Goal: Task Accomplishment & Management: Manage account settings

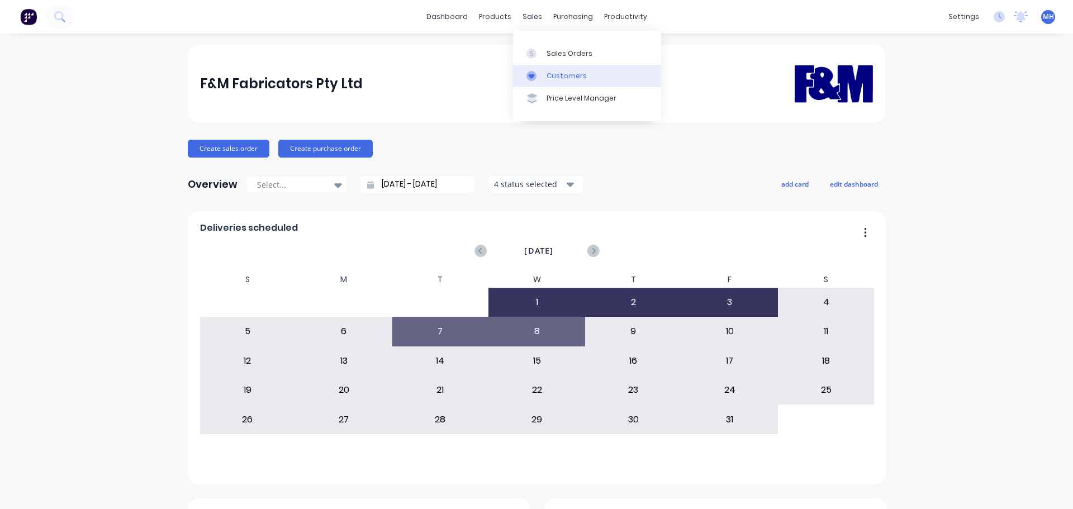
click at [560, 68] on link "Customers" at bounding box center [587, 76] width 148 height 22
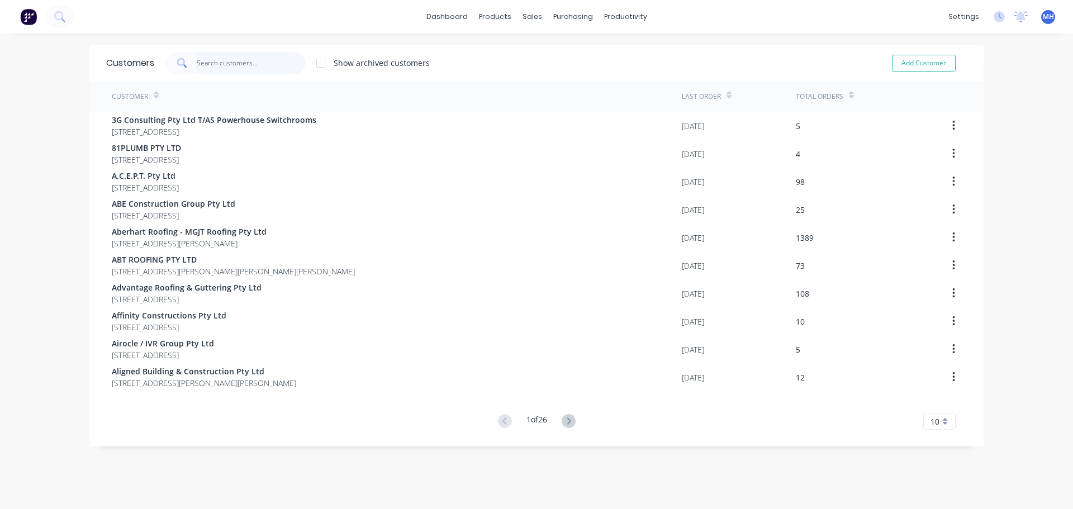
click at [276, 57] on input "text" at bounding box center [251, 63] width 109 height 22
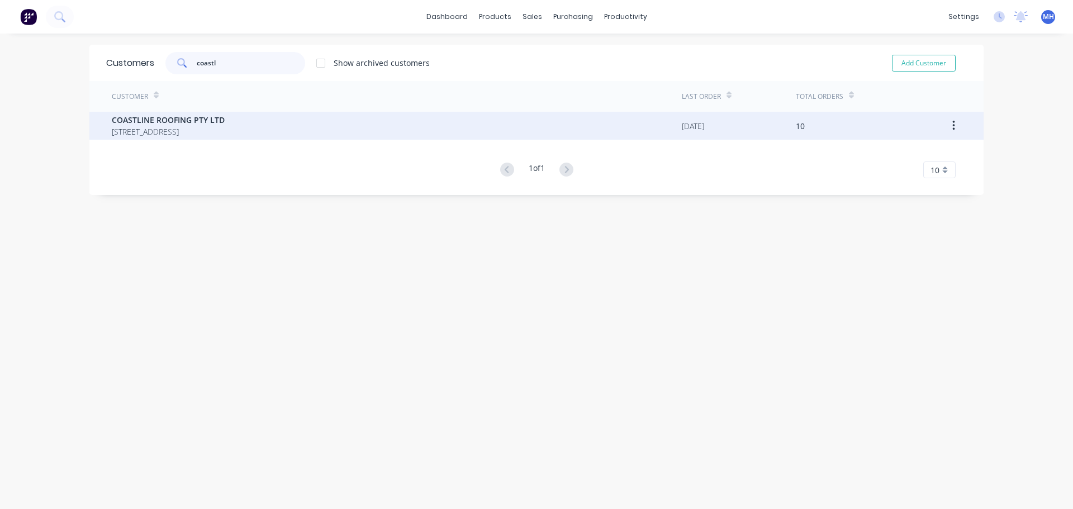
type input "coastl"
click at [225, 117] on span "COASTLINE ROOFING PTY LTD" at bounding box center [168, 120] width 113 height 12
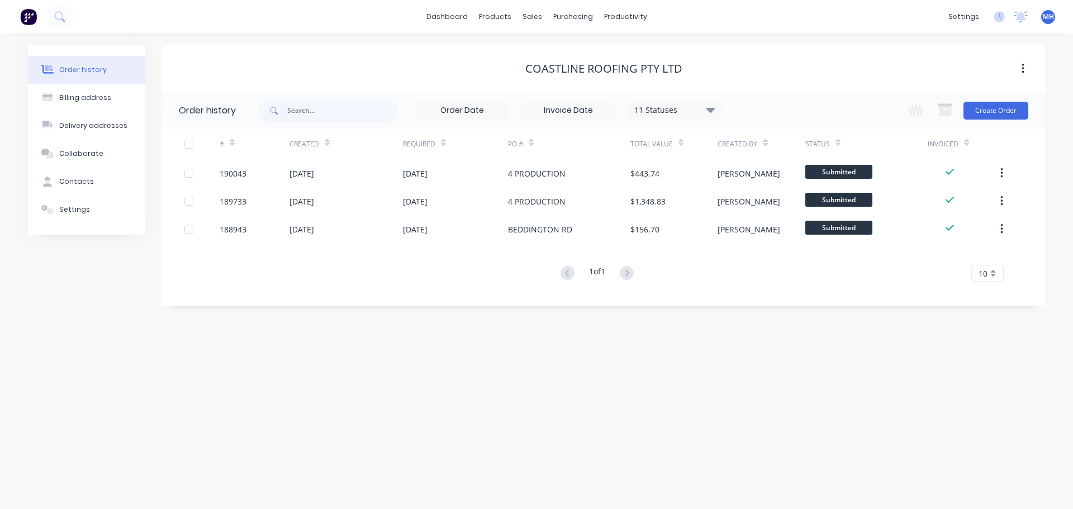
click at [675, 116] on div "11 Statuses Invoice Status Invoiced Not Invoiced Partial Order Status All Archi…" at bounding box center [674, 110] width 95 height 17
click at [713, 120] on div "11 Statuses Invoice Status Invoiced Not Invoiced Partial Order Status All Archi…" at bounding box center [490, 110] width 464 height 36
click at [712, 115] on icon at bounding box center [711, 109] width 8 height 13
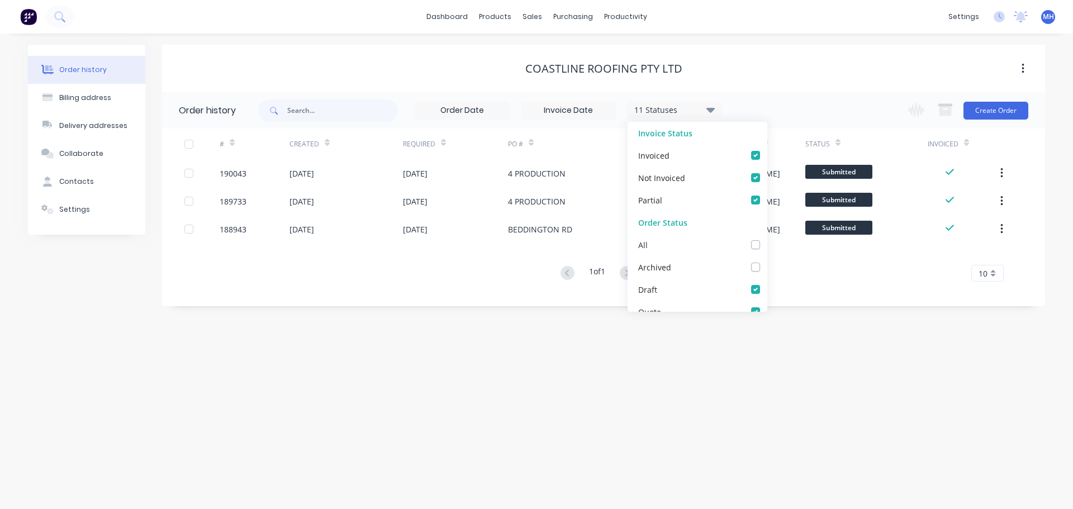
click at [767, 239] on label at bounding box center [767, 239] width 0 height 0
click at [767, 245] on input "checkbox" at bounding box center [771, 244] width 9 height 11
checkbox input "true"
click at [790, 94] on div "12 Statuses Invoice Status Invoiced Not Invoiced Partial Order Status All Archi…" at bounding box center [651, 110] width 787 height 36
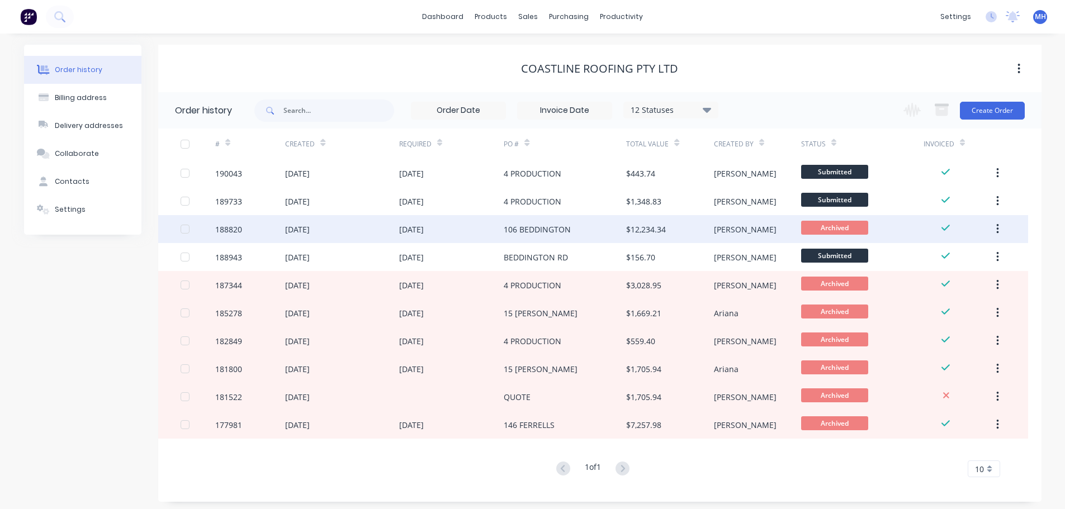
click at [582, 234] on div "106 BEDDINGTON" at bounding box center [565, 229] width 122 height 28
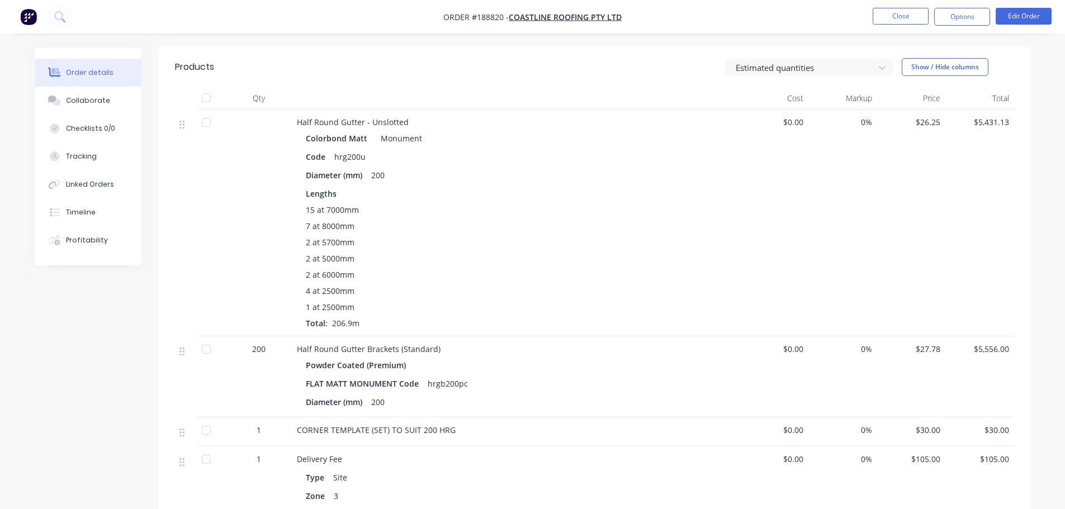
scroll to position [224, 0]
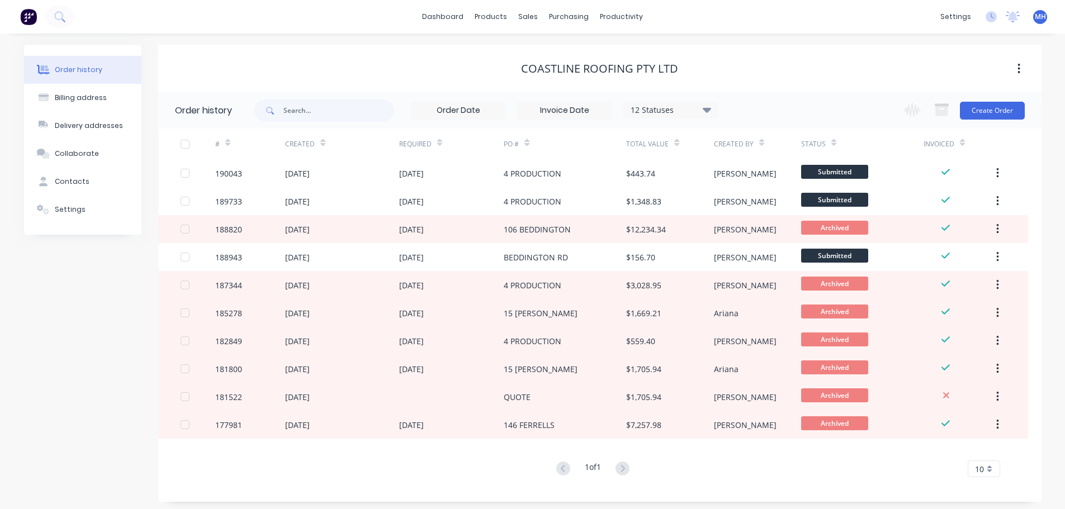
click at [612, 261] on div "BEDDINGTON RD" at bounding box center [565, 257] width 122 height 28
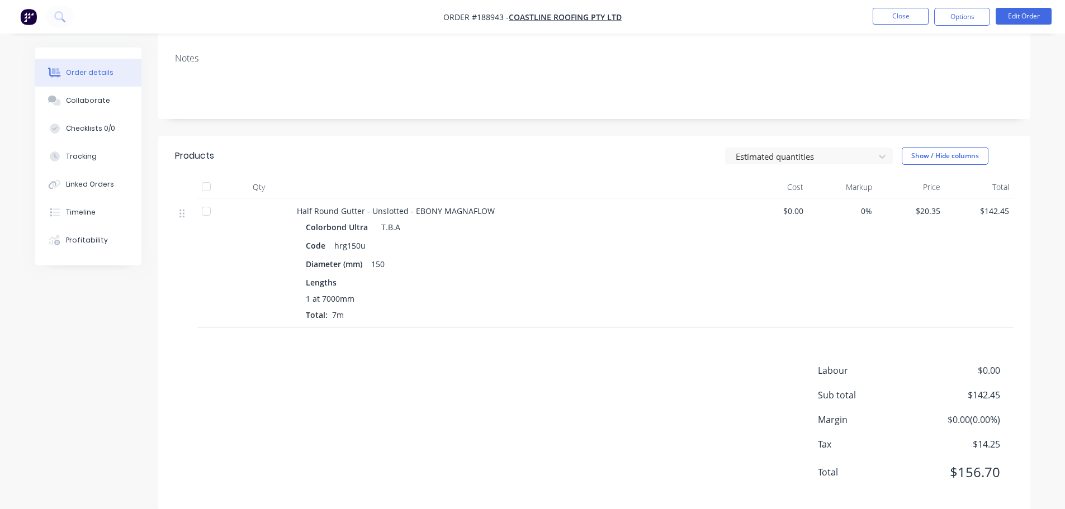
scroll to position [193, 0]
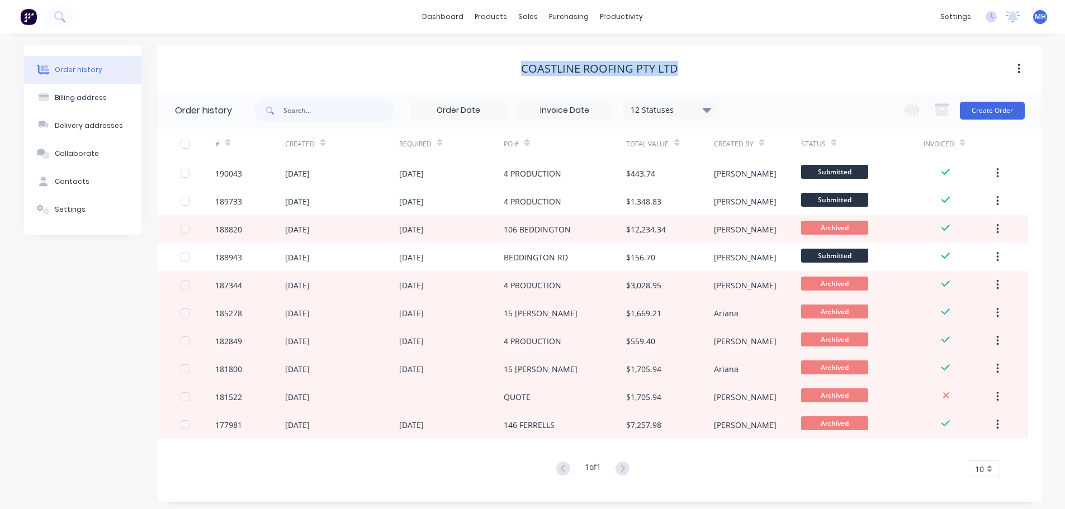
drag, startPoint x: 610, startPoint y: 68, endPoint x: 486, endPoint y: 67, distance: 123.5
click at [495, 68] on div "COASTLINE ROOFING PTY LTD" at bounding box center [599, 68] width 883 height 13
click at [486, 67] on div "COASTLINE ROOFING PTY LTD" at bounding box center [599, 68] width 883 height 13
click at [501, 72] on div "COASTLINE ROOFING PTY LTD" at bounding box center [599, 68] width 883 height 13
drag, startPoint x: 513, startPoint y: 69, endPoint x: 667, endPoint y: 73, distance: 154.9
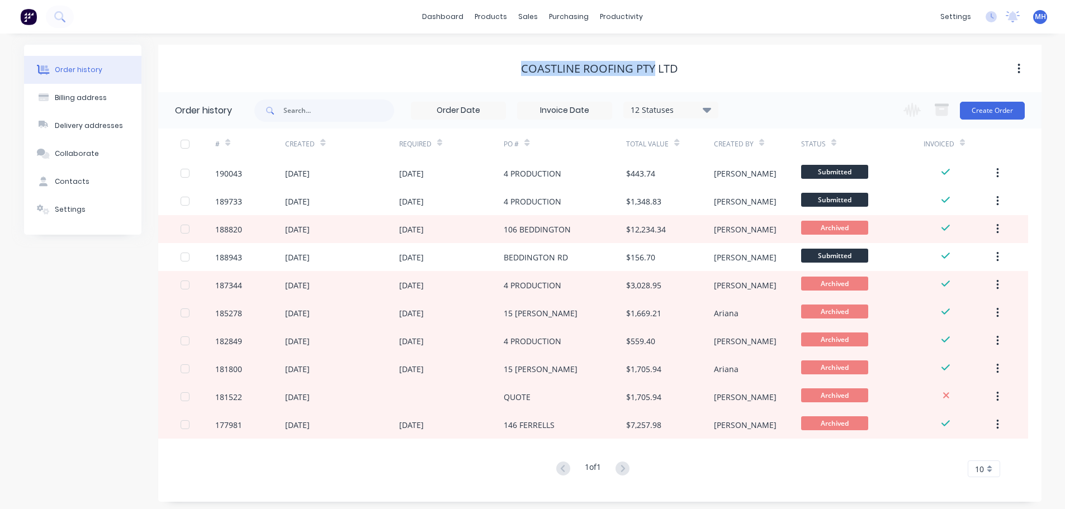
click at [658, 73] on div "COASTLINE ROOFING PTY LTD" at bounding box center [599, 68] width 883 height 13
click at [691, 70] on div "COASTLINE ROOFING PTY LTD" at bounding box center [599, 68] width 883 height 13
drag, startPoint x: 685, startPoint y: 69, endPoint x: 439, endPoint y: 65, distance: 245.4
click at [440, 65] on div "COASTLINE ROOFING PTY LTD" at bounding box center [599, 68] width 883 height 13
click at [439, 65] on div "COASTLINE ROOFING PTY LTD" at bounding box center [599, 68] width 883 height 13
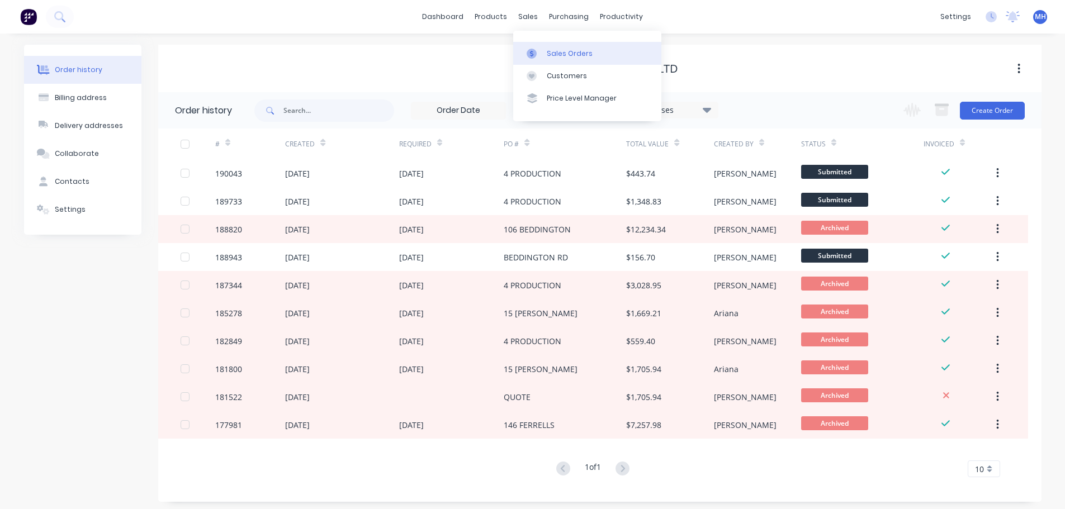
click at [548, 64] on link "Sales Orders" at bounding box center [587, 53] width 148 height 22
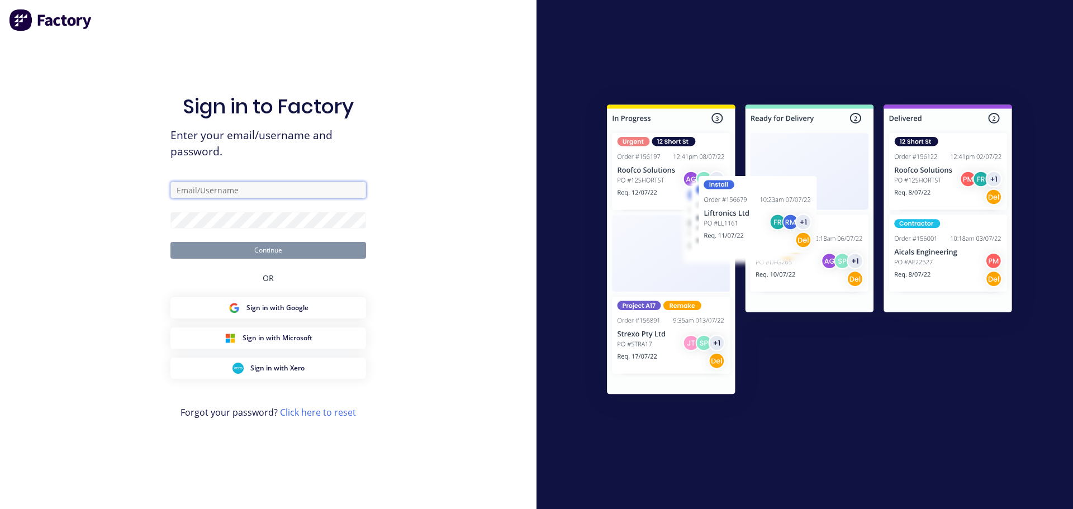
type input "[EMAIL_ADDRESS][DOMAIN_NAME]"
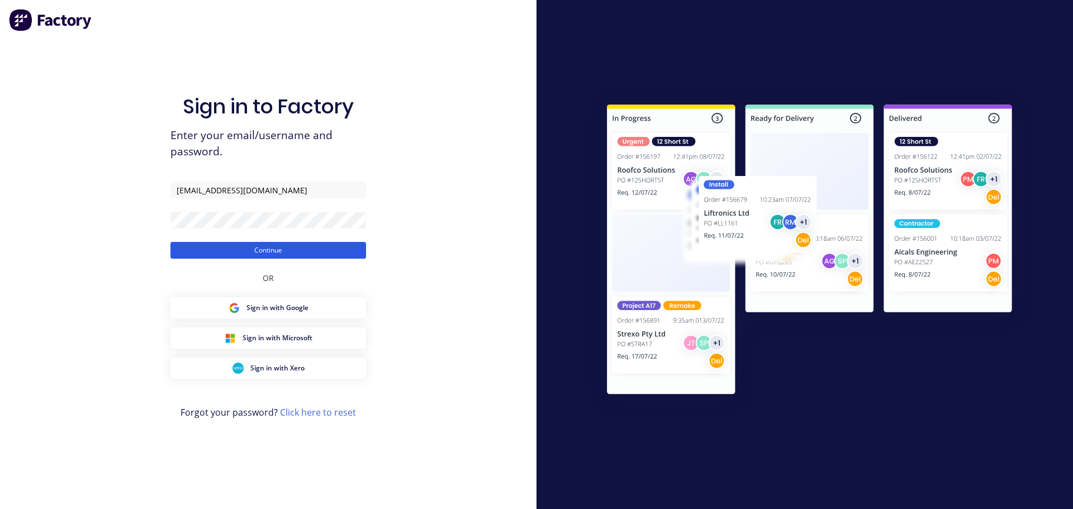
click at [215, 249] on button "Continue" at bounding box center [268, 250] width 196 height 17
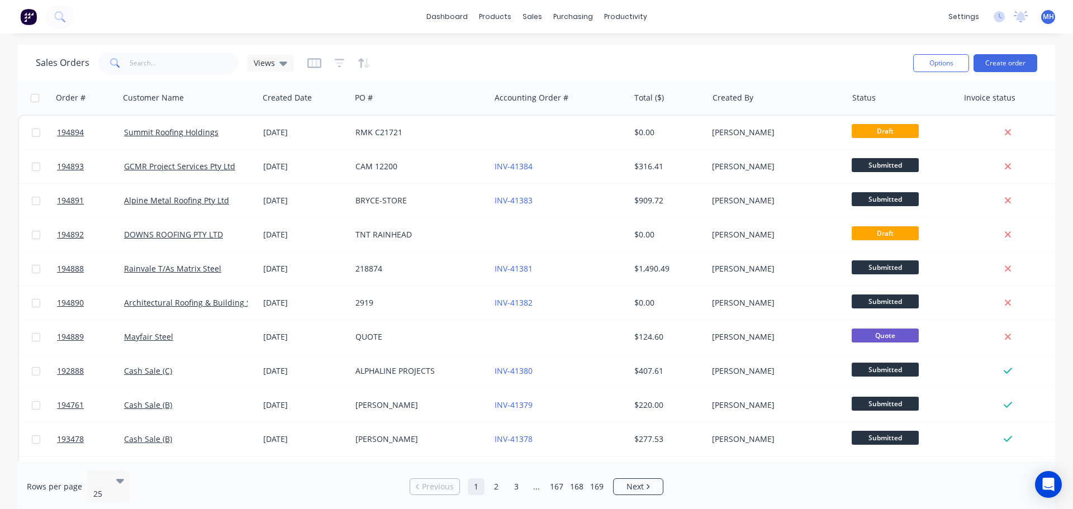
click at [239, 43] on div "dashboard products sales purchasing productivity dashboard products Product Cat…" at bounding box center [536, 254] width 1073 height 509
drag, startPoint x: 389, startPoint y: 50, endPoint x: 512, endPoint y: 26, distance: 125.4
click at [390, 50] on div "Sales Orders Views" at bounding box center [470, 62] width 869 height 27
click at [574, 49] on div "Sales Orders" at bounding box center [574, 54] width 46 height 10
click at [741, 38] on div "dashboard products sales purchasing productivity dashboard products Product Cat…" at bounding box center [536, 254] width 1073 height 509
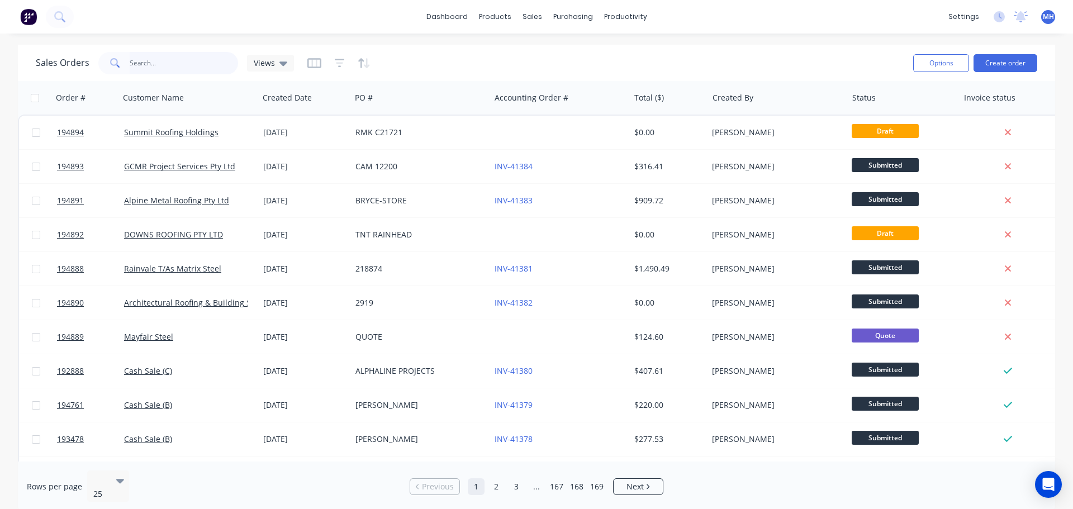
click at [189, 55] on input "text" at bounding box center [184, 63] width 109 height 22
type input "194717"
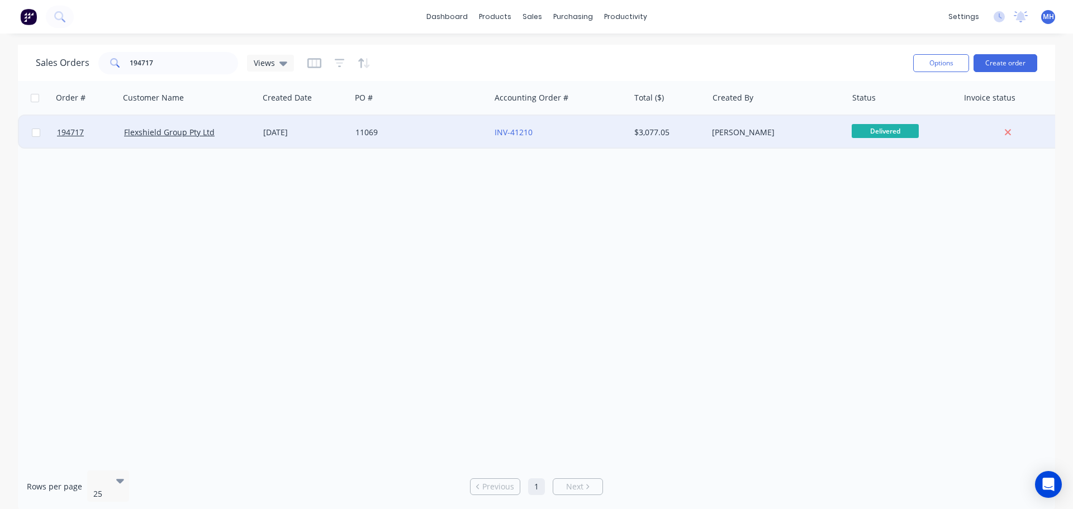
click at [292, 134] on div "[DATE]" at bounding box center [304, 132] width 83 height 11
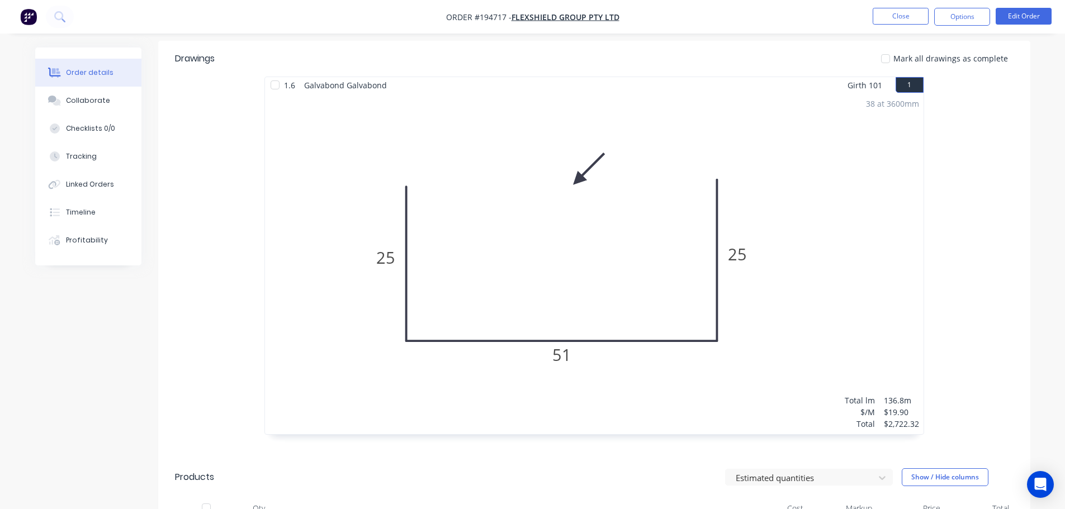
scroll to position [279, 0]
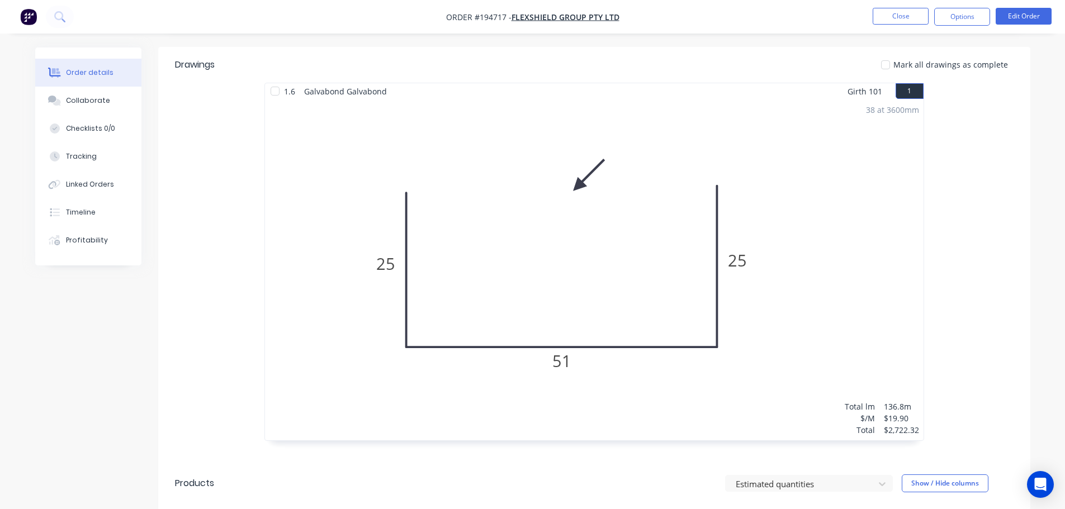
click at [410, 212] on div "38 at 3600mm Total lm $/M Total 136.8m $19.90 $2,722.32" at bounding box center [594, 269] width 658 height 341
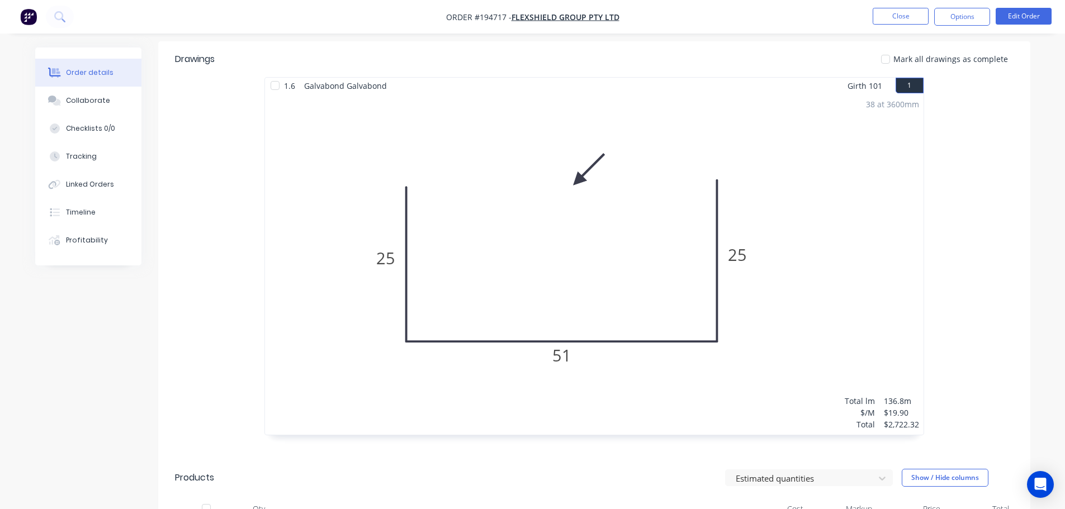
scroll to position [265, 0]
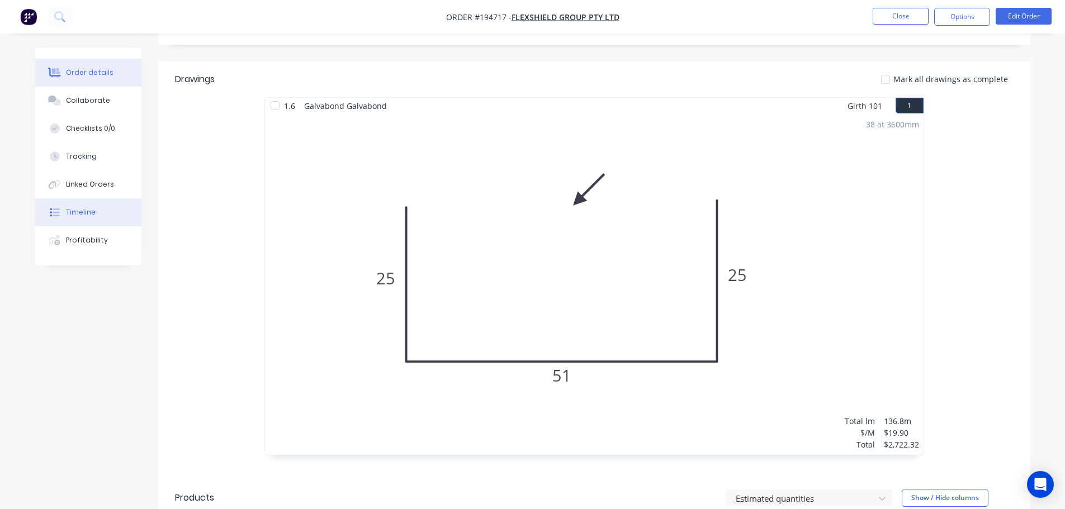
drag, startPoint x: 84, startPoint y: 223, endPoint x: 92, endPoint y: 222, distance: 7.3
click at [87, 222] on button "Timeline" at bounding box center [88, 212] width 106 height 28
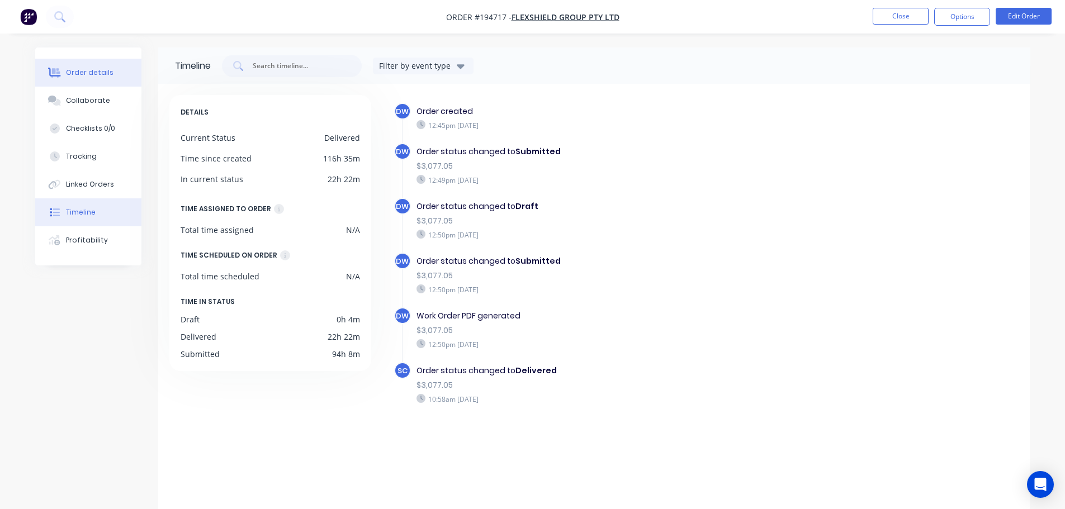
click at [110, 78] on button "Order details" at bounding box center [88, 73] width 106 height 28
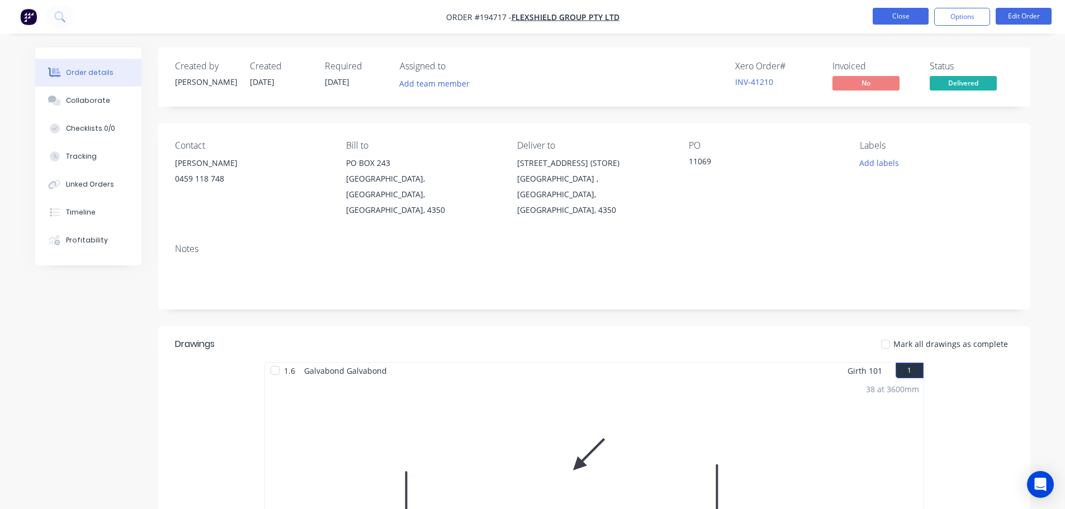
click at [908, 23] on button "Close" at bounding box center [901, 16] width 56 height 17
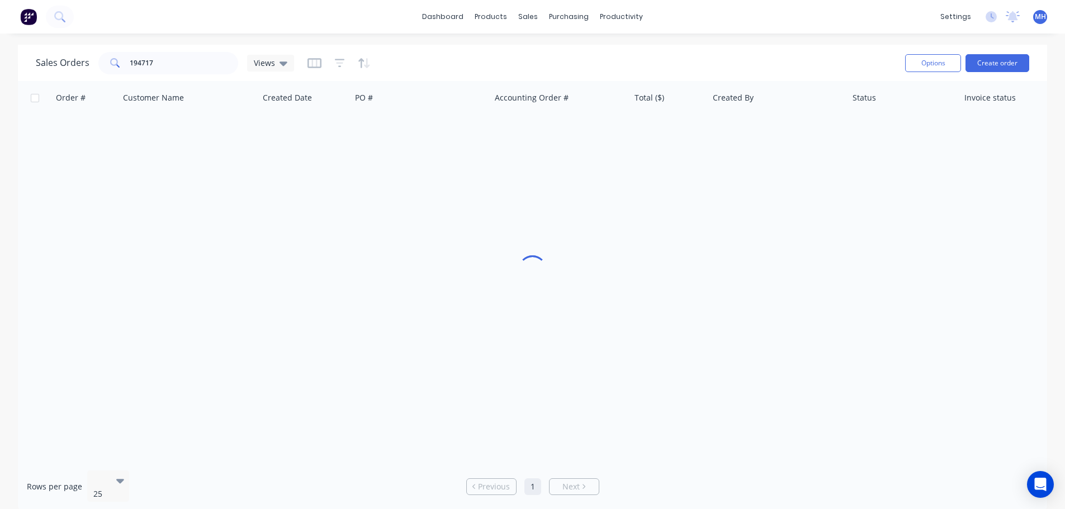
click at [906, 16] on div "dashboard products sales purchasing productivity dashboard products Product Cat…" at bounding box center [532, 17] width 1065 height 34
click at [181, 56] on input "194717" at bounding box center [184, 63] width 109 height 22
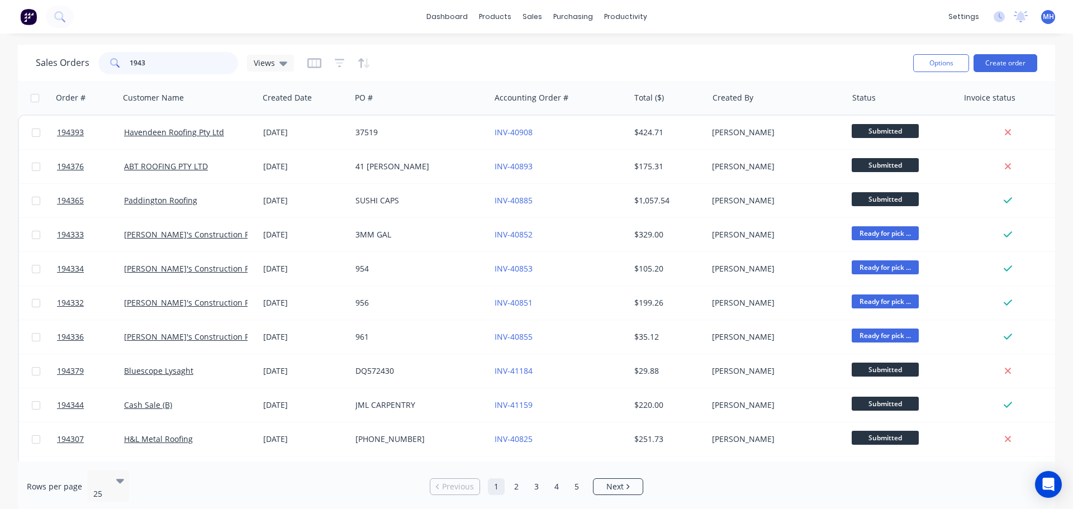
click at [181, 56] on input "1943" at bounding box center [184, 63] width 109 height 22
type input "j1820"
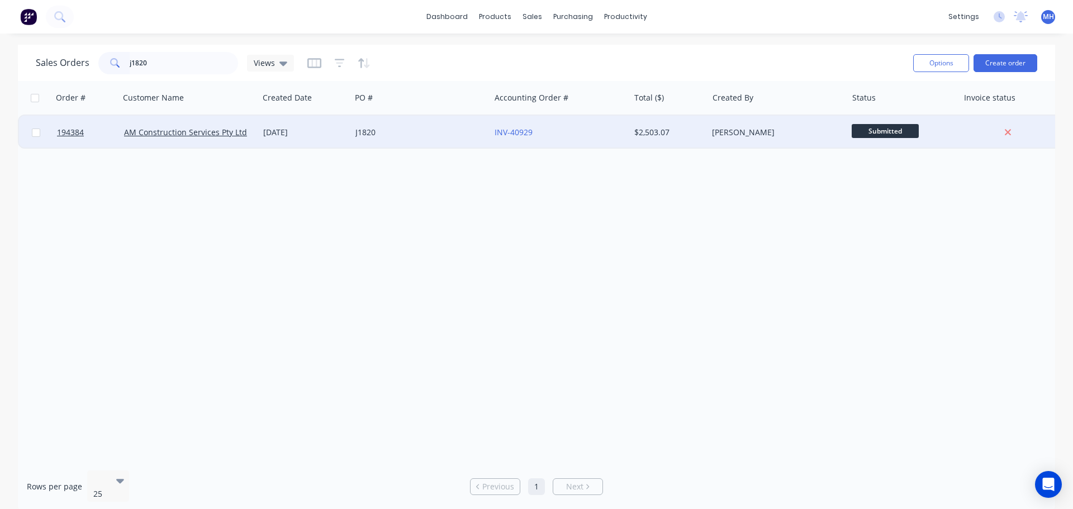
click at [321, 121] on div "[DATE]" at bounding box center [305, 133] width 92 height 34
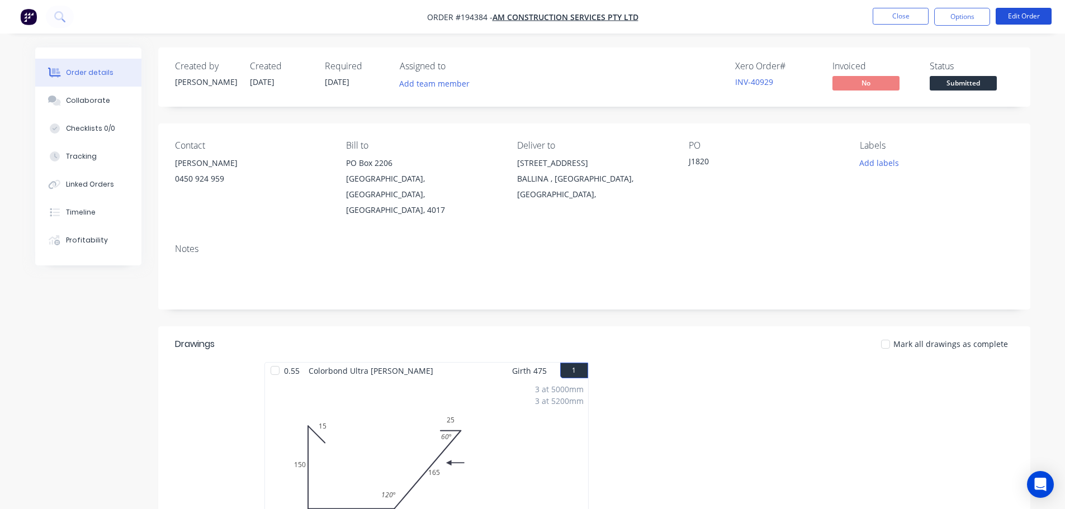
click at [1016, 20] on button "Edit Order" at bounding box center [1024, 16] width 56 height 17
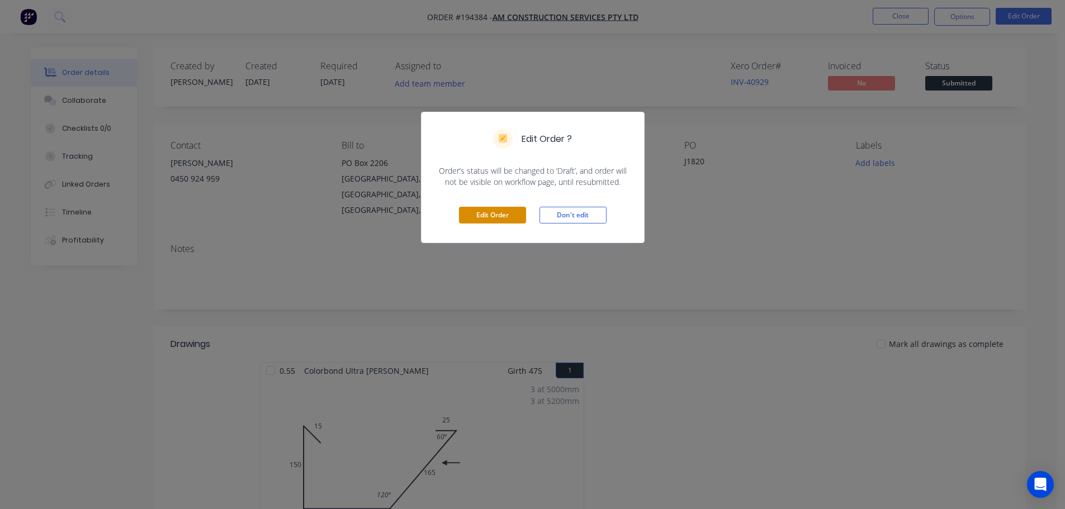
click at [510, 213] on button "Edit Order" at bounding box center [492, 215] width 67 height 17
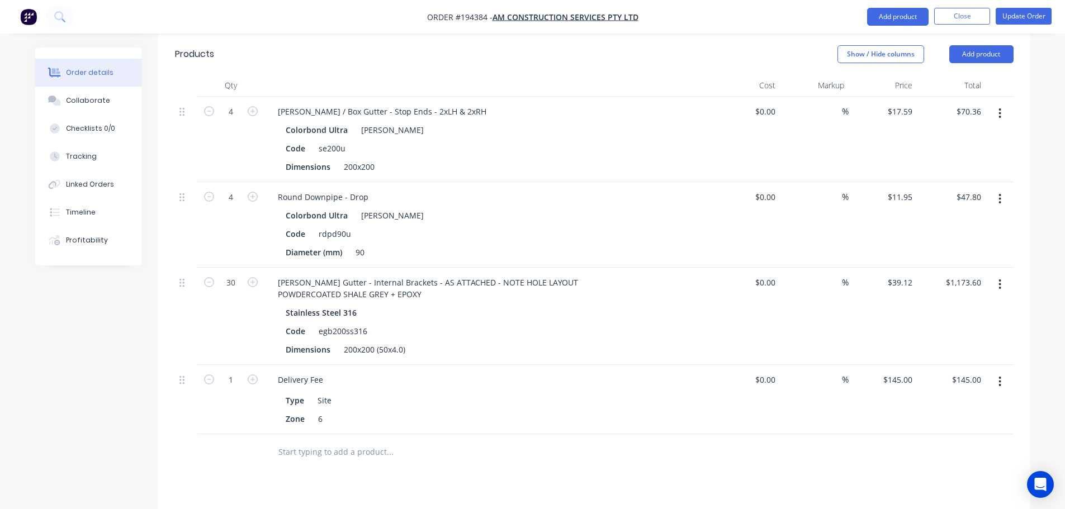
scroll to position [559, 0]
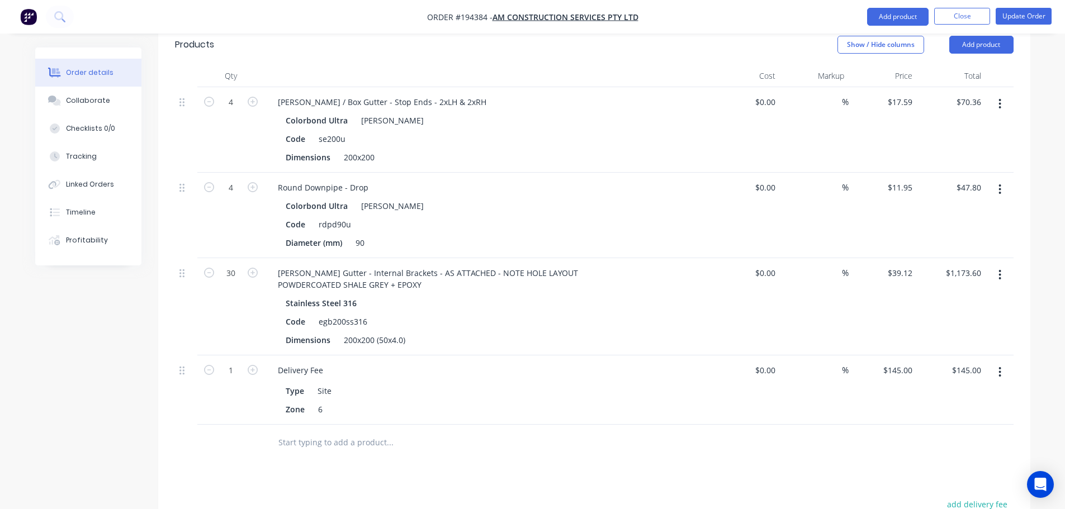
click at [994, 265] on button "button" at bounding box center [1000, 275] width 26 height 20
click at [984, 296] on div "Edit" at bounding box center [960, 304] width 86 height 16
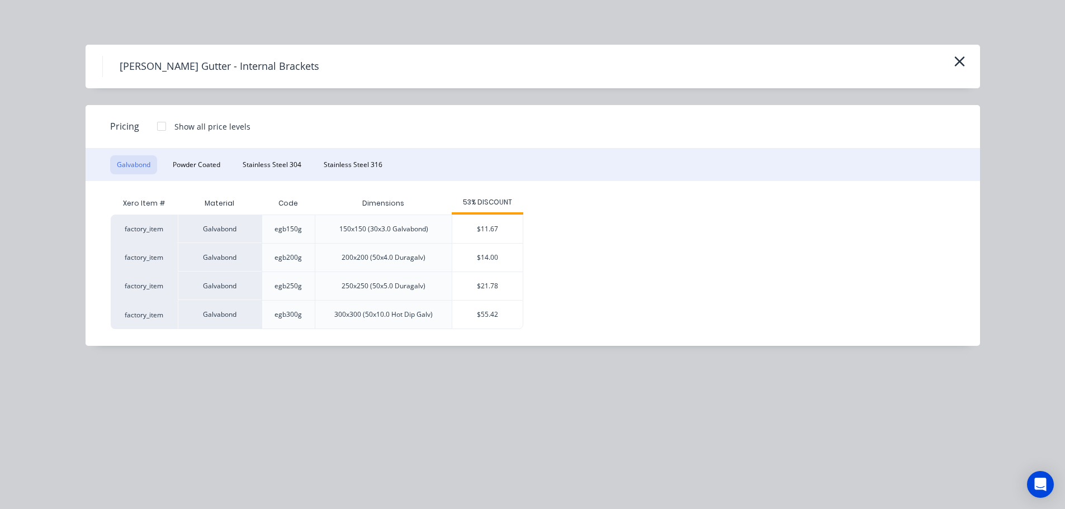
click at [229, 167] on div "Galvabond Powder Coated Stainless Steel 304 Stainless Steel 316" at bounding box center [533, 165] width 894 height 32
click at [204, 167] on button "Powder Coated" at bounding box center [196, 164] width 61 height 19
click at [268, 164] on button "Stainless Steel 304" at bounding box center [272, 164] width 72 height 19
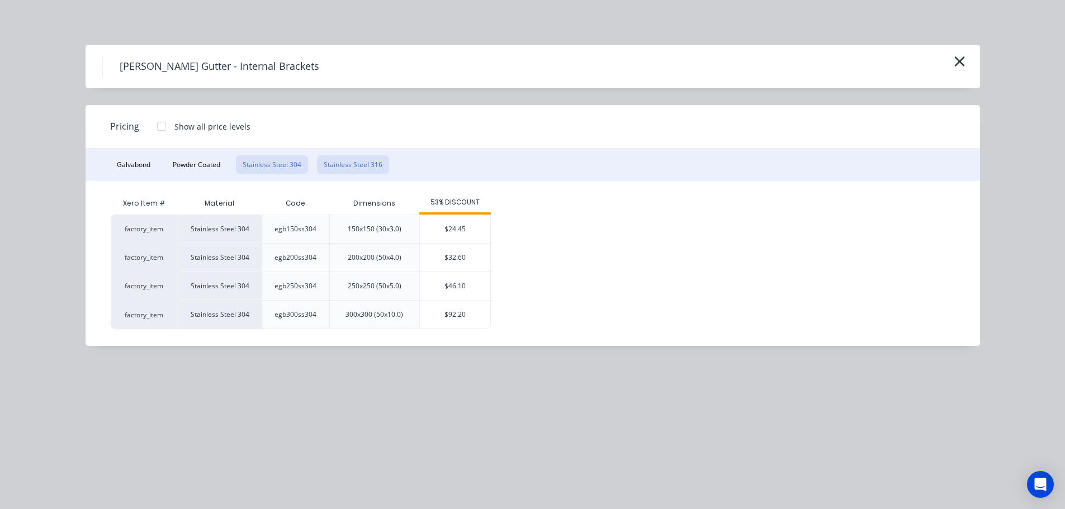
click at [344, 158] on button "Stainless Steel 316" at bounding box center [353, 164] width 72 height 19
click at [964, 59] on icon "button" at bounding box center [960, 62] width 12 height 16
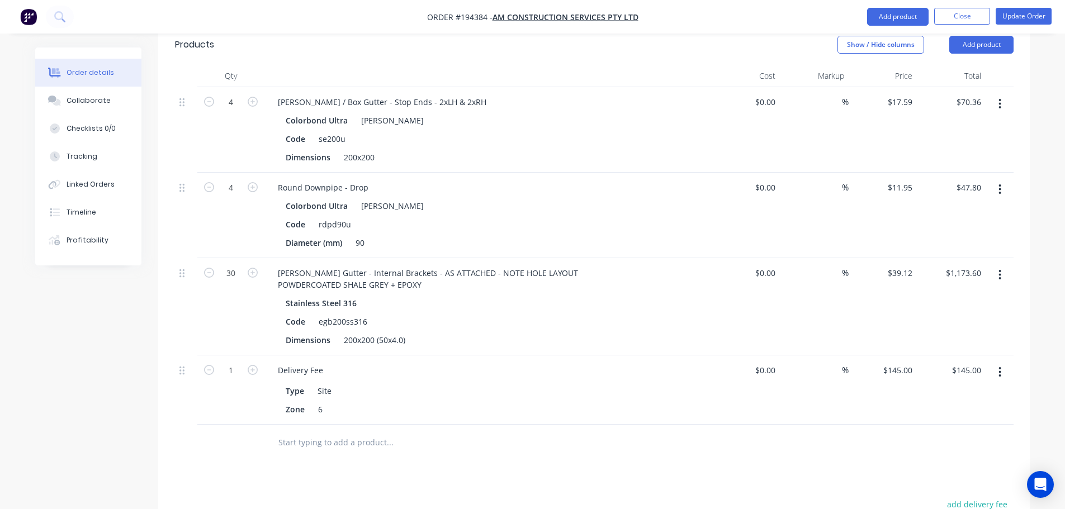
click at [1032, 164] on div "Order details Collaborate Checklists 0/0 Tracking Linked Orders Timeline Profit…" at bounding box center [532, 118] width 1017 height 1258
click at [903, 265] on input "39.12" at bounding box center [902, 273] width 30 height 16
type input "$42.50"
type input "$1,275.00"
click at [1038, 264] on div "Order details Collaborate Checklists 0/0 Tracking Linked Orders Timeline Profit…" at bounding box center [532, 118] width 1017 height 1258
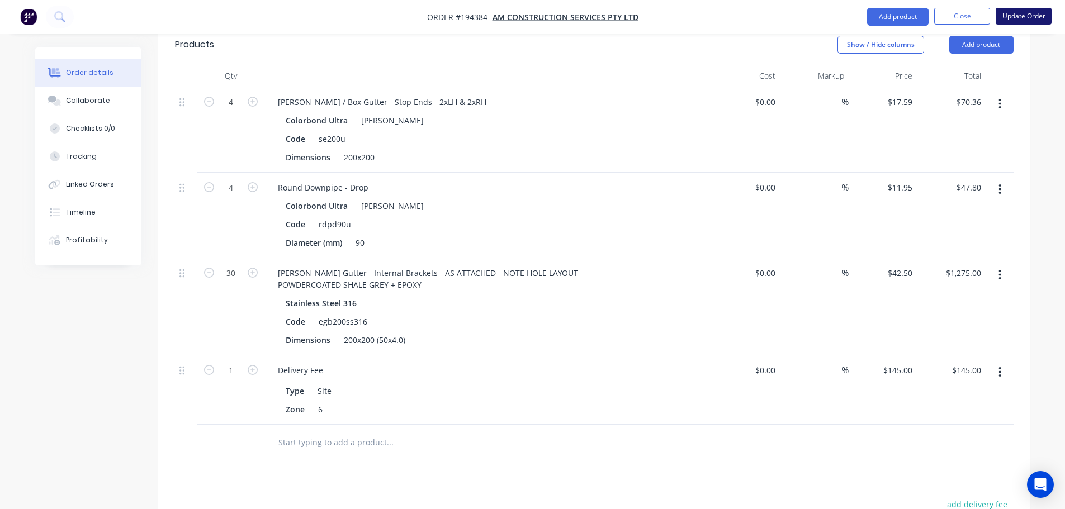
click at [1033, 16] on button "Update Order" at bounding box center [1024, 16] width 56 height 17
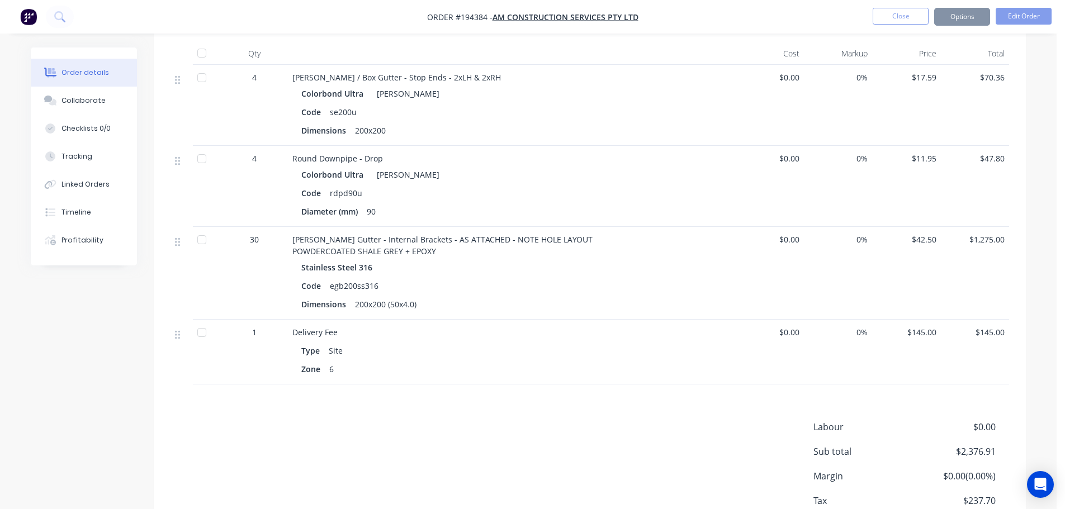
scroll to position [0, 0]
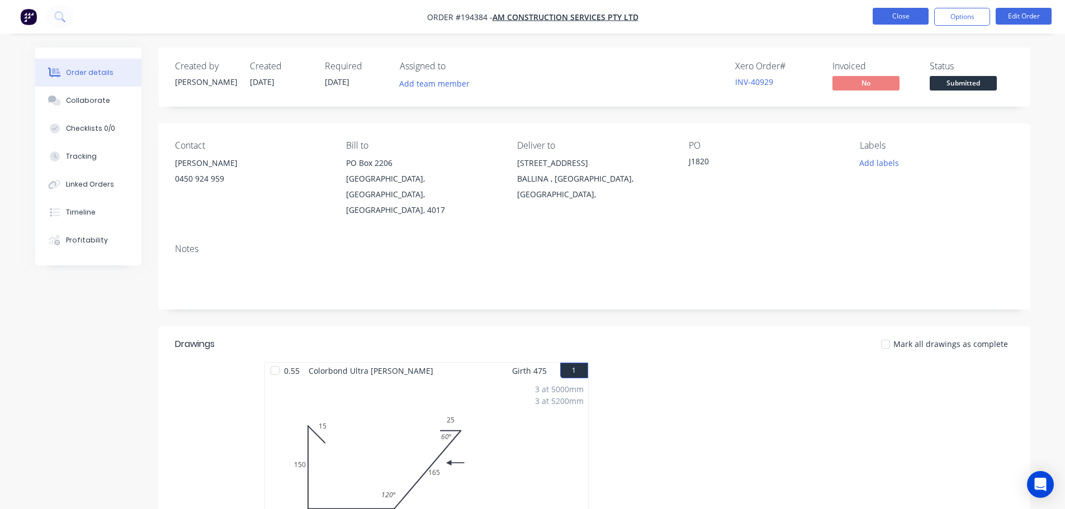
click at [916, 16] on button "Close" at bounding box center [901, 16] width 56 height 17
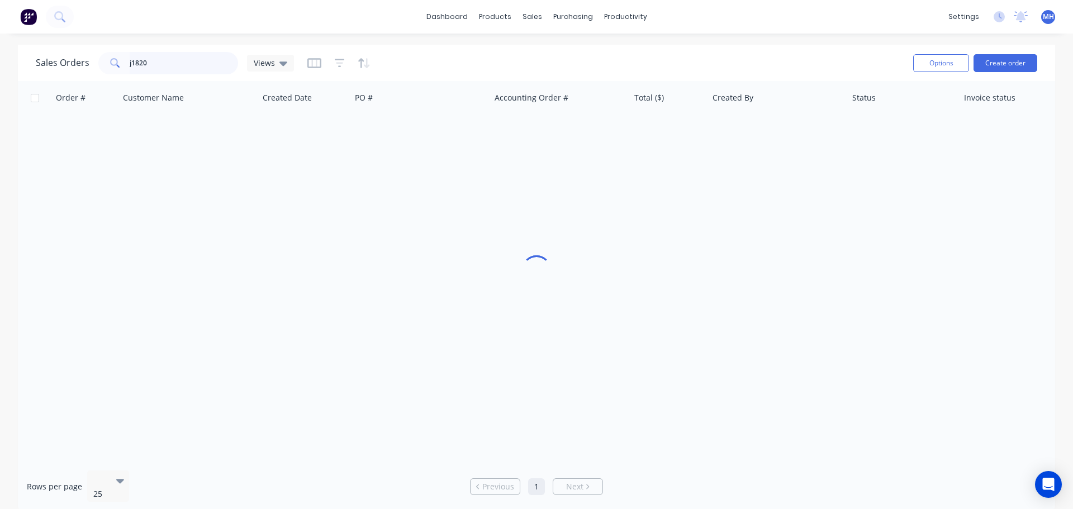
click at [197, 61] on input "j1820" at bounding box center [184, 63] width 109 height 22
type input "194313"
click at [483, 60] on div "Sales Orders 194313 Views" at bounding box center [470, 62] width 869 height 27
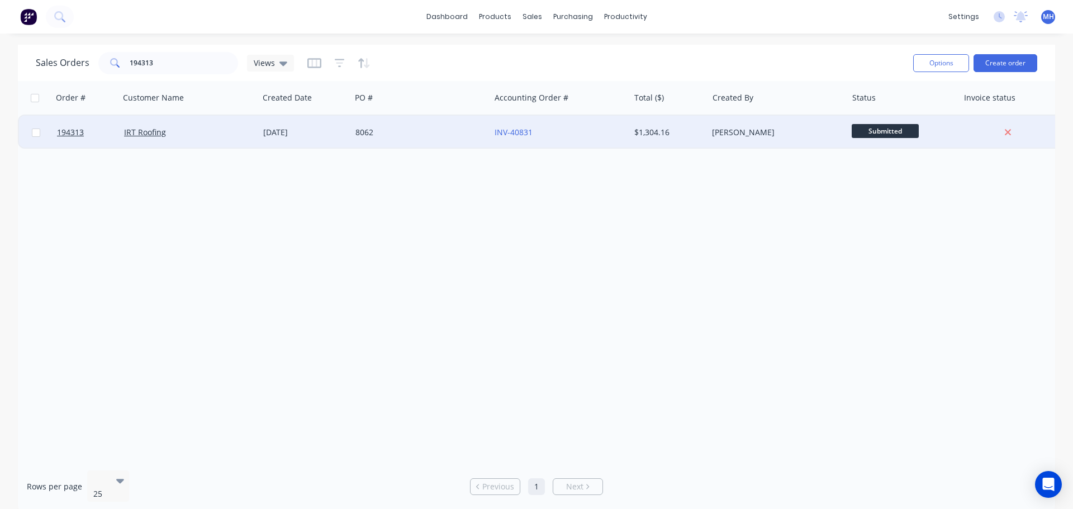
click at [435, 131] on div "8062" at bounding box center [418, 132] width 124 height 11
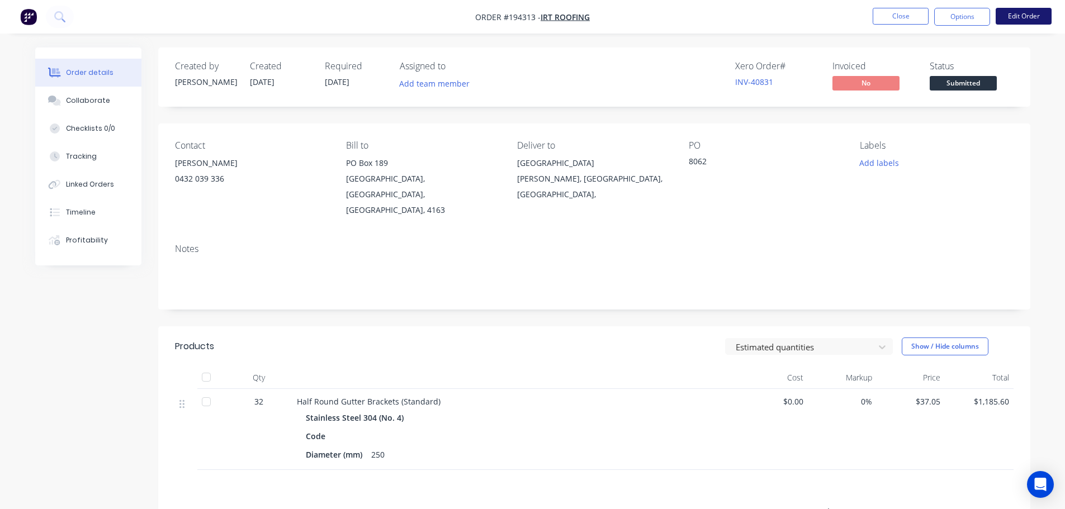
click at [1020, 21] on button "Edit Order" at bounding box center [1024, 16] width 56 height 17
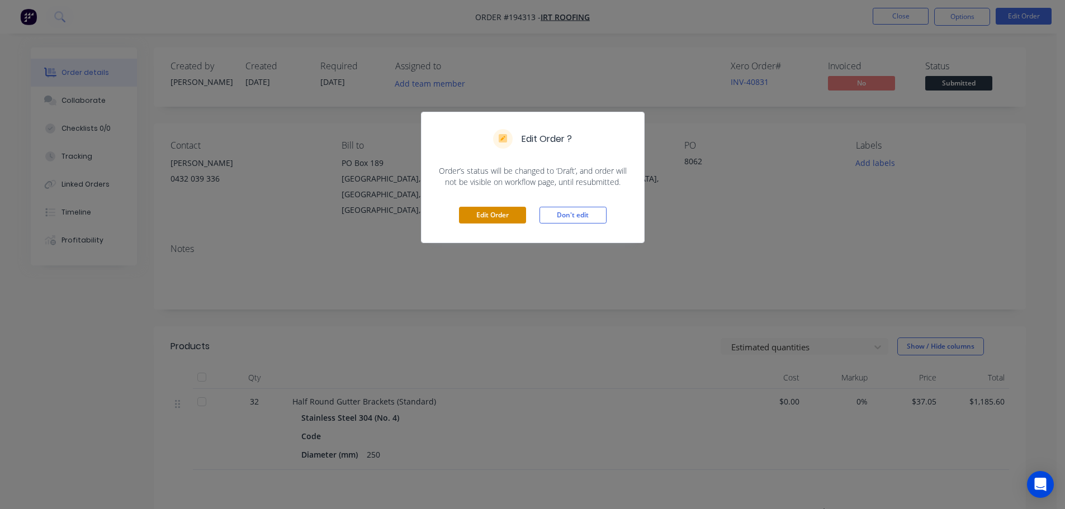
click at [490, 213] on button "Edit Order" at bounding box center [492, 215] width 67 height 17
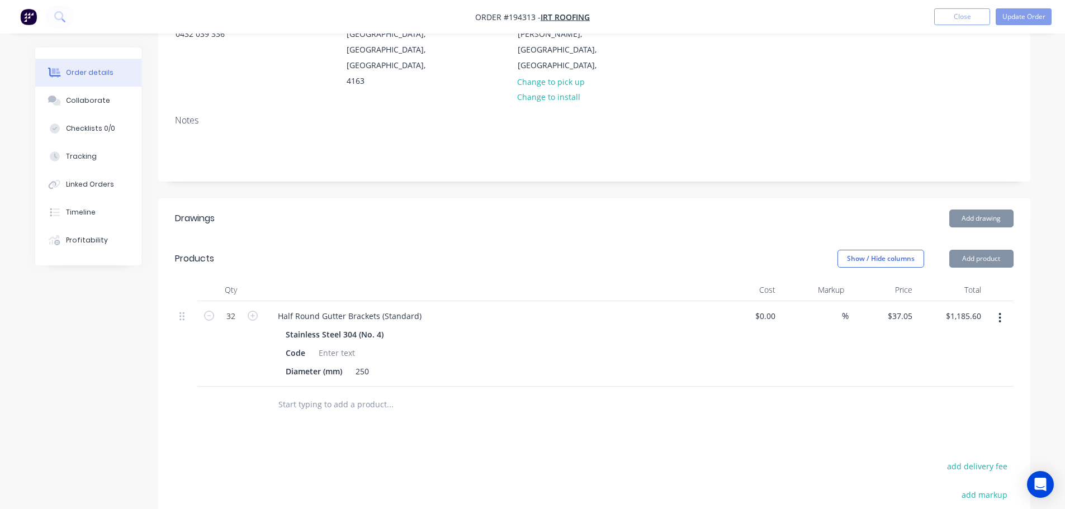
scroll to position [224, 0]
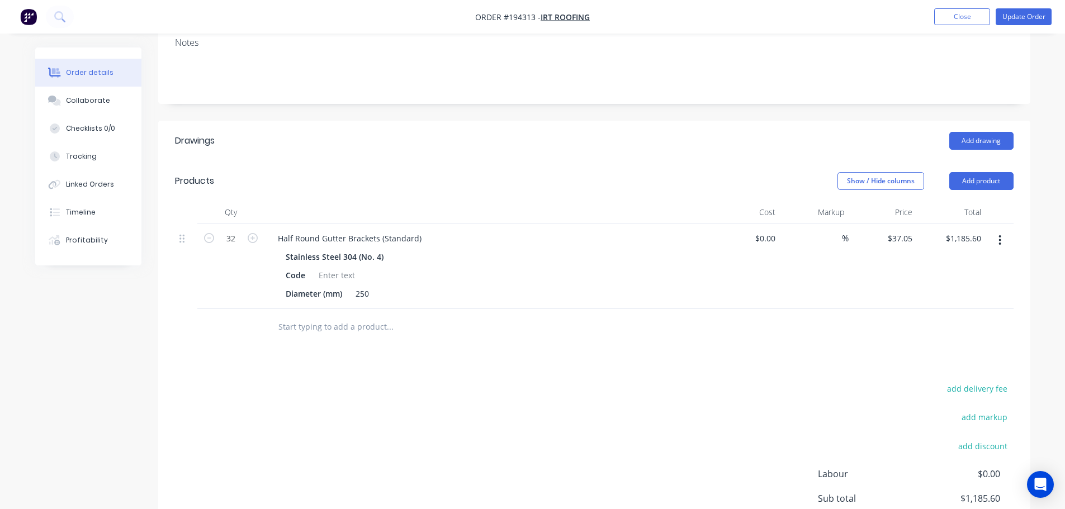
click at [1004, 230] on button "button" at bounding box center [1000, 240] width 26 height 20
click at [984, 262] on div "Edit" at bounding box center [960, 270] width 86 height 16
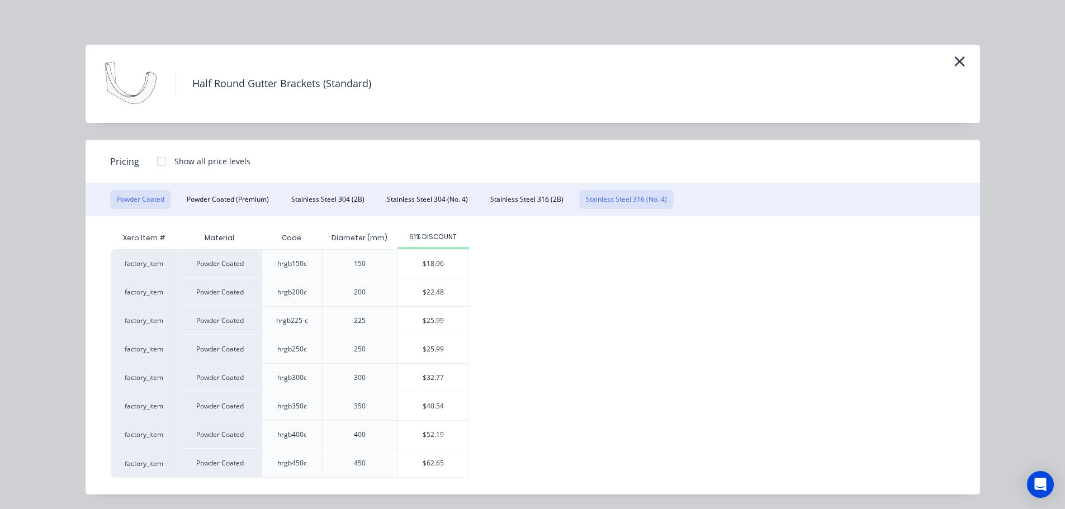
click at [611, 203] on button "Stainless Steel 316 (No. 4)" at bounding box center [626, 199] width 94 height 19
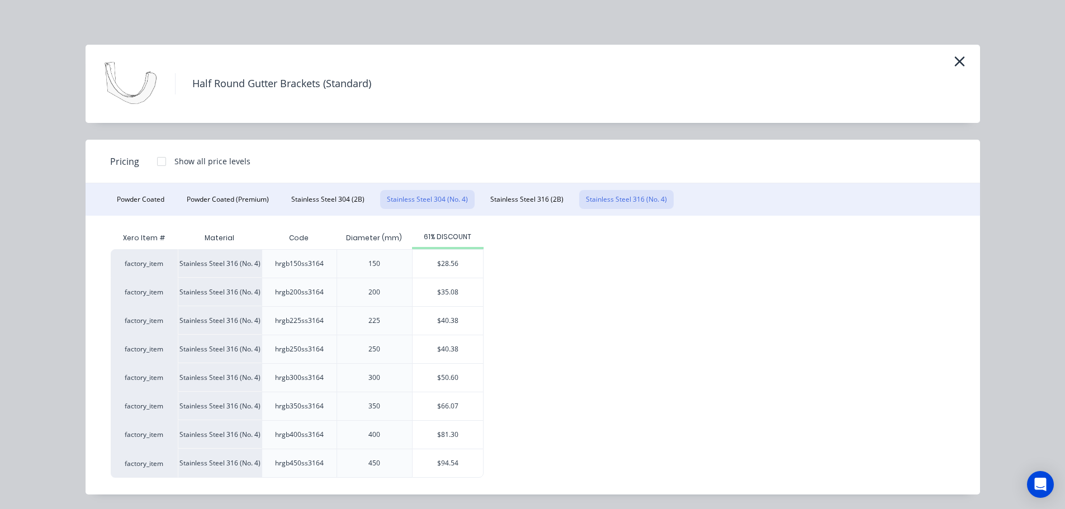
click at [465, 201] on button "Stainless Steel 304 (No. 4)" at bounding box center [427, 199] width 94 height 19
drag, startPoint x: 947, startPoint y: 101, endPoint x: 927, endPoint y: 126, distance: 32.2
click at [946, 95] on div "Half Round Gutter Brackets (Standard)" at bounding box center [532, 84] width 861 height 56
click at [960, 58] on icon "button" at bounding box center [960, 62] width 12 height 16
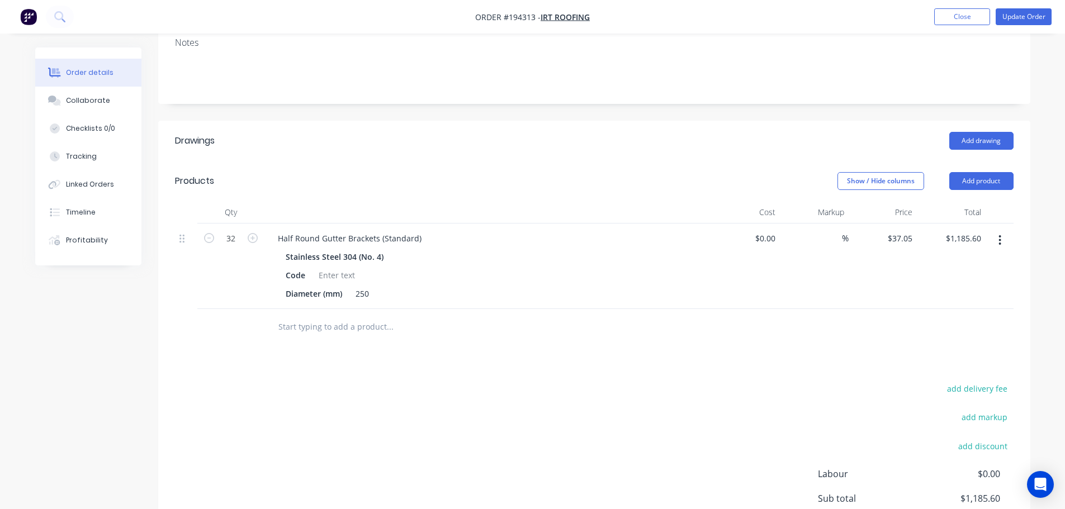
click at [1005, 230] on button "button" at bounding box center [1000, 240] width 26 height 20
click at [990, 262] on div "Edit" at bounding box center [960, 270] width 86 height 16
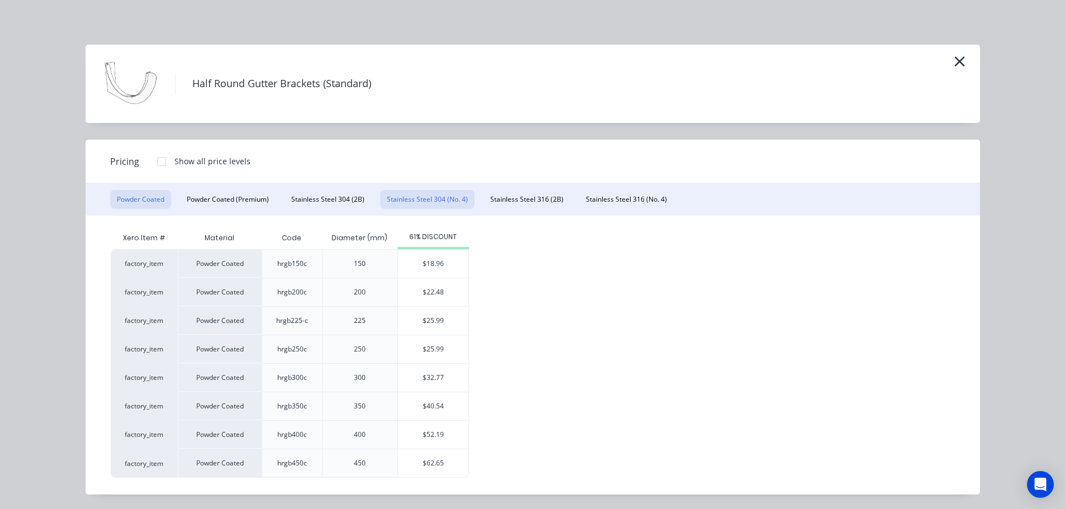
click at [411, 200] on button "Stainless Steel 304 (No. 4)" at bounding box center [427, 199] width 94 height 19
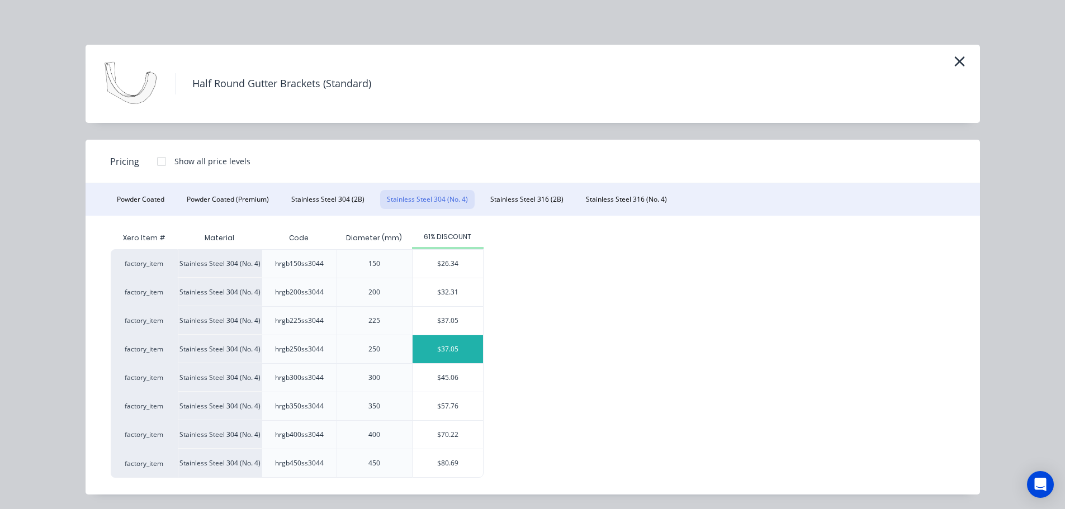
click at [437, 344] on div "$37.05" at bounding box center [448, 349] width 70 height 28
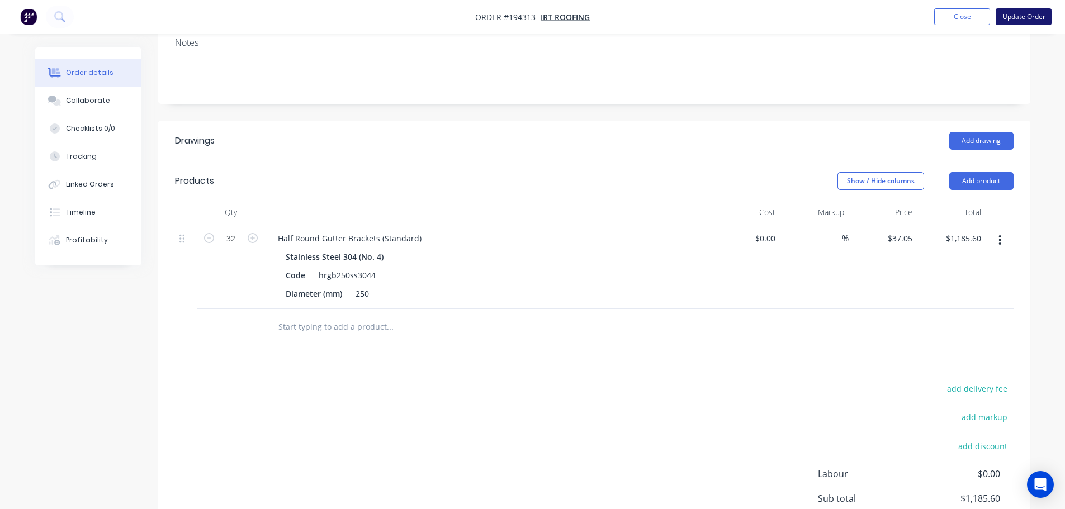
click at [1011, 12] on button "Update Order" at bounding box center [1024, 16] width 56 height 17
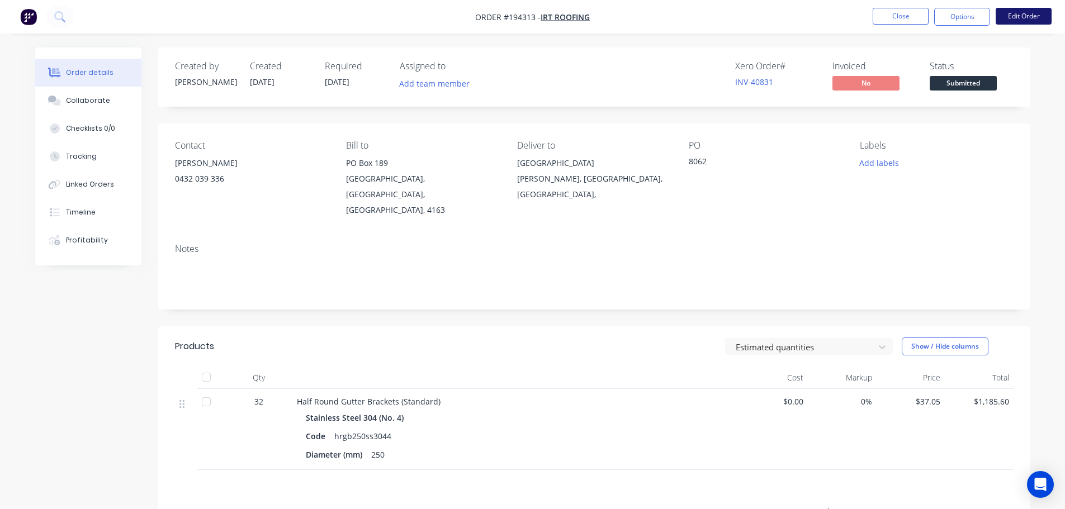
click at [1016, 21] on button "Edit Order" at bounding box center [1024, 16] width 56 height 17
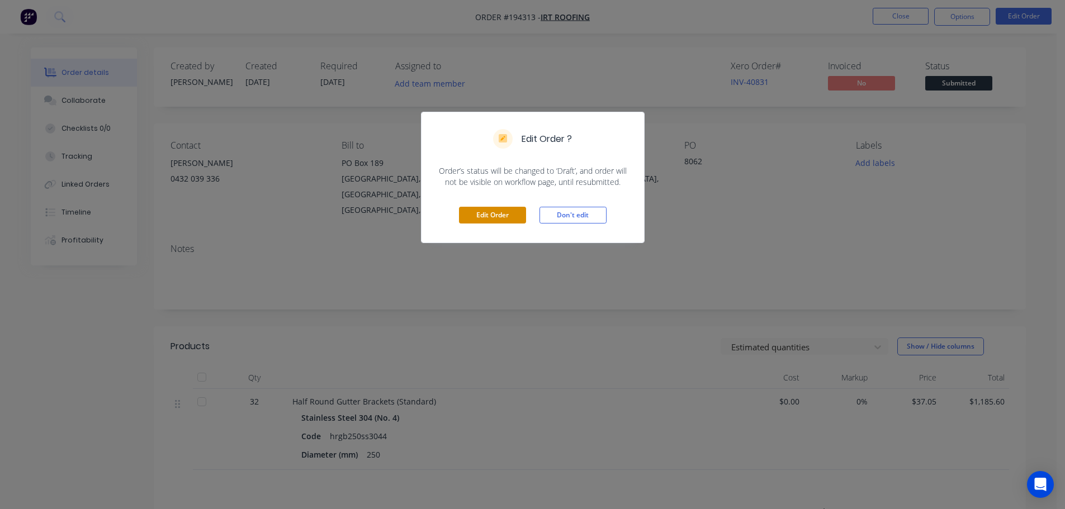
click at [513, 215] on button "Edit Order" at bounding box center [492, 215] width 67 height 17
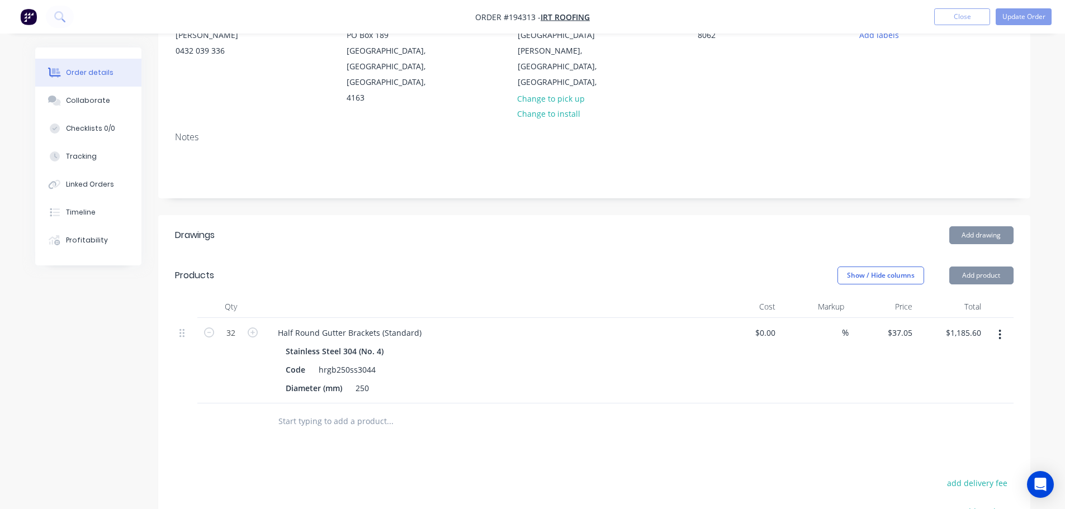
scroll to position [168, 0]
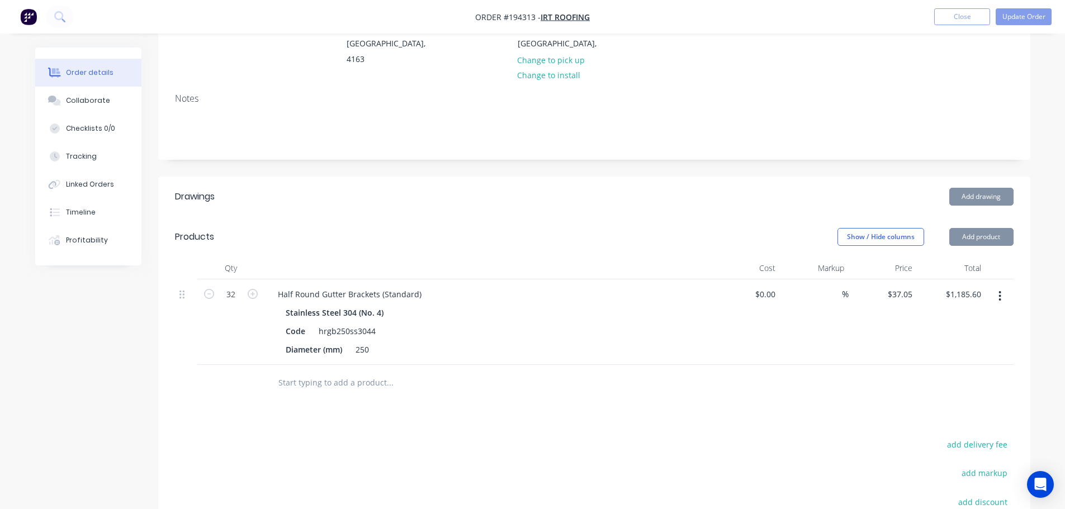
click at [988, 228] on button "Add product" at bounding box center [981, 237] width 64 height 18
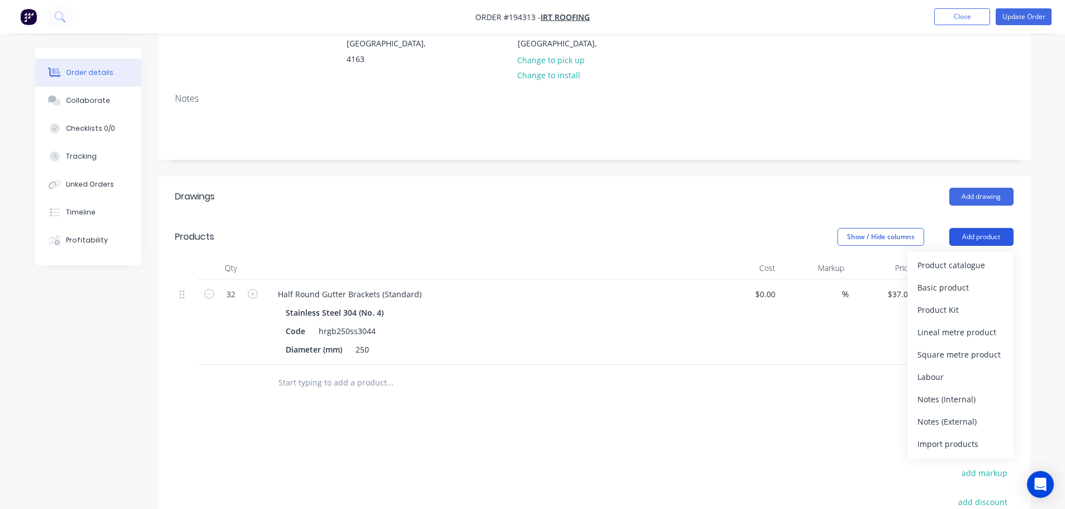
click at [982, 228] on button "Add product" at bounding box center [981, 237] width 64 height 18
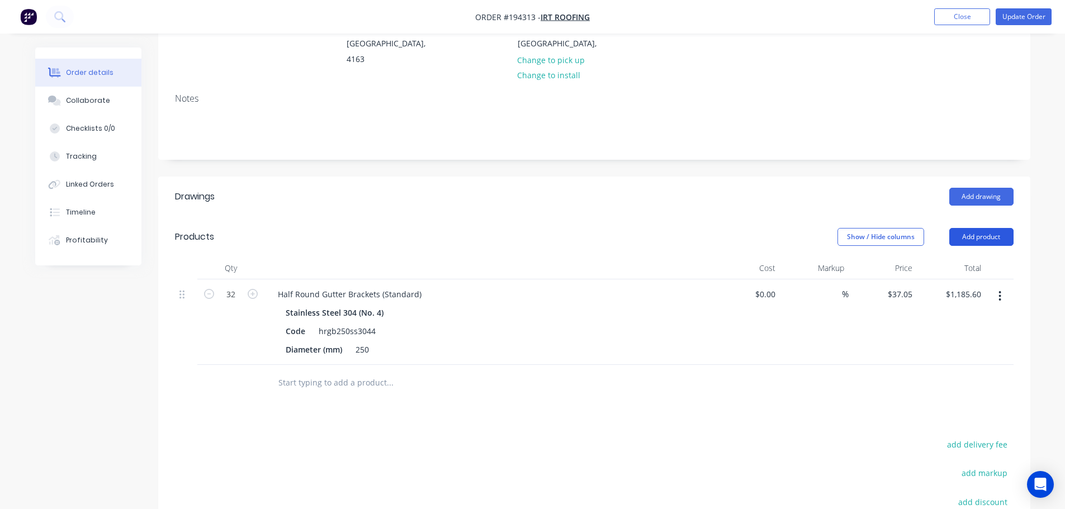
drag, startPoint x: 977, startPoint y: 205, endPoint x: 977, endPoint y: 214, distance: 8.4
click at [978, 228] on button "Add product" at bounding box center [981, 237] width 64 height 18
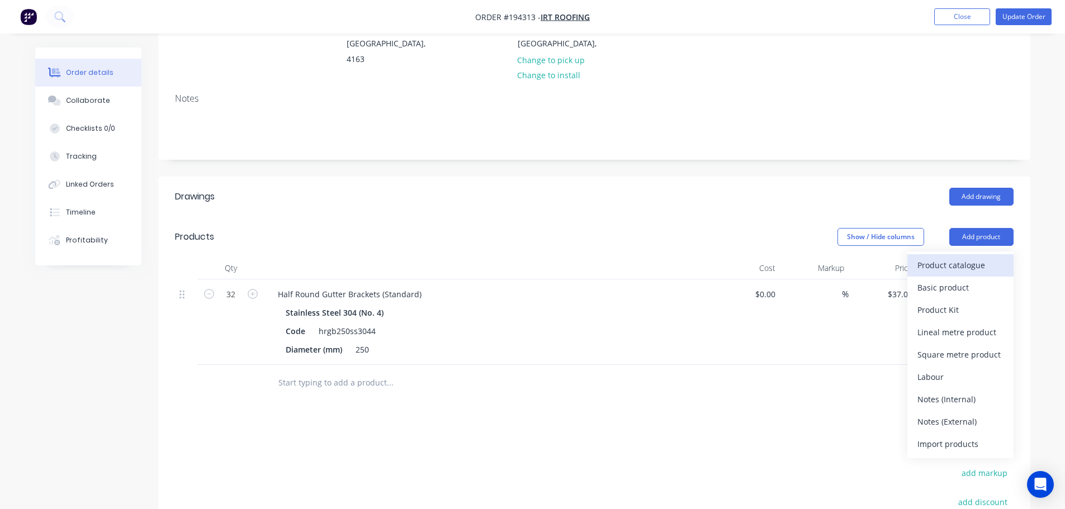
click at [970, 257] on div "Product catalogue" at bounding box center [960, 265] width 86 height 16
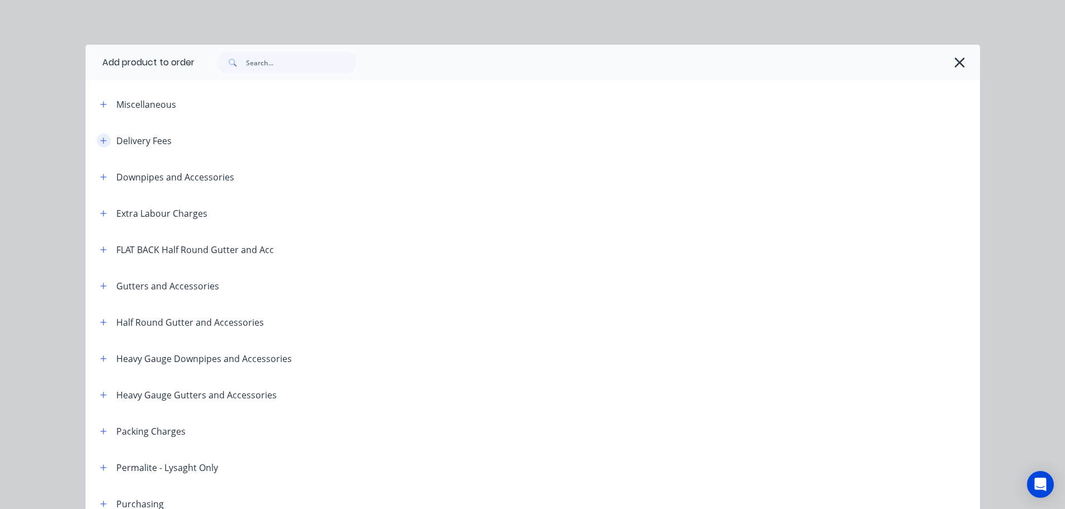
click at [100, 143] on icon "button" at bounding box center [103, 141] width 7 height 8
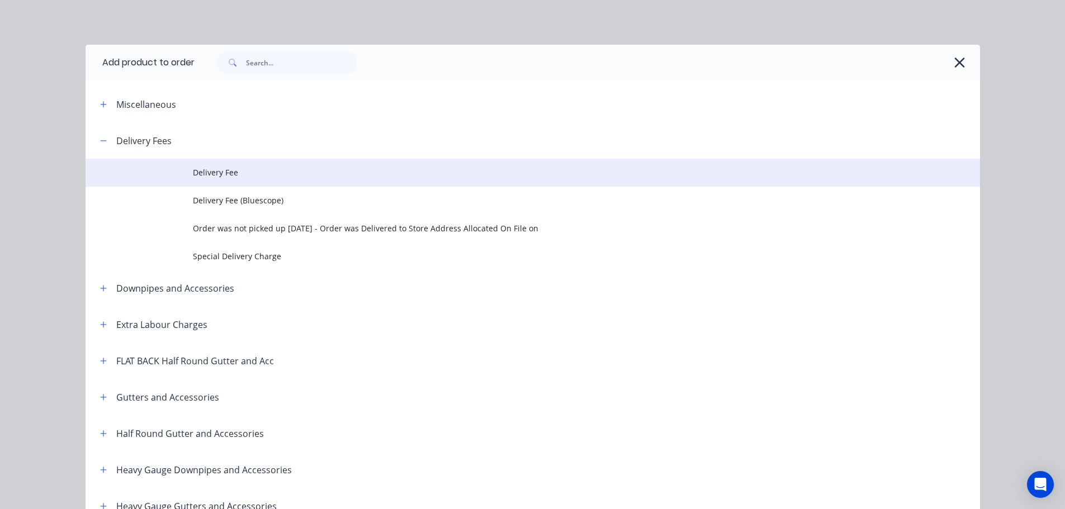
click at [224, 174] on span "Delivery Fee" at bounding box center [507, 173] width 629 height 12
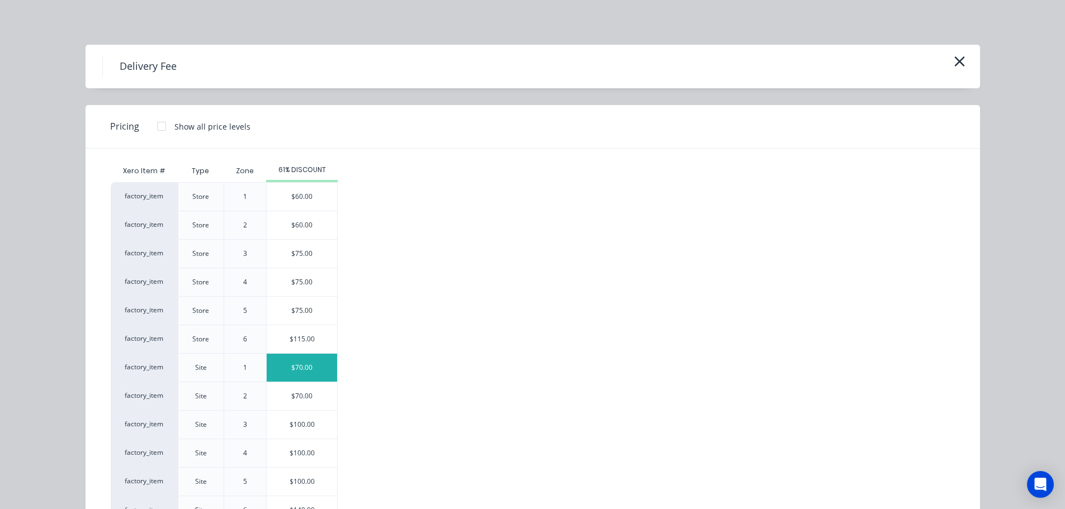
click at [304, 364] on div "$70.00" at bounding box center [302, 368] width 70 height 28
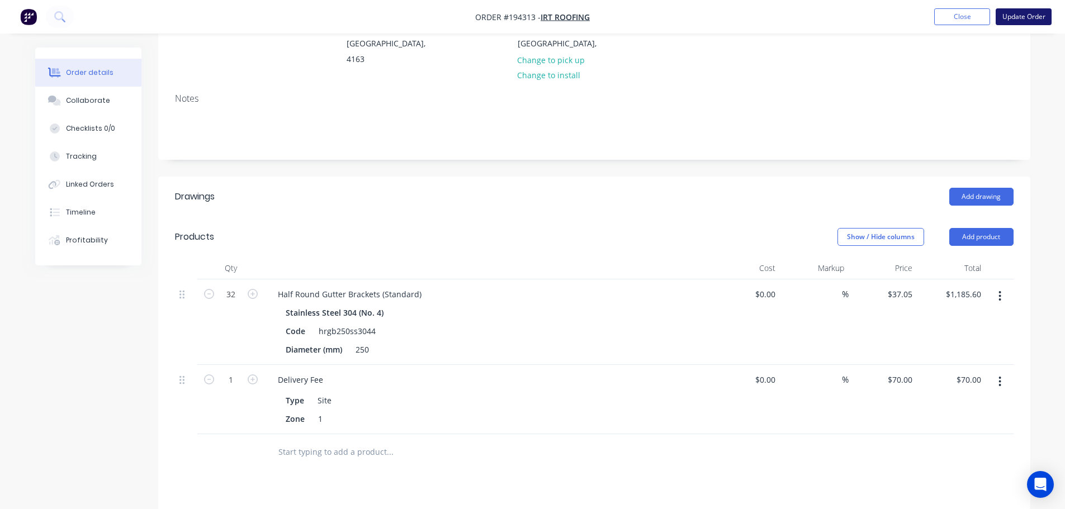
click at [1026, 15] on button "Update Order" at bounding box center [1024, 16] width 56 height 17
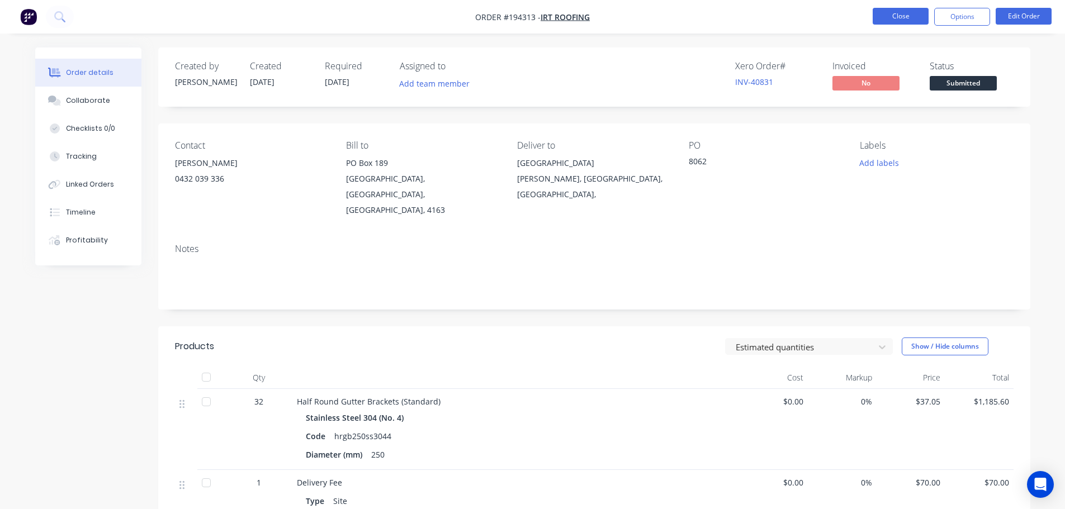
click at [911, 21] on button "Close" at bounding box center [901, 16] width 56 height 17
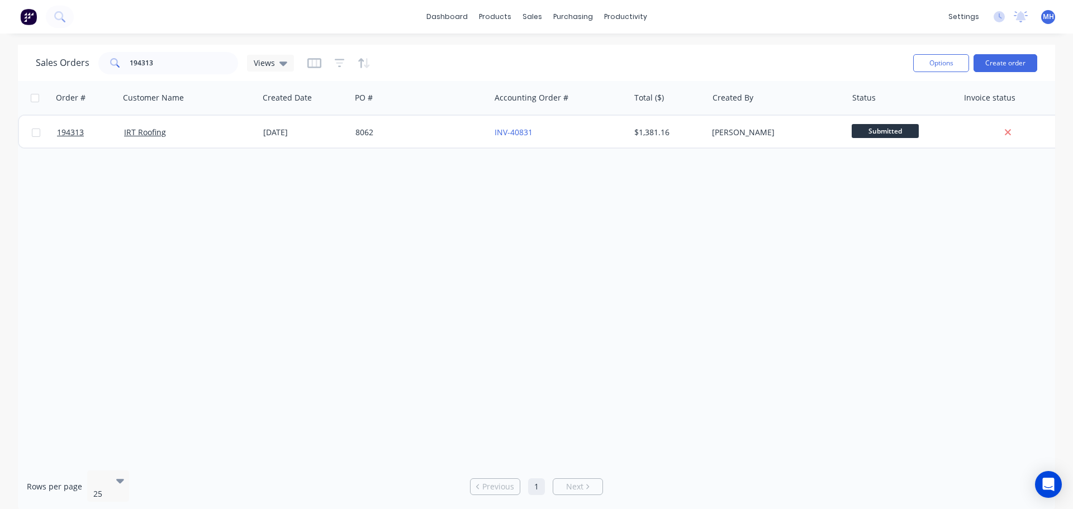
drag, startPoint x: 601, startPoint y: 302, endPoint x: 593, endPoint y: 300, distance: 8.7
click at [603, 302] on div "Order # Customer Name Created Date PO # Accounting Order # Total ($) Created By…" at bounding box center [536, 271] width 1037 height 381
click at [797, 350] on div "Order # Customer Name Created Date PO # Accounting Order # Total ($) Created By…" at bounding box center [536, 271] width 1037 height 381
click at [183, 69] on input "194313" at bounding box center [184, 63] width 109 height 22
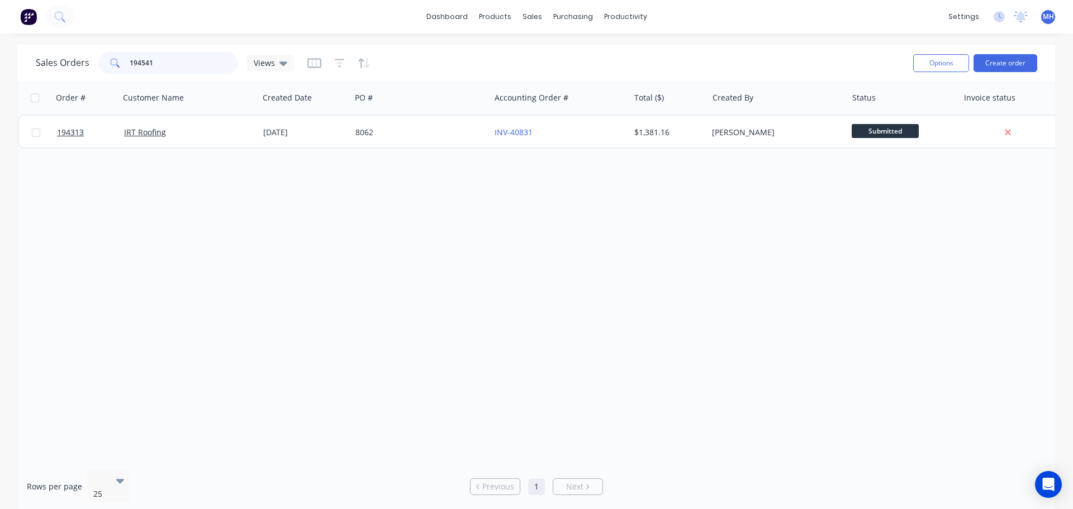
type input "194541"
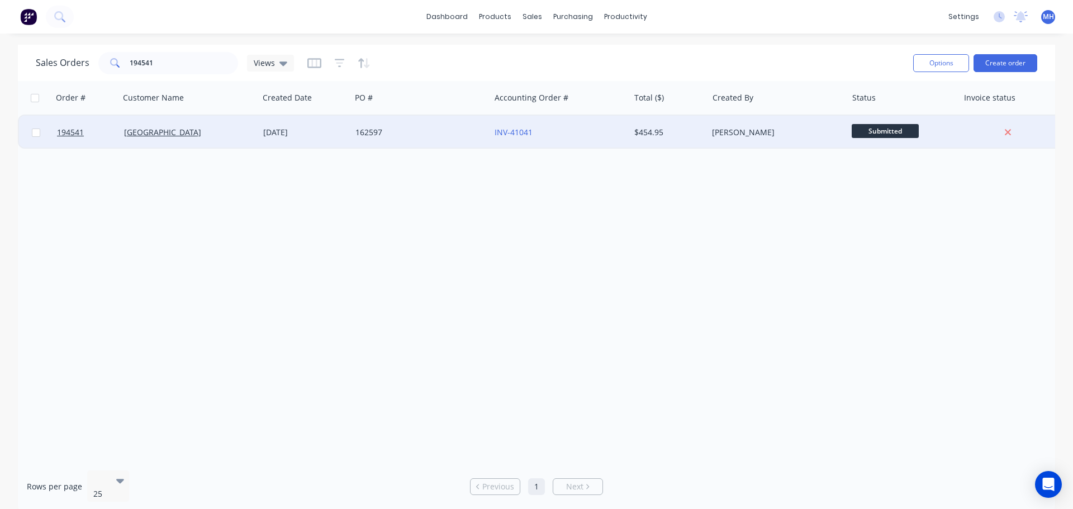
click at [328, 140] on div "[DATE]" at bounding box center [305, 133] width 92 height 34
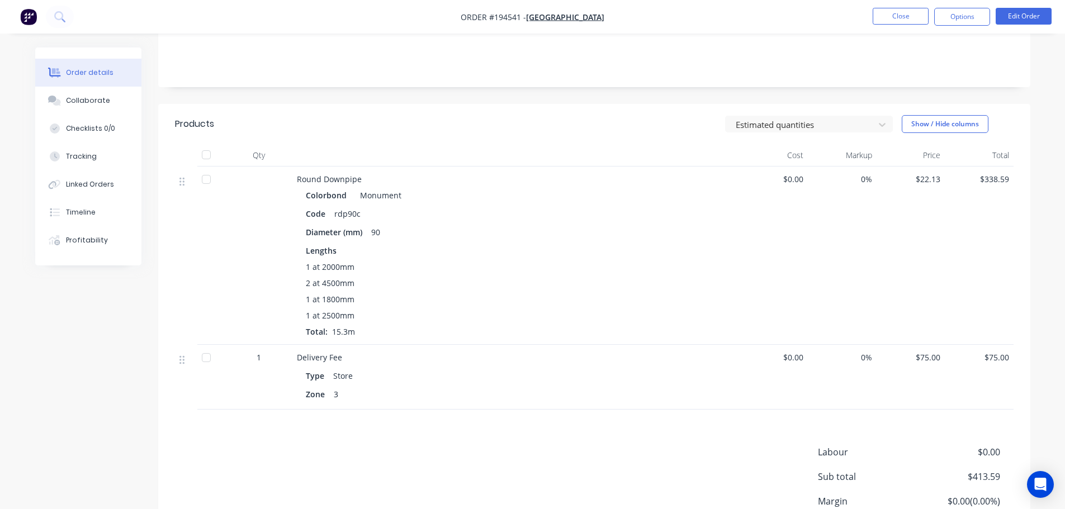
scroll to position [224, 0]
click at [1010, 19] on button "Edit Order" at bounding box center [1024, 16] width 56 height 17
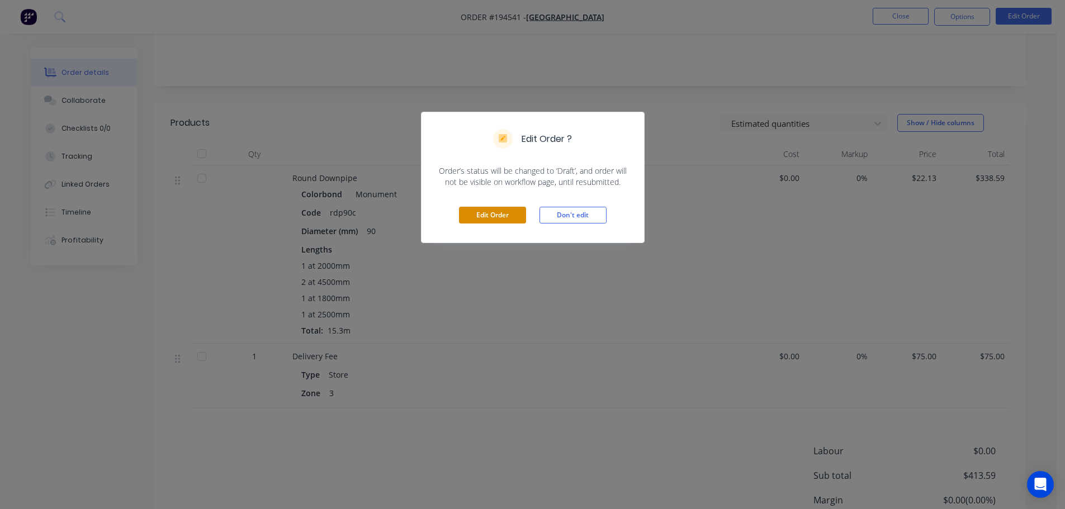
click at [480, 211] on button "Edit Order" at bounding box center [492, 215] width 67 height 17
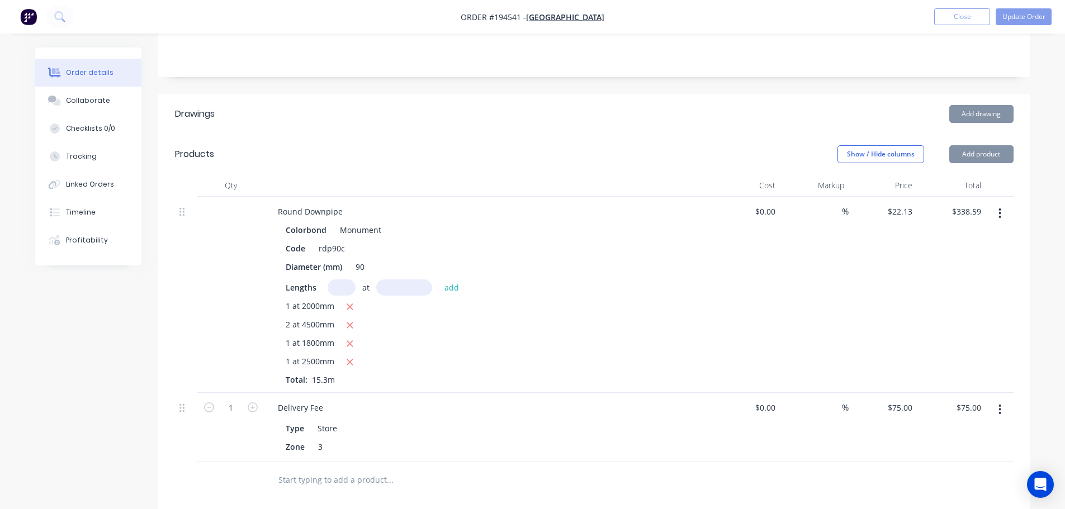
scroll to position [279, 0]
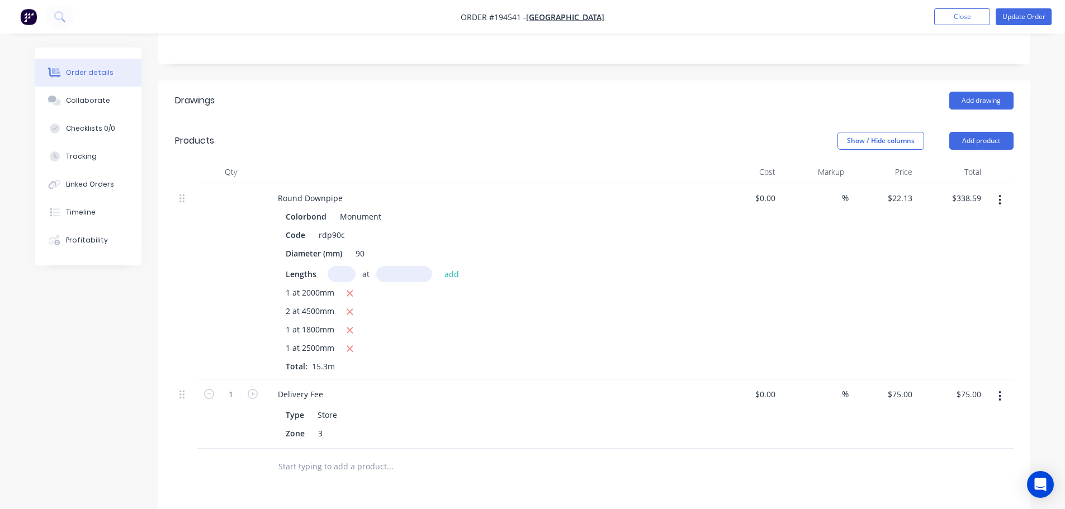
click at [1006, 386] on button "button" at bounding box center [1000, 396] width 26 height 20
drag, startPoint x: 942, startPoint y: 480, endPoint x: 946, endPoint y: 462, distance: 18.3
click at [942, 485] on div "Delete" at bounding box center [960, 493] width 86 height 16
click at [1022, 12] on button "Update Order" at bounding box center [1024, 16] width 56 height 17
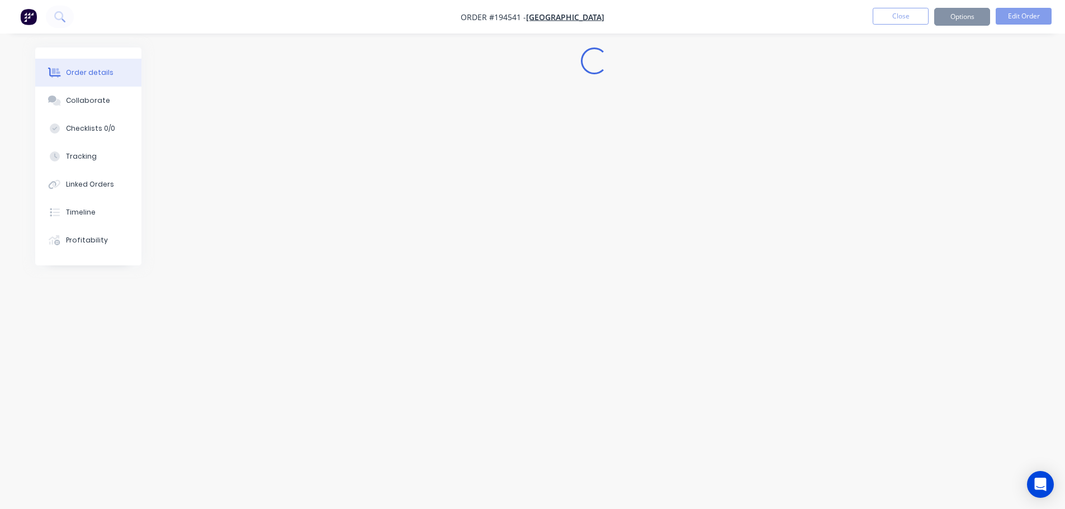
scroll to position [0, 0]
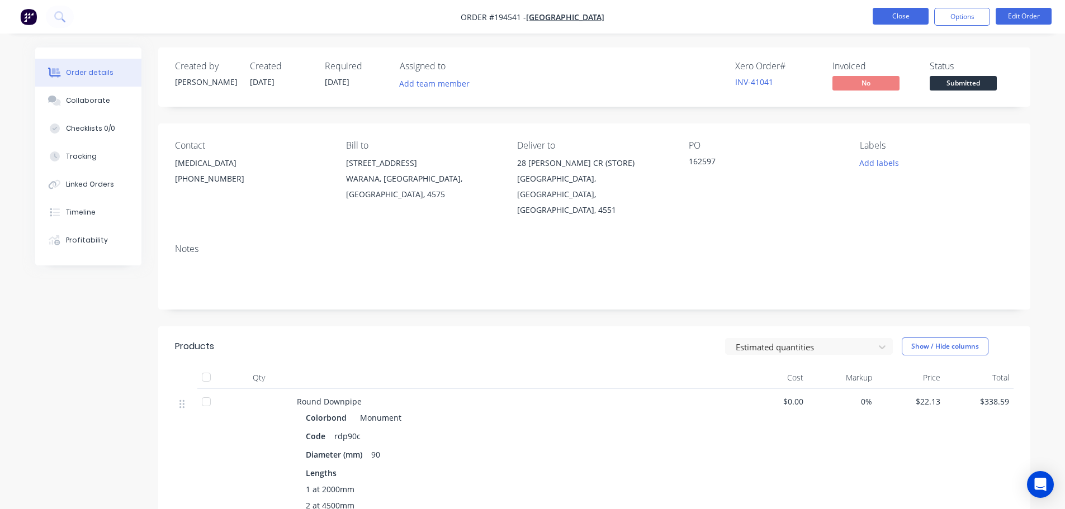
click at [882, 13] on button "Close" at bounding box center [901, 16] width 56 height 17
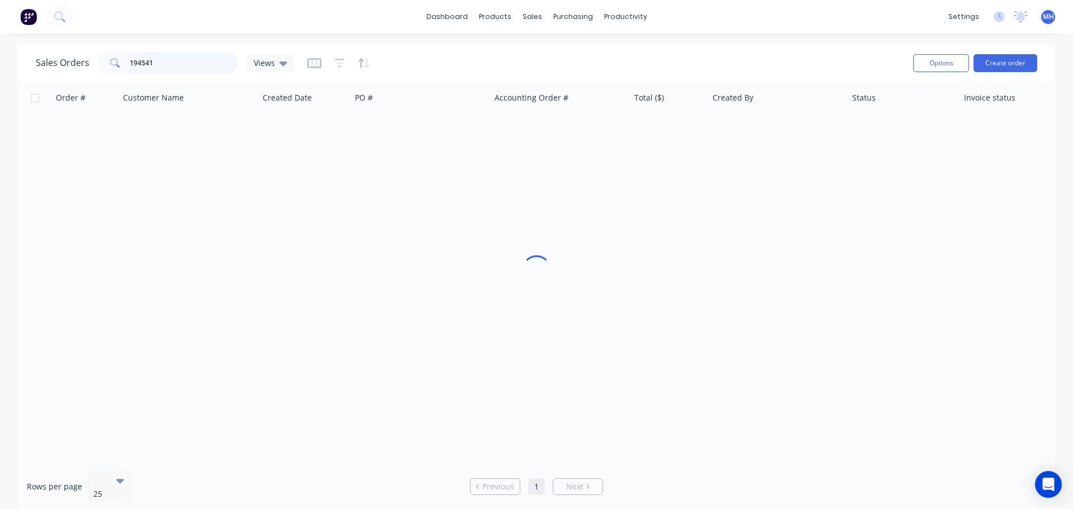
click at [157, 67] on input "194541" at bounding box center [184, 63] width 109 height 22
type input "194348"
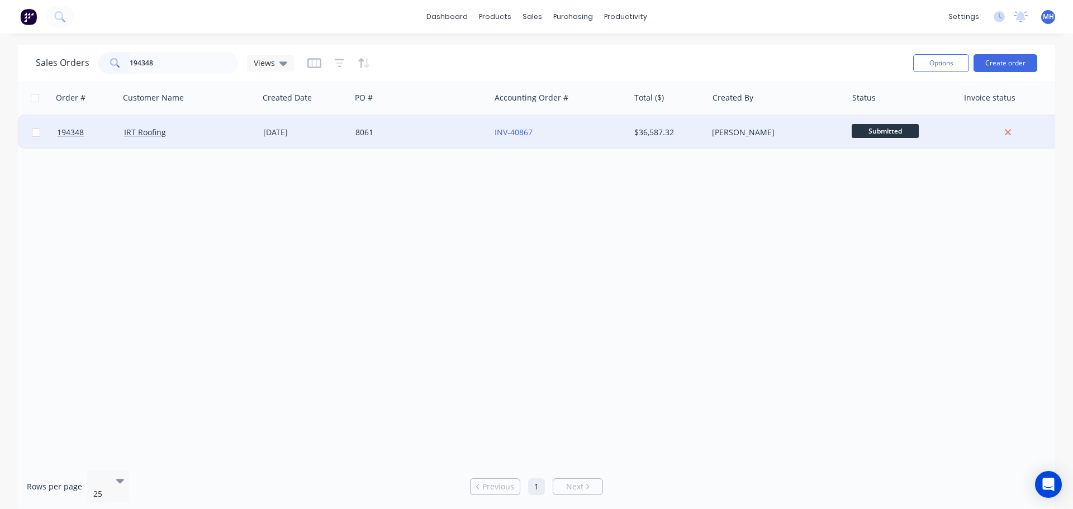
click at [418, 129] on div "8061" at bounding box center [418, 132] width 124 height 11
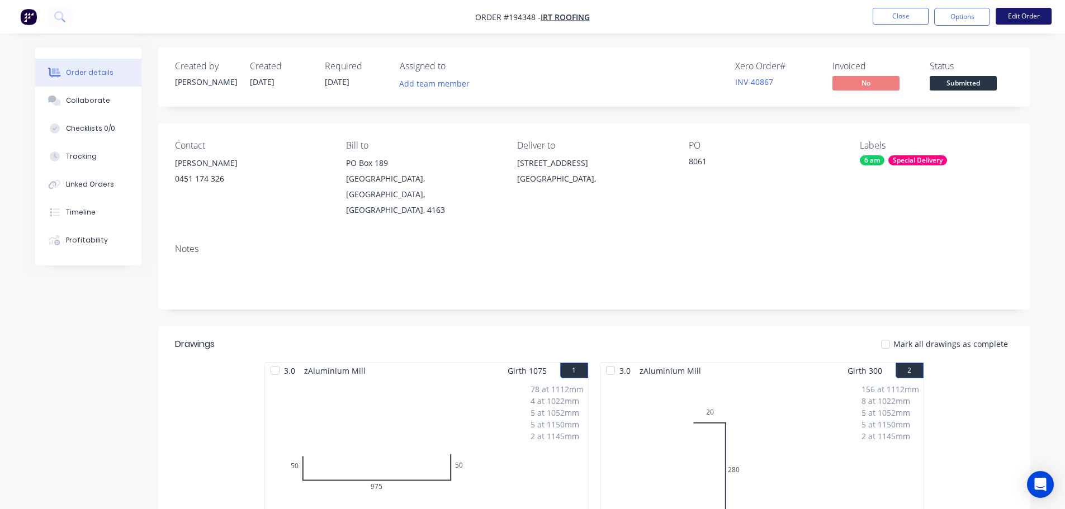
click at [1013, 15] on button "Edit Order" at bounding box center [1024, 16] width 56 height 17
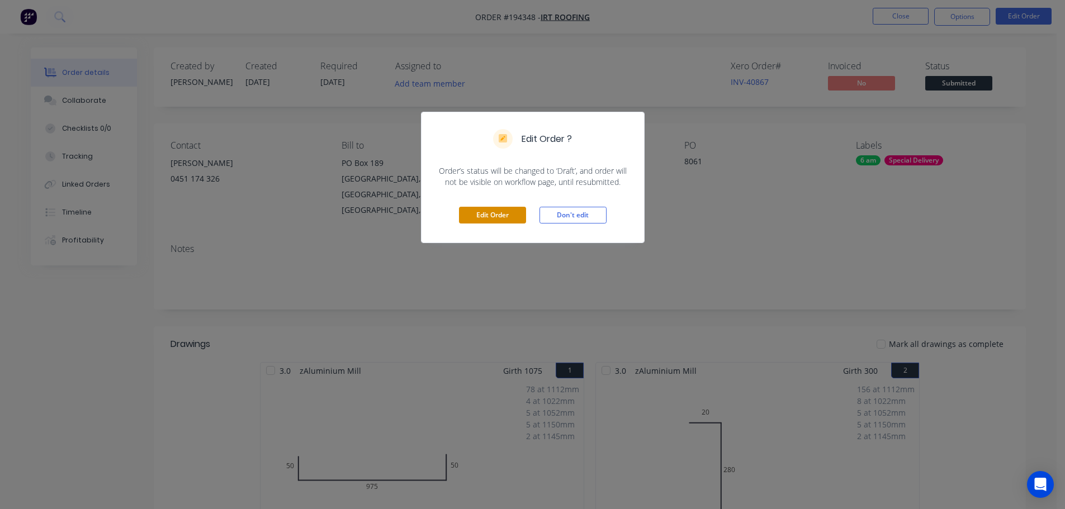
click at [495, 212] on button "Edit Order" at bounding box center [492, 215] width 67 height 17
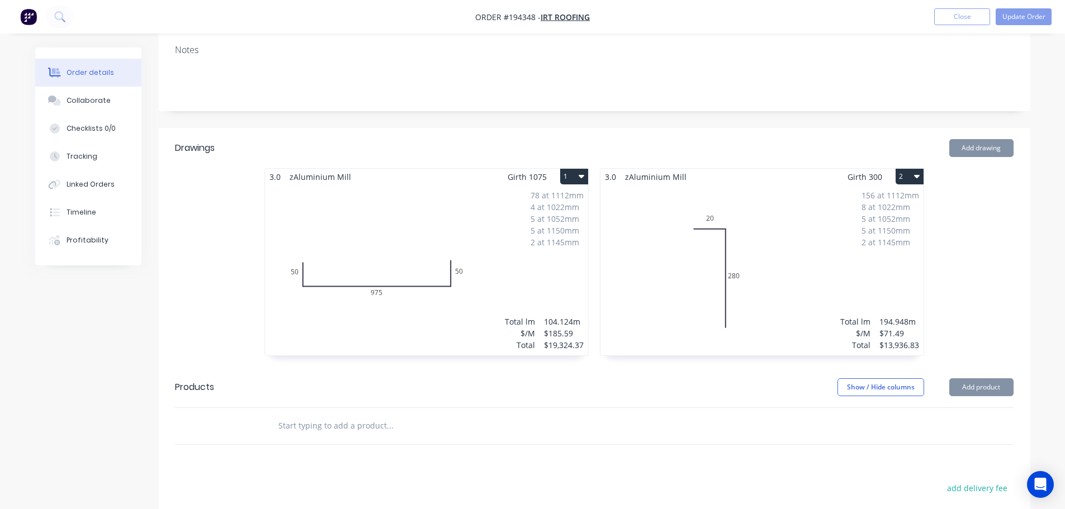
scroll to position [224, 0]
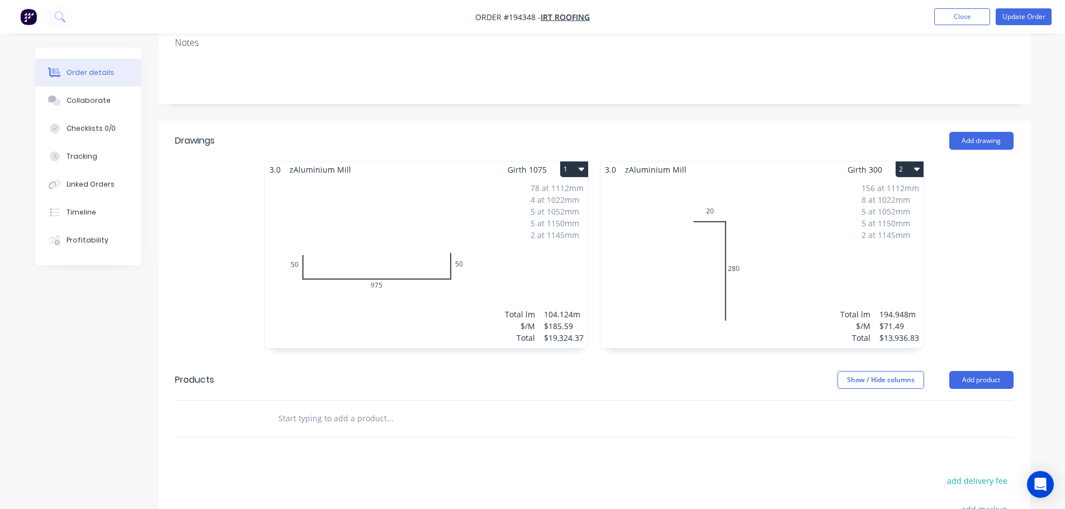
click at [535, 220] on div "78 at 1112mm 4 at 1022mm 5 at 1052mm 5 at 1150mm 2 at 1145mm Total lm $/M Total…" at bounding box center [426, 263] width 323 height 170
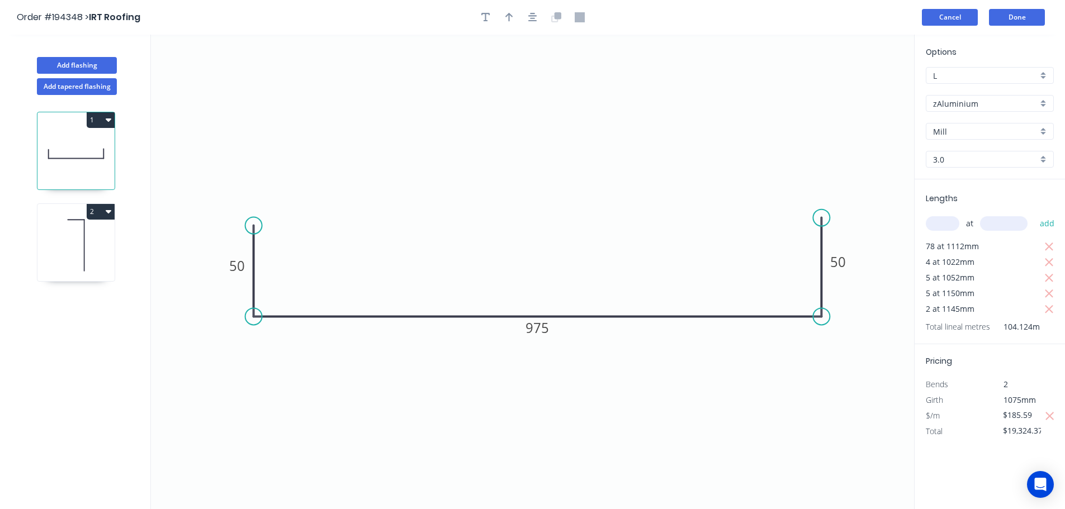
click at [935, 16] on button "Cancel" at bounding box center [950, 17] width 56 height 17
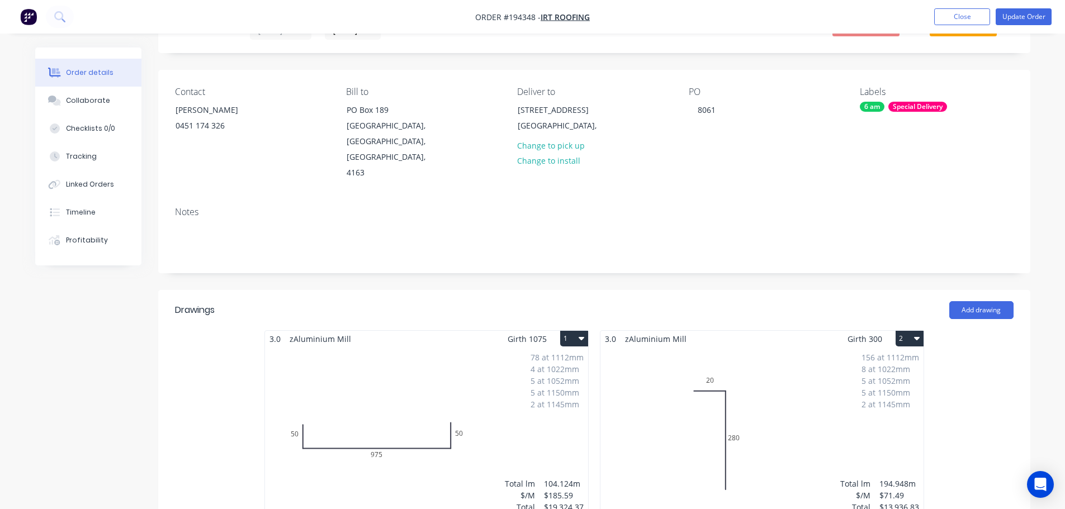
scroll to position [112, 0]
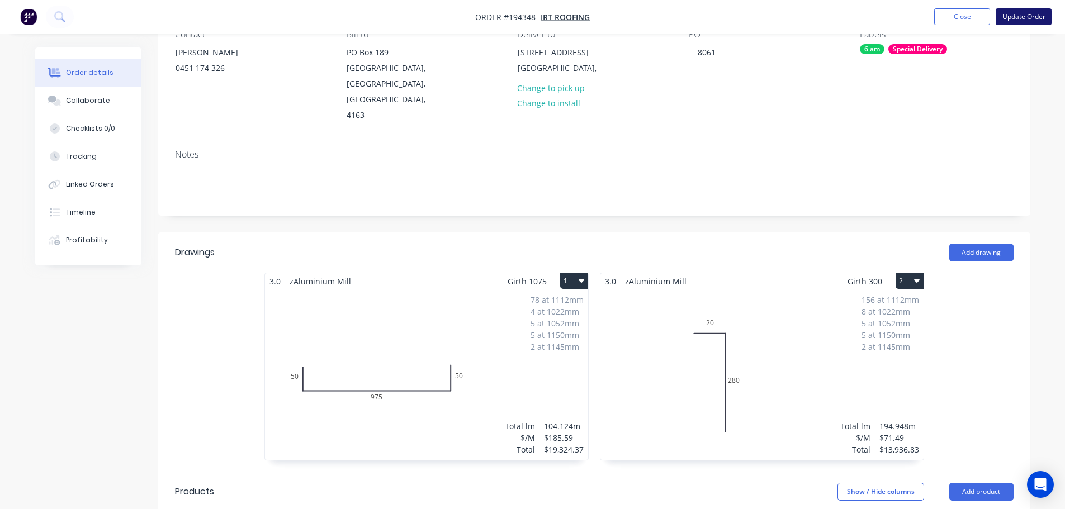
click at [1011, 16] on button "Update Order" at bounding box center [1024, 16] width 56 height 17
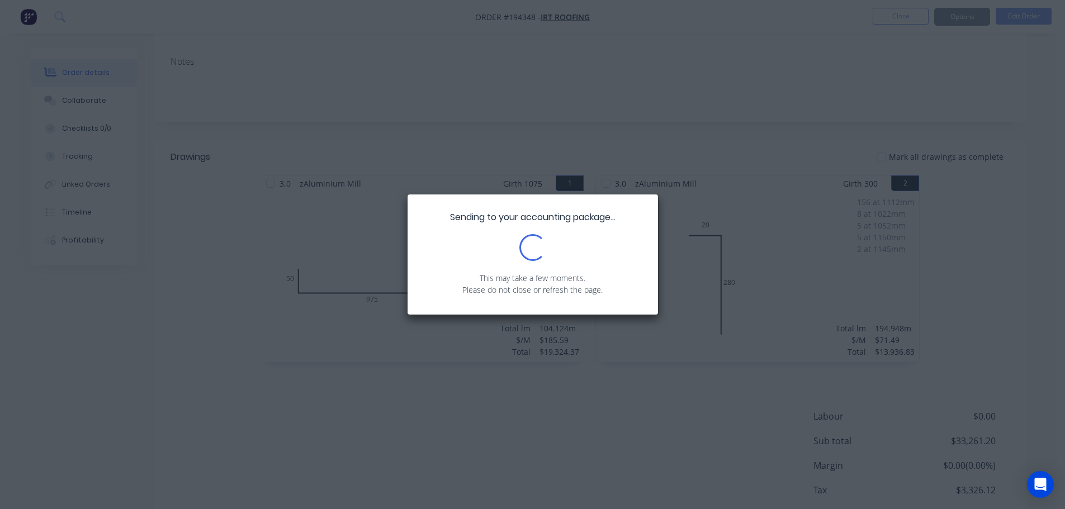
scroll to position [224, 0]
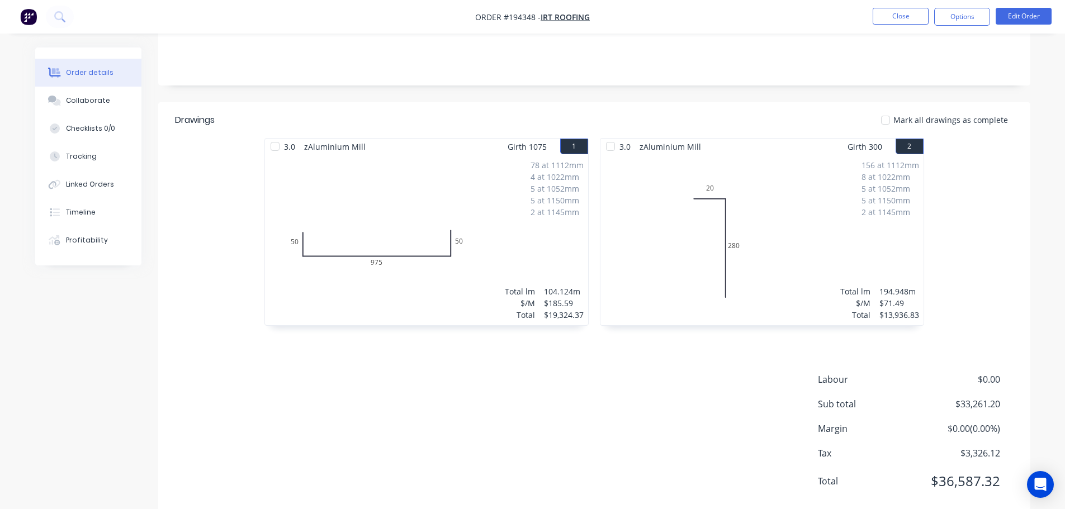
click at [1034, 7] on nav "Order #194348 - IRT Roofing Close Options Edit Order" at bounding box center [532, 17] width 1065 height 34
click at [1034, 13] on button "Edit Order" at bounding box center [1024, 16] width 56 height 17
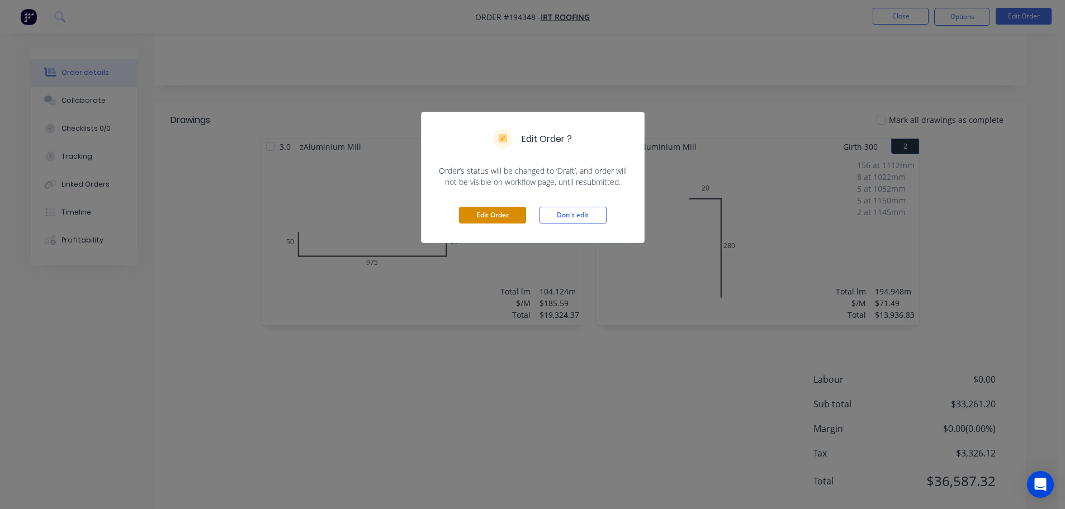
click at [504, 216] on button "Edit Order" at bounding box center [492, 215] width 67 height 17
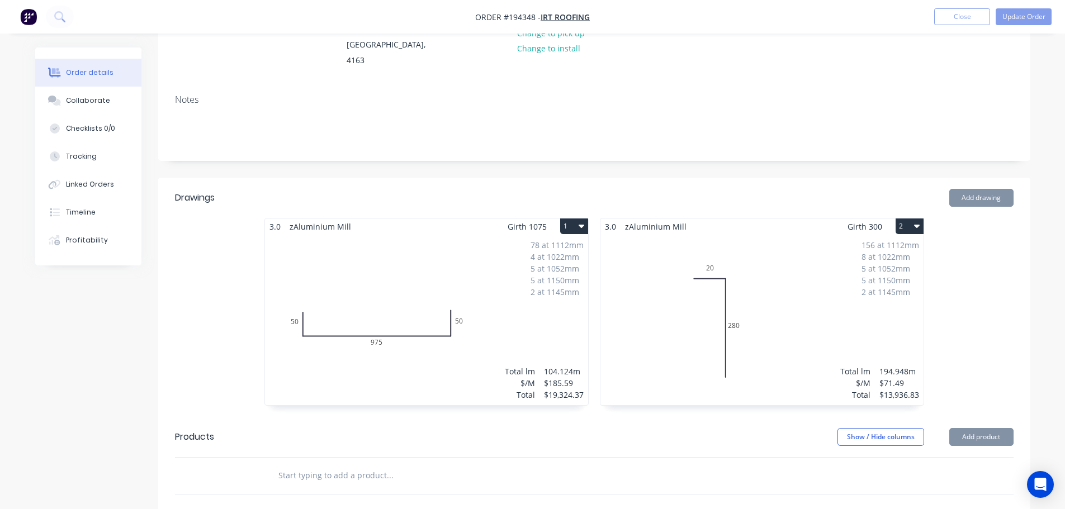
scroll to position [168, 0]
click at [990, 427] on button "Add product" at bounding box center [981, 436] width 64 height 18
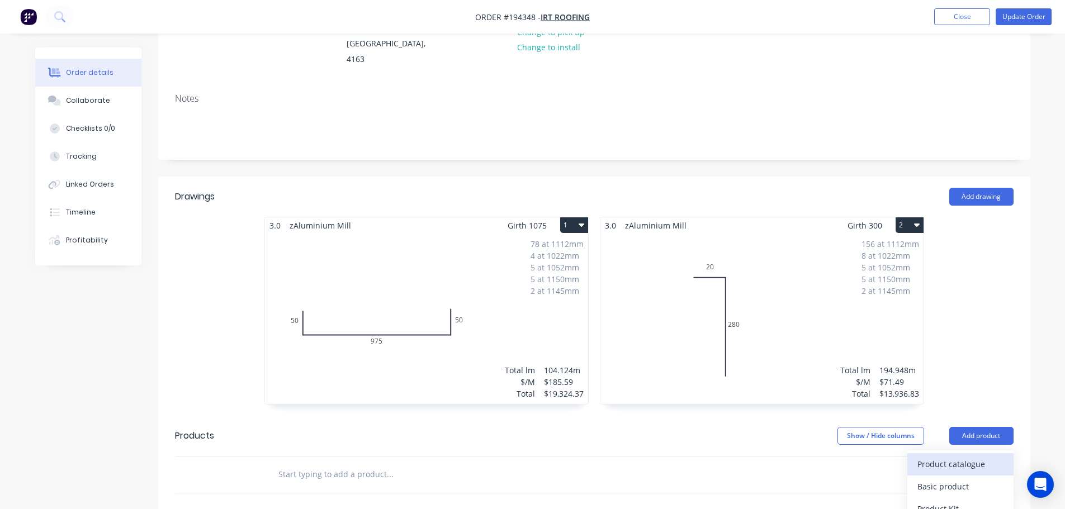
click at [977, 456] on div "Product catalogue" at bounding box center [960, 464] width 86 height 16
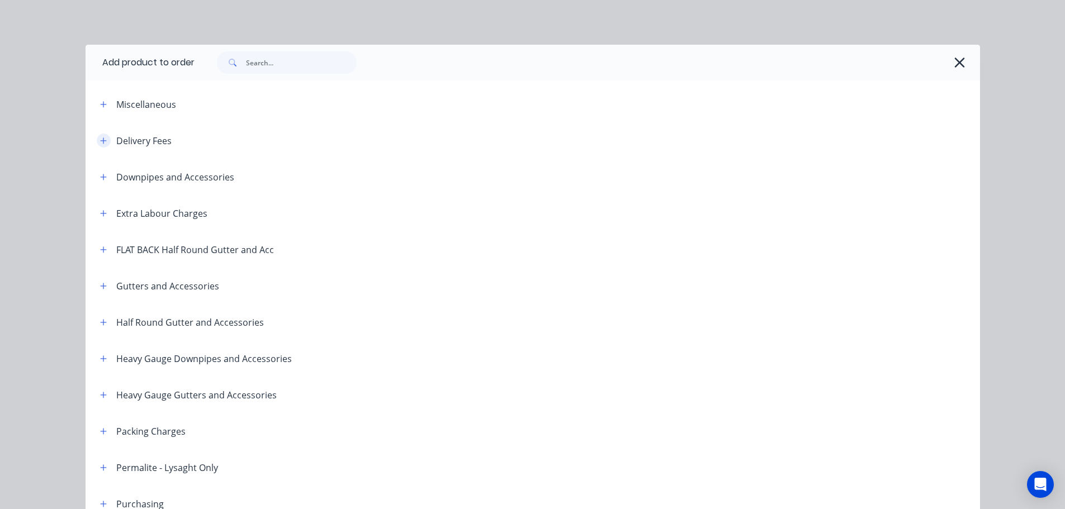
click at [91, 138] on div "Delivery Fees" at bounding box center [131, 141] width 80 height 14
click at [104, 145] on button "button" at bounding box center [104, 141] width 14 height 14
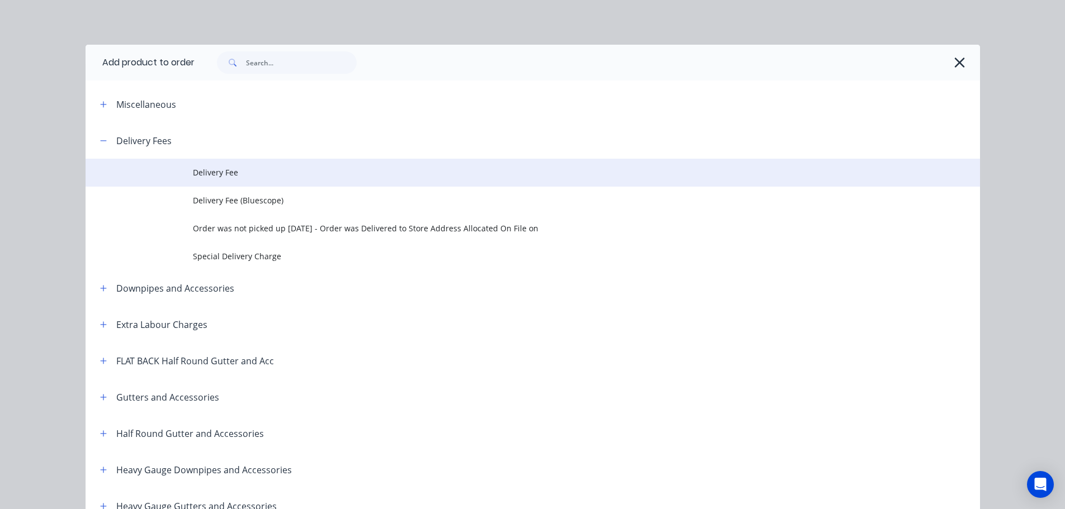
click at [243, 170] on span "Delivery Fee" at bounding box center [507, 173] width 629 height 12
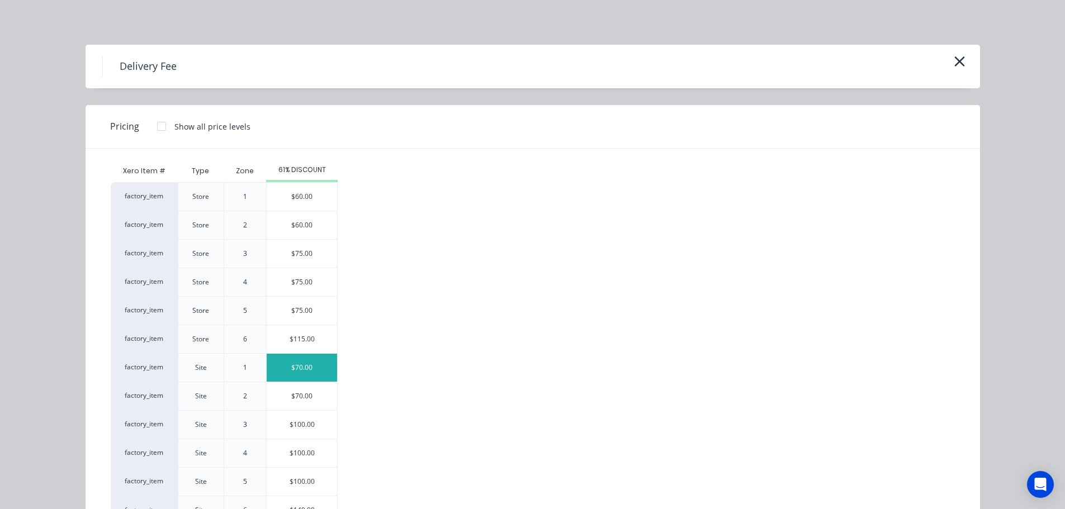
click at [309, 364] on div "$70.00" at bounding box center [302, 368] width 70 height 28
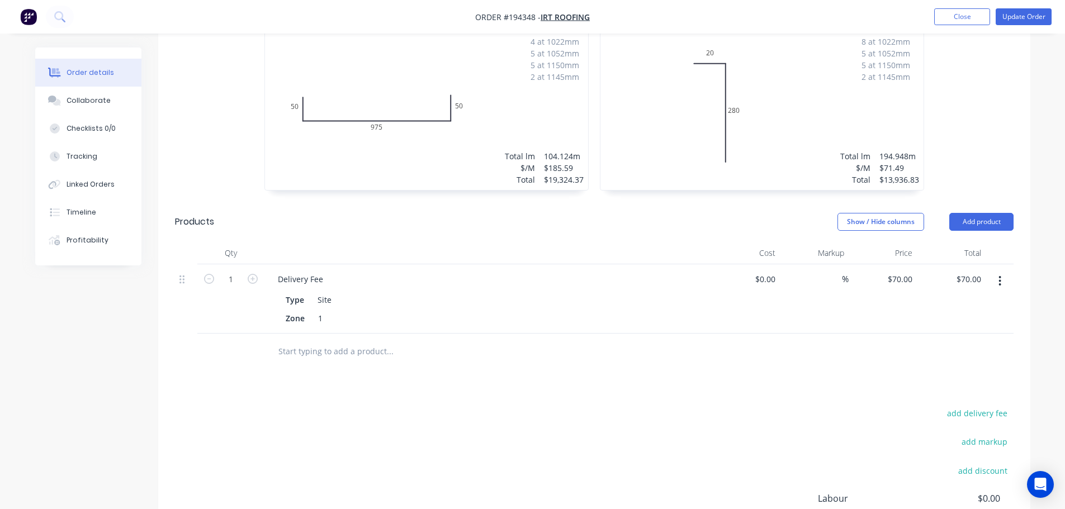
scroll to position [391, 0]
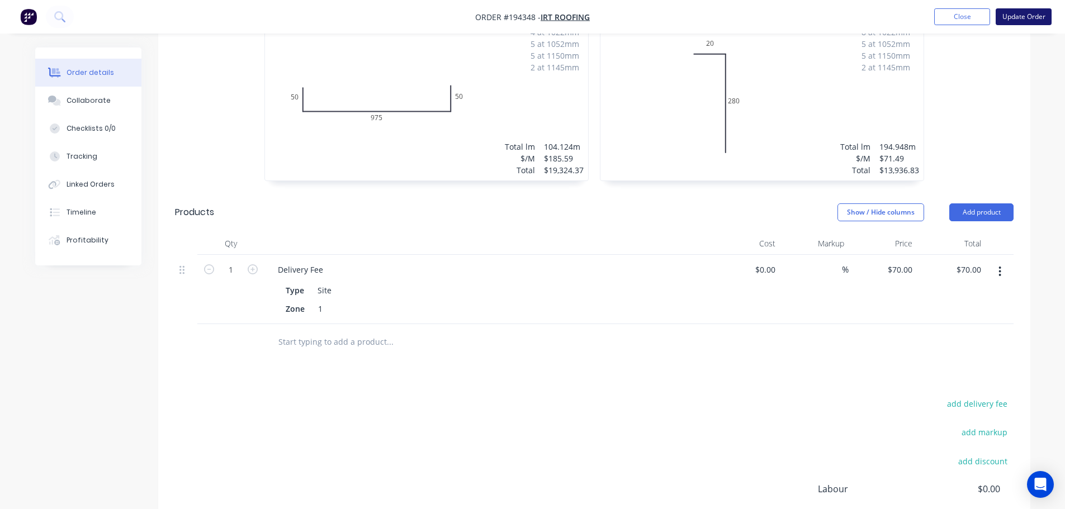
click at [1040, 20] on button "Update Order" at bounding box center [1024, 16] width 56 height 17
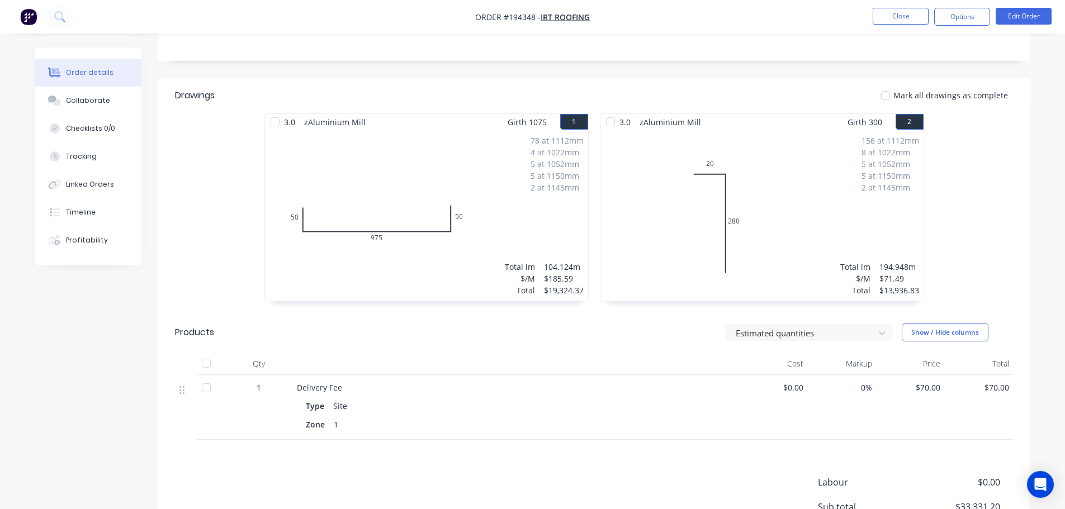
scroll to position [184, 0]
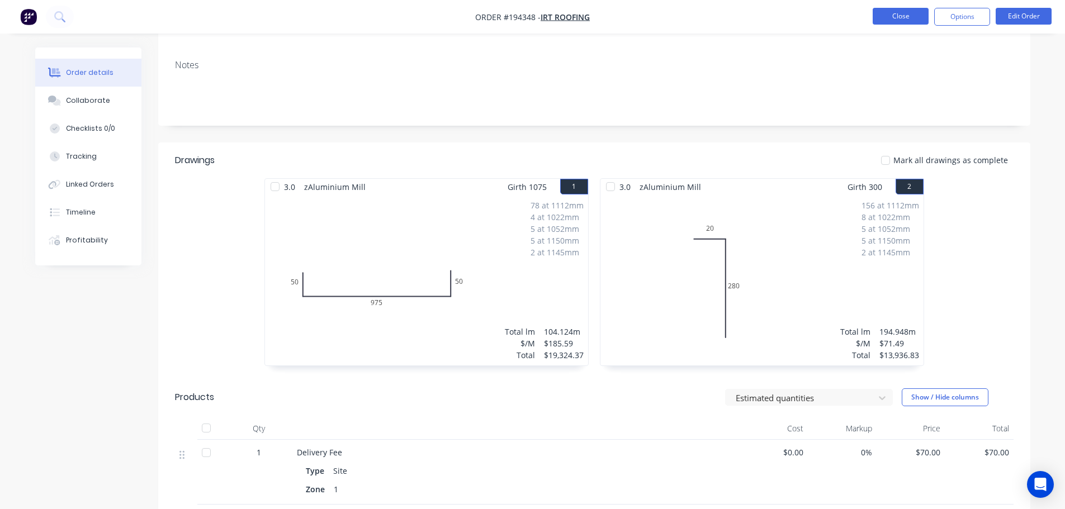
click at [897, 15] on button "Close" at bounding box center [901, 16] width 56 height 17
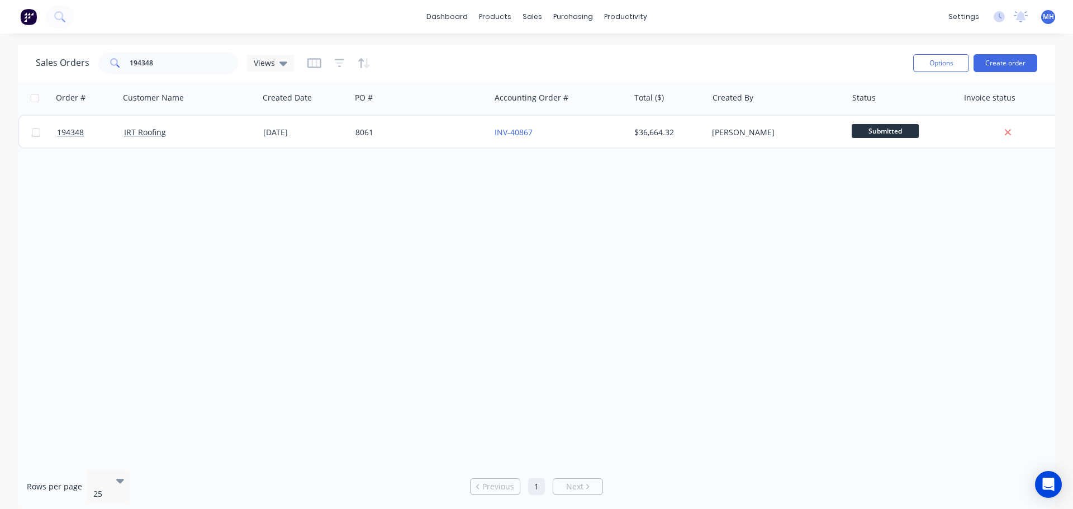
click at [515, 324] on div "Order # Customer Name Created Date PO # Accounting Order # Total ($) Created By…" at bounding box center [536, 271] width 1037 height 381
click at [159, 61] on input "194348" at bounding box center [184, 63] width 109 height 22
click at [706, 246] on div "Order # Customer Name Created Date PO # Accounting Order # Total ($) Created By…" at bounding box center [536, 271] width 1037 height 381
click at [870, 306] on div "Order # Customer Name Created Date PO # Accounting Order # Total ($) Created By…" at bounding box center [536, 271] width 1037 height 381
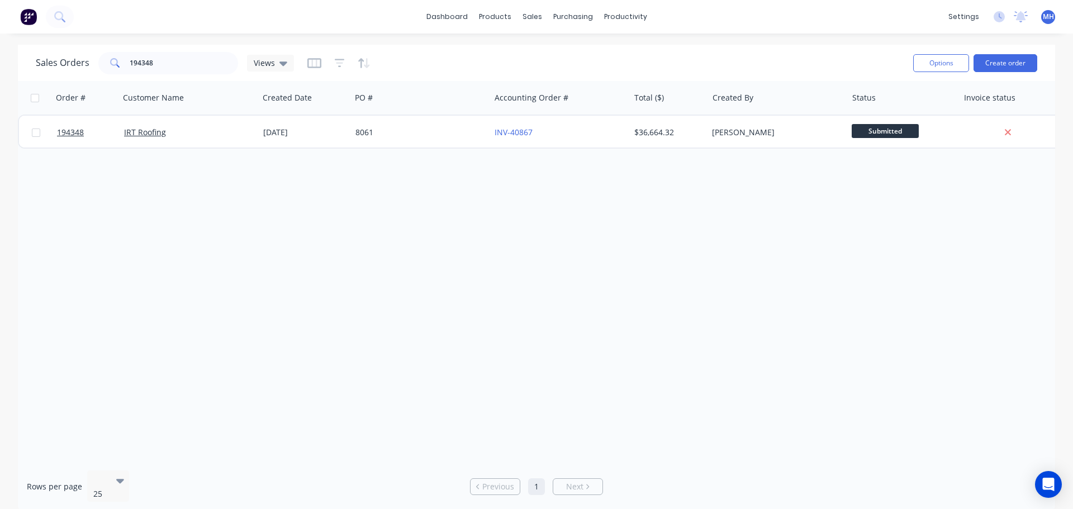
click at [846, 312] on div "Order # Customer Name Created Date PO # Accounting Order # Total ($) Created By…" at bounding box center [536, 271] width 1037 height 381
click at [841, 314] on div "Order # Customer Name Created Date PO # Accounting Order # Total ($) Created By…" at bounding box center [536, 271] width 1037 height 381
click at [793, 312] on div "Order # Customer Name Created Date PO # Accounting Order # Total ($) Created By…" at bounding box center [536, 271] width 1037 height 381
click at [784, 288] on div "Order # Customer Name Created Date PO # Accounting Order # Total ($) Created By…" at bounding box center [536, 271] width 1037 height 381
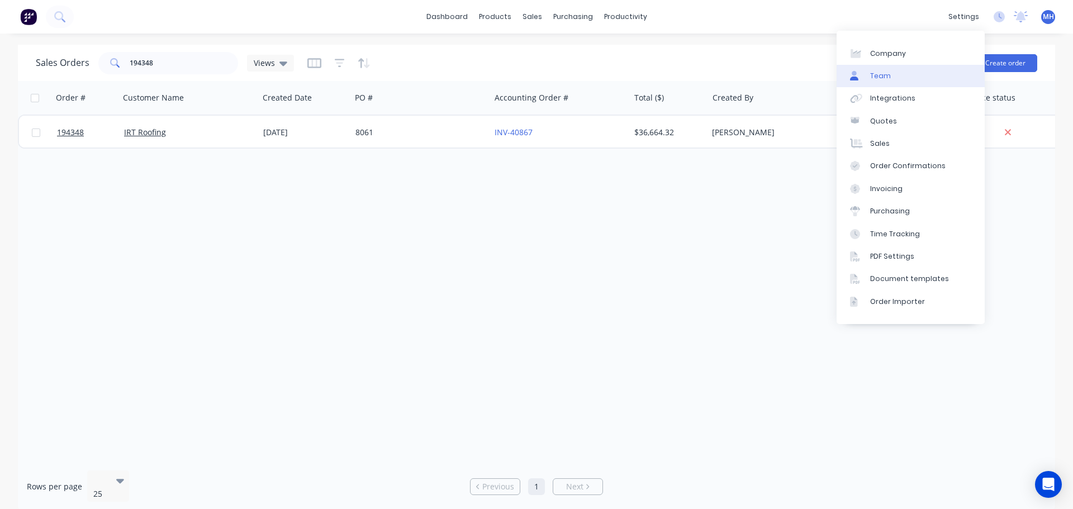
click at [902, 74] on link "Team" at bounding box center [911, 76] width 148 height 22
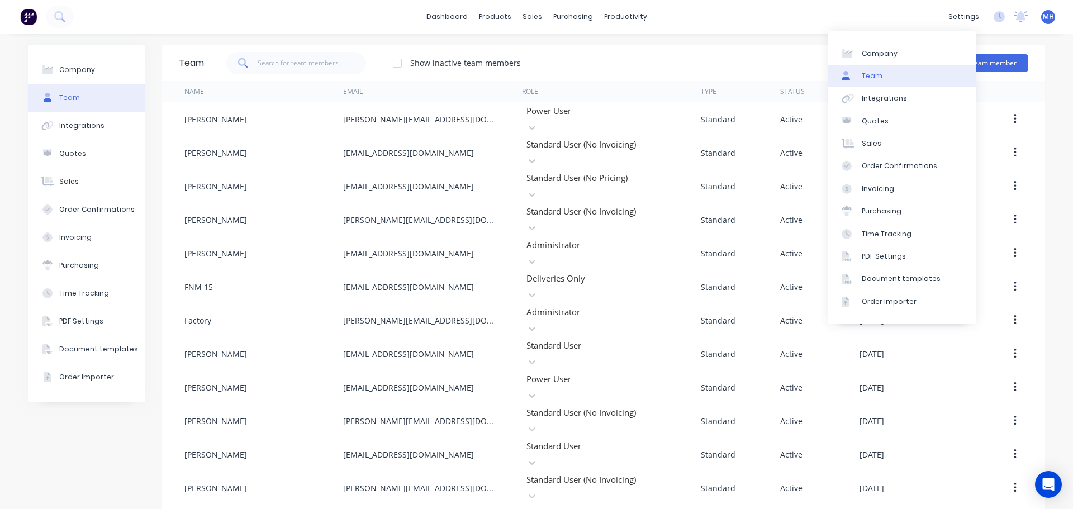
click at [660, 63] on div "Show inactive team members Add team member" at bounding box center [616, 63] width 824 height 34
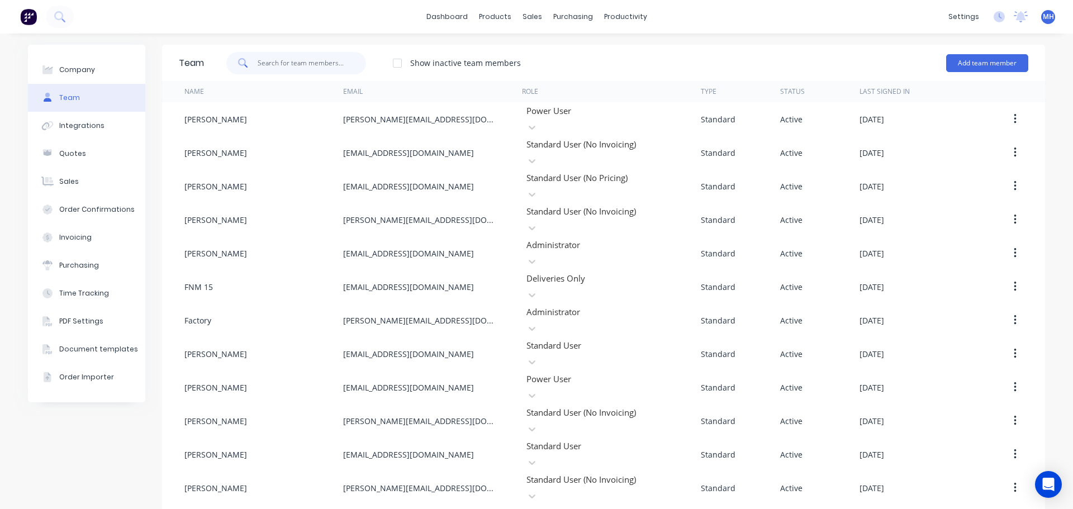
click at [340, 61] on input "text" at bounding box center [312, 63] width 109 height 22
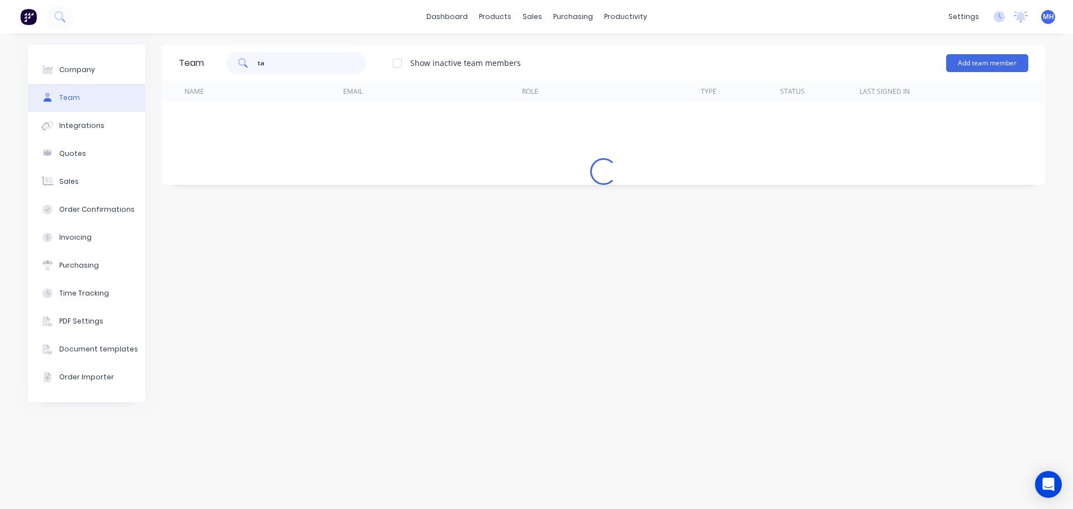
type input "t"
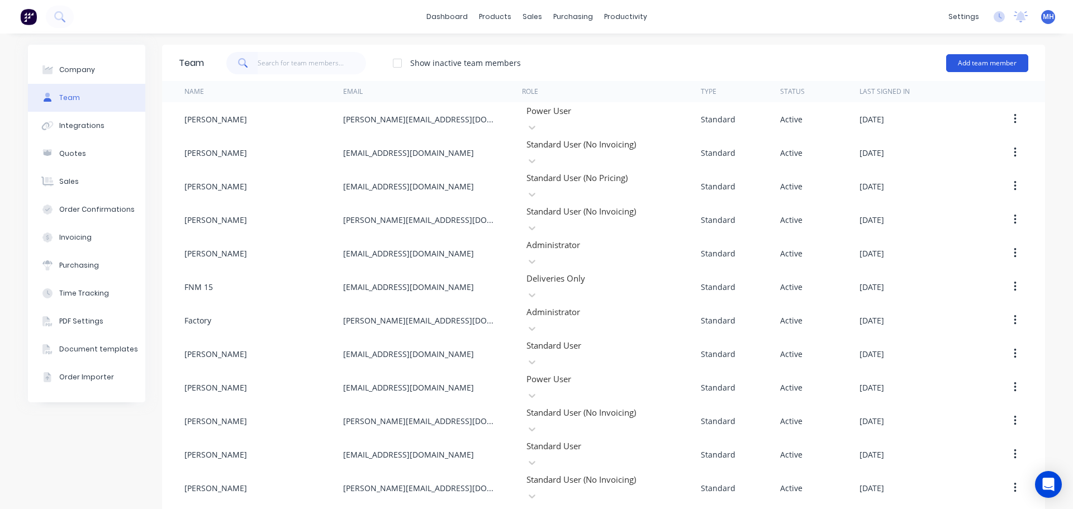
click at [996, 64] on button "Add team member" at bounding box center [987, 63] width 82 height 18
click at [624, 49] on div "Show inactive team members Add team member Standard team member A team member t…" at bounding box center [616, 63] width 824 height 34
click at [982, 61] on button "Add team member" at bounding box center [987, 63] width 82 height 18
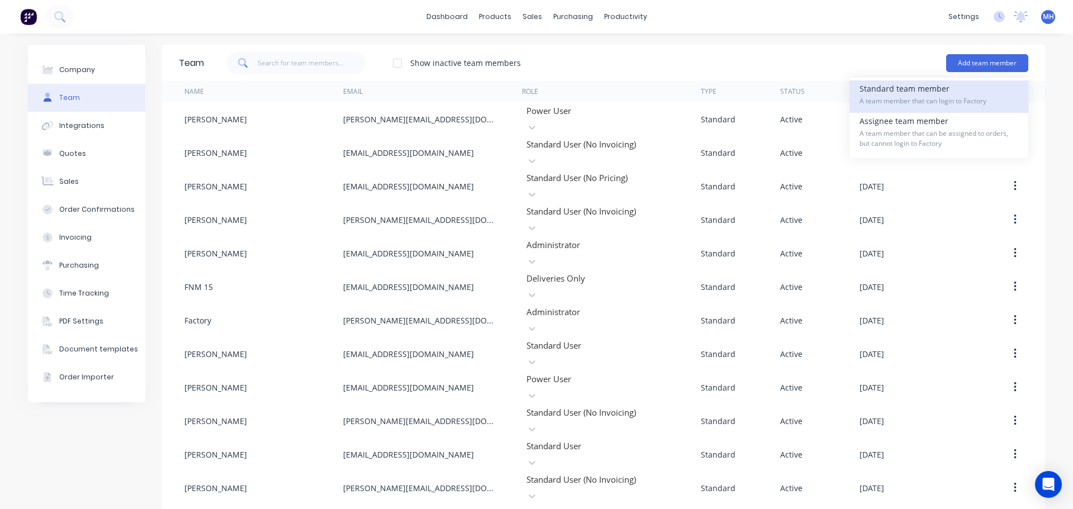
click at [917, 94] on div "Standard team member A team member that can login to Factory" at bounding box center [939, 96] width 159 height 32
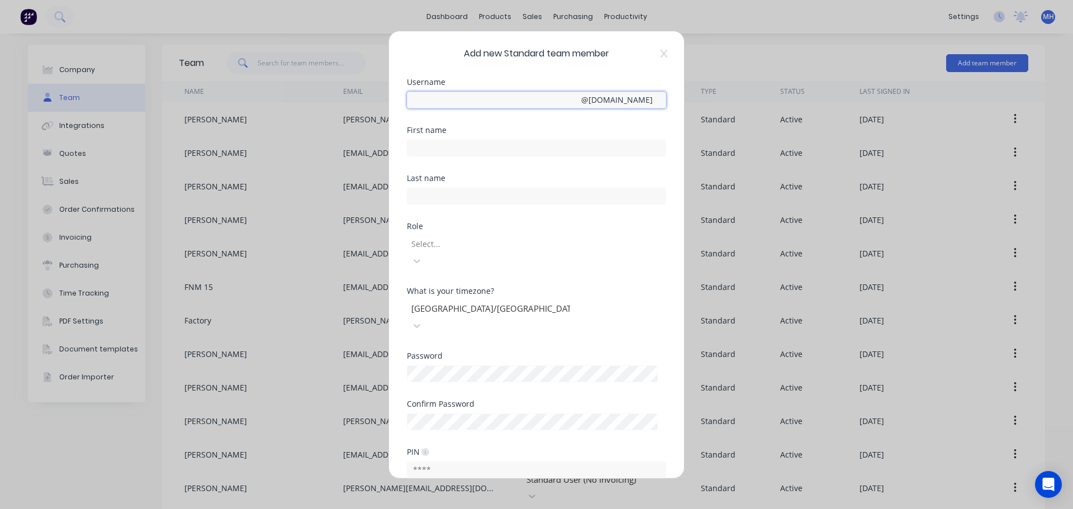
type input "[EMAIL_ADDRESS][DOMAIN_NAME]"
click at [665, 52] on icon at bounding box center [664, 53] width 7 height 8
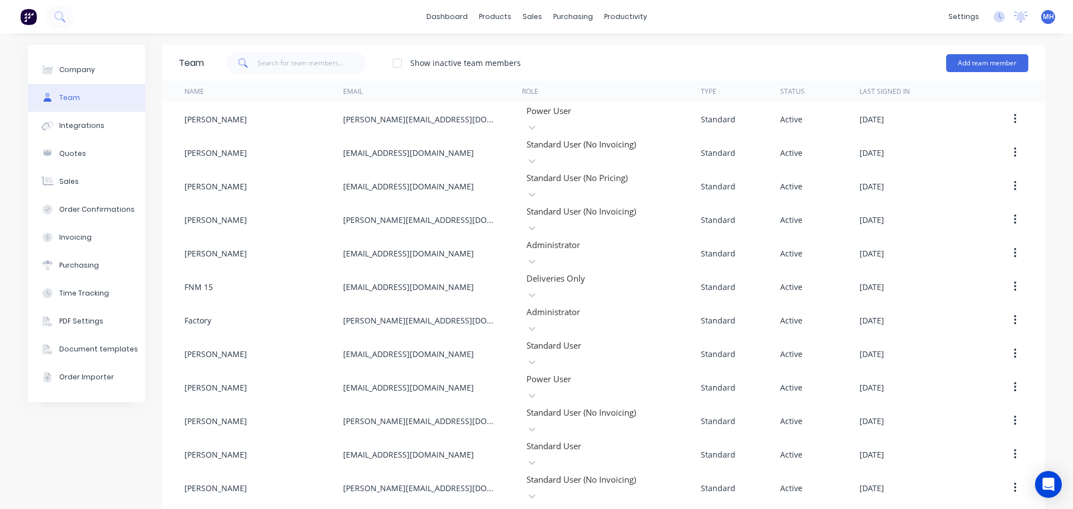
click at [572, 58] on div "Show inactive team members Add team member" at bounding box center [616, 63] width 824 height 34
click at [543, 47] on link "Sales Orders" at bounding box center [587, 53] width 148 height 22
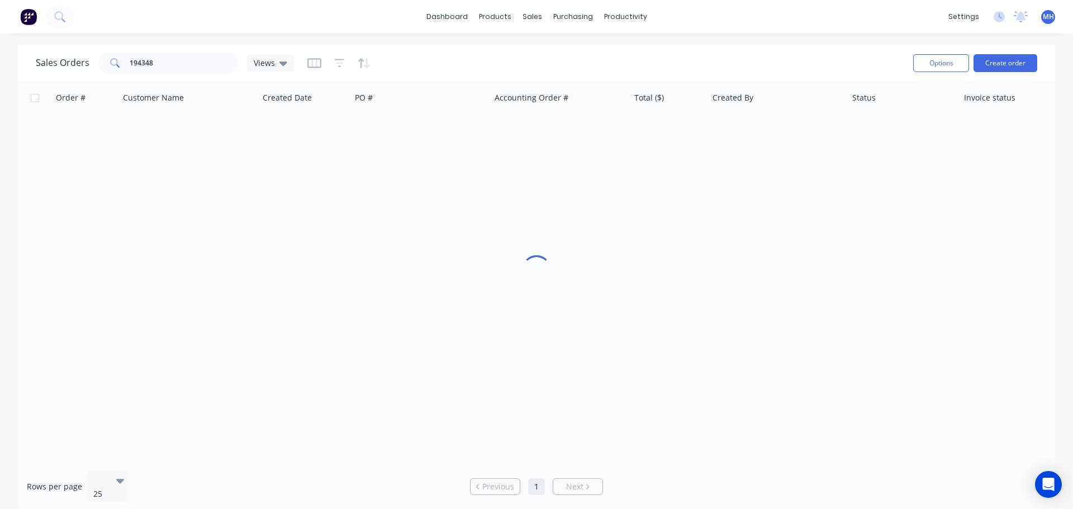
click at [721, 38] on div "dashboard products sales purchasing productivity dashboard products Product Cat…" at bounding box center [536, 254] width 1073 height 509
click at [228, 67] on input "194348" at bounding box center [184, 63] width 109 height 22
type input "194494"
click at [404, 75] on div "Sales Orders 194494 Views" at bounding box center [470, 62] width 869 height 27
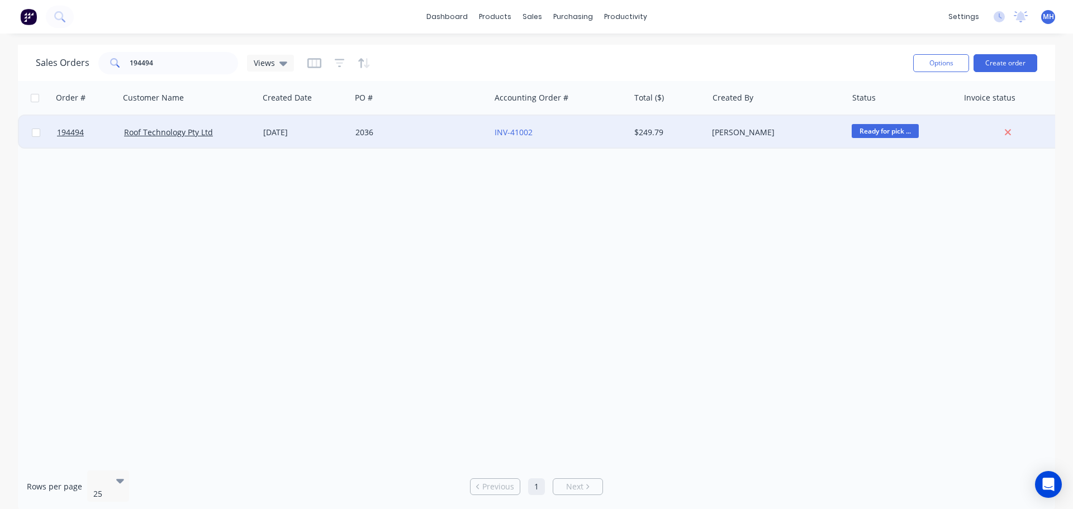
click at [376, 127] on div "2036" at bounding box center [418, 132] width 124 height 11
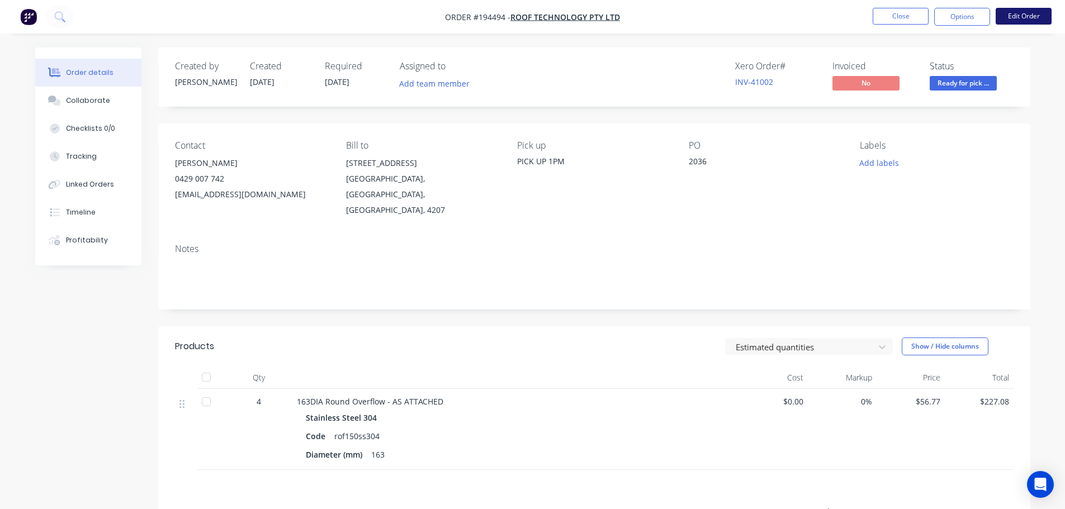
click at [1021, 12] on button "Edit Order" at bounding box center [1024, 16] width 56 height 17
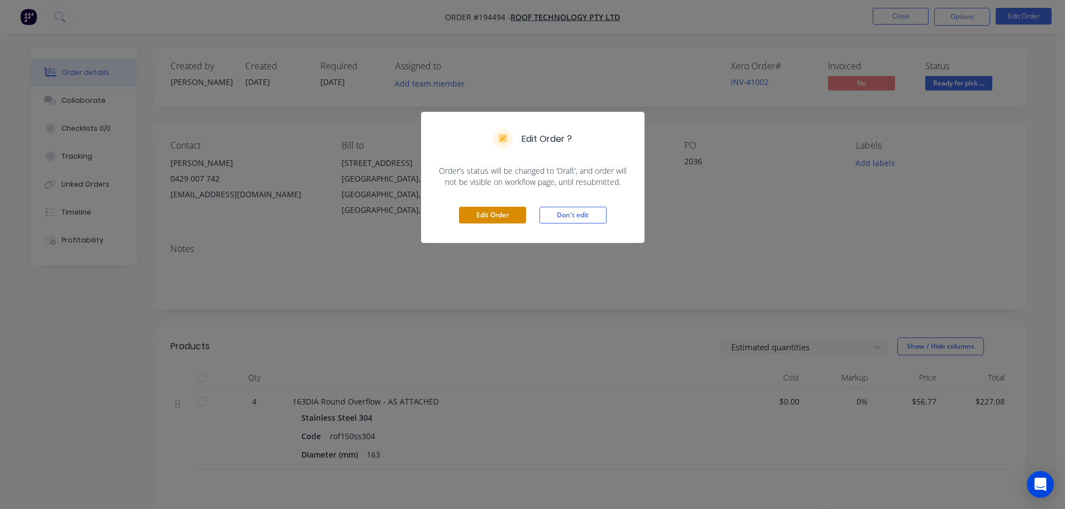
click at [517, 215] on button "Edit Order" at bounding box center [492, 215] width 67 height 17
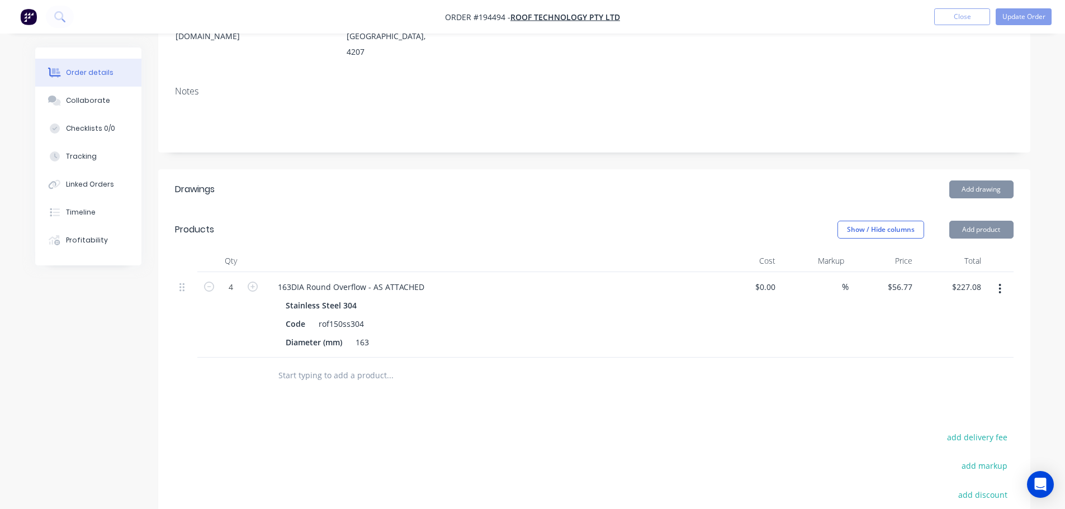
scroll to position [224, 0]
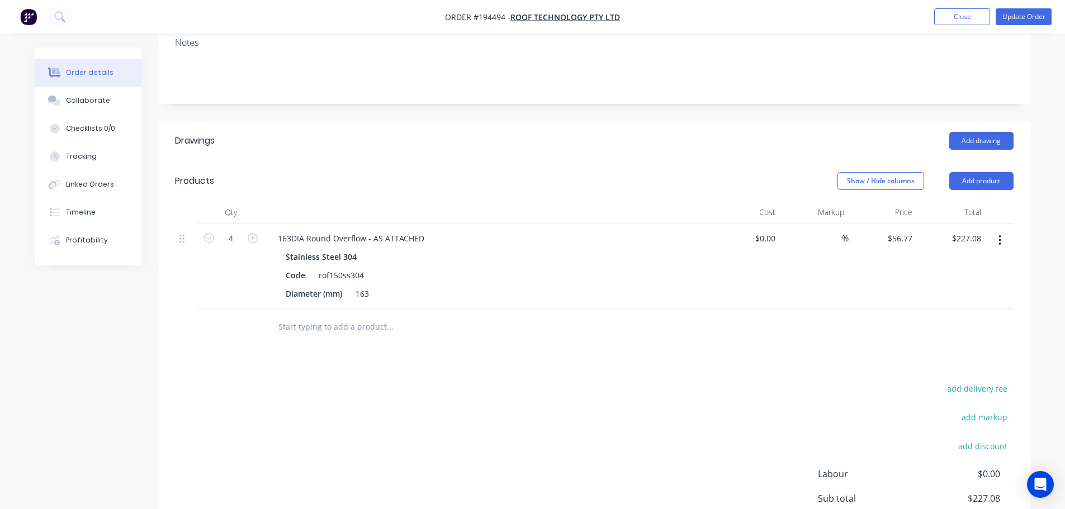
click at [1003, 230] on button "button" at bounding box center [1000, 240] width 26 height 20
click at [978, 262] on div "Edit" at bounding box center [960, 270] width 86 height 16
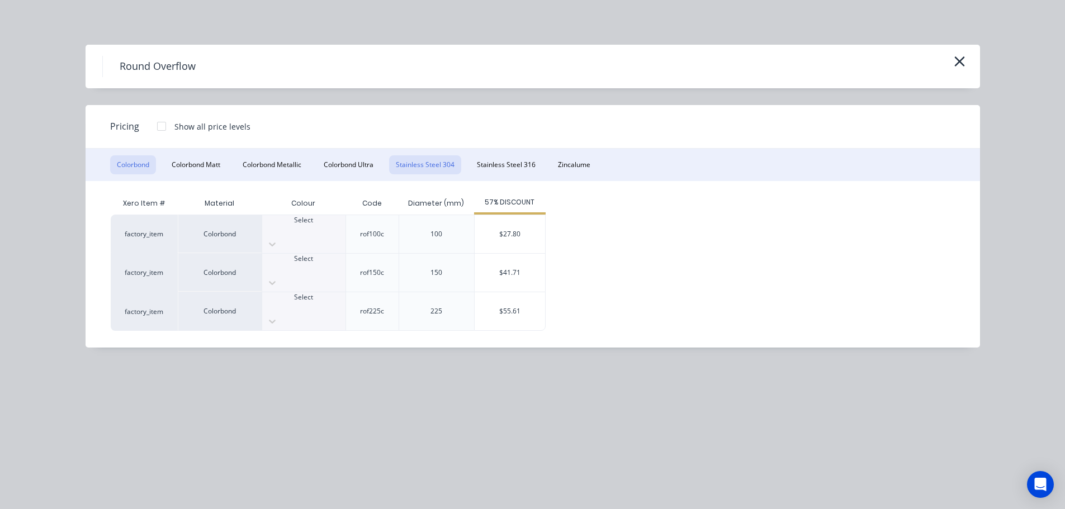
click at [437, 169] on button "Stainless Steel 304" at bounding box center [425, 164] width 72 height 19
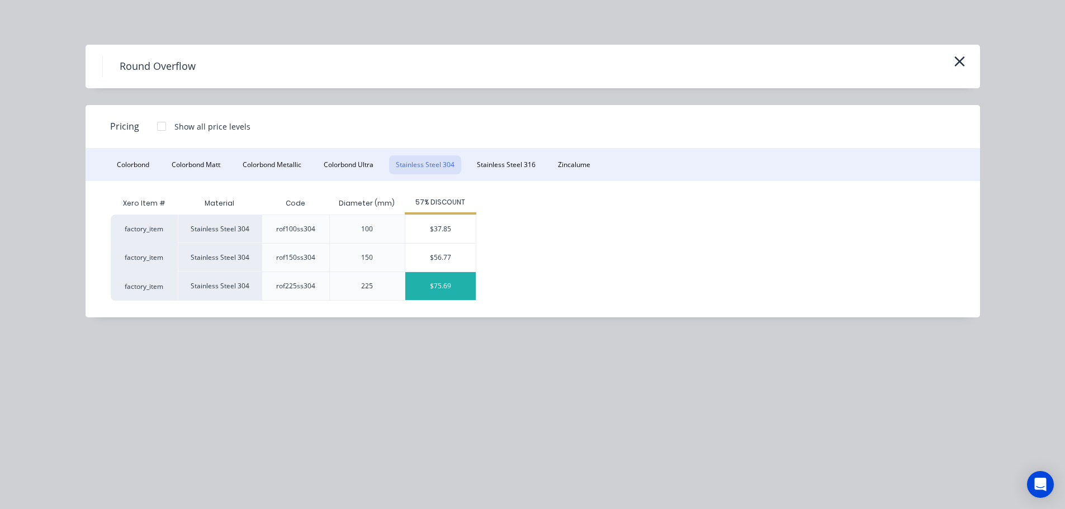
click at [442, 286] on div "$75.69" at bounding box center [440, 286] width 70 height 28
type input "$75.69"
type input "$302.76"
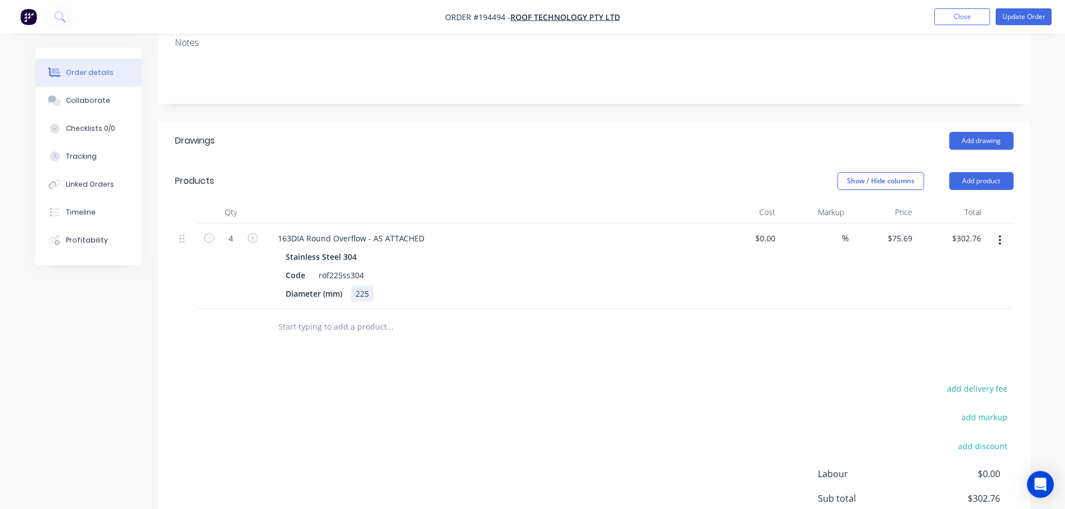
click at [361, 286] on div "225" at bounding box center [362, 294] width 22 height 16
click at [541, 394] on div "add delivery fee add markup add discount Labour $0.00 Sub total $302.76 Margin …" at bounding box center [594, 489] width 838 height 216
click at [1025, 22] on button "Update Order" at bounding box center [1024, 16] width 56 height 17
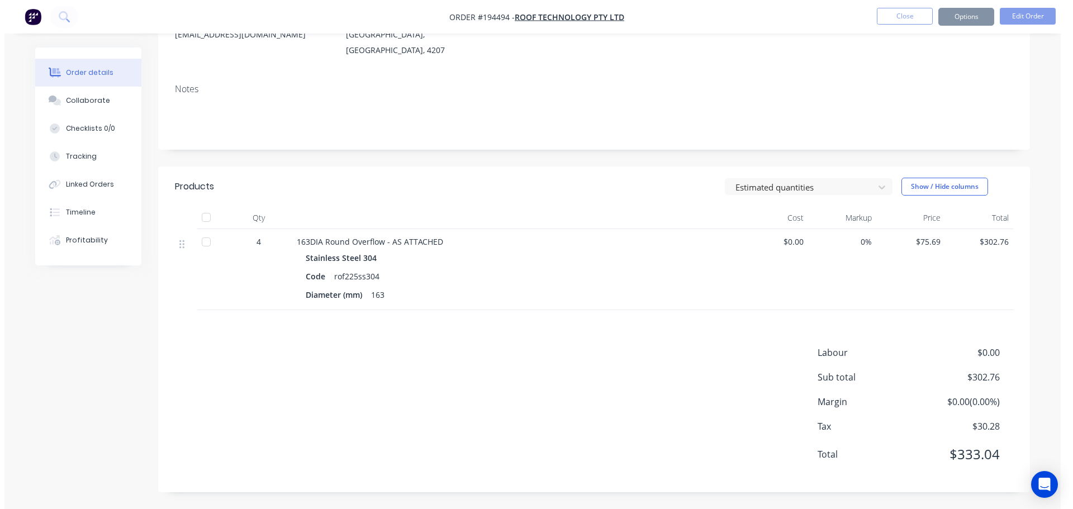
scroll to position [0, 0]
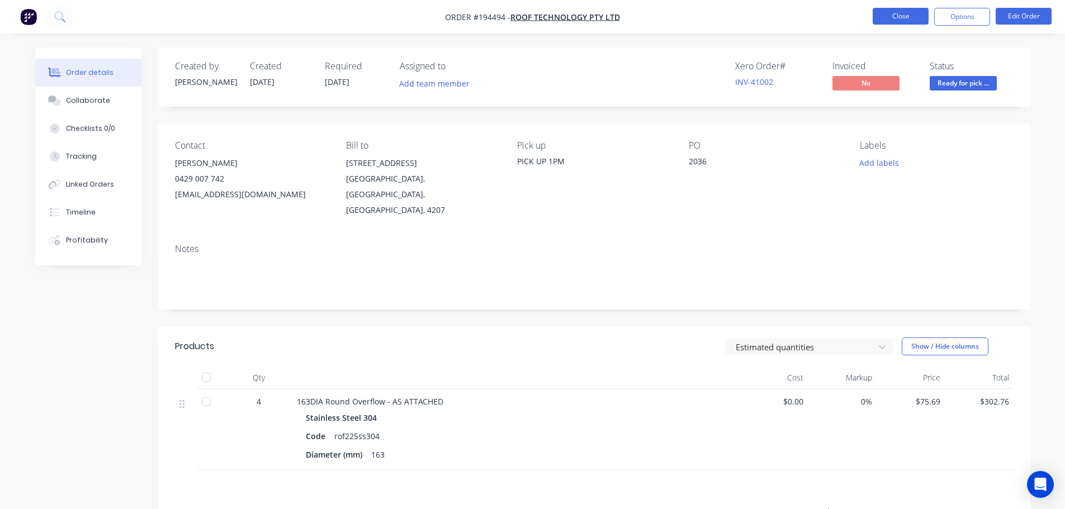
click at [914, 22] on button "Close" at bounding box center [901, 16] width 56 height 17
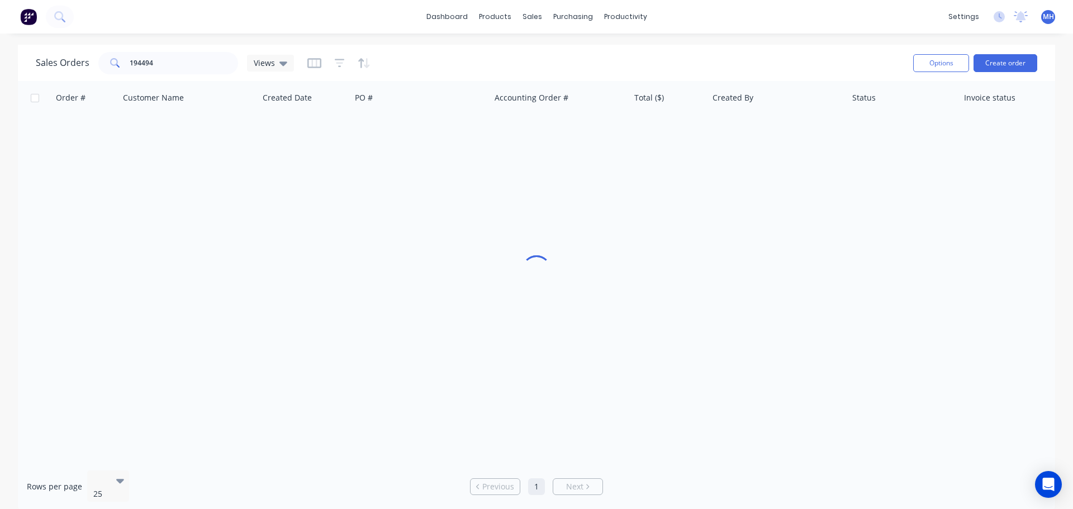
click at [176, 51] on div "Sales Orders 194494 Views" at bounding box center [470, 62] width 869 height 27
click at [178, 67] on input "194494" at bounding box center [184, 63] width 109 height 22
click at [181, 68] on input "194494" at bounding box center [184, 63] width 109 height 22
click at [168, 59] on input "194494" at bounding box center [184, 63] width 109 height 22
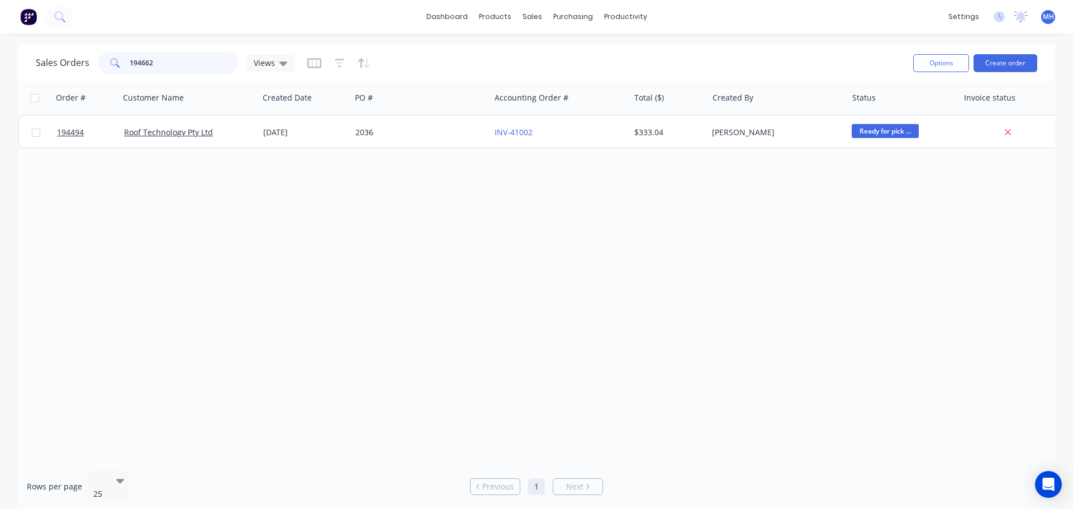
type input "194662"
click at [407, 54] on div "Sales Orders 194662 Views" at bounding box center [470, 62] width 869 height 27
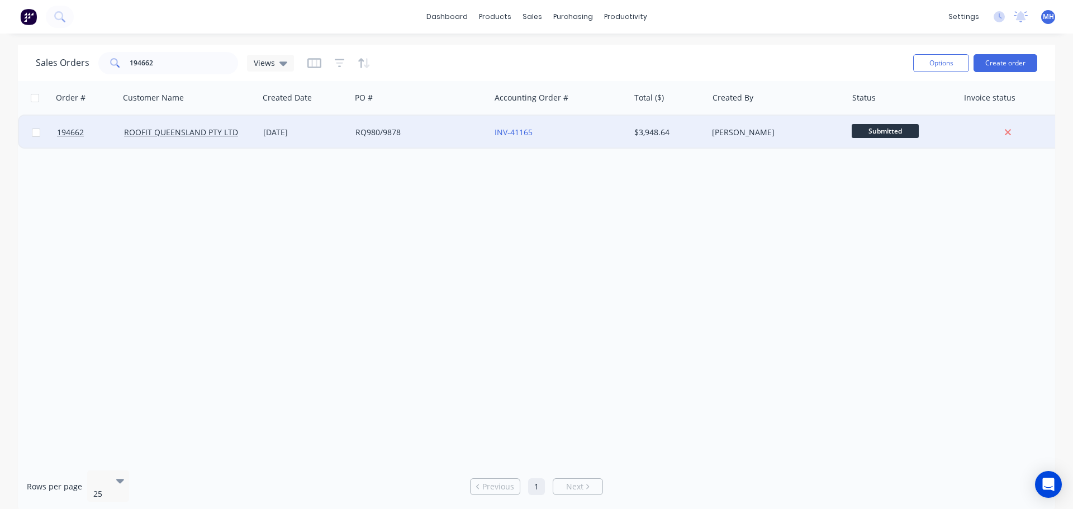
click at [388, 126] on div "RQ980/9878" at bounding box center [420, 133] width 139 height 34
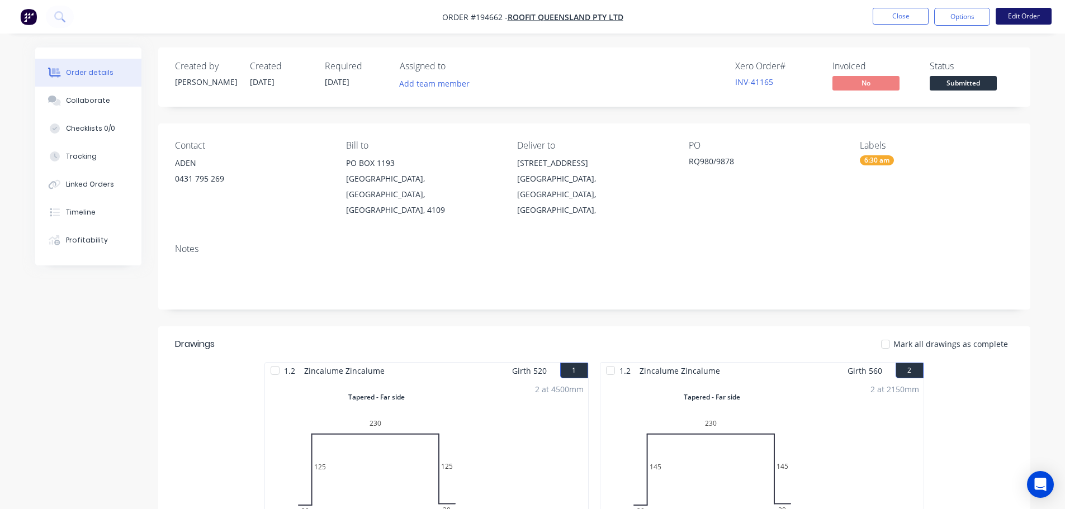
click at [1027, 23] on button "Edit Order" at bounding box center [1024, 16] width 56 height 17
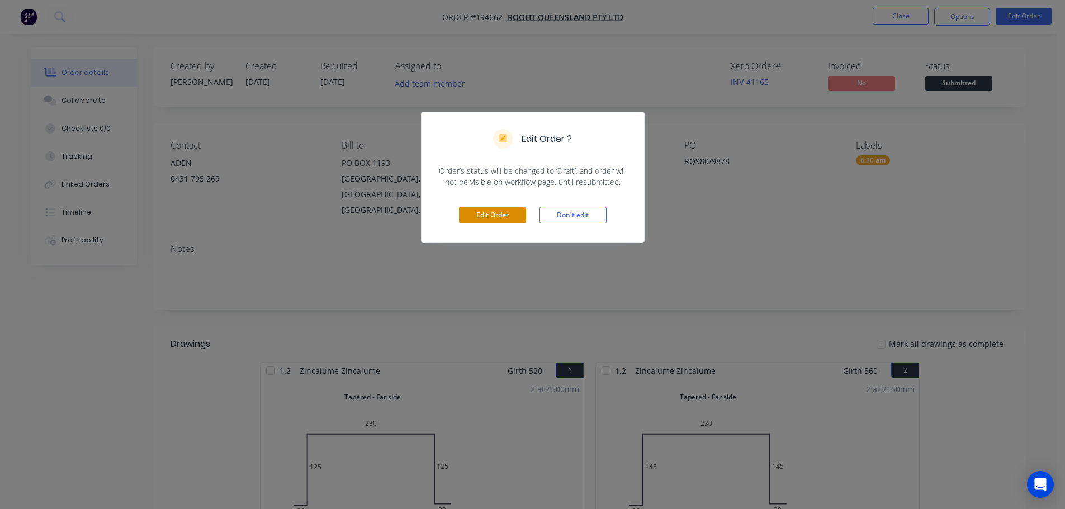
click at [492, 212] on button "Edit Order" at bounding box center [492, 215] width 67 height 17
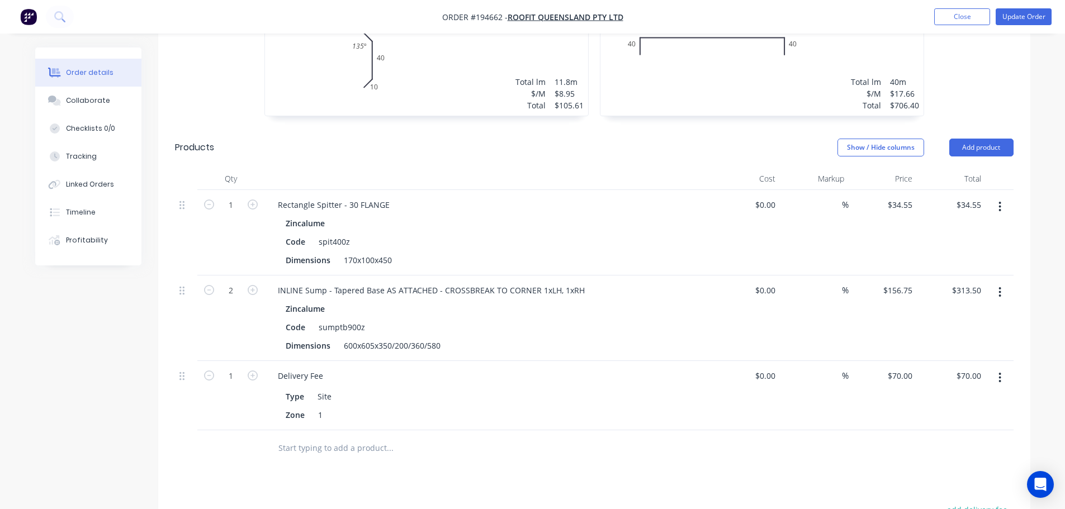
scroll to position [2180, 0]
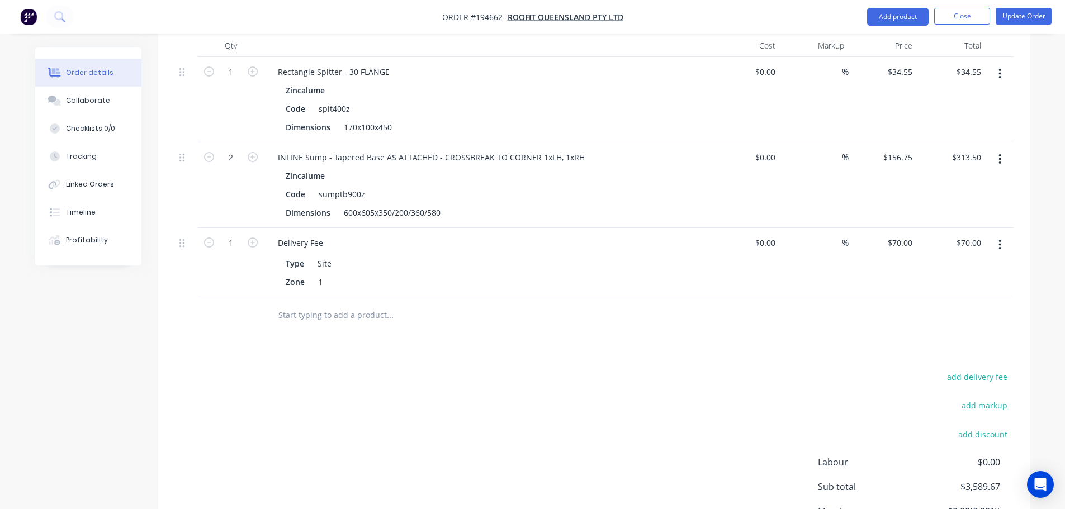
click at [1000, 239] on icon "button" at bounding box center [999, 245] width 3 height 12
click at [973, 266] on div "Edit" at bounding box center [960, 274] width 86 height 16
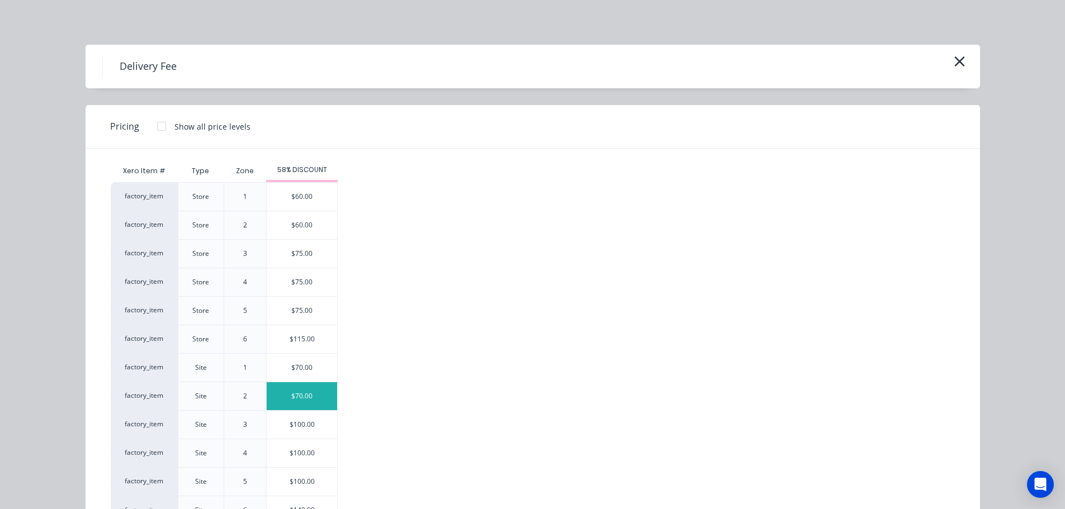
click at [297, 392] on div "$70.00" at bounding box center [302, 396] width 70 height 28
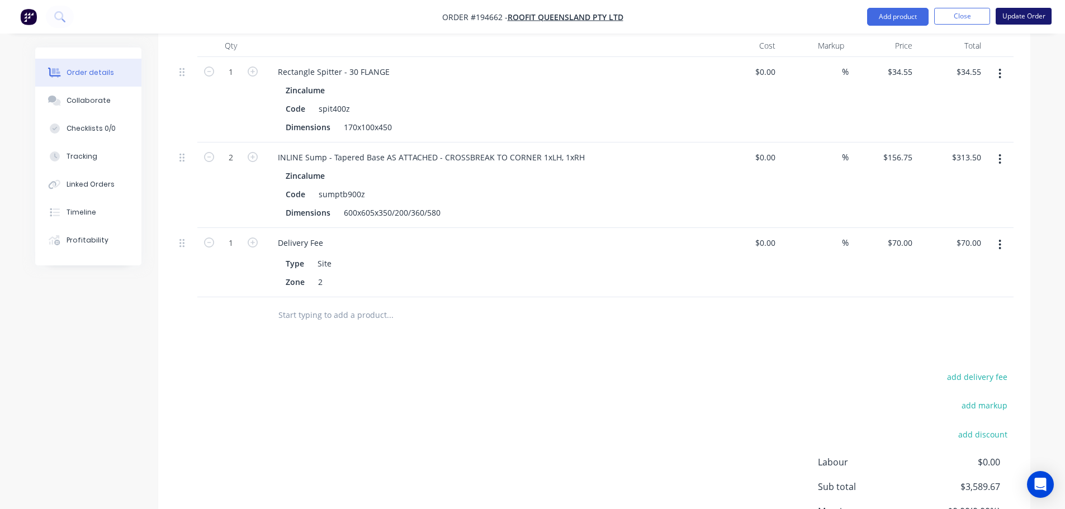
click at [1032, 23] on button "Update Order" at bounding box center [1024, 16] width 56 height 17
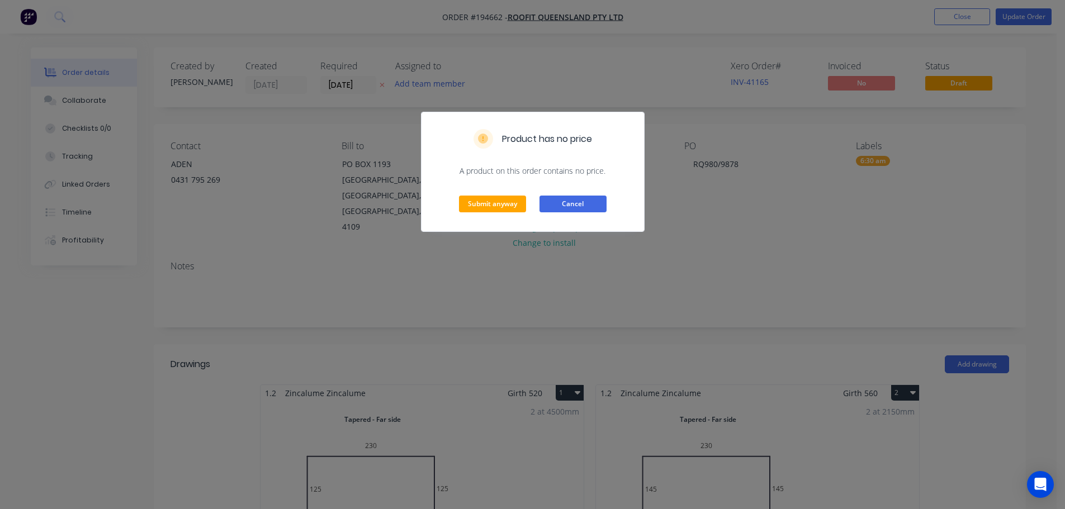
click at [578, 203] on button "Cancel" at bounding box center [572, 204] width 67 height 17
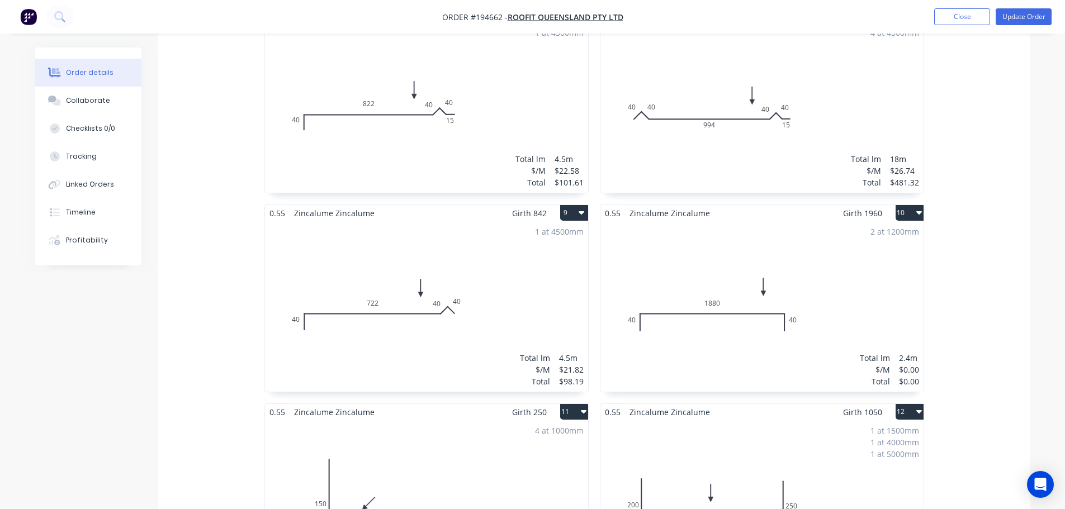
click at [792, 250] on div "2 at 1200mm Total lm $/M Total 2.4m $0.00 $0.00" at bounding box center [761, 306] width 323 height 170
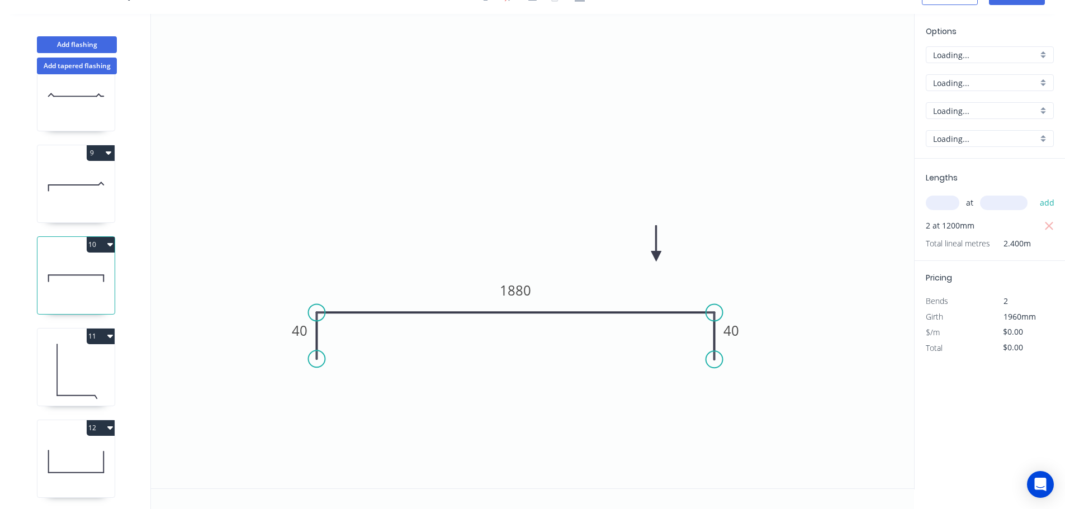
scroll to position [727, 0]
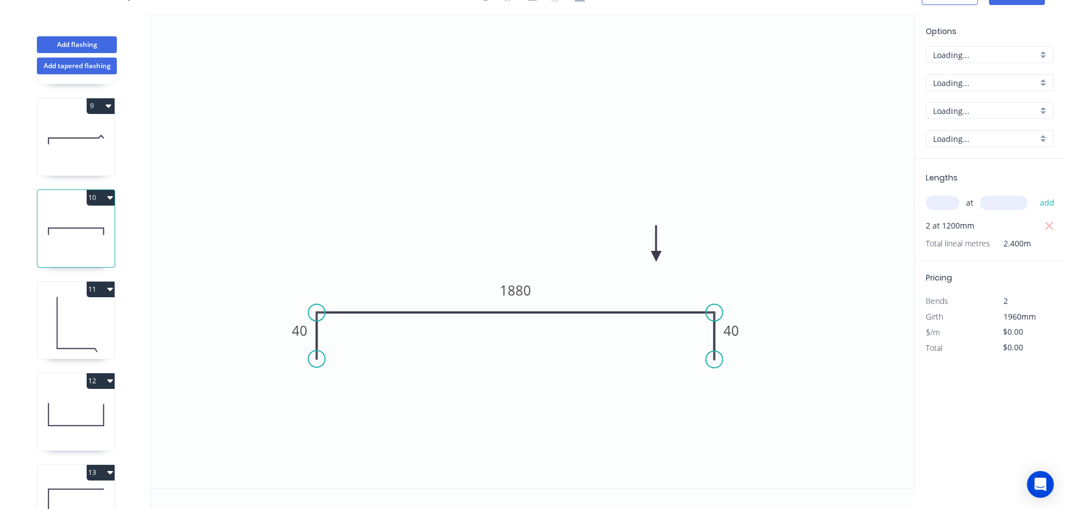
click at [81, 331] on icon at bounding box center [75, 323] width 77 height 72
type input "$9.14"
type input "$36.56"
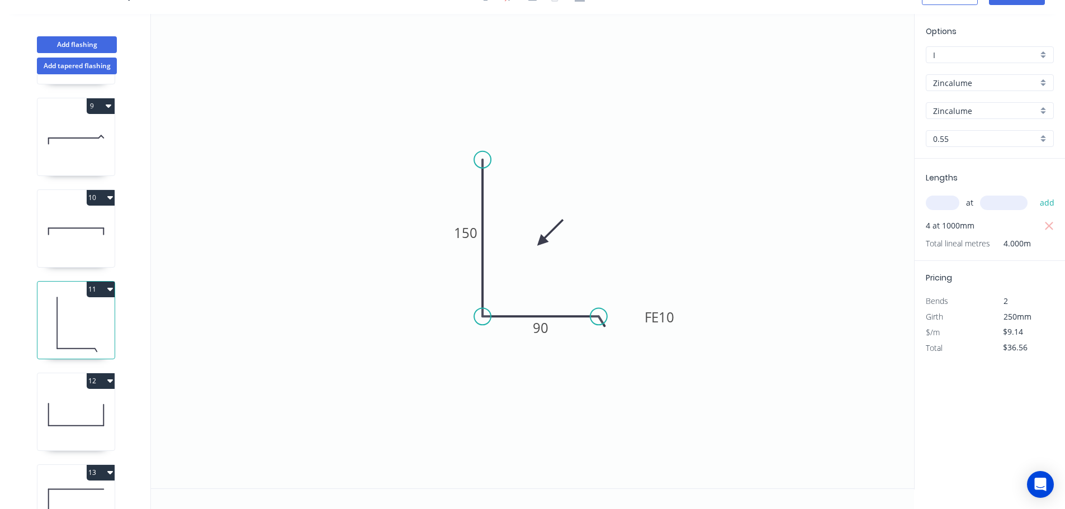
click at [74, 238] on icon at bounding box center [75, 232] width 77 height 72
type input "$0.00"
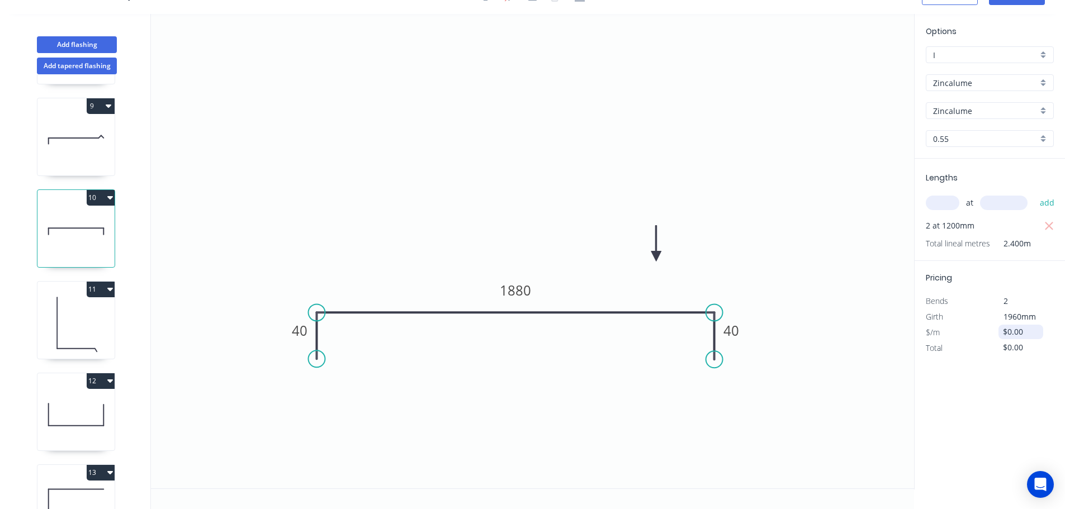
click at [1010, 335] on input "$0.00" at bounding box center [1022, 332] width 38 height 16
type input "$39.96"
type input "$95.90"
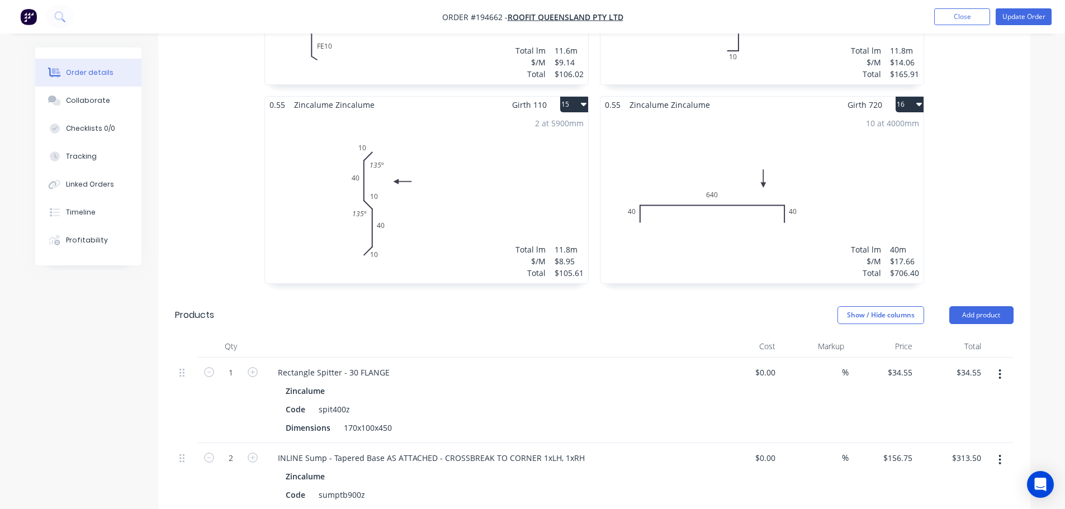
scroll to position [2124, 0]
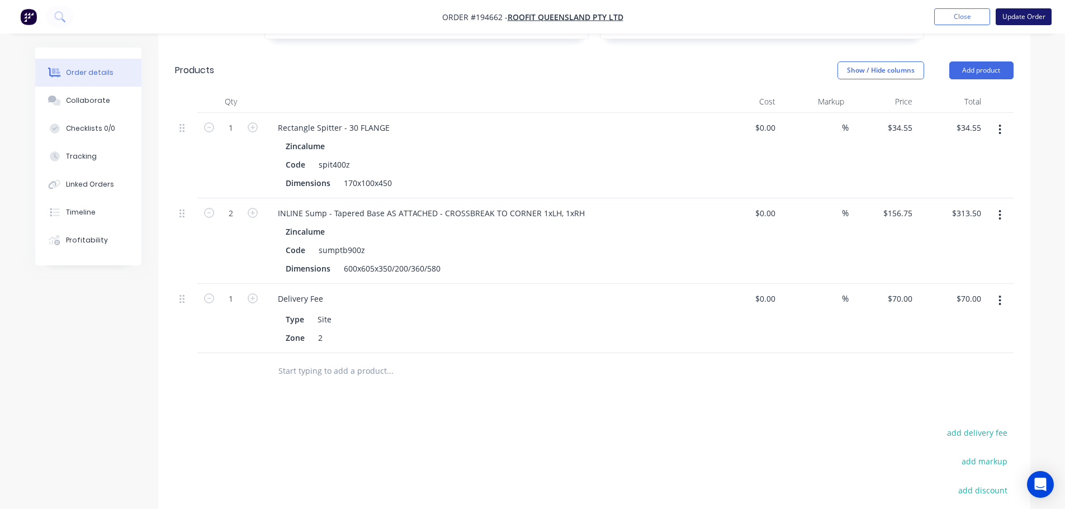
click at [1025, 14] on button "Update Order" at bounding box center [1024, 16] width 56 height 17
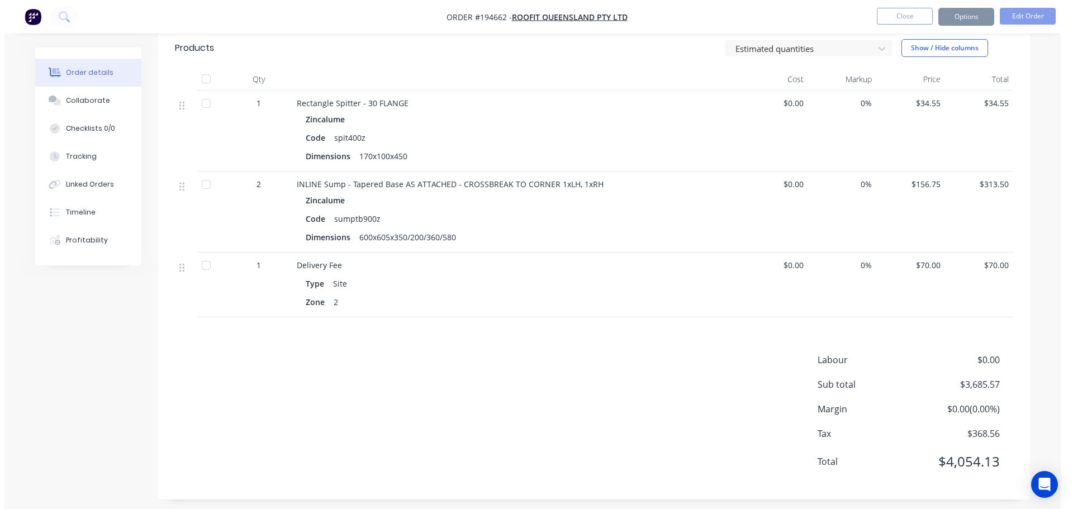
scroll to position [0, 0]
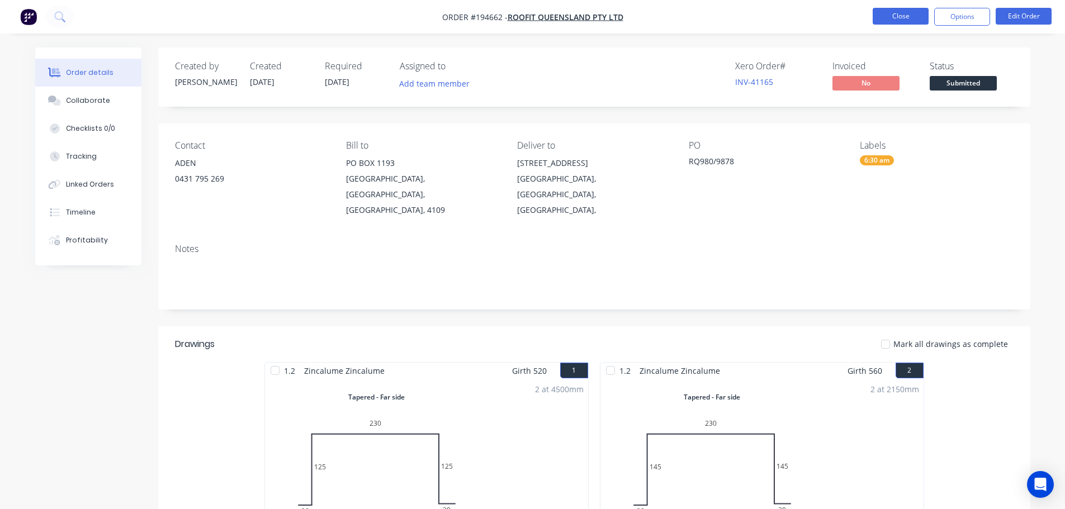
click at [898, 17] on button "Close" at bounding box center [901, 16] width 56 height 17
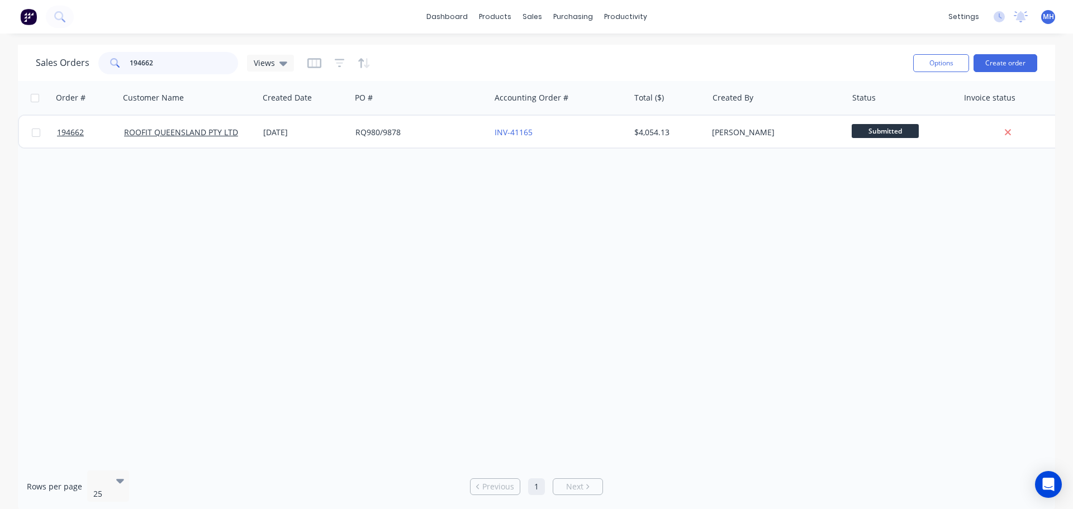
click at [159, 58] on input "194662" at bounding box center [184, 63] width 109 height 22
type input "194377"
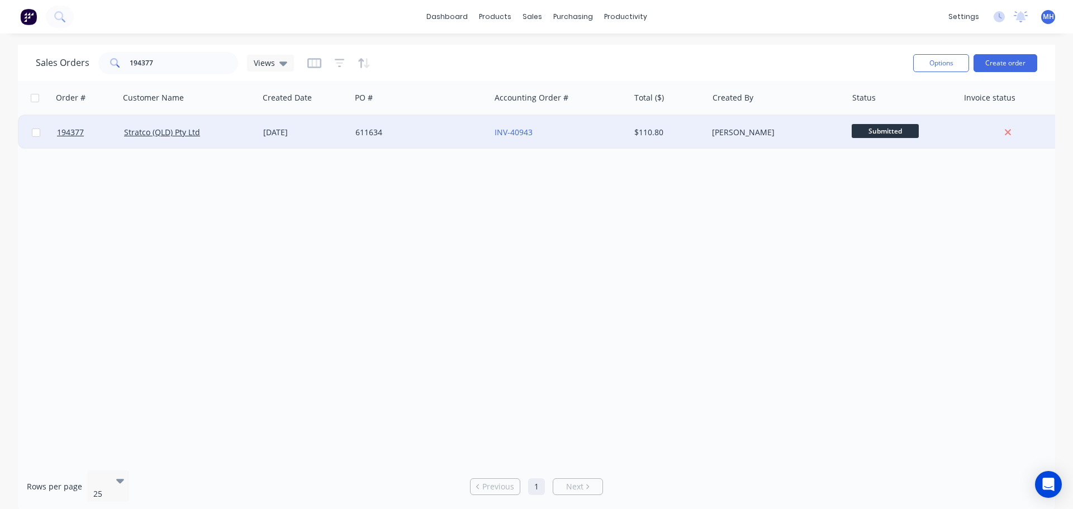
click at [255, 129] on div "Stratco (QLD) Pty Ltd" at bounding box center [189, 133] width 139 height 34
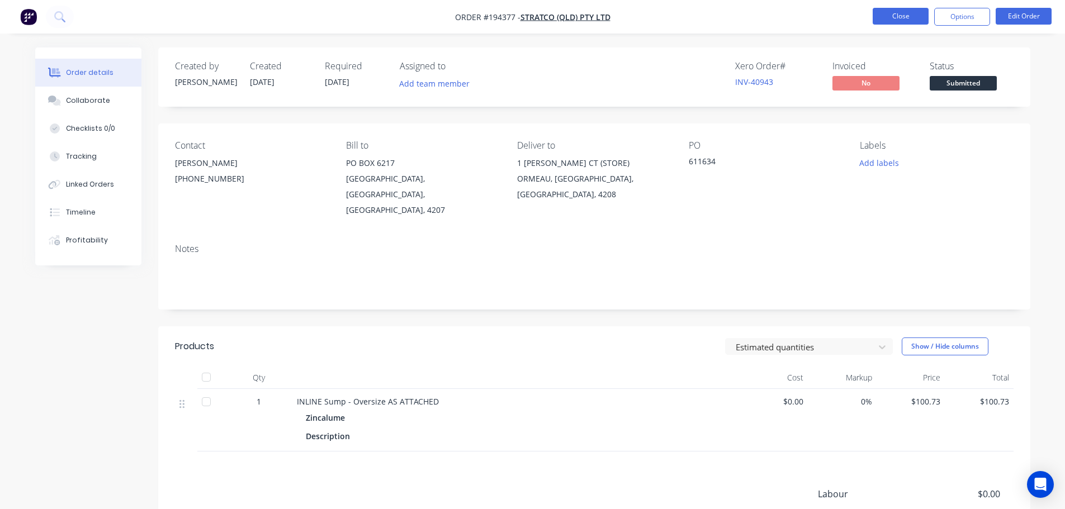
click at [913, 16] on button "Close" at bounding box center [901, 16] width 56 height 17
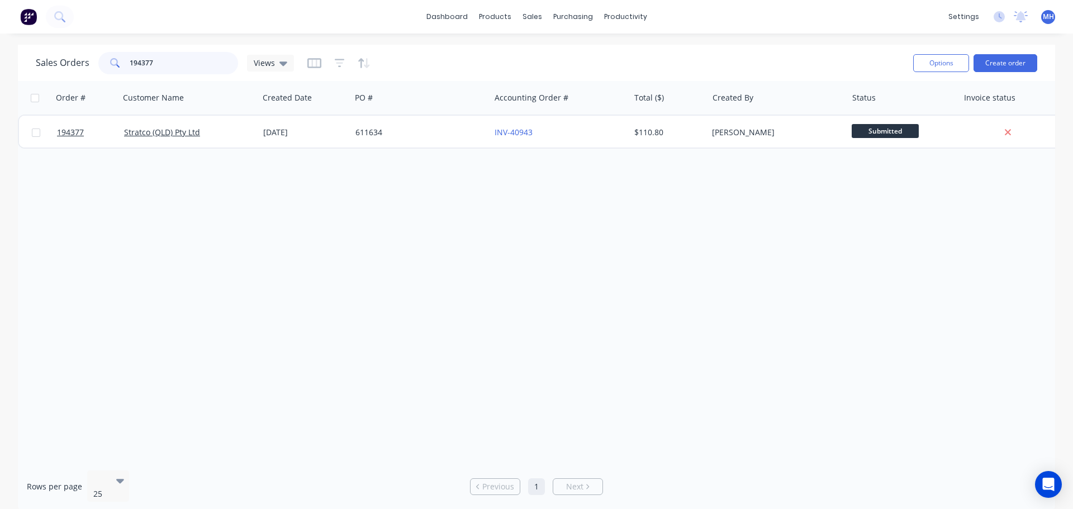
click at [198, 62] on input "194377" at bounding box center [184, 63] width 109 height 22
type input "194560"
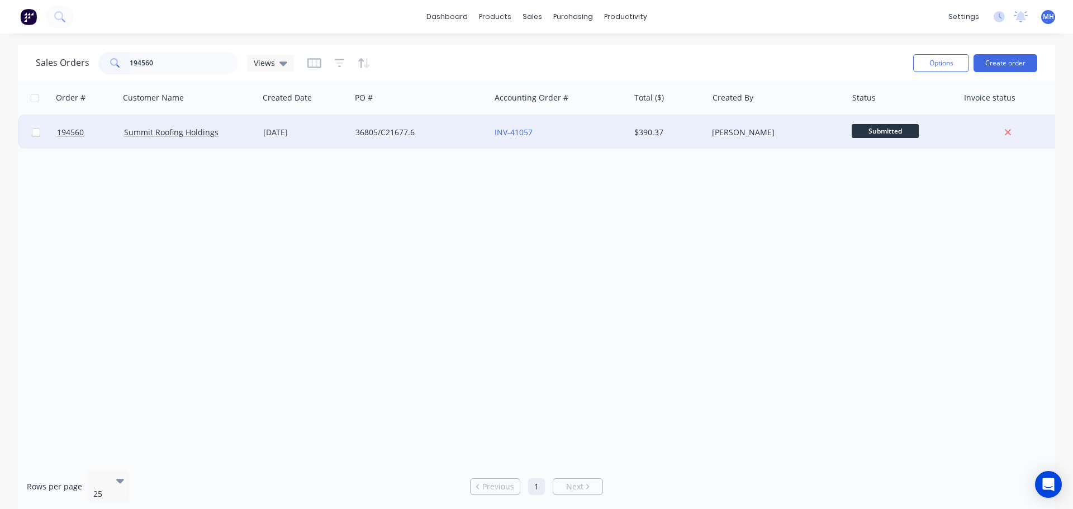
click at [443, 134] on div "36805/C21677.6" at bounding box center [418, 132] width 124 height 11
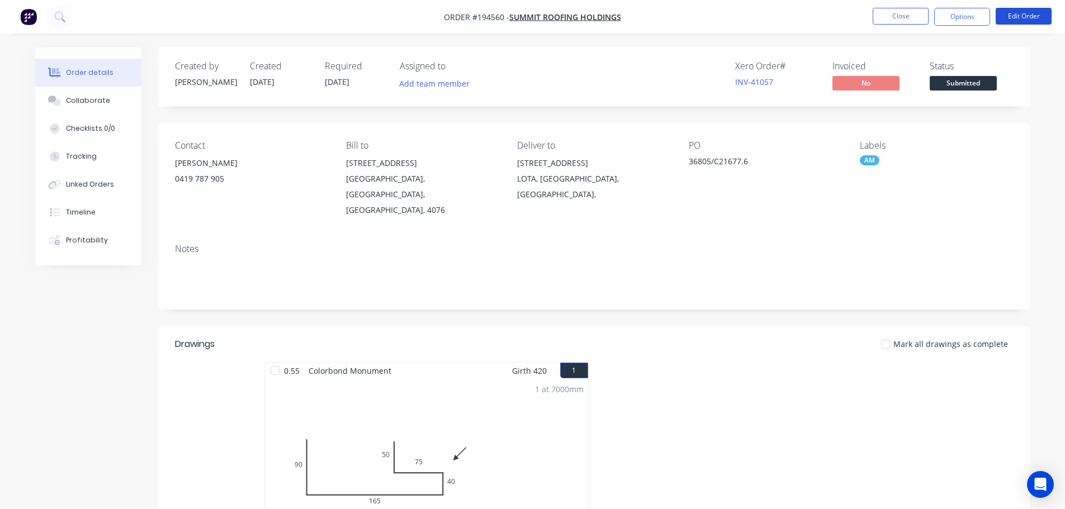
click at [1020, 11] on button "Edit Order" at bounding box center [1024, 16] width 56 height 17
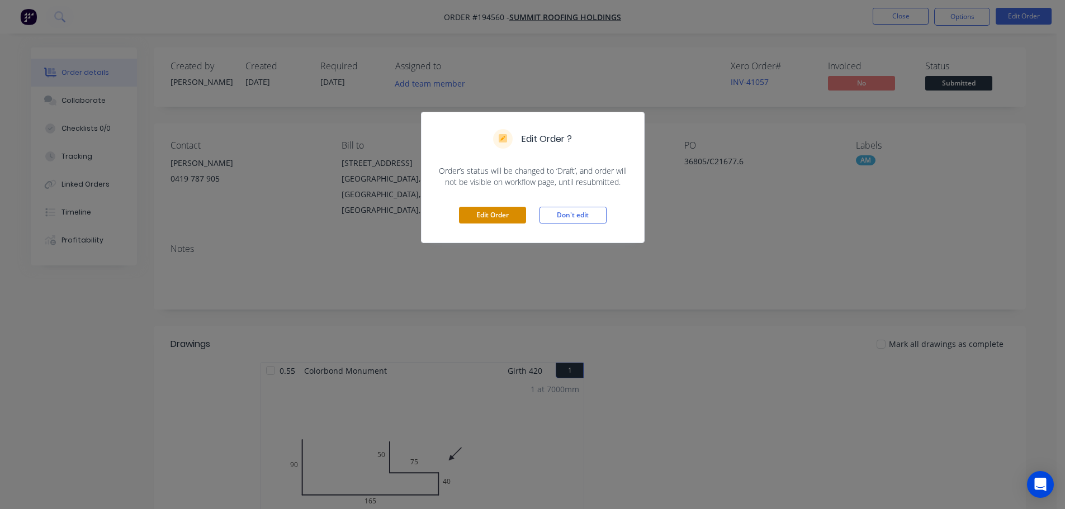
click at [522, 219] on button "Edit Order" at bounding box center [492, 215] width 67 height 17
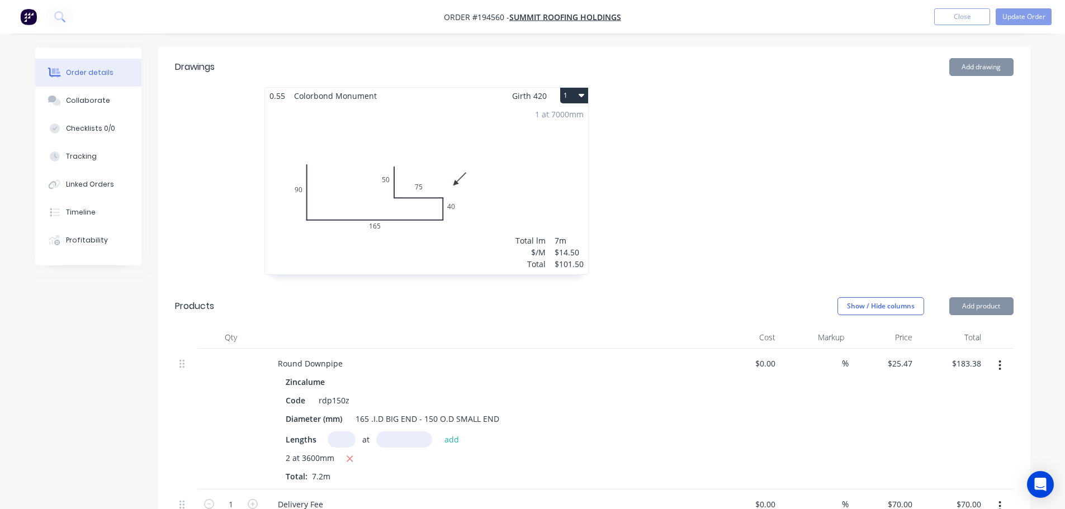
scroll to position [447, 0]
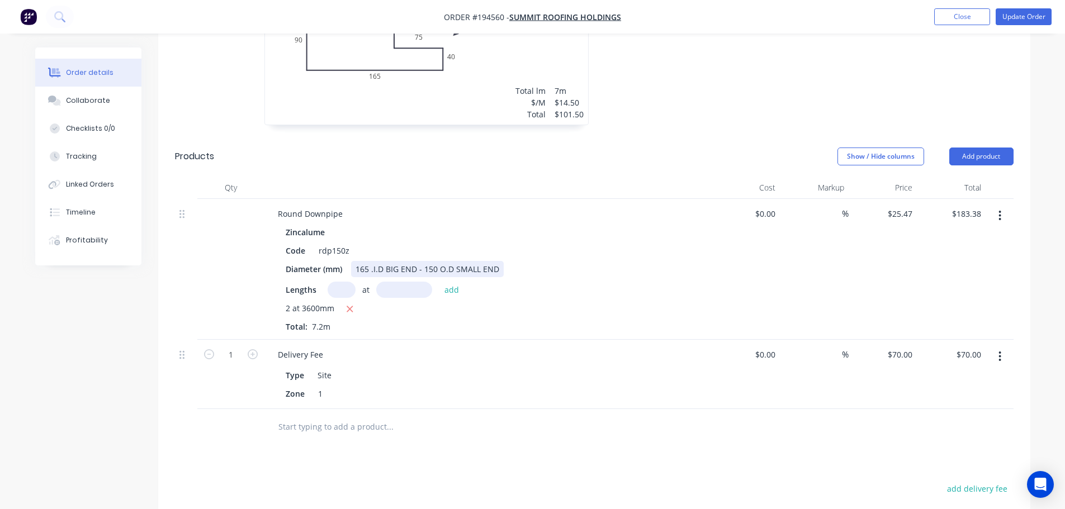
click at [425, 261] on div "165 .I.D BIG END - 150 O.D SMALL END" at bounding box center [427, 269] width 153 height 16
copy div "165 .I.D BIG END - 150 O.D SMALL END"
click at [1003, 206] on button "button" at bounding box center [1000, 216] width 26 height 20
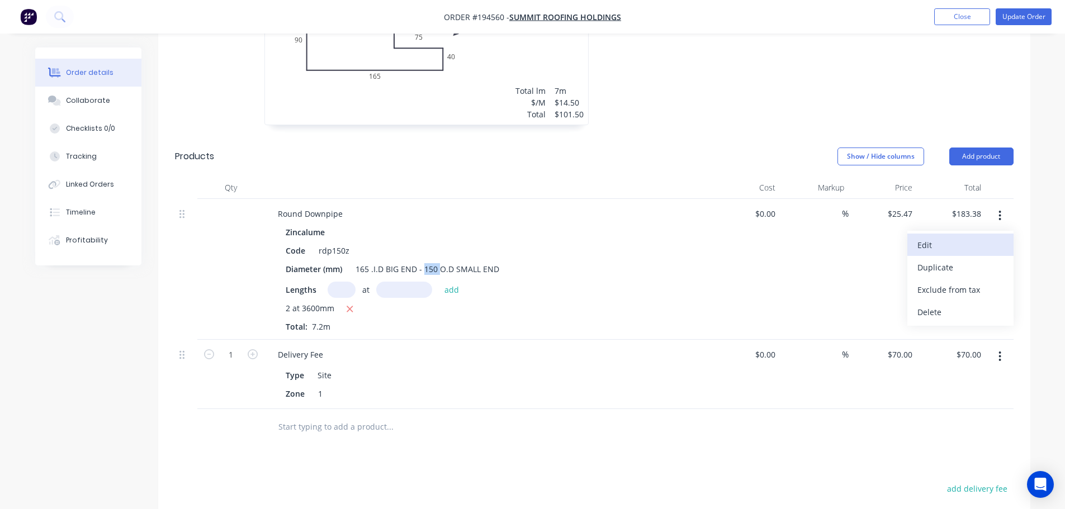
click at [999, 237] on div "Edit" at bounding box center [960, 245] width 86 height 16
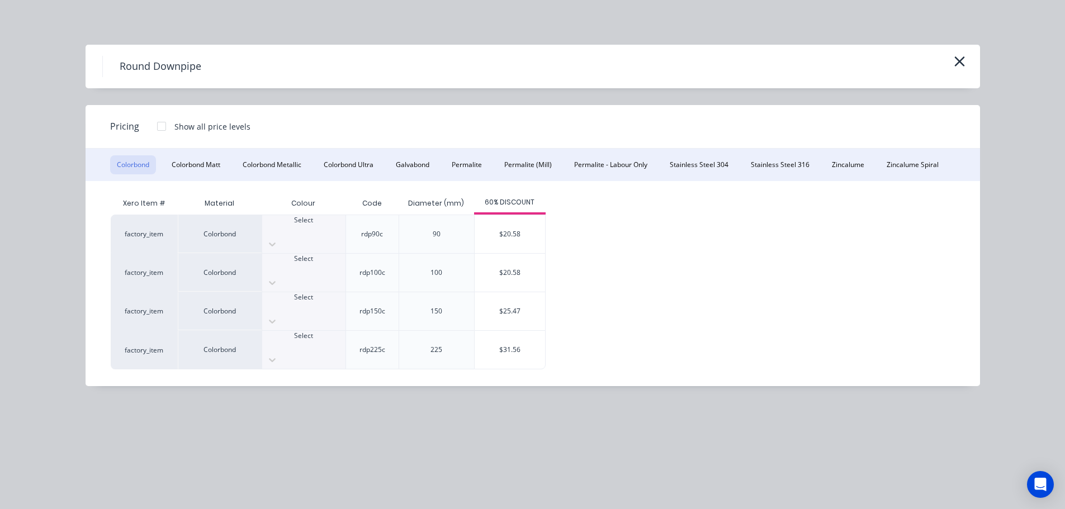
drag, startPoint x: 841, startPoint y: 172, endPoint x: 780, endPoint y: 208, distance: 70.7
click at [841, 172] on button "Zincalume" at bounding box center [848, 164] width 46 height 19
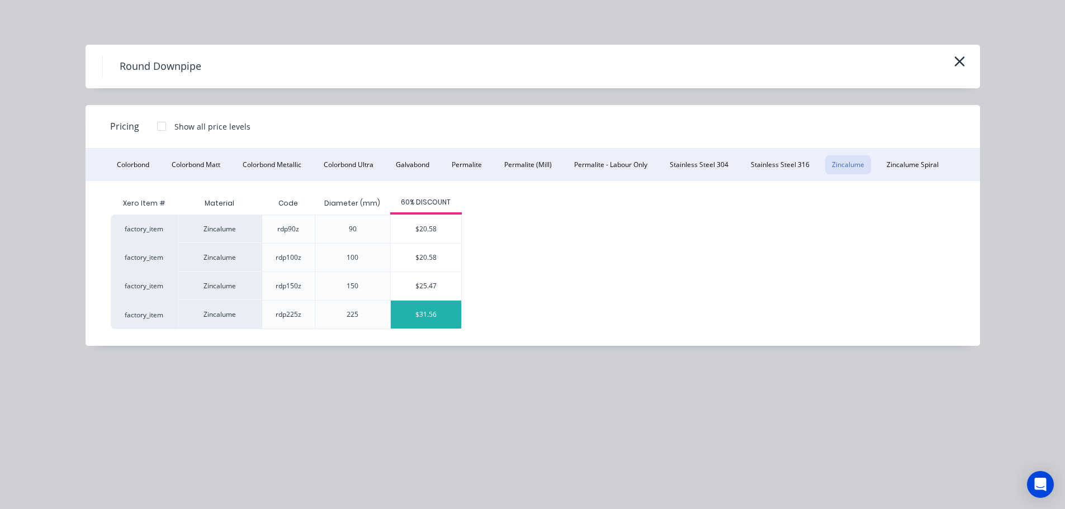
click at [407, 314] on div "$31.56" at bounding box center [426, 315] width 70 height 28
type input "$31.56"
type input "$227.23"
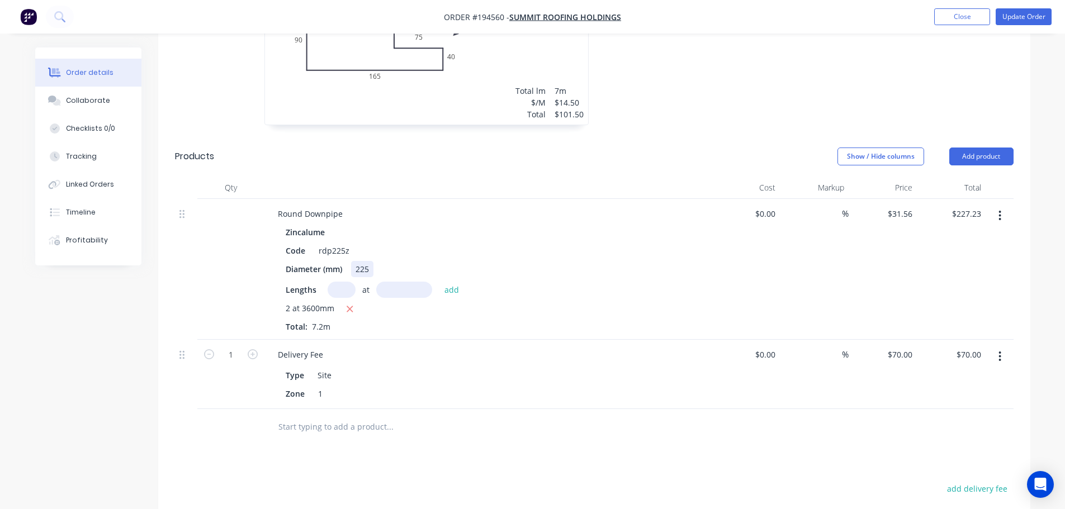
click at [363, 261] on div "225" at bounding box center [362, 269] width 22 height 16
paste div
click at [577, 444] on div "Drawings Add drawing 0.55 Colorbond Monument Girth 420 1 0 90 165 40 75 50 0 90…" at bounding box center [594, 305] width 872 height 817
click at [1007, 17] on button "Update Order" at bounding box center [1024, 16] width 56 height 17
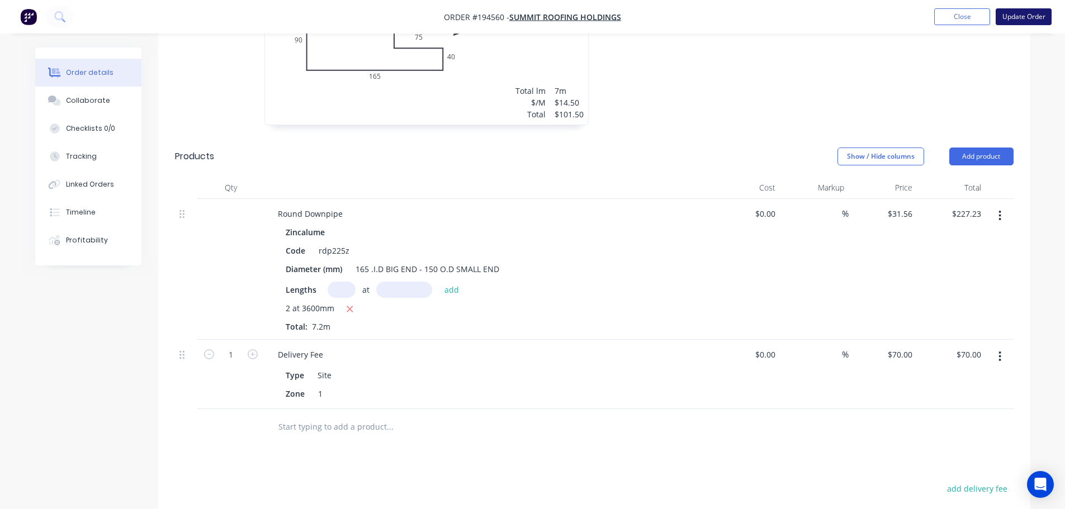
scroll to position [0, 0]
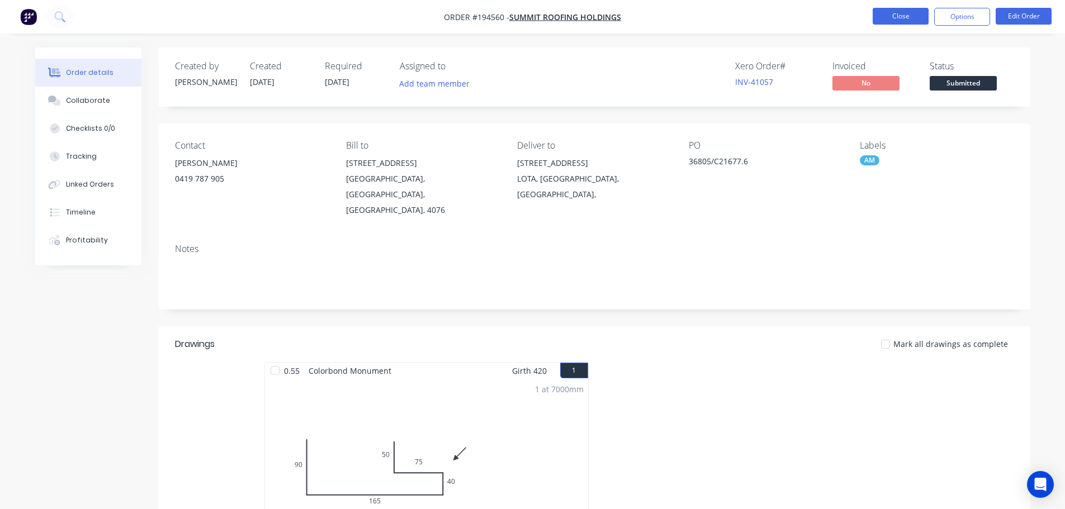
click at [899, 18] on button "Close" at bounding box center [901, 16] width 56 height 17
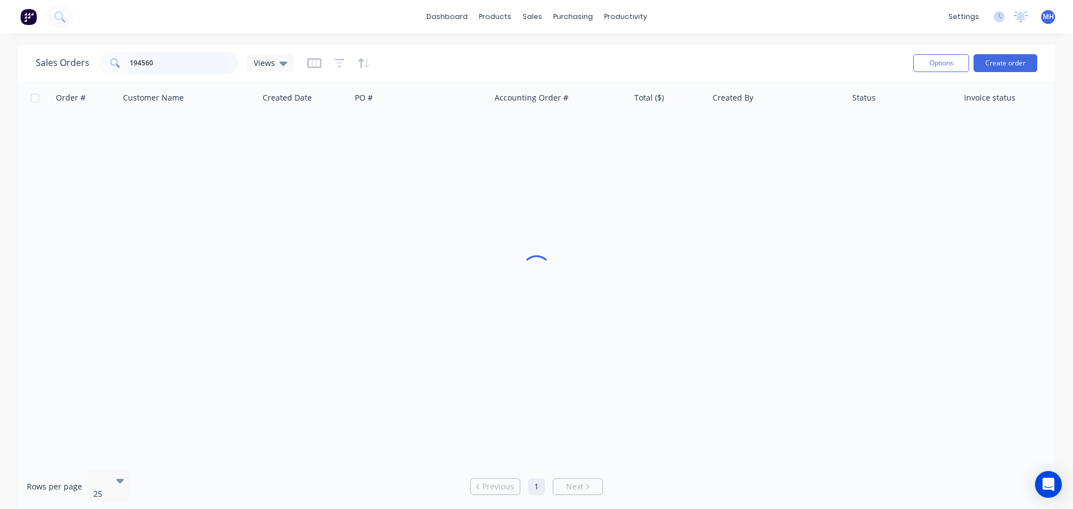
click at [174, 72] on input "194560" at bounding box center [184, 63] width 109 height 22
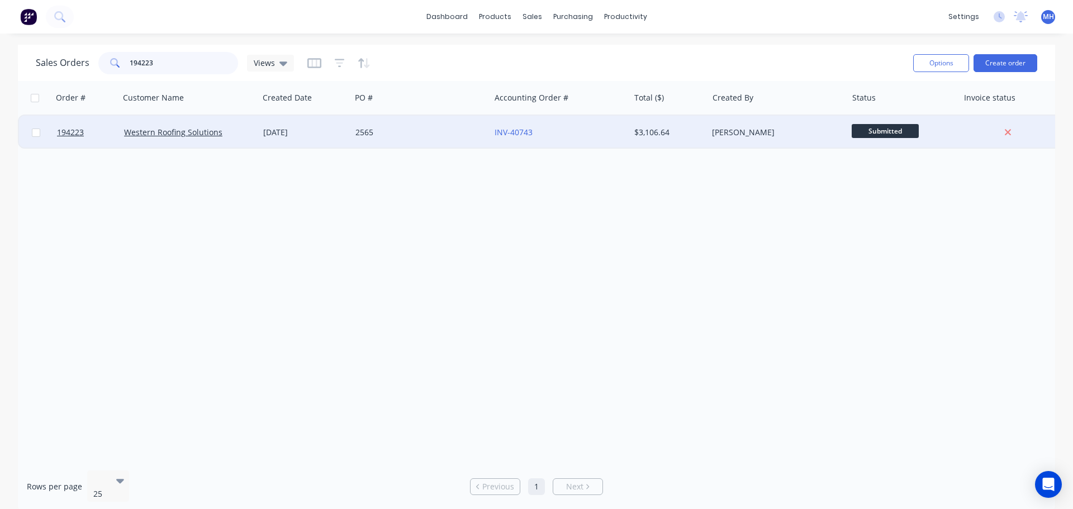
type input "194223"
click at [377, 125] on div "2565" at bounding box center [420, 133] width 139 height 34
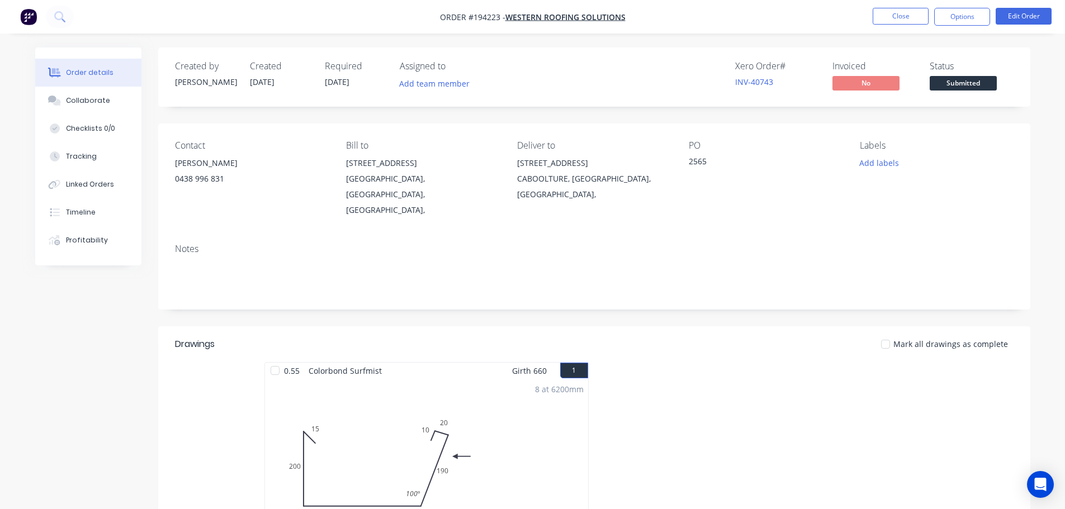
drag, startPoint x: 1022, startPoint y: 18, endPoint x: 786, endPoint y: 186, distance: 289.9
click at [786, 186] on div "PO 2565" at bounding box center [765, 179] width 153 height 78
click at [1032, 18] on button "Edit Order" at bounding box center [1024, 16] width 56 height 17
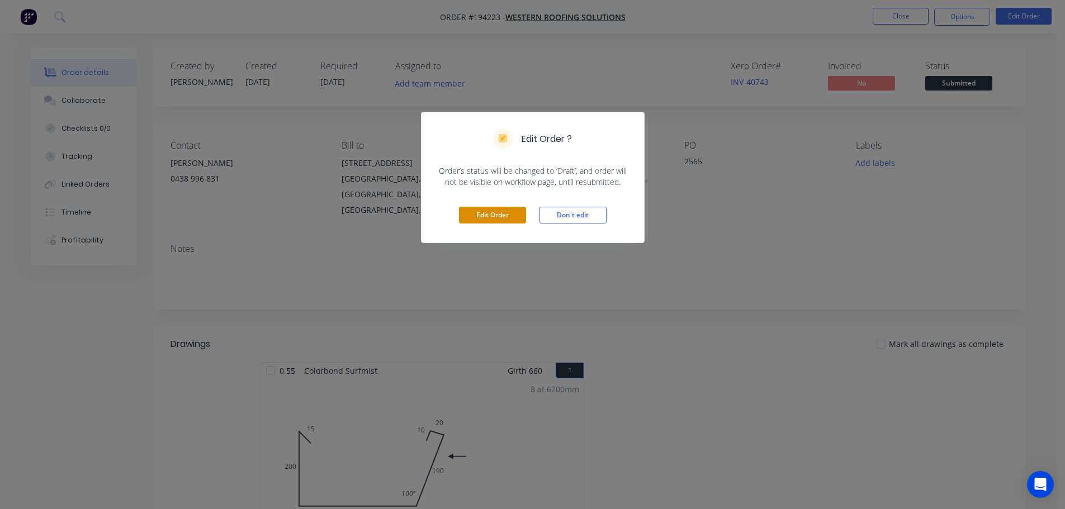
click at [472, 219] on button "Edit Order" at bounding box center [492, 215] width 67 height 17
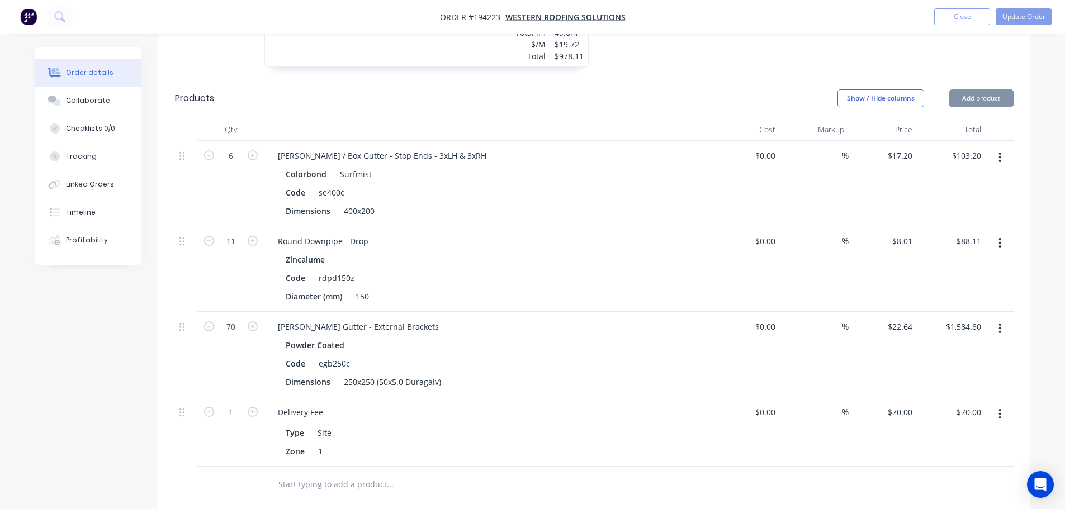
scroll to position [503, 0]
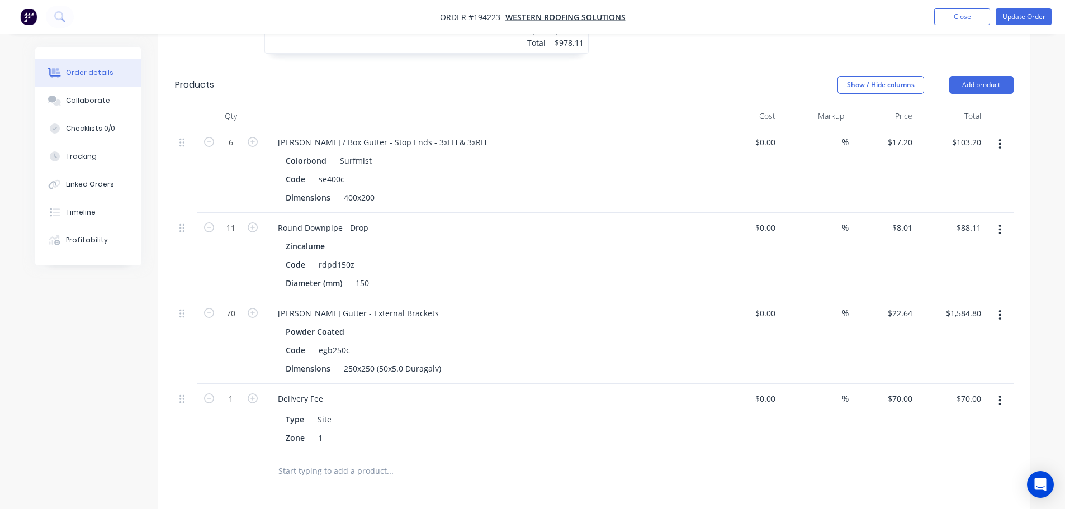
drag, startPoint x: 996, startPoint y: 298, endPoint x: 995, endPoint y: 304, distance: 5.6
click at [995, 305] on button "button" at bounding box center [1000, 315] width 26 height 20
click at [941, 337] on div "Edit" at bounding box center [960, 345] width 86 height 16
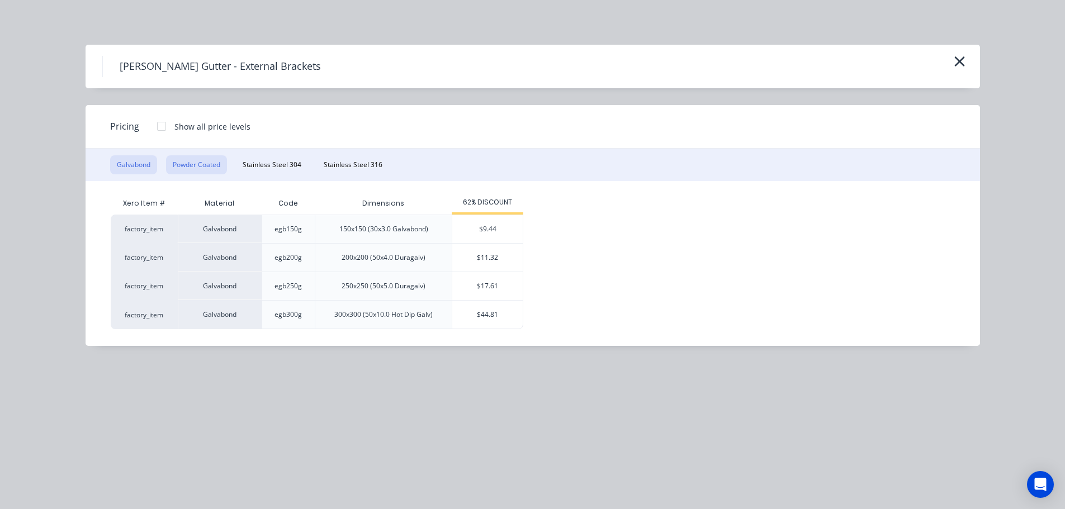
click at [206, 164] on button "Powder Coated" at bounding box center [196, 164] width 61 height 19
click at [470, 258] on div "$15.09" at bounding box center [487, 258] width 70 height 28
type input "$15.09"
type input "$1,056.30"
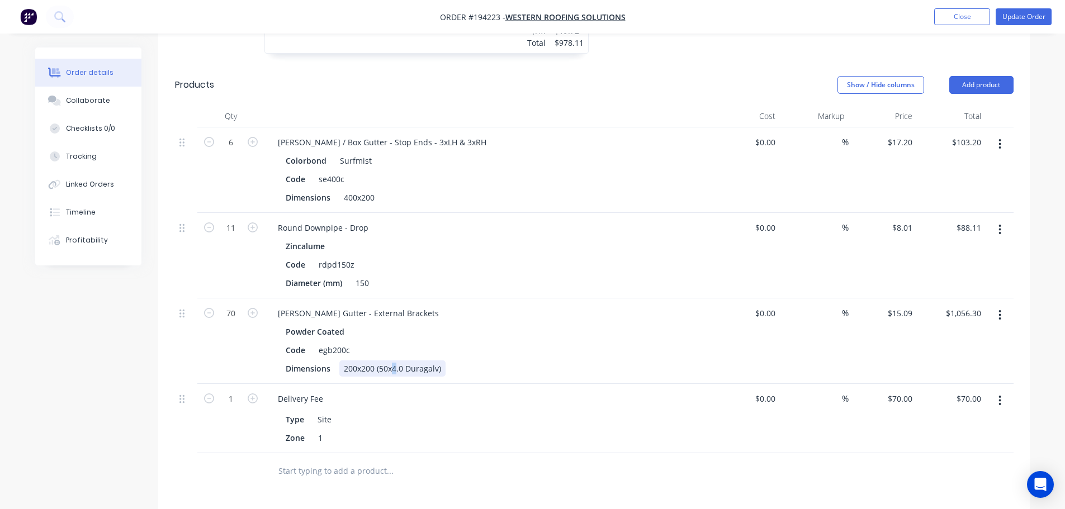
click at [395, 361] on div "200x200 (50x4.0 Duragalv)" at bounding box center [392, 369] width 106 height 16
click at [80, 400] on div "Created by [PERSON_NAME] Created [DATE] Required [DATE] Assigned to Add team me…" at bounding box center [532, 159] width 995 height 1230
click at [1011, 18] on button "Update Order" at bounding box center [1024, 16] width 56 height 17
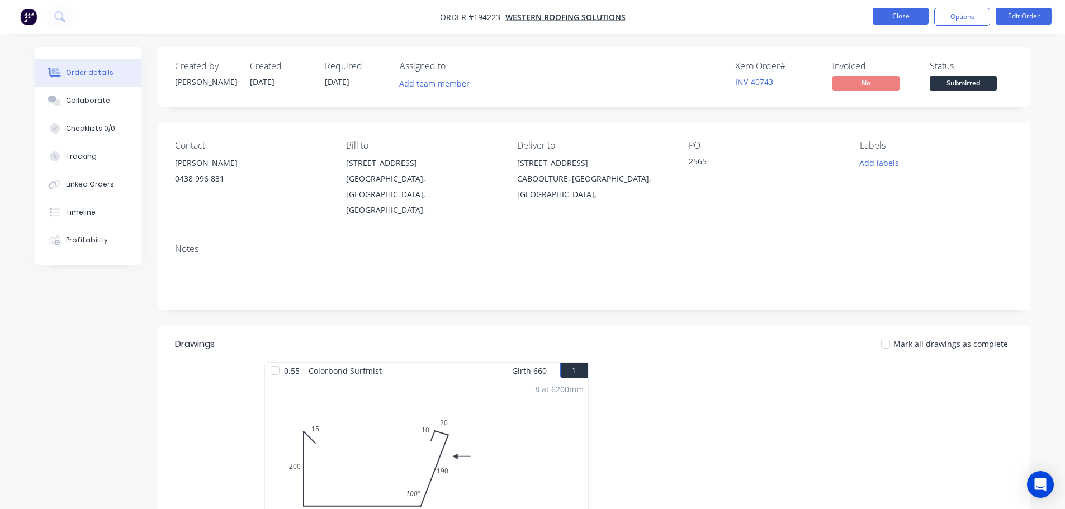
click at [890, 19] on button "Close" at bounding box center [901, 16] width 56 height 17
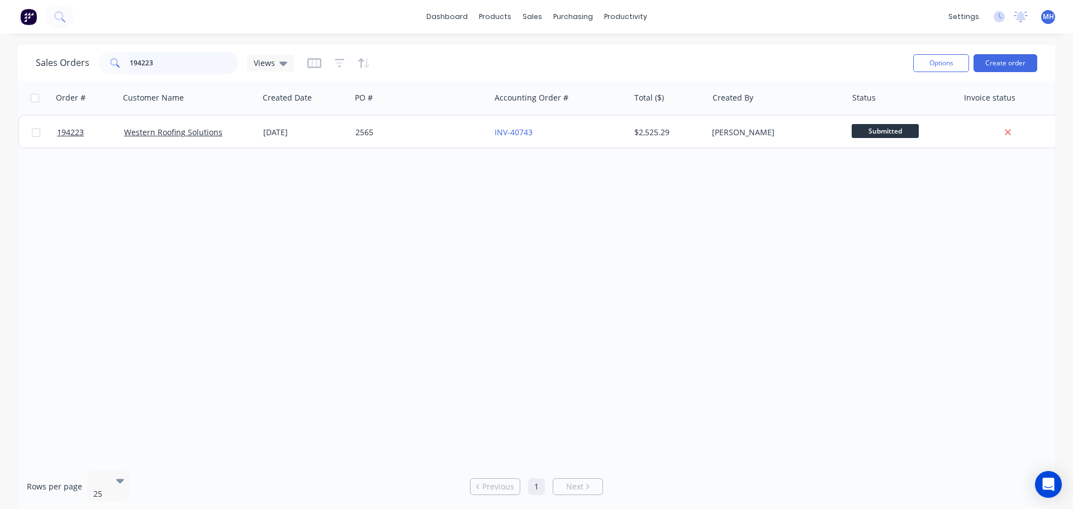
click at [186, 58] on input "194223" at bounding box center [184, 63] width 109 height 22
type input "194546"
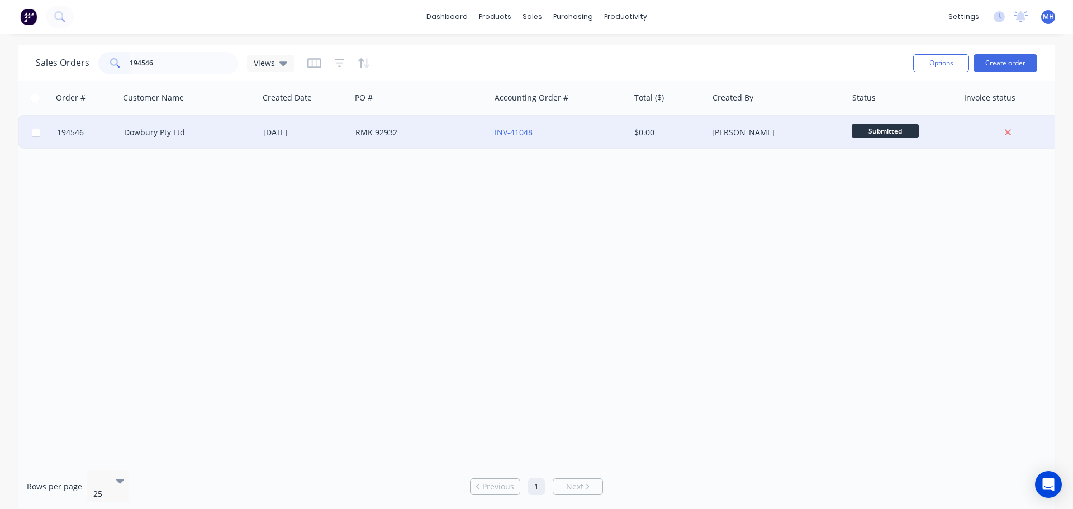
click at [465, 135] on div "RMK 92932" at bounding box center [418, 132] width 124 height 11
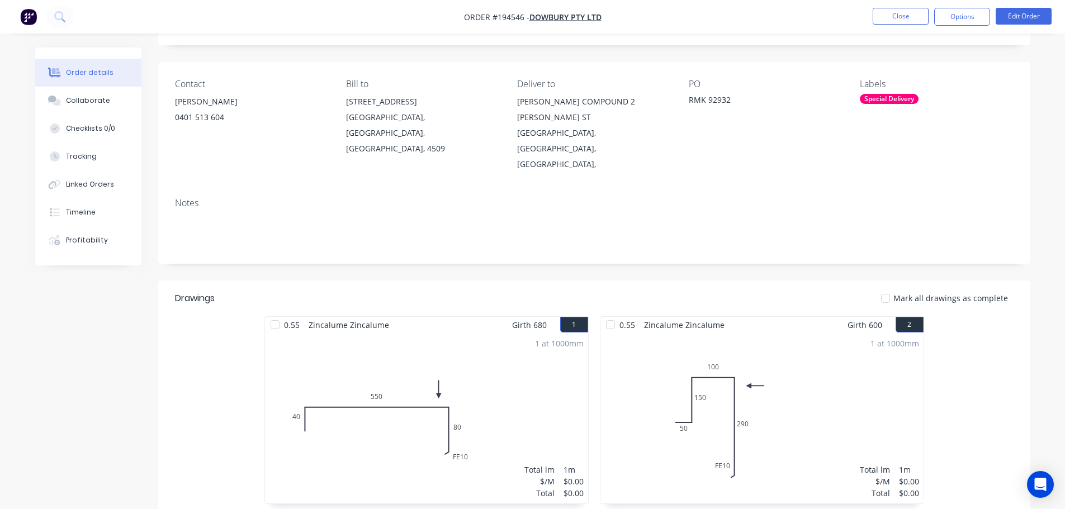
scroll to position [36, 0]
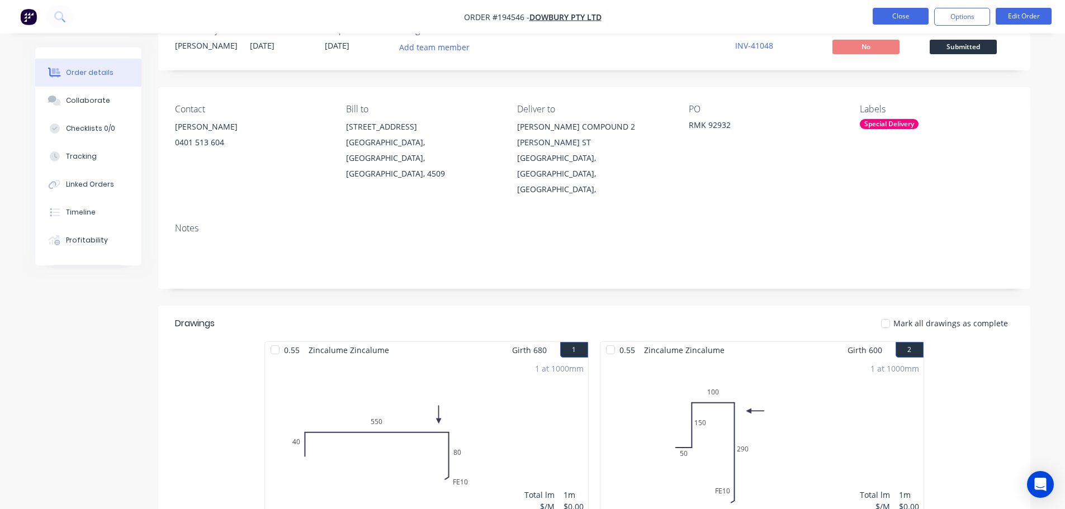
click at [887, 16] on button "Close" at bounding box center [901, 16] width 56 height 17
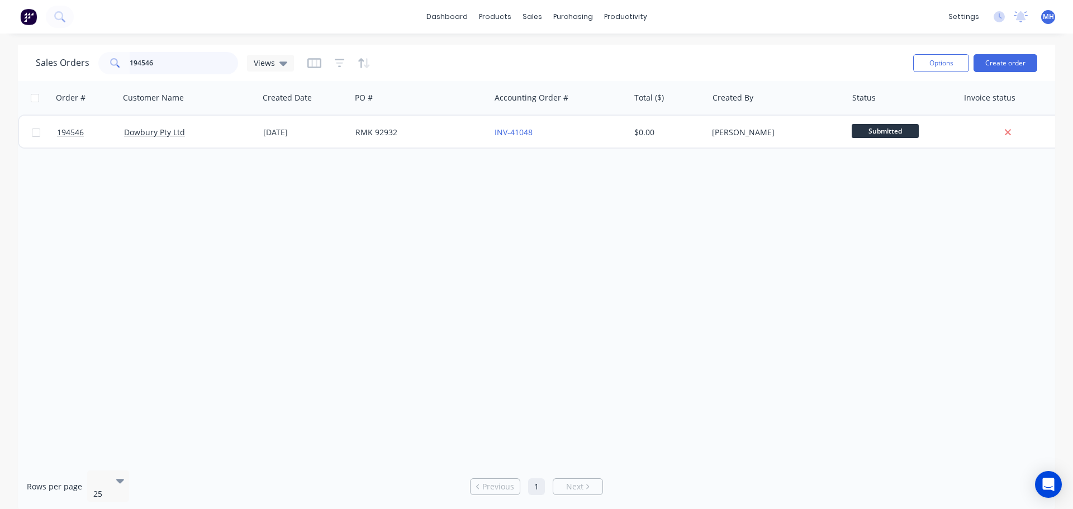
click at [182, 68] on input "194546" at bounding box center [184, 63] width 109 height 22
type input "194726"
click at [414, 55] on div "Sales Orders 194726 Views" at bounding box center [470, 62] width 869 height 27
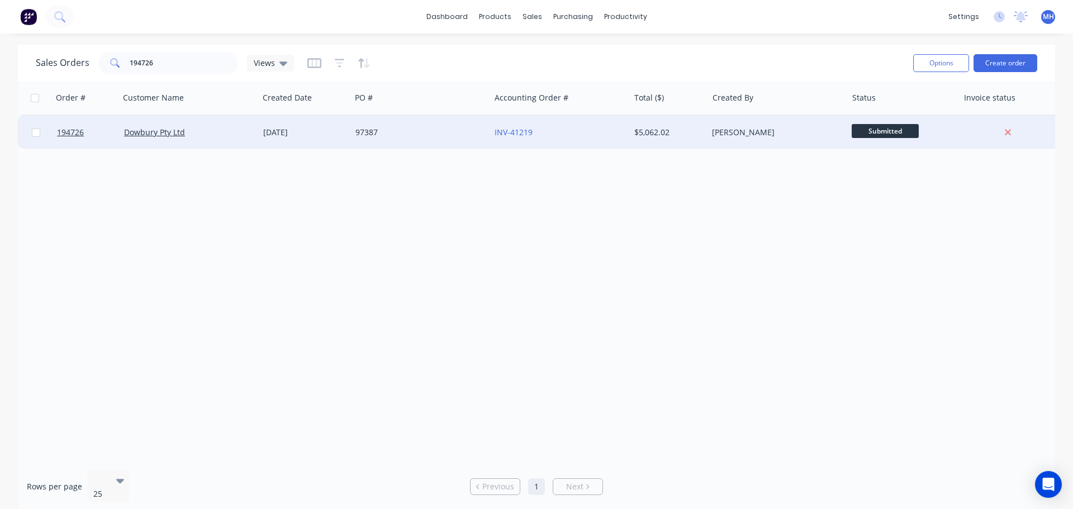
click at [346, 143] on div "[DATE]" at bounding box center [305, 133] width 92 height 34
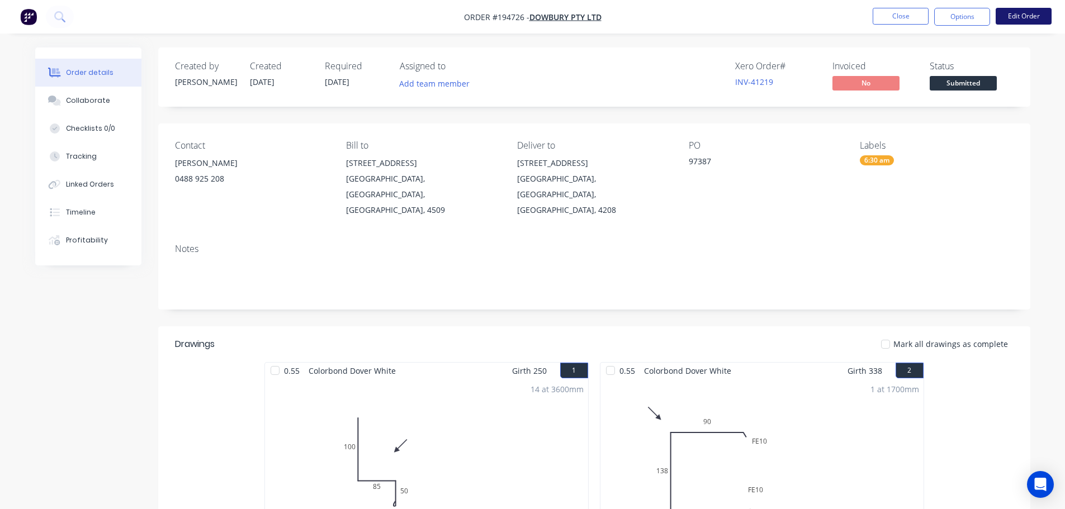
click at [1034, 20] on button "Edit Order" at bounding box center [1024, 16] width 56 height 17
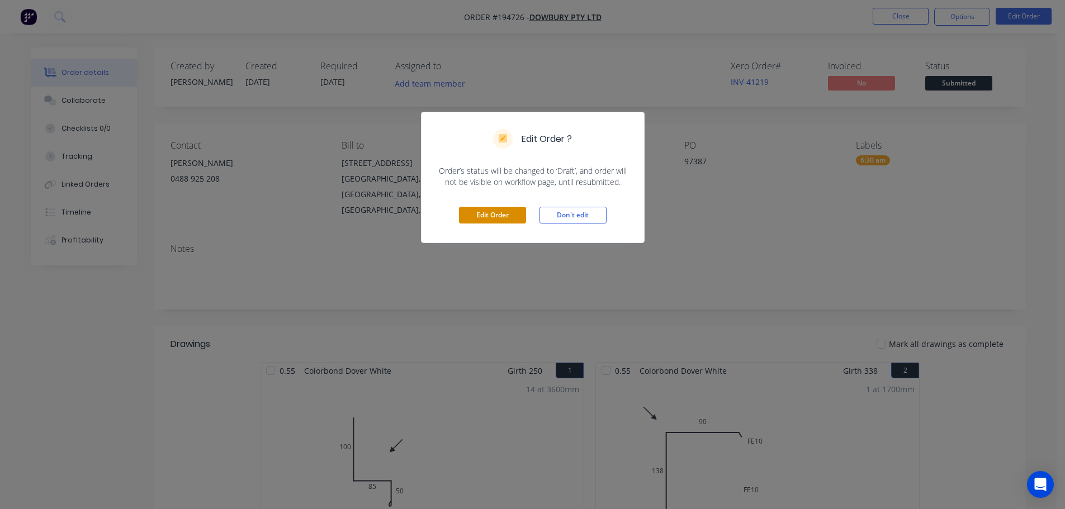
click at [508, 213] on button "Edit Order" at bounding box center [492, 215] width 67 height 17
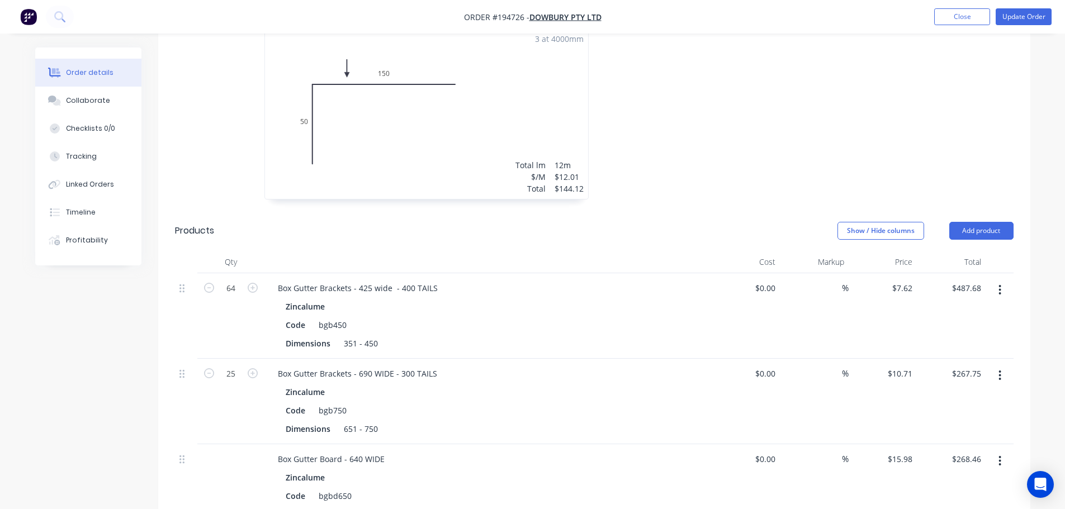
scroll to position [1230, 0]
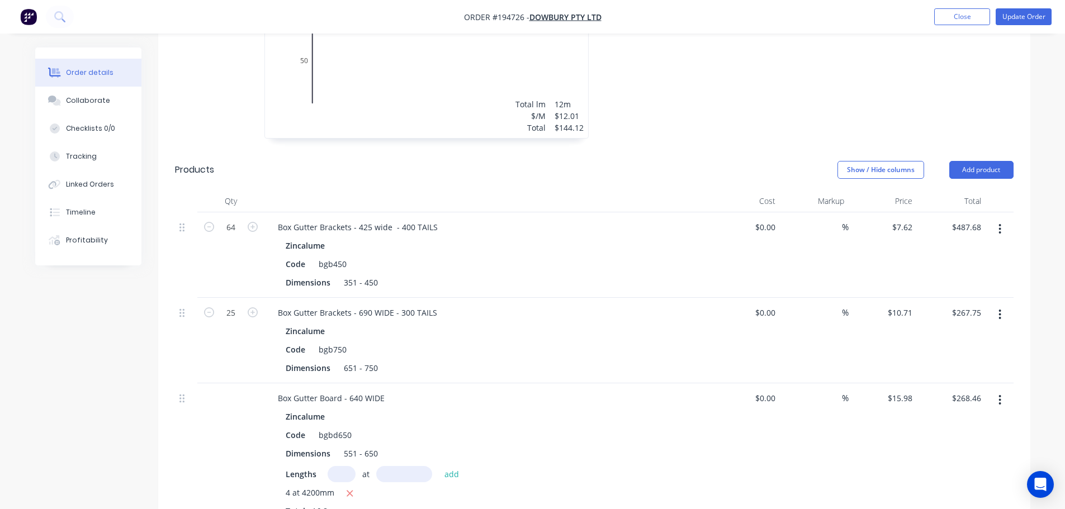
click at [999, 219] on button "button" at bounding box center [1000, 229] width 26 height 20
click at [985, 247] on button "Edit" at bounding box center [960, 258] width 106 height 22
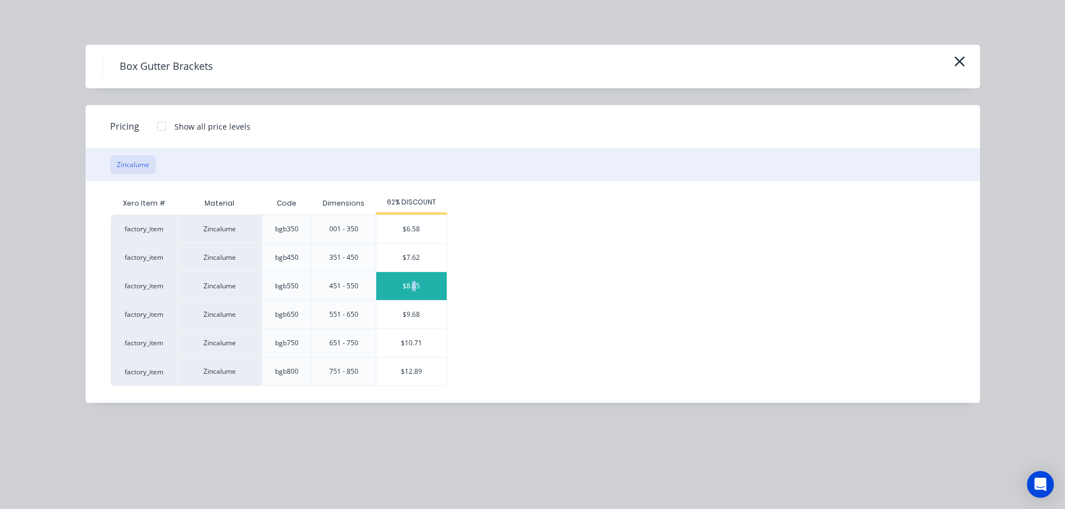
click at [414, 285] on div "$8.65" at bounding box center [411, 286] width 70 height 28
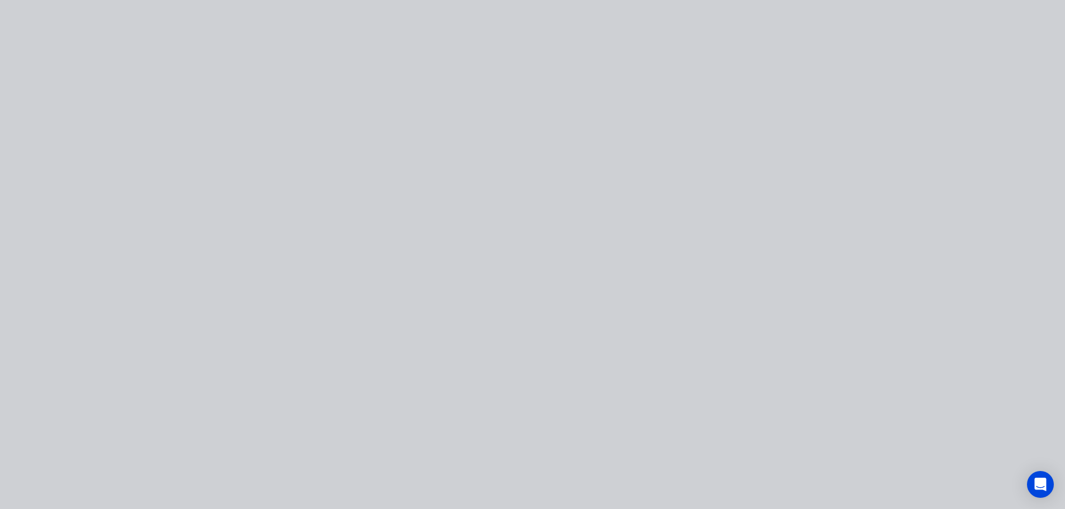
type input "$8.65"
type input "$553.60"
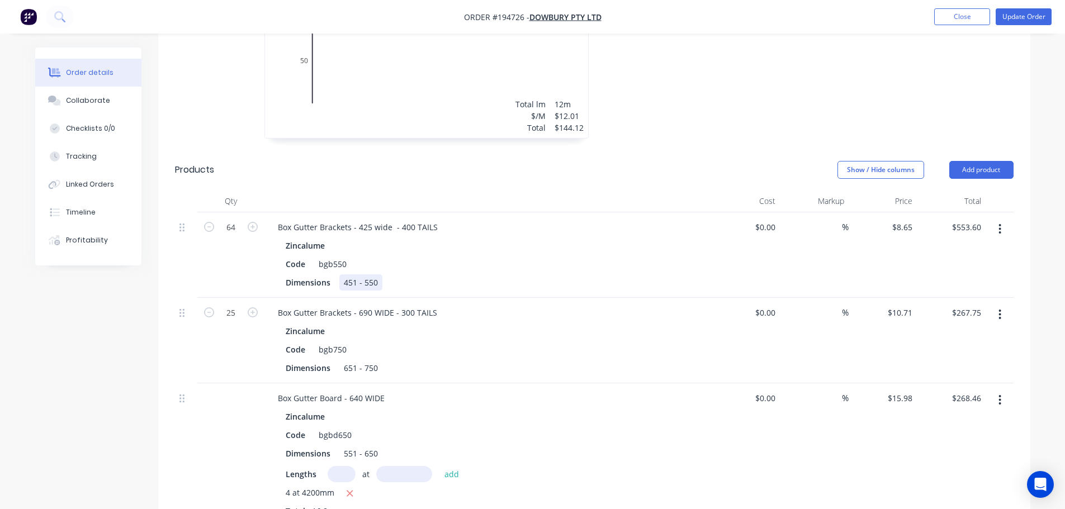
click at [369, 274] on div "451 - 550" at bounding box center [360, 282] width 43 height 16
click at [361, 360] on div "651 - 750" at bounding box center [360, 368] width 43 height 16
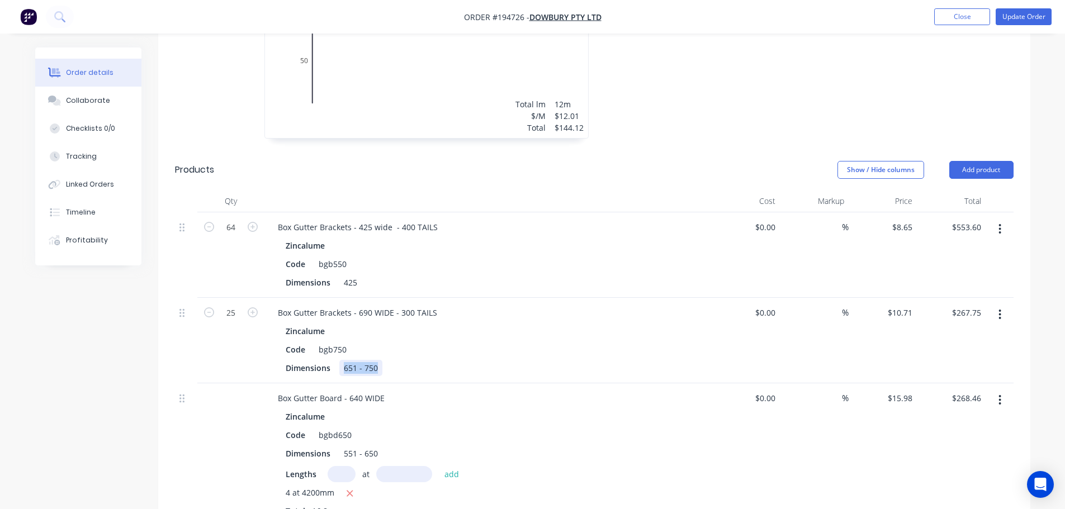
click at [358, 360] on div "651 - 750" at bounding box center [360, 368] width 43 height 16
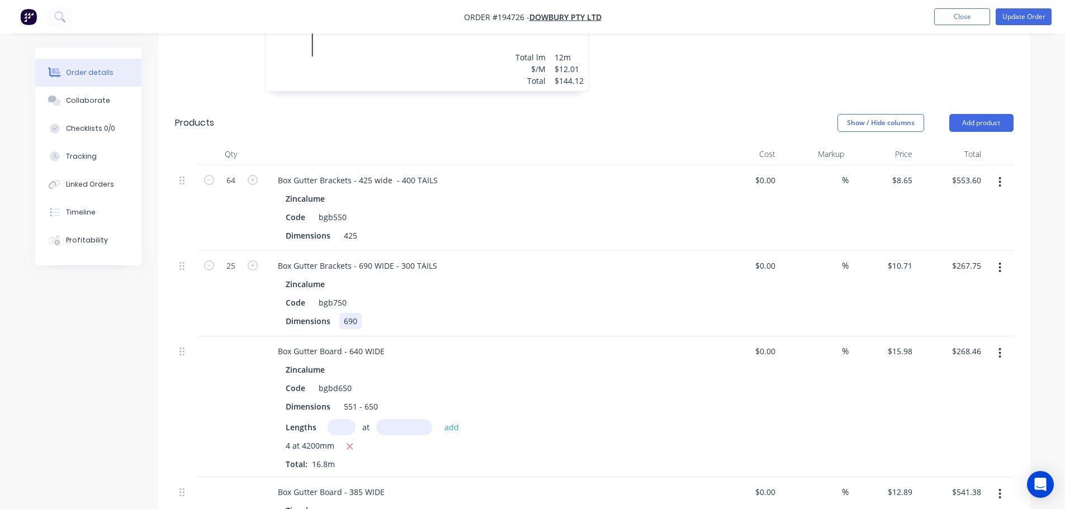
scroll to position [1342, 0]
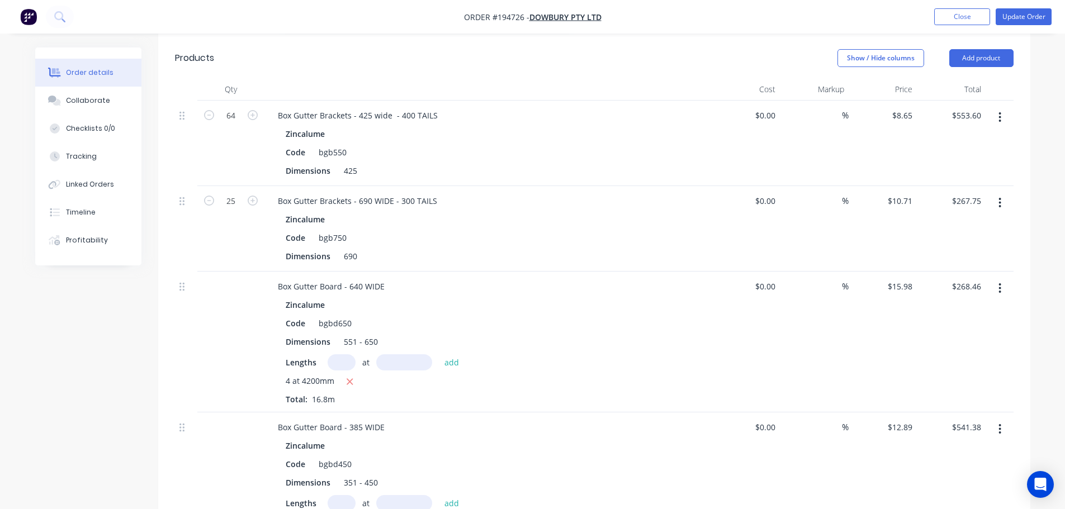
click at [369, 334] on div "551 - 650" at bounding box center [360, 342] width 43 height 16
click at [158, 382] on div "Qty Cost Markup Price Total 64 Box Gutter Brackets - 425 wide - 400 TAILS Zinca…" at bounding box center [594, 333] width 872 height 511
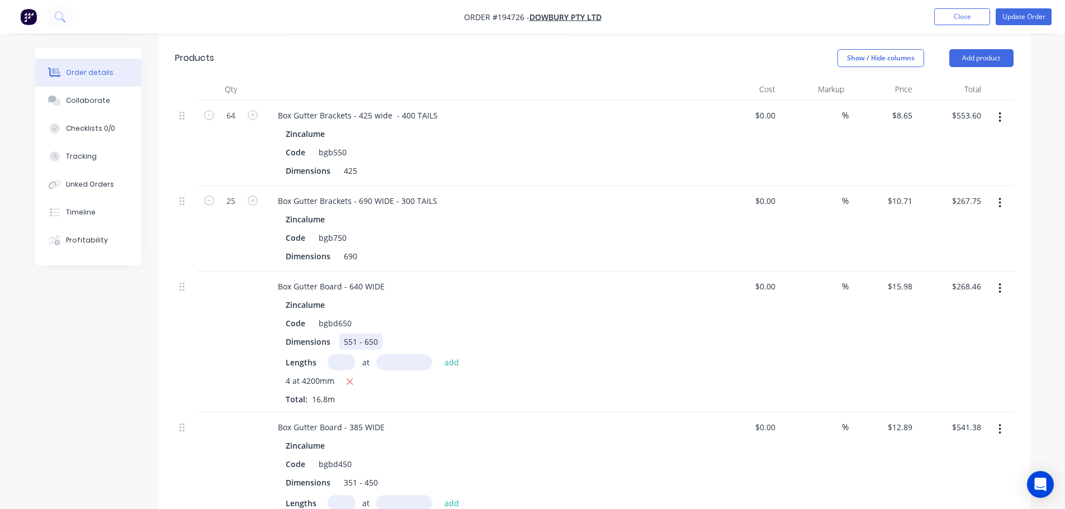
click at [367, 334] on div "551 - 650" at bounding box center [360, 342] width 43 height 16
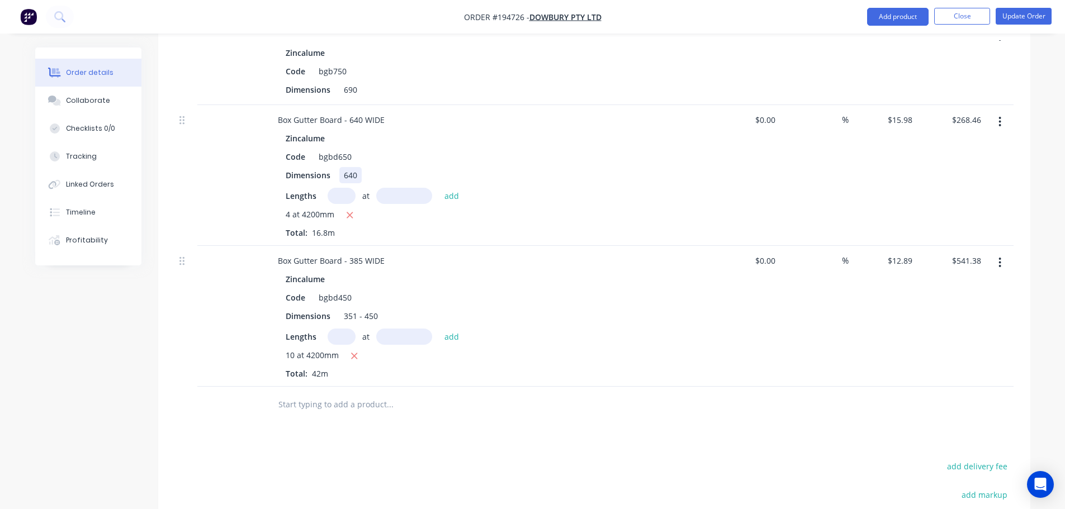
scroll to position [1509, 0]
click at [357, 307] on div "351 - 450" at bounding box center [360, 315] width 43 height 16
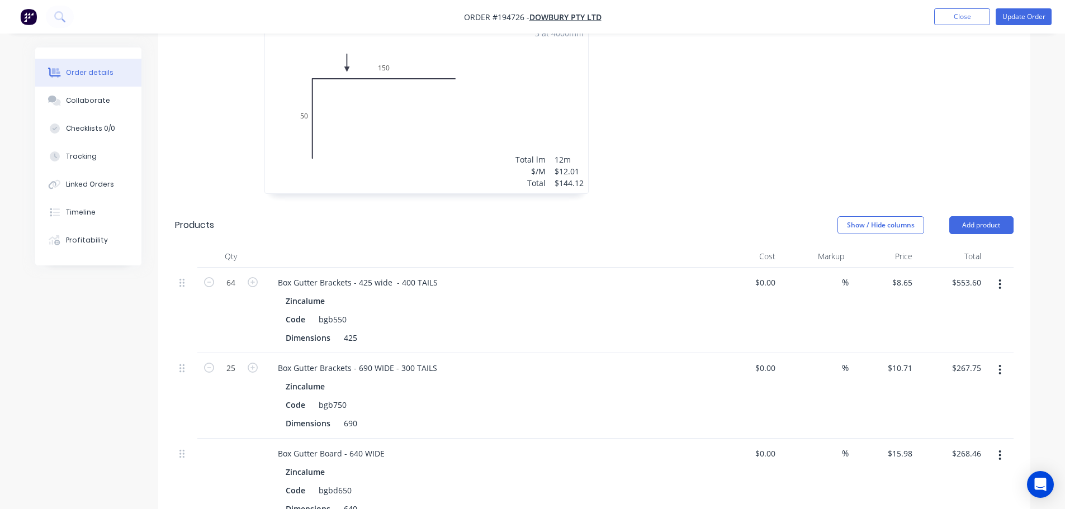
scroll to position [1118, 0]
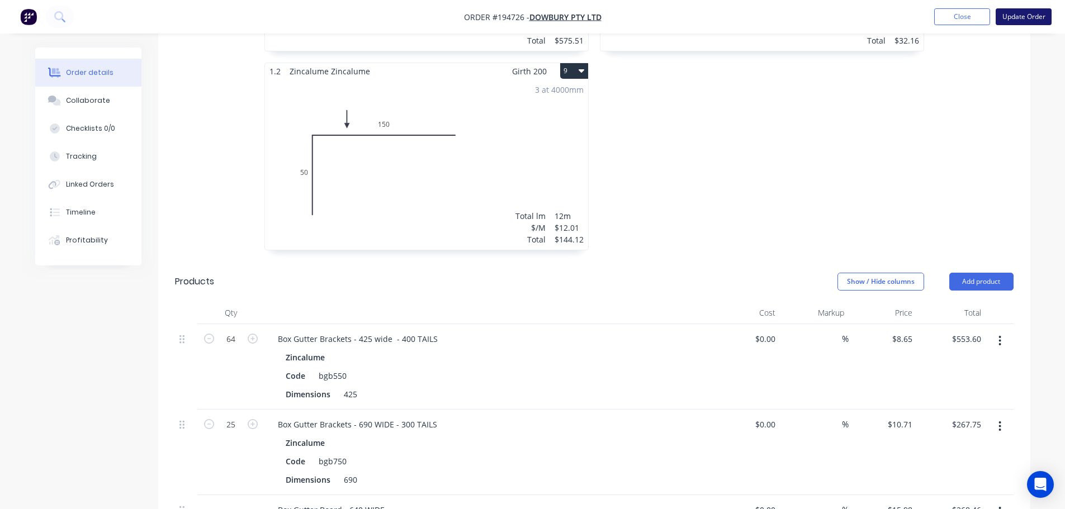
click at [1025, 14] on button "Update Order" at bounding box center [1024, 16] width 56 height 17
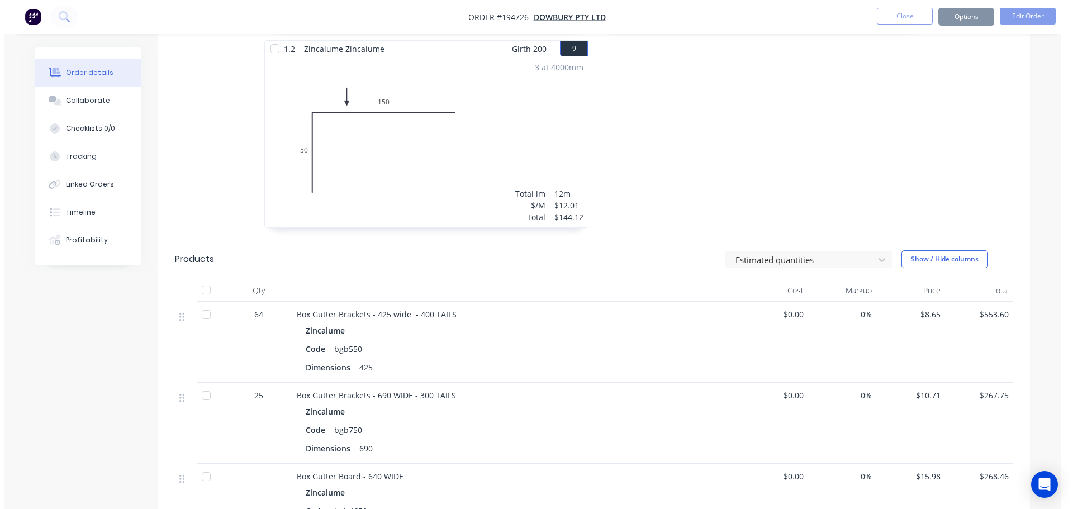
scroll to position [0, 0]
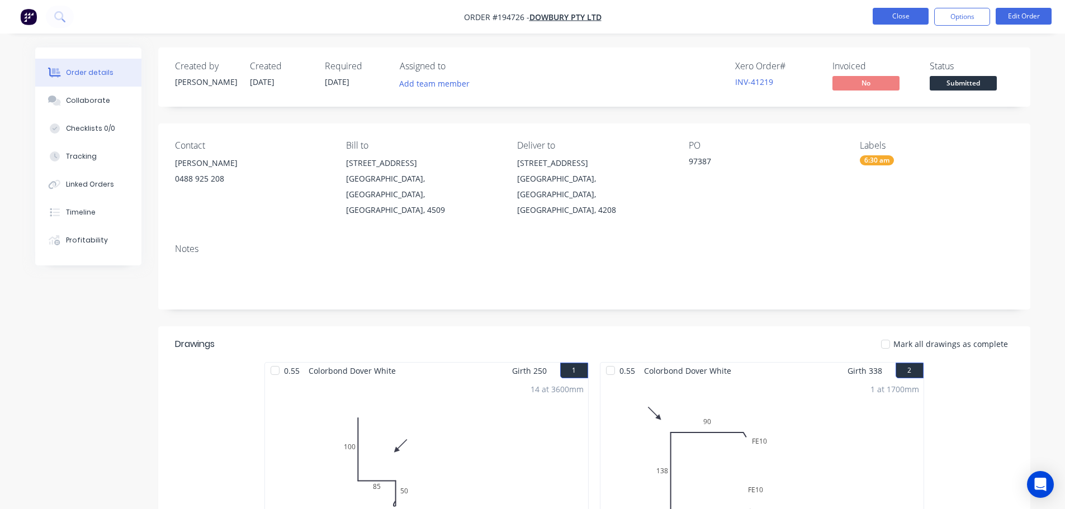
click at [908, 12] on button "Close" at bounding box center [901, 16] width 56 height 17
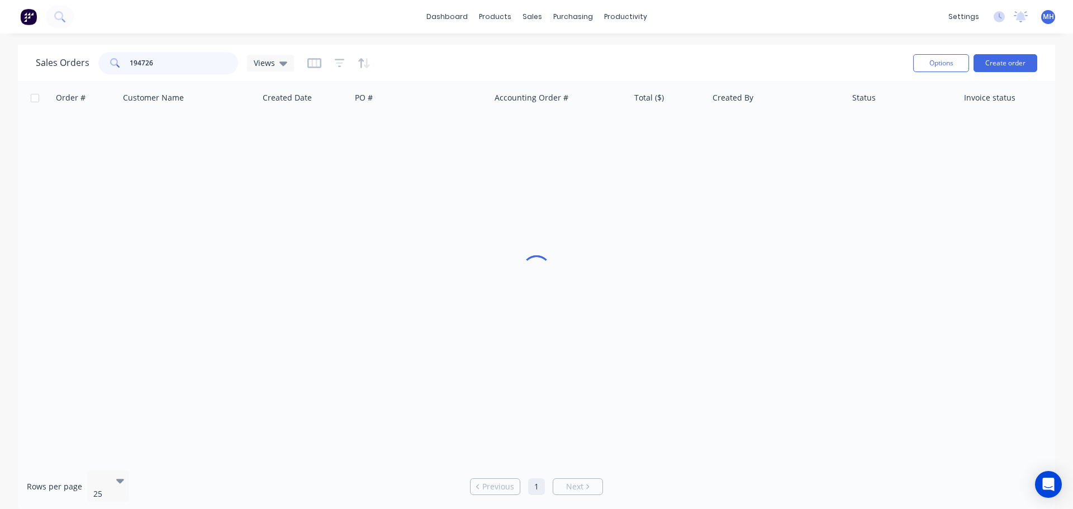
click at [167, 66] on input "194726" at bounding box center [184, 63] width 109 height 22
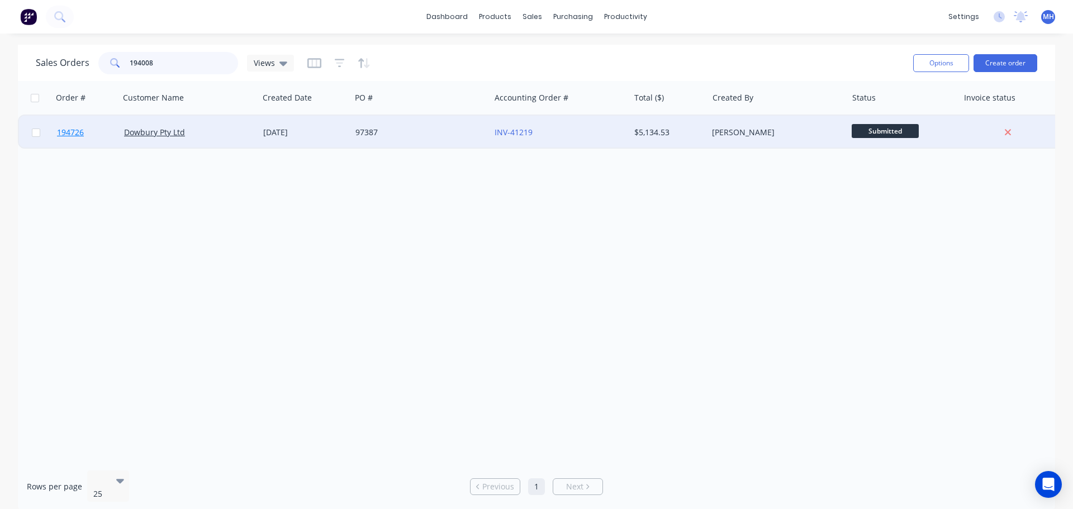
type input "194008"
click at [420, 141] on div "J5176" at bounding box center [420, 133] width 139 height 34
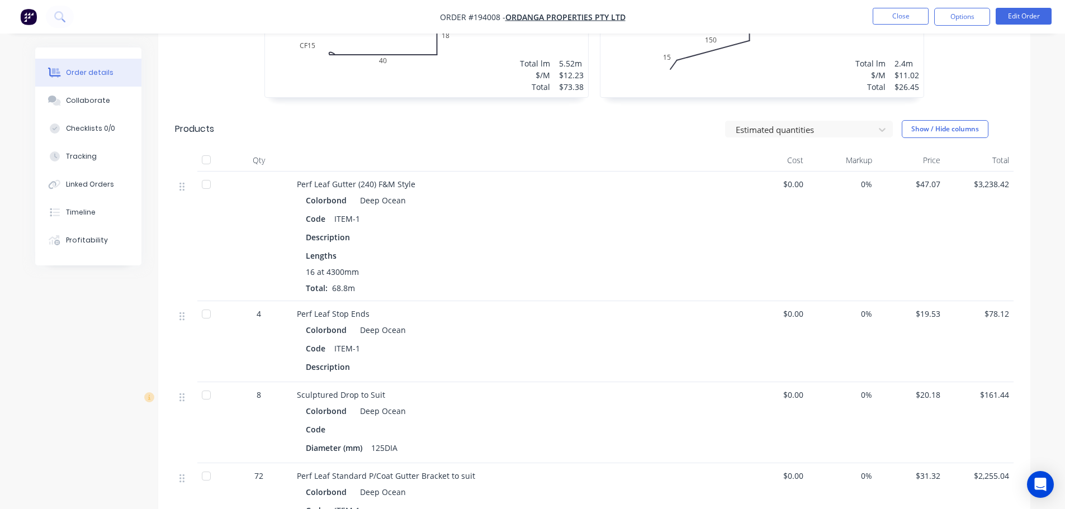
scroll to position [671, 0]
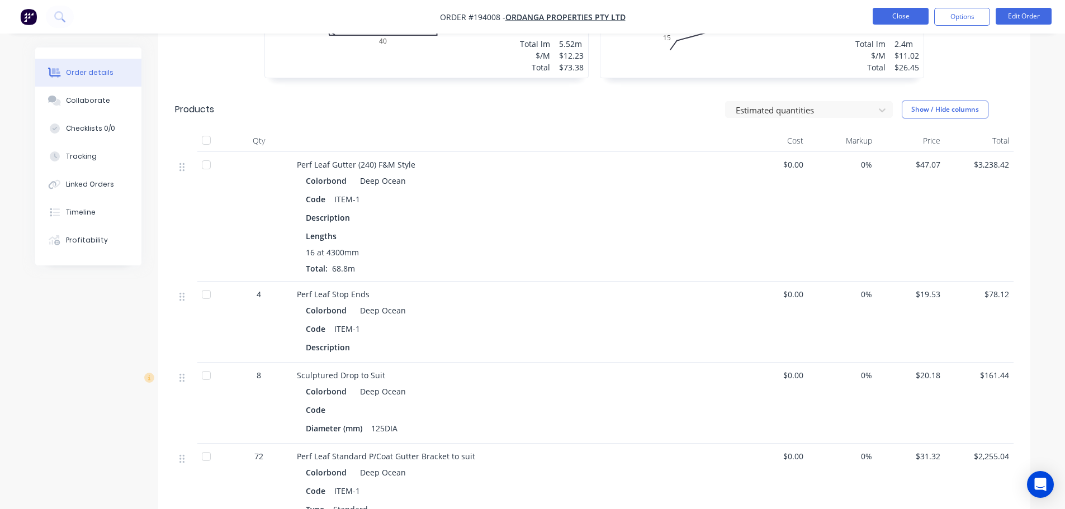
click at [887, 23] on button "Close" at bounding box center [901, 16] width 56 height 17
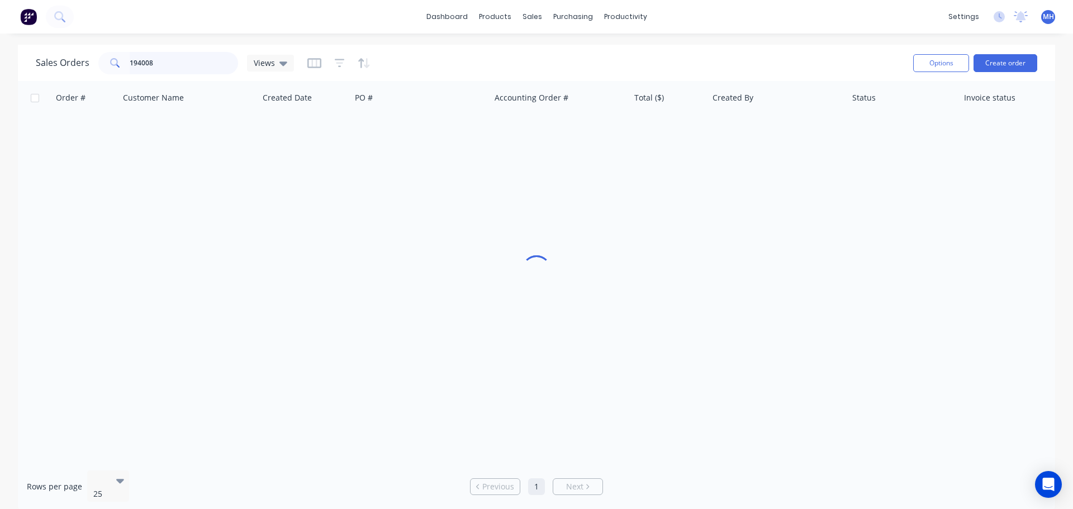
click at [167, 68] on input "194008" at bounding box center [184, 63] width 109 height 22
type input "194743"
click at [433, 53] on div "Sales Orders 194743 Views" at bounding box center [470, 62] width 869 height 27
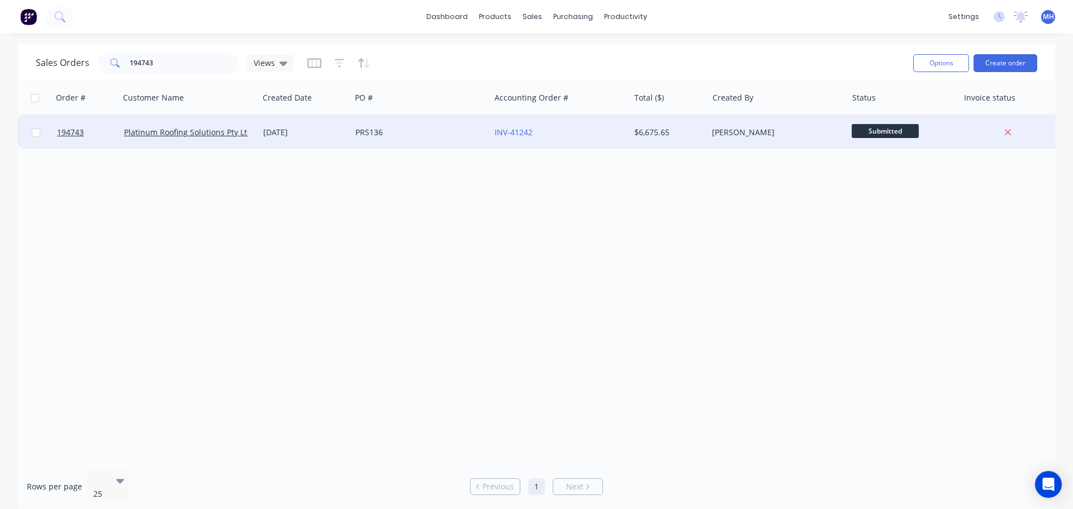
click at [393, 139] on div "PRS136" at bounding box center [420, 133] width 139 height 34
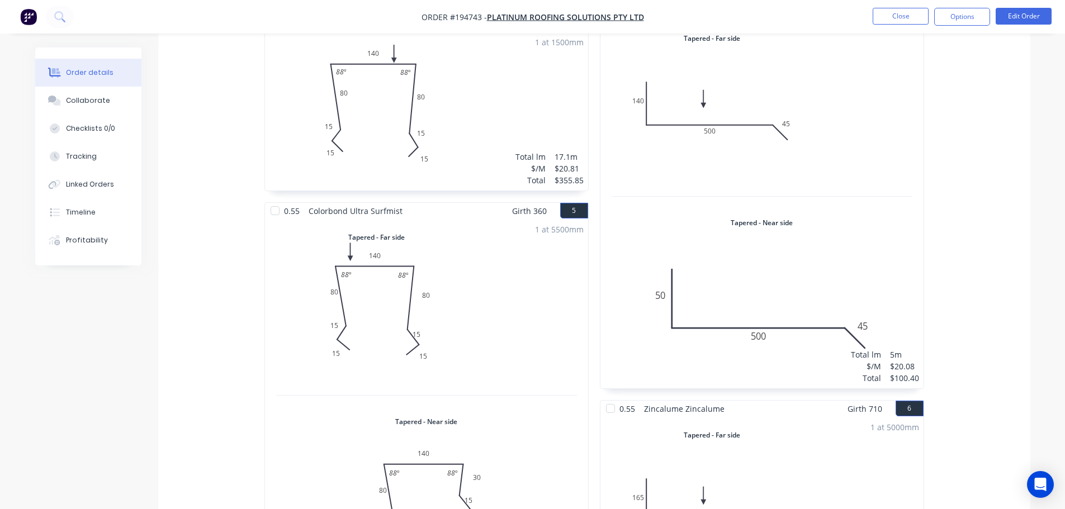
scroll to position [559, 0]
click at [1016, 14] on button "Edit Order" at bounding box center [1024, 16] width 56 height 17
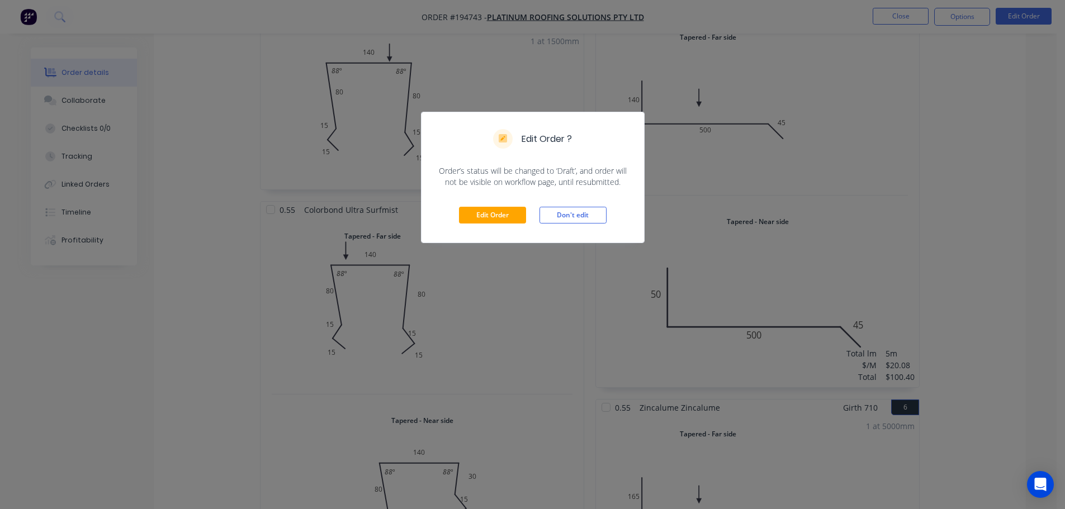
click at [482, 205] on div "Edit Order Don't edit" at bounding box center [532, 215] width 222 height 55
click at [482, 213] on button "Edit Order" at bounding box center [492, 215] width 67 height 17
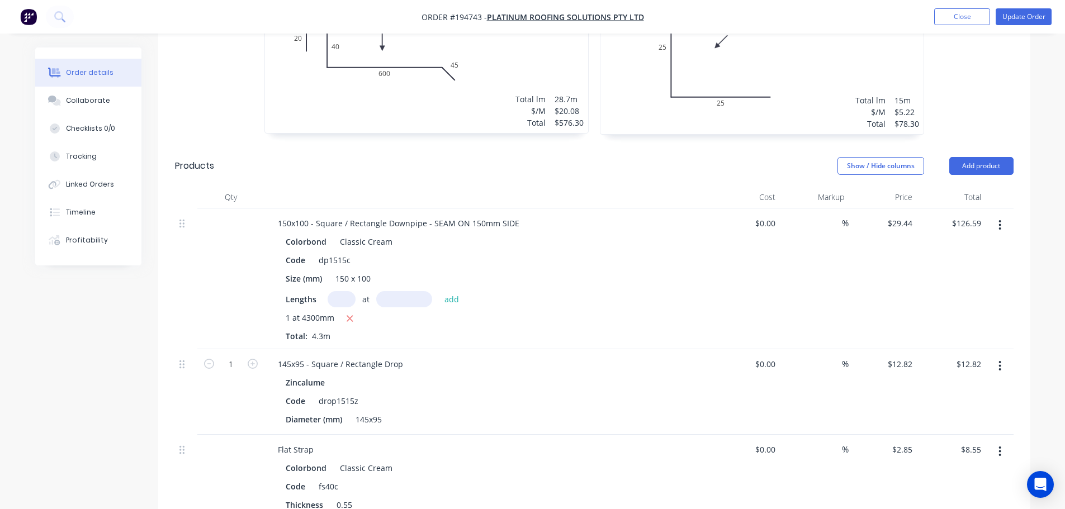
scroll to position [2819, 0]
click at [1002, 218] on button "button" at bounding box center [1000, 228] width 26 height 20
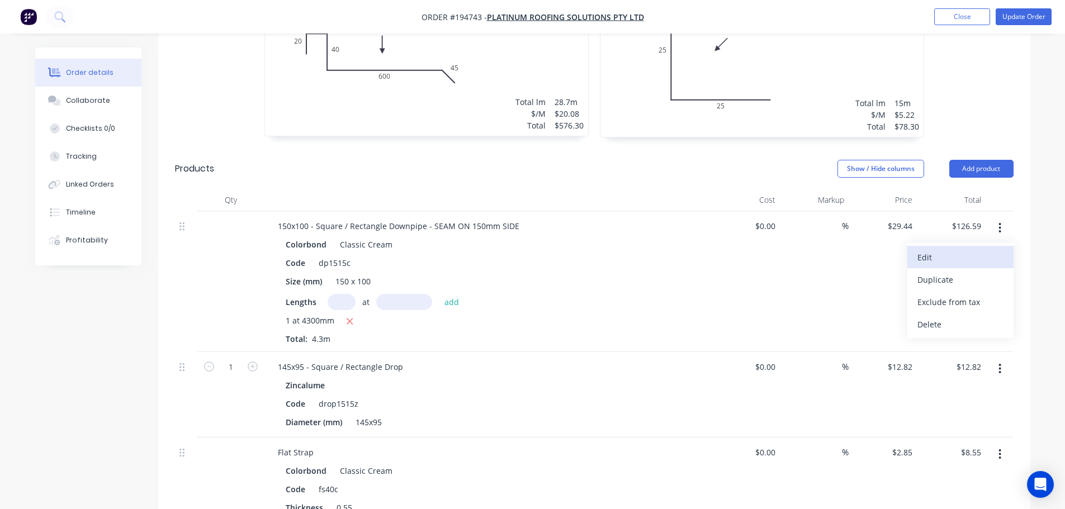
drag, startPoint x: 992, startPoint y: 209, endPoint x: 968, endPoint y: 228, distance: 31.1
click at [968, 249] on div "Edit" at bounding box center [960, 257] width 86 height 16
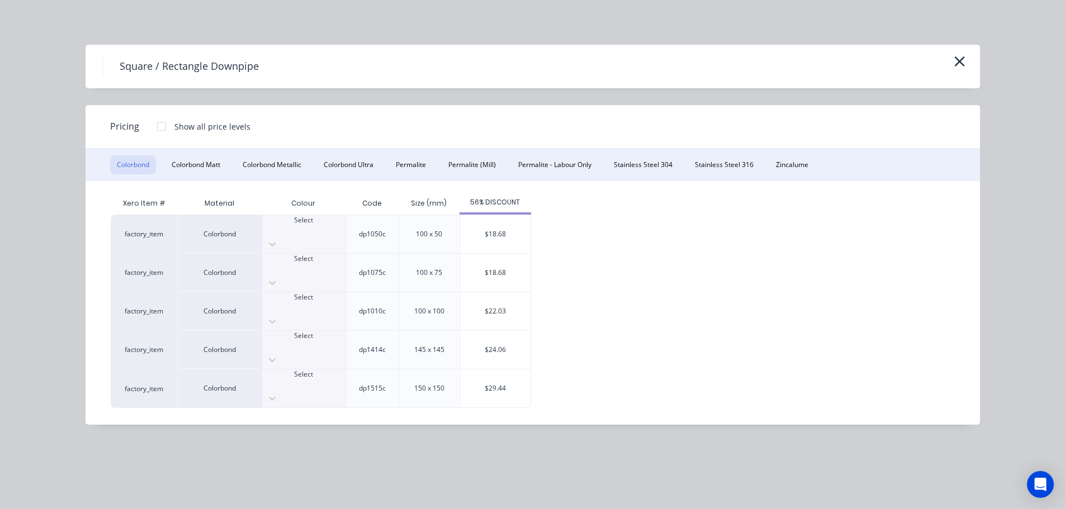
click at [292, 341] on div at bounding box center [303, 346] width 83 height 10
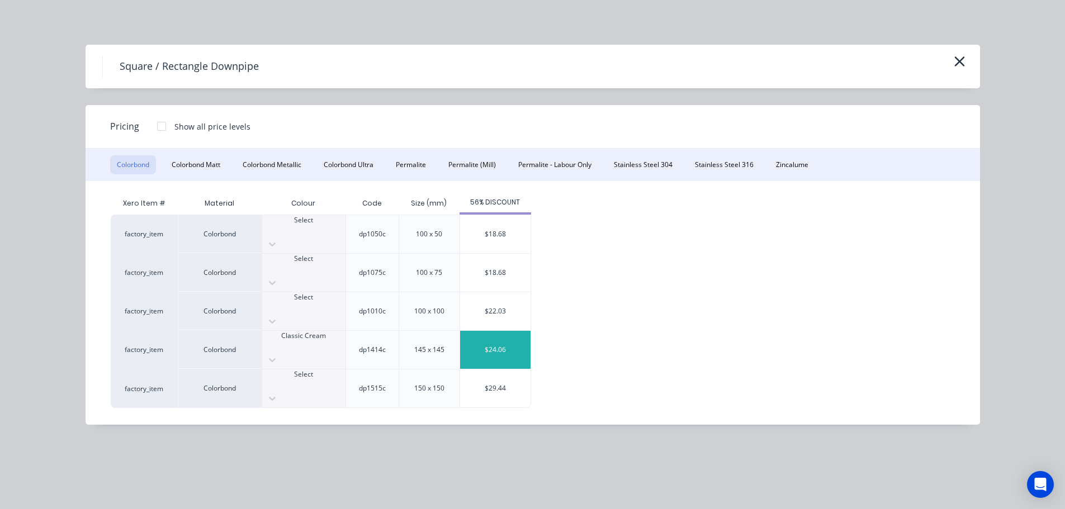
click at [485, 331] on div "$24.06" at bounding box center [495, 350] width 70 height 38
type input "$24.06"
type input "$103.46"
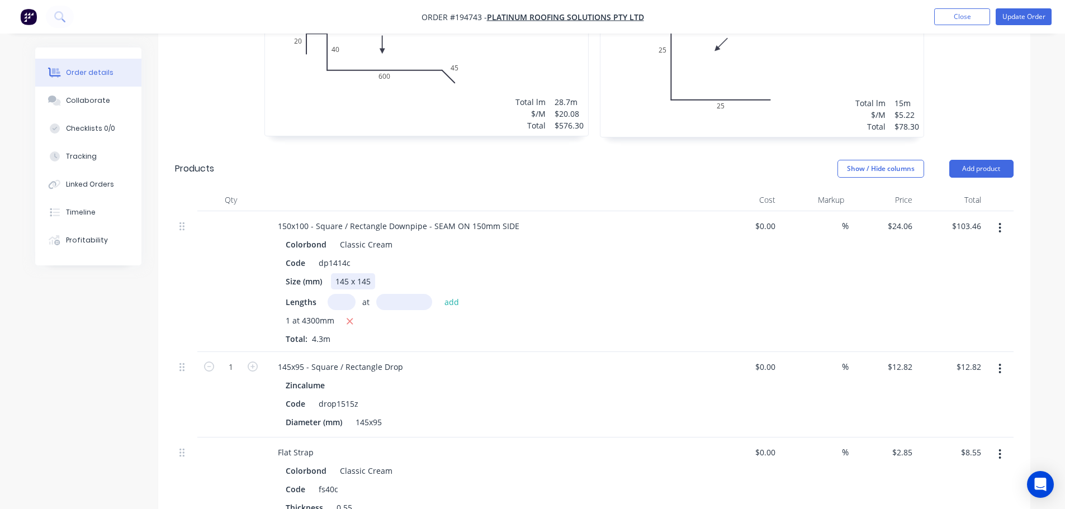
click at [359, 273] on div "145 x 145" at bounding box center [353, 281] width 44 height 16
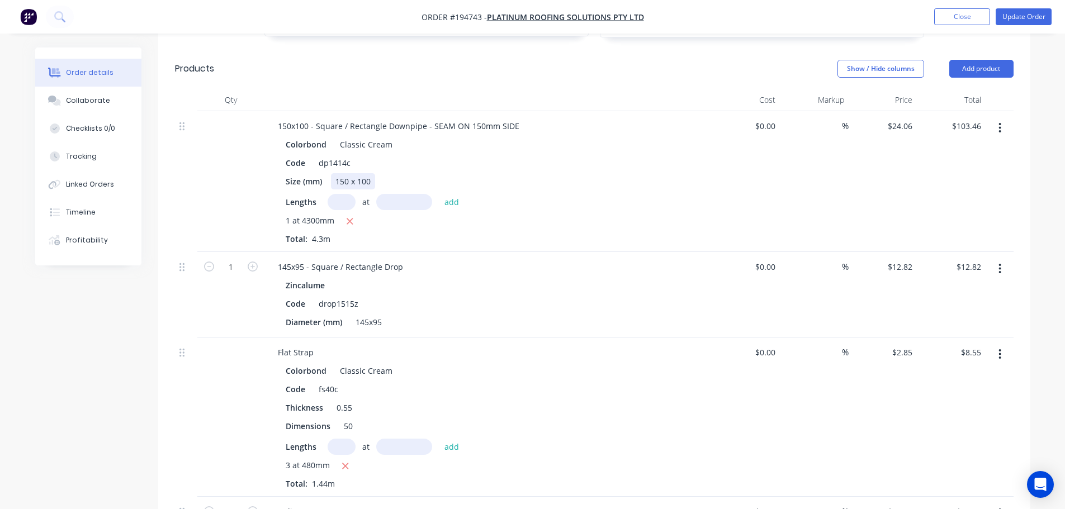
scroll to position [2931, 0]
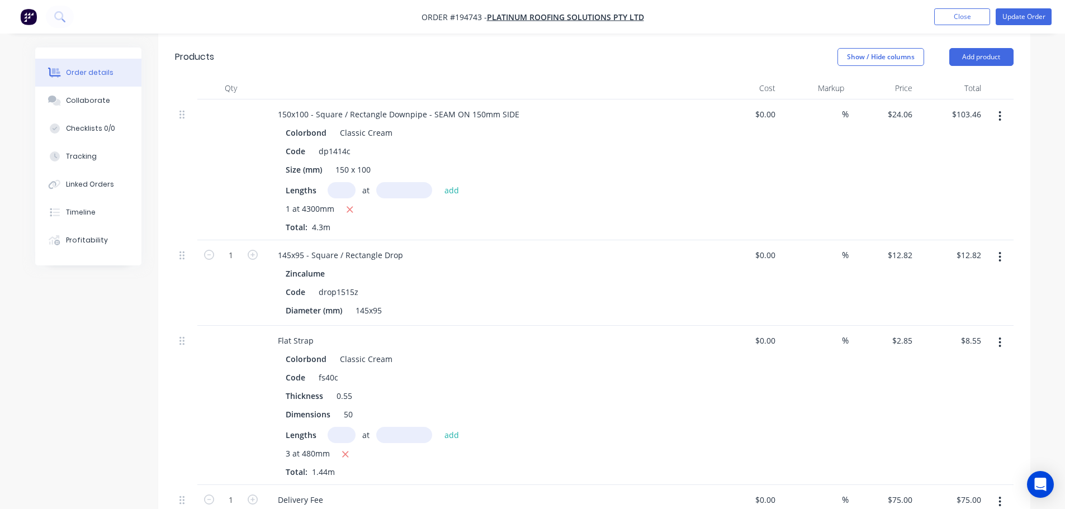
click at [1002, 247] on button "button" at bounding box center [1000, 257] width 26 height 20
click at [992, 278] on div "Edit" at bounding box center [960, 286] width 86 height 16
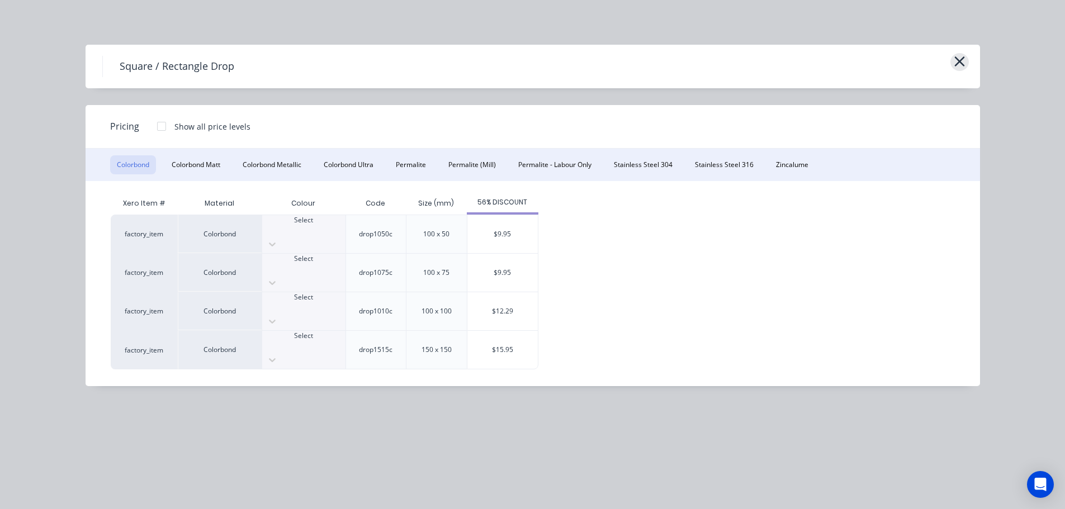
click at [963, 60] on icon "button" at bounding box center [960, 62] width 12 height 16
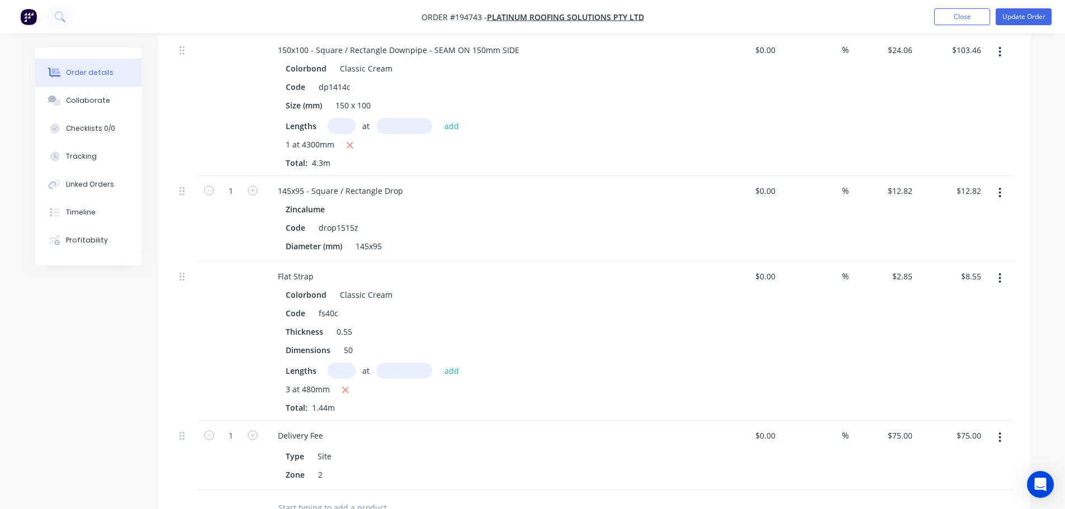
scroll to position [2819, 0]
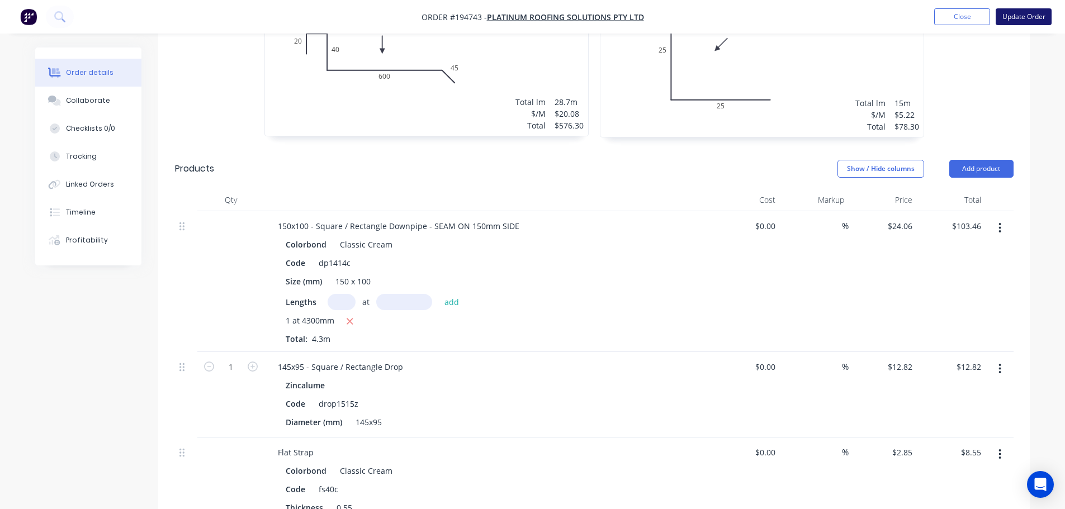
click at [1009, 13] on button "Update Order" at bounding box center [1024, 16] width 56 height 17
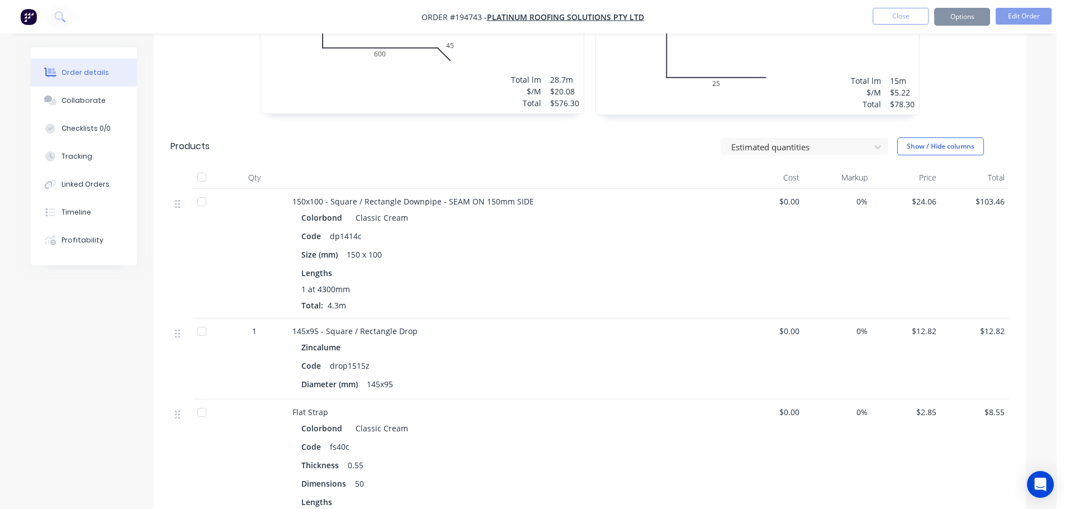
scroll to position [0, 0]
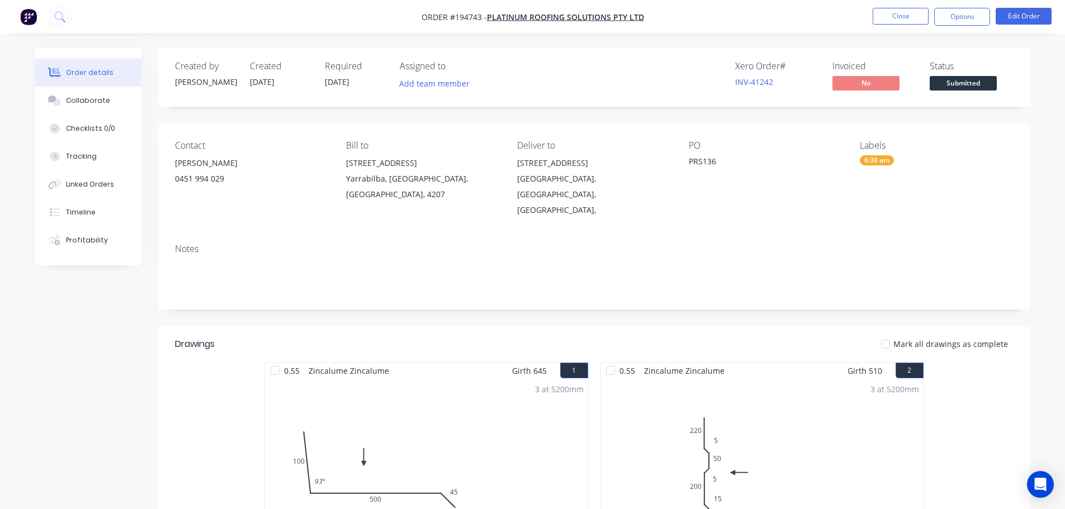
click at [890, 12] on button "Close" at bounding box center [901, 16] width 56 height 17
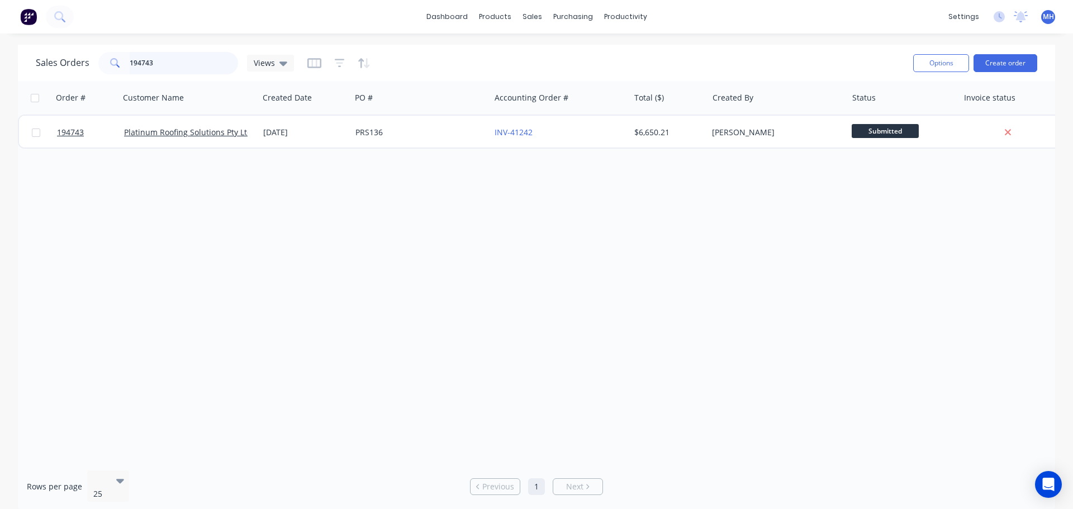
click at [200, 66] on input "194743" at bounding box center [184, 63] width 109 height 22
click at [200, 67] on input "194743" at bounding box center [184, 63] width 109 height 22
type input "194497"
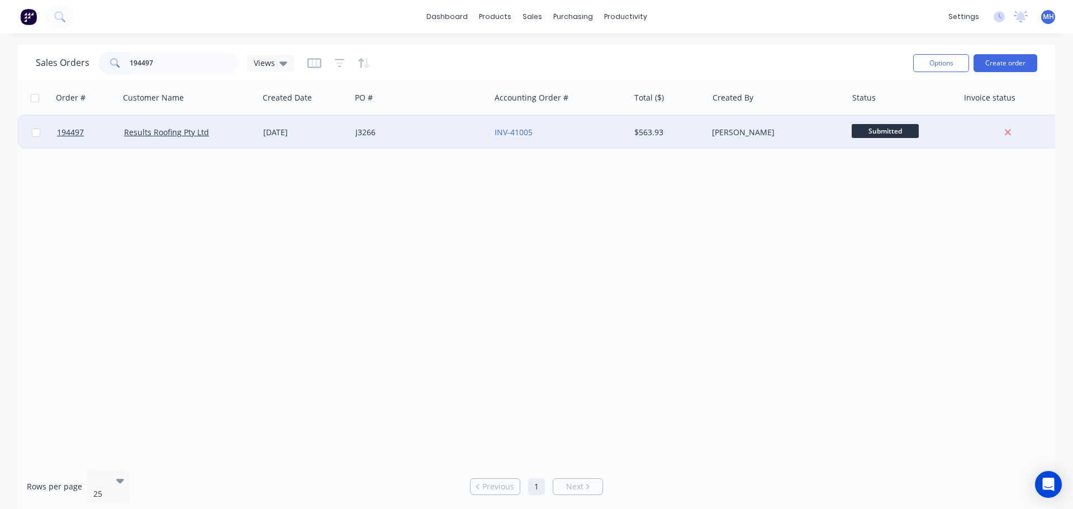
click at [406, 126] on div "J3266" at bounding box center [420, 133] width 139 height 34
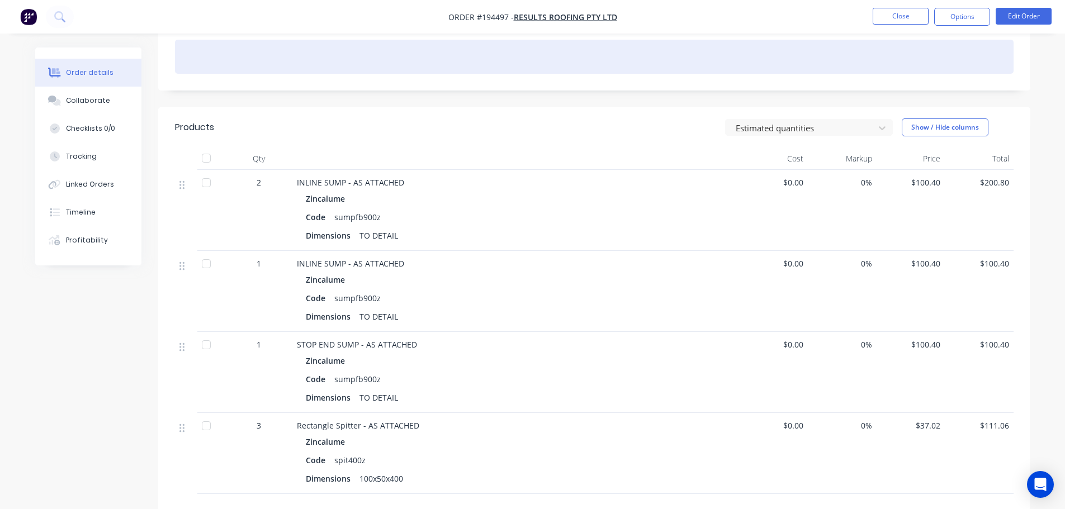
scroll to position [224, 0]
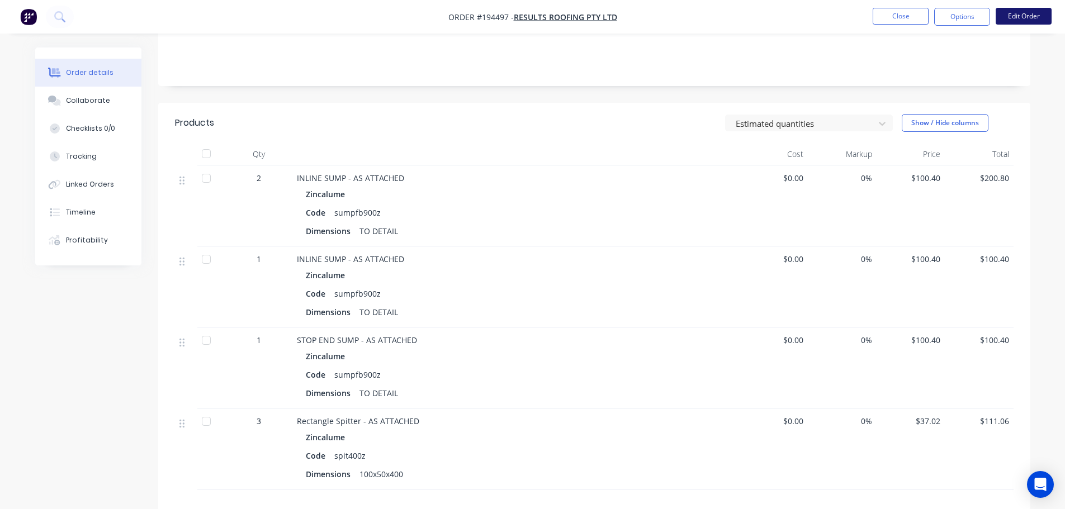
click at [1023, 14] on button "Edit Order" at bounding box center [1024, 16] width 56 height 17
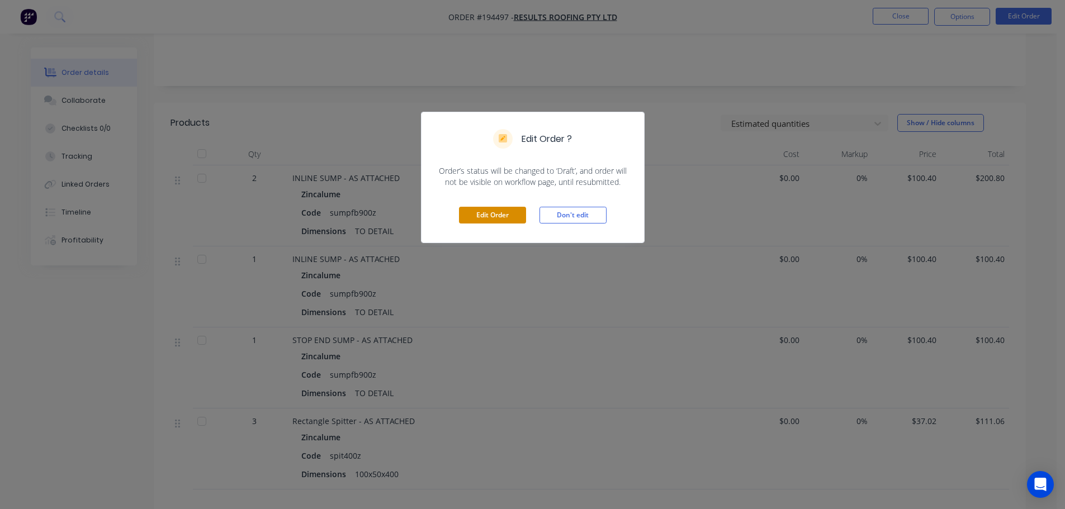
click at [508, 214] on button "Edit Order" at bounding box center [492, 215] width 67 height 17
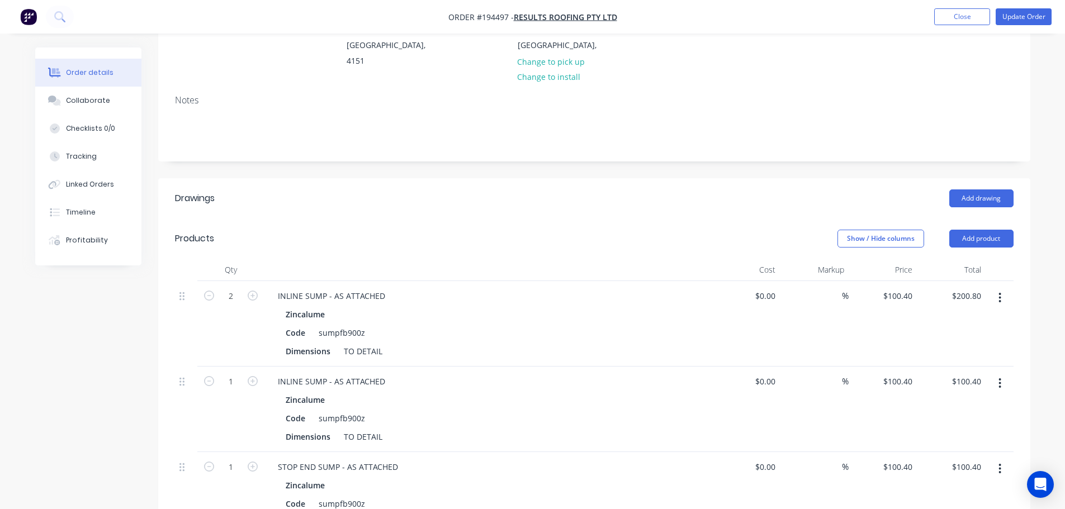
scroll to position [168, 0]
click at [1011, 286] on button "button" at bounding box center [1000, 296] width 26 height 20
click at [993, 317] on div "Edit" at bounding box center [960, 325] width 86 height 16
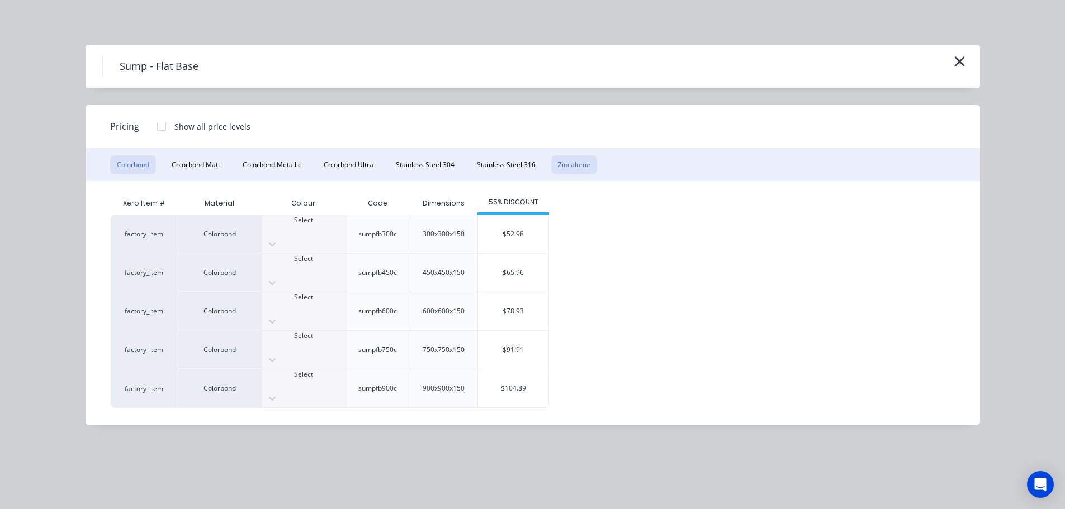
click at [580, 168] on button "Zincalume" at bounding box center [574, 164] width 46 height 19
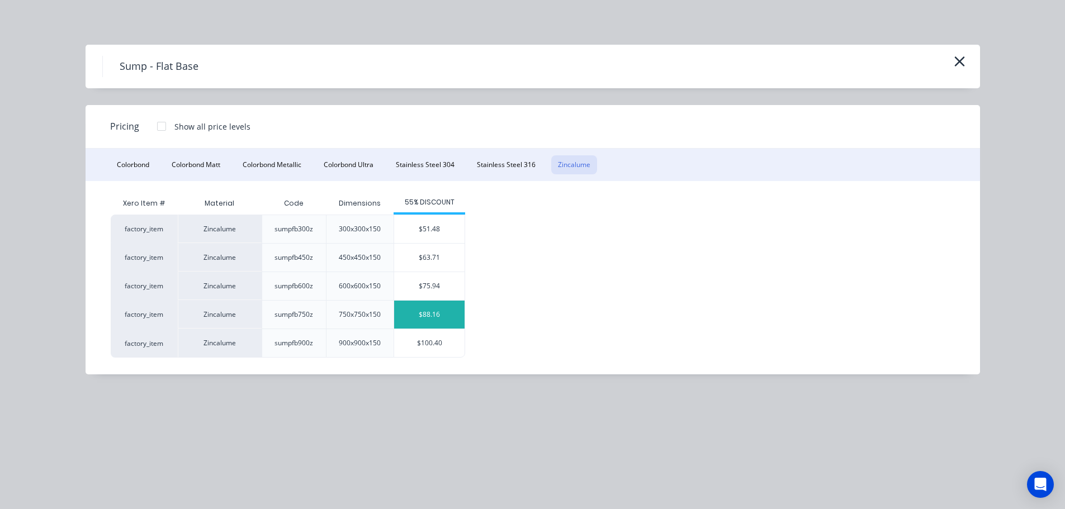
click at [456, 316] on div "$88.16" at bounding box center [429, 315] width 70 height 28
type input "$88.16"
type input "$176.32"
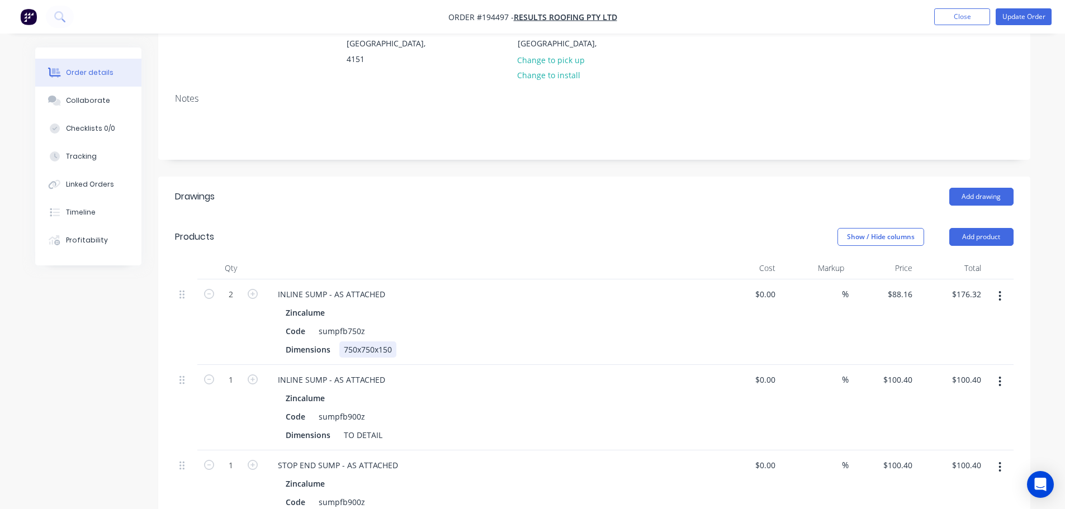
click at [371, 342] on div "750x750x150" at bounding box center [367, 350] width 57 height 16
click at [373, 309] on div "Zincalume Code sumpfb750z Dimensions 750x750x150" at bounding box center [488, 331] width 438 height 53
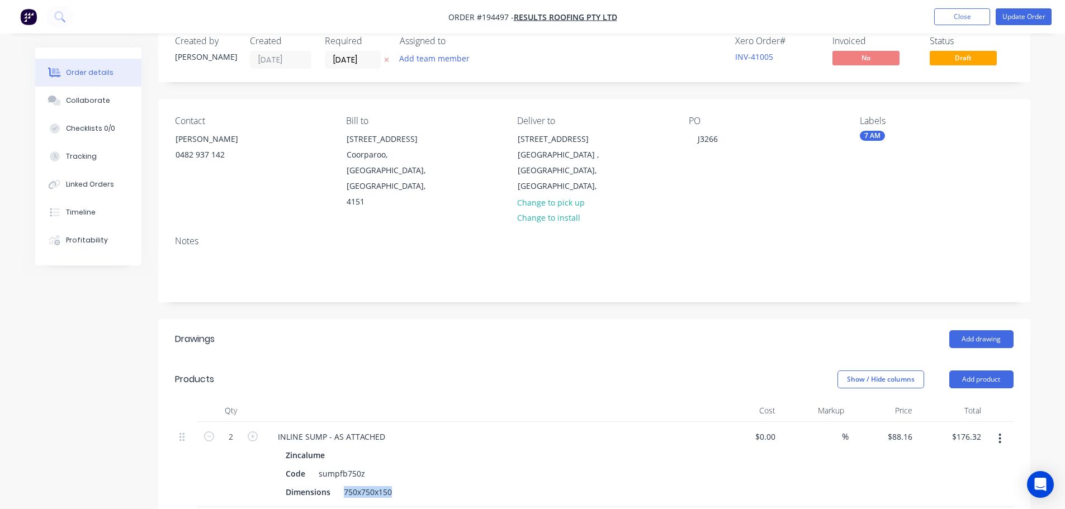
scroll to position [0, 0]
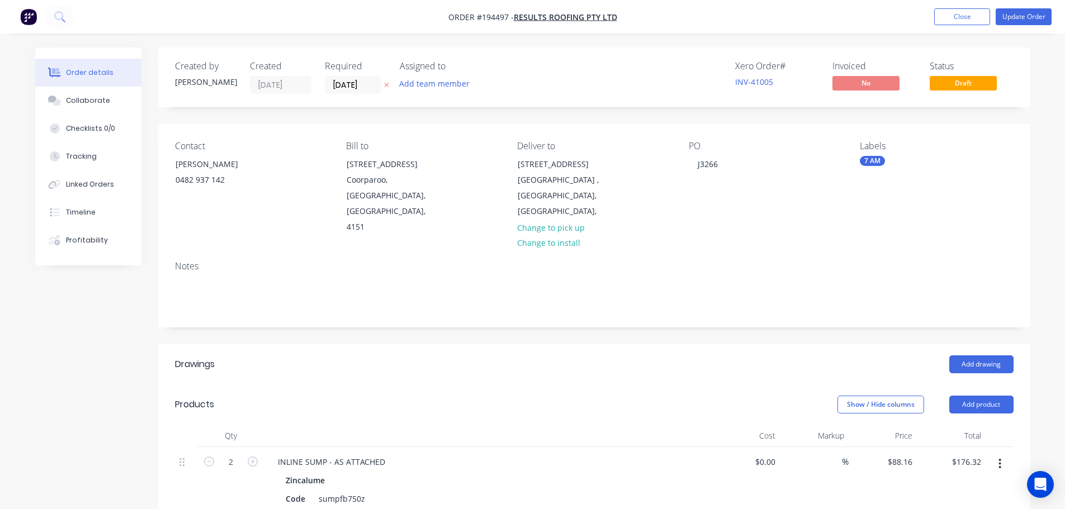
click at [373, 509] on div "750x750x150" at bounding box center [367, 517] width 57 height 16
click at [481, 396] on div "Show / Hide columns Add product" at bounding box center [683, 405] width 660 height 18
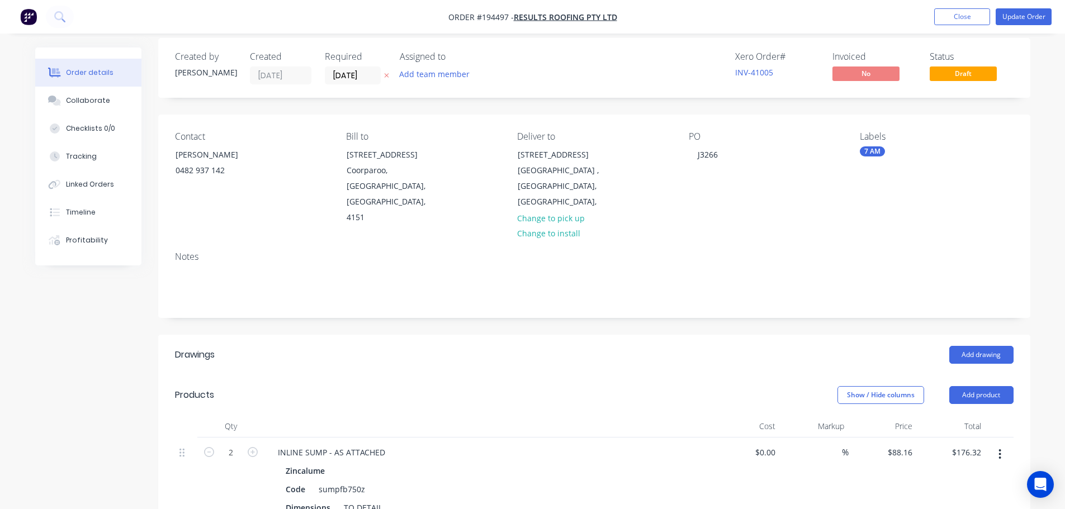
scroll to position [224, 0]
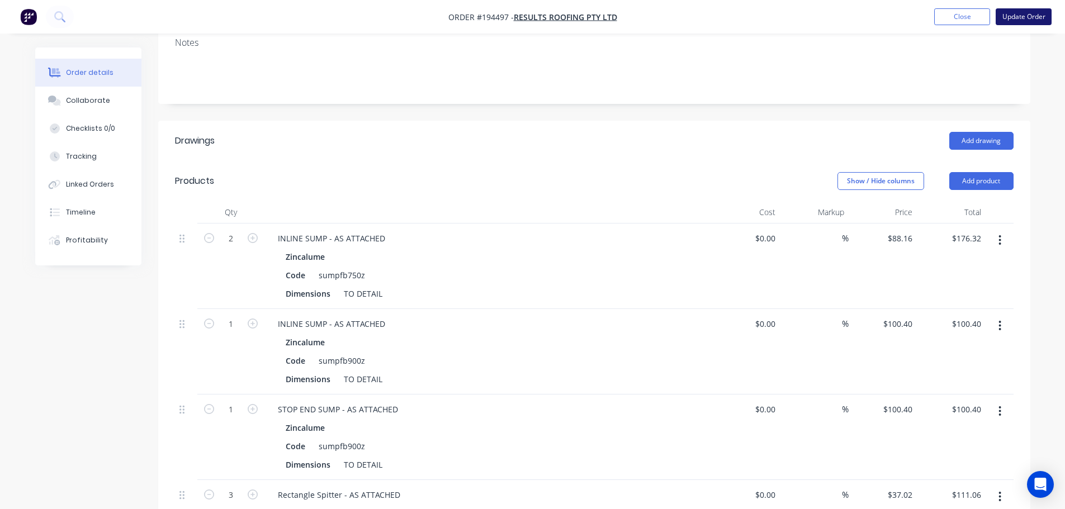
click at [1010, 19] on button "Update Order" at bounding box center [1024, 16] width 56 height 17
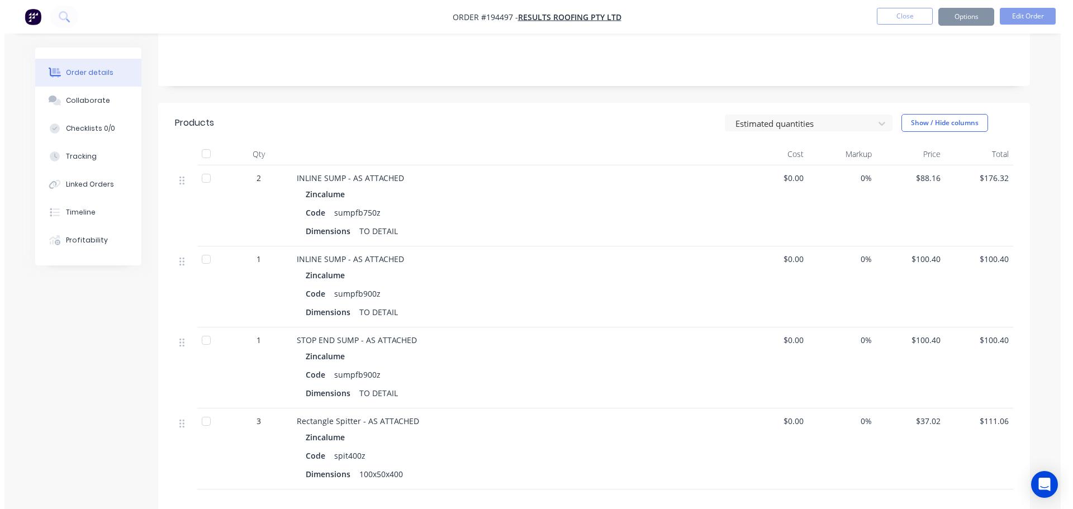
scroll to position [0, 0]
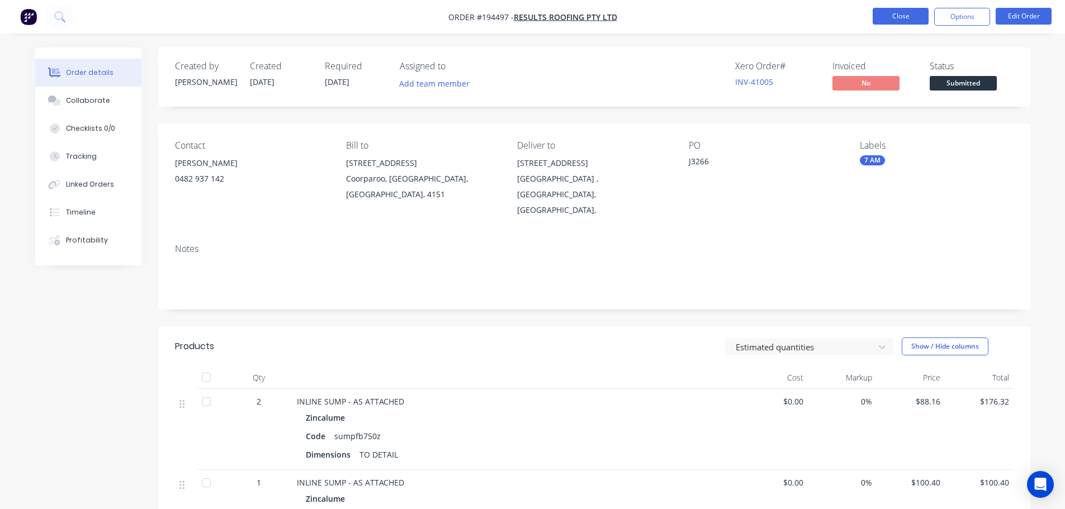
click at [908, 15] on button "Close" at bounding box center [901, 16] width 56 height 17
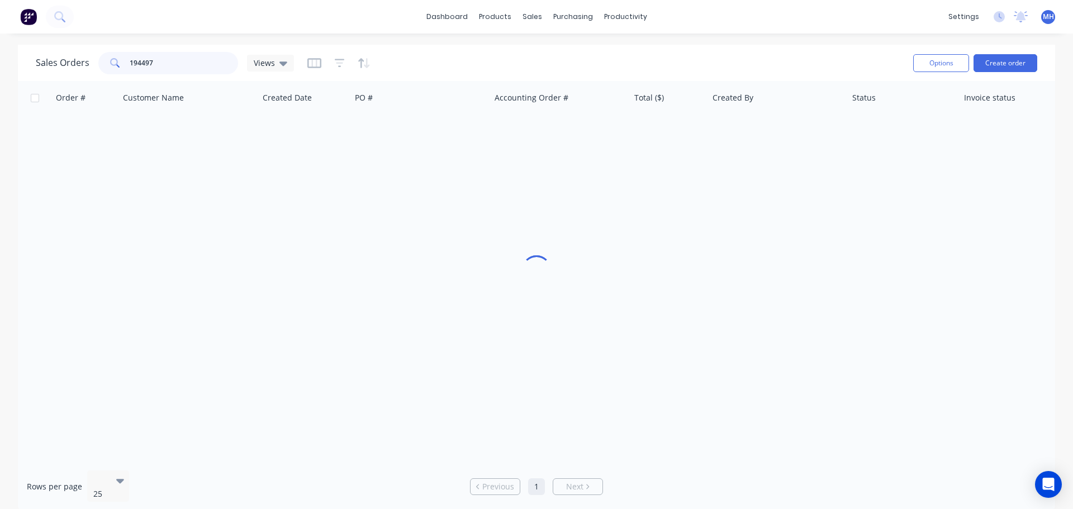
click at [186, 54] on input "194497" at bounding box center [184, 63] width 109 height 22
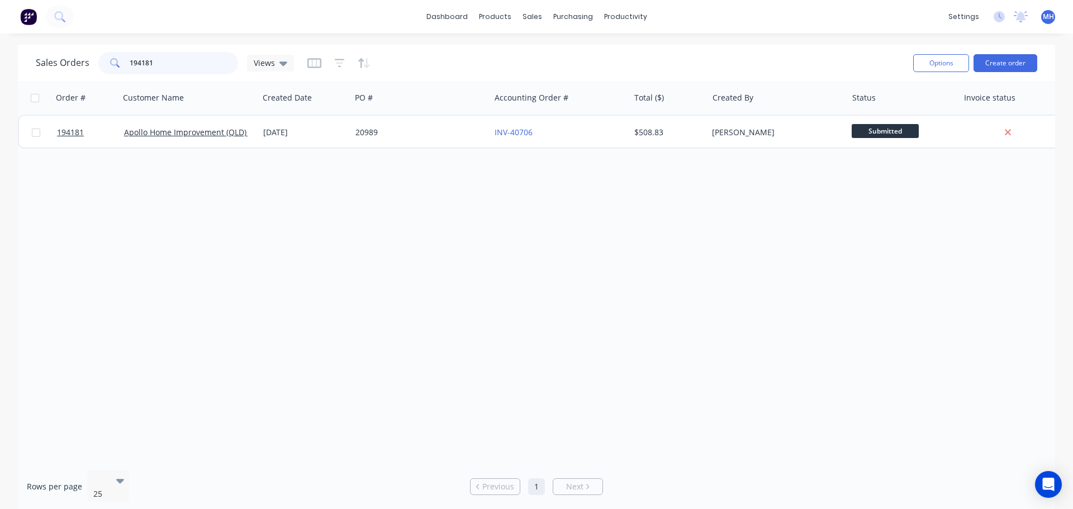
click at [162, 73] on input "194181" at bounding box center [184, 63] width 109 height 22
type input "194314"
click at [501, 59] on div "Sales Orders 194314 Views" at bounding box center [470, 62] width 869 height 27
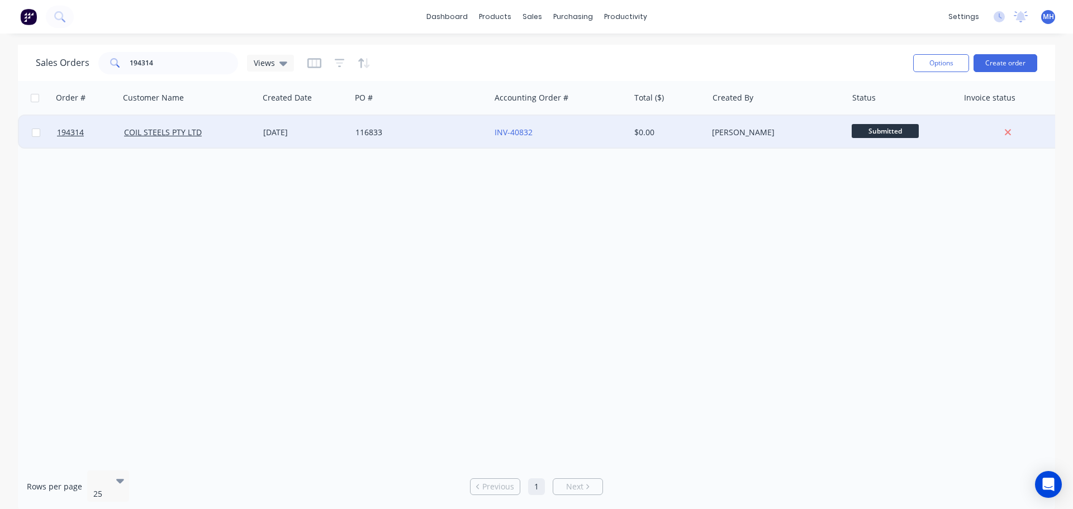
click at [415, 138] on div "116833" at bounding box center [420, 133] width 139 height 34
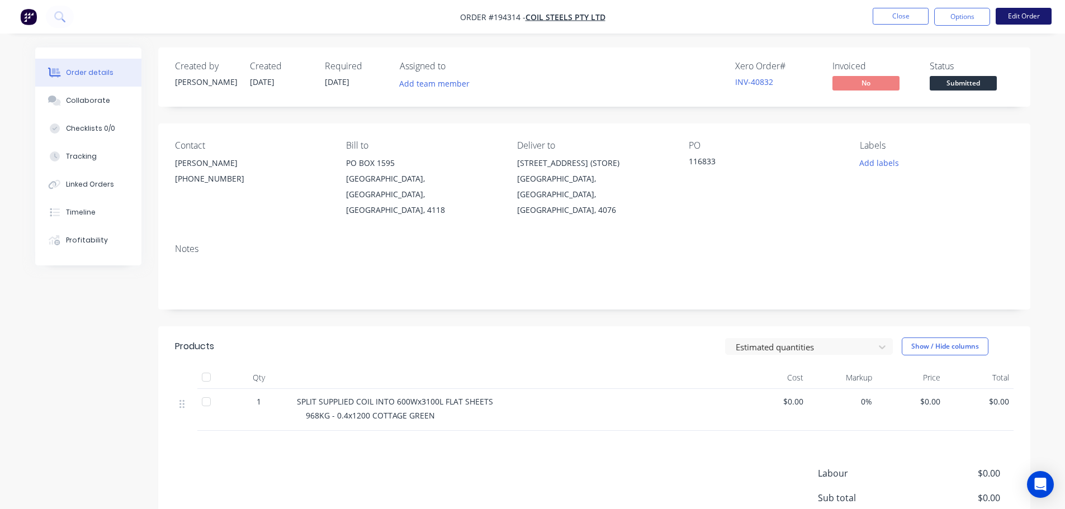
click at [1027, 18] on button "Edit Order" at bounding box center [1024, 16] width 56 height 17
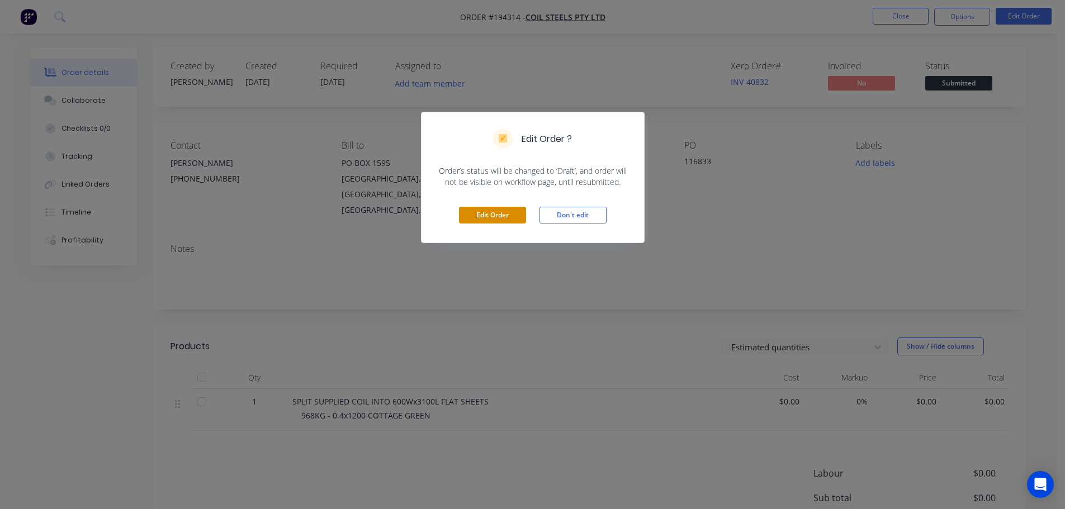
click at [509, 214] on button "Edit Order" at bounding box center [492, 215] width 67 height 17
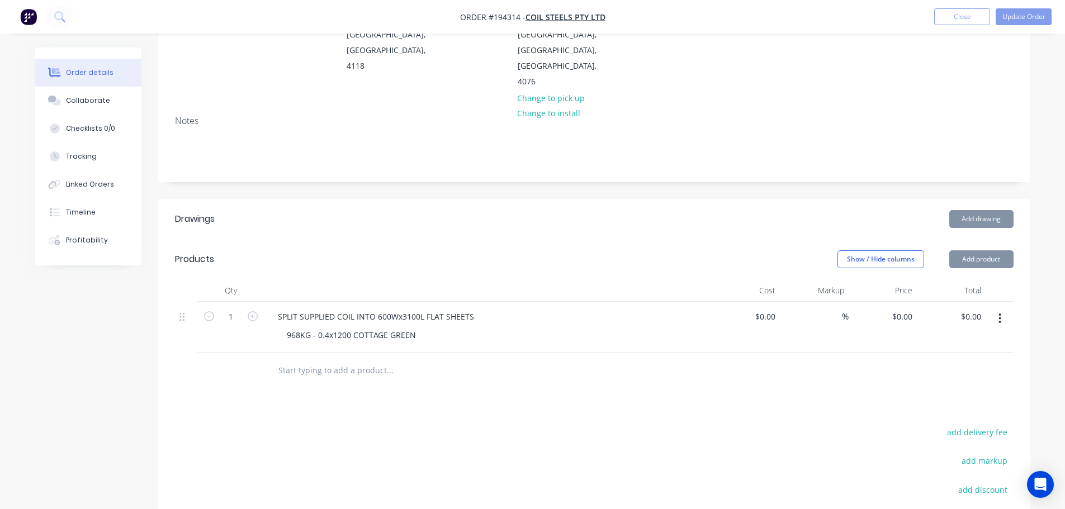
scroll to position [168, 0]
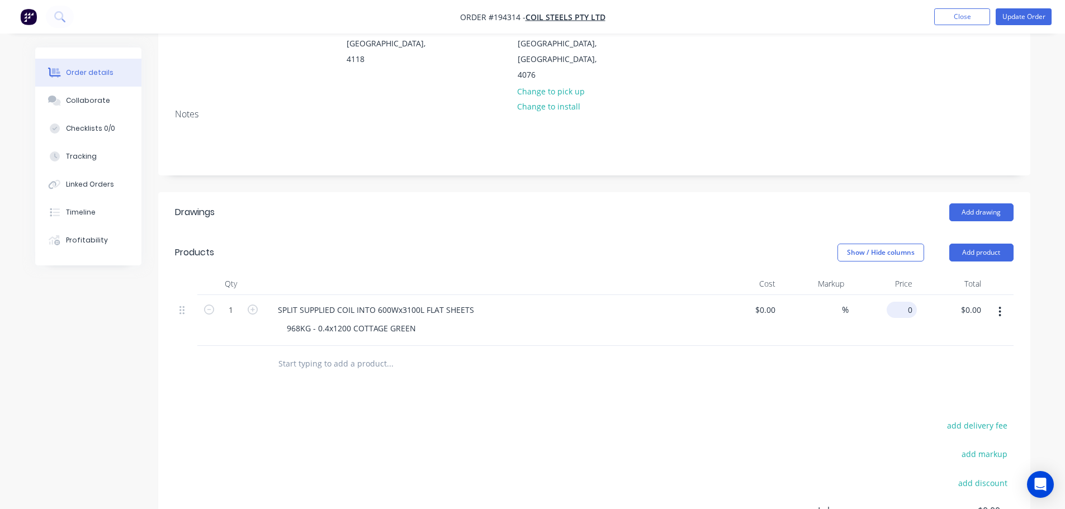
click at [907, 302] on input "0" at bounding box center [904, 310] width 26 height 16
type input "$350.00"
click at [834, 156] on div "Created by [PERSON_NAME] Created [DATE] Required [DATE] Assigned to Add team me…" at bounding box center [594, 265] width 872 height 771
click at [1026, 16] on button "Update Order" at bounding box center [1024, 16] width 56 height 17
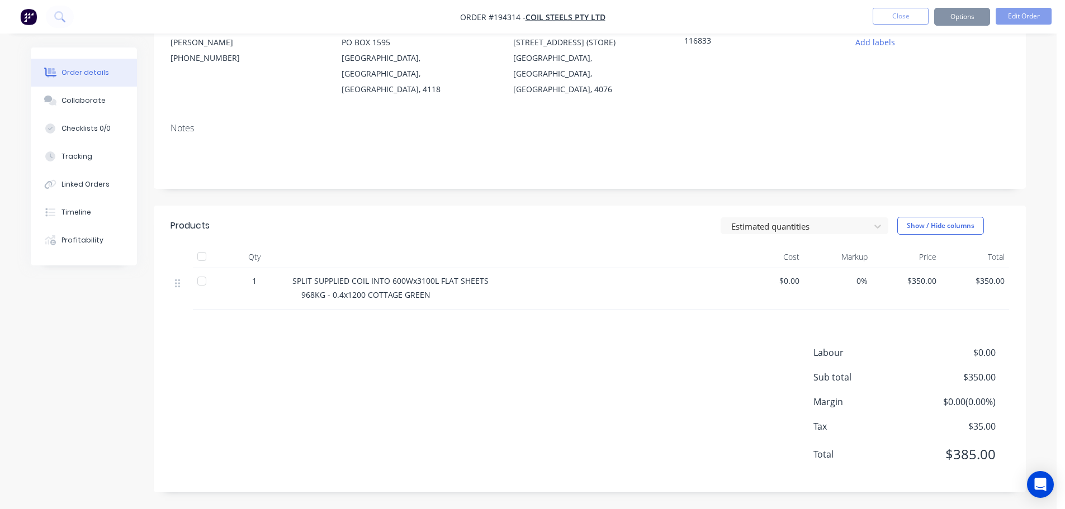
scroll to position [0, 0]
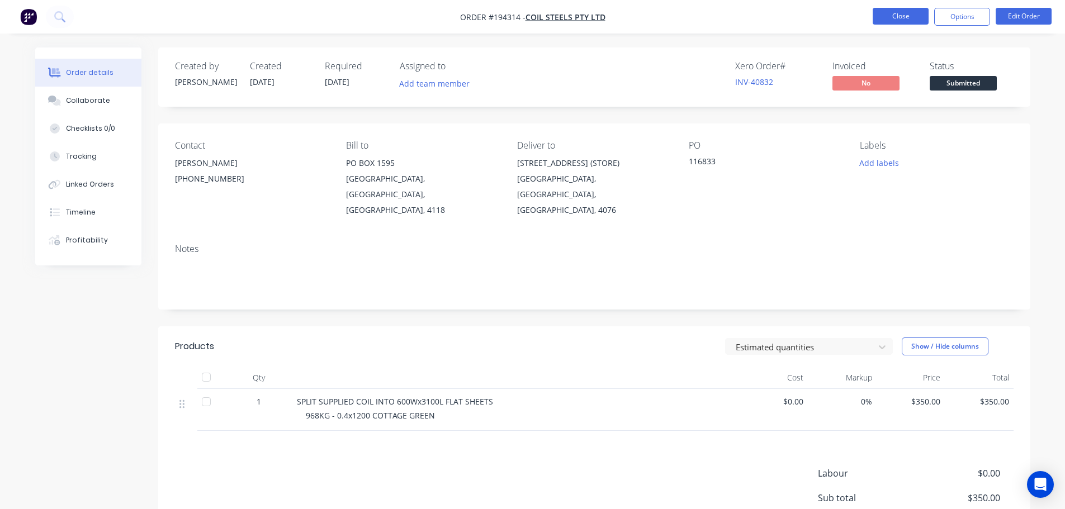
click at [910, 15] on button "Close" at bounding box center [901, 16] width 56 height 17
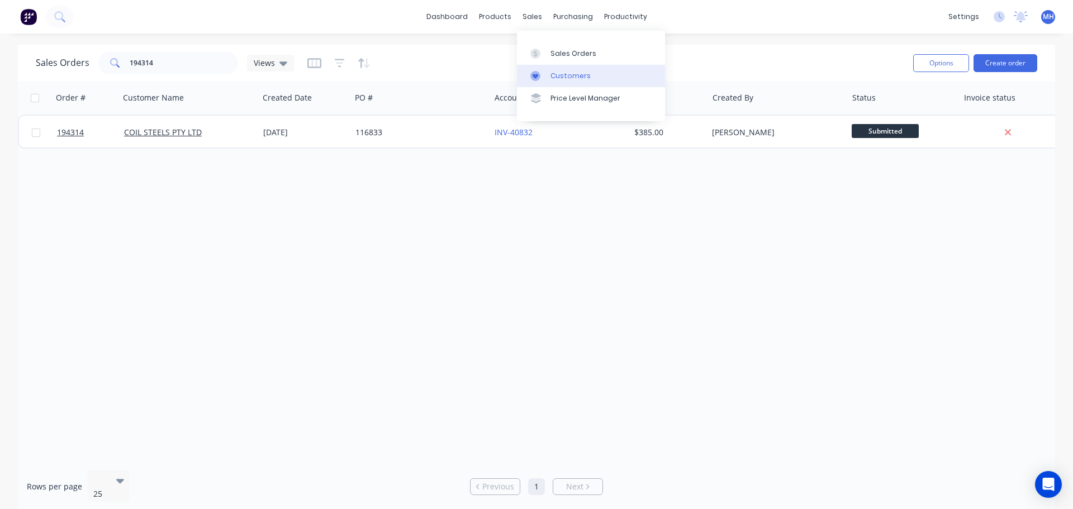
click at [536, 69] on link "Customers" at bounding box center [591, 76] width 148 height 22
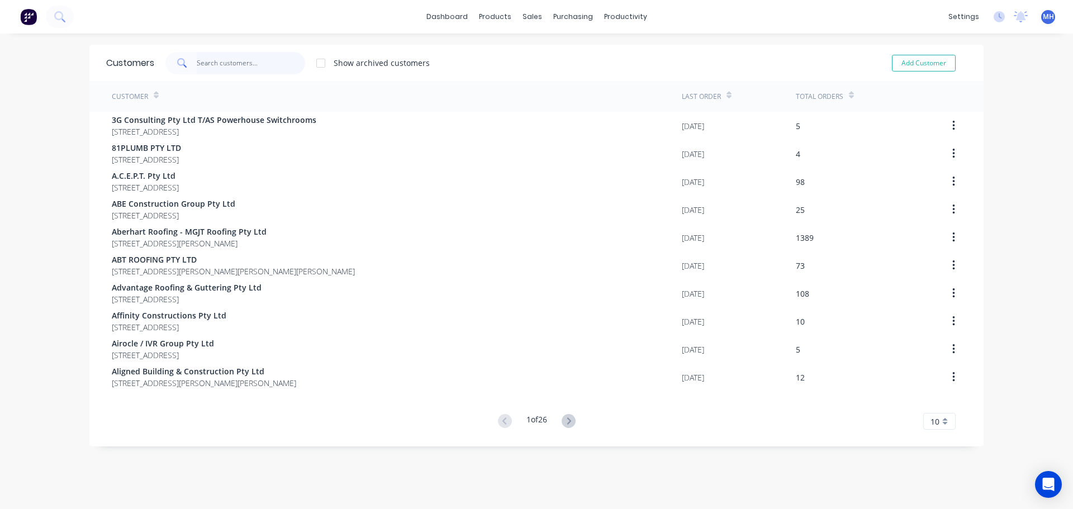
click at [236, 64] on input "text" at bounding box center [251, 63] width 109 height 22
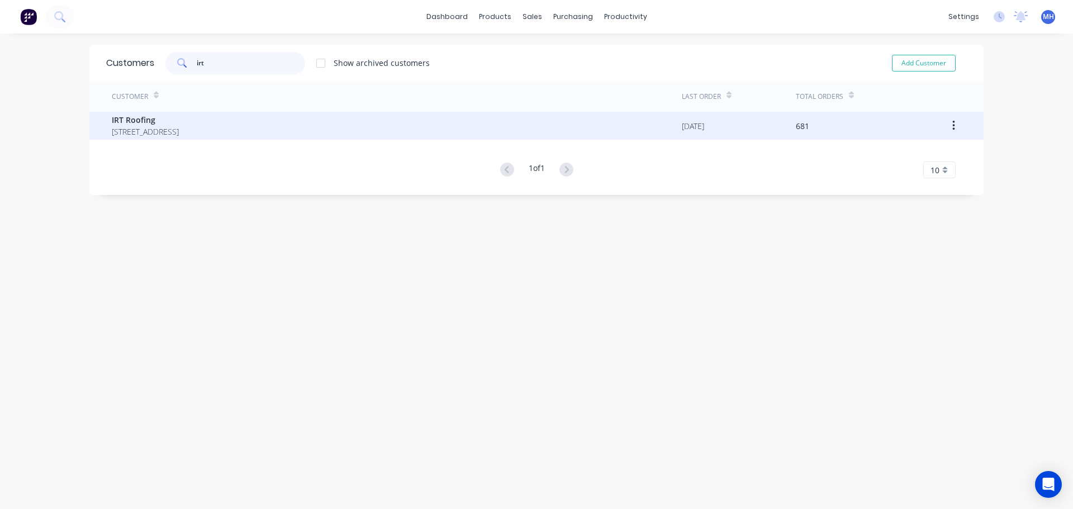
type input "irt"
click at [179, 130] on span "[STREET_ADDRESS]" at bounding box center [145, 132] width 67 height 12
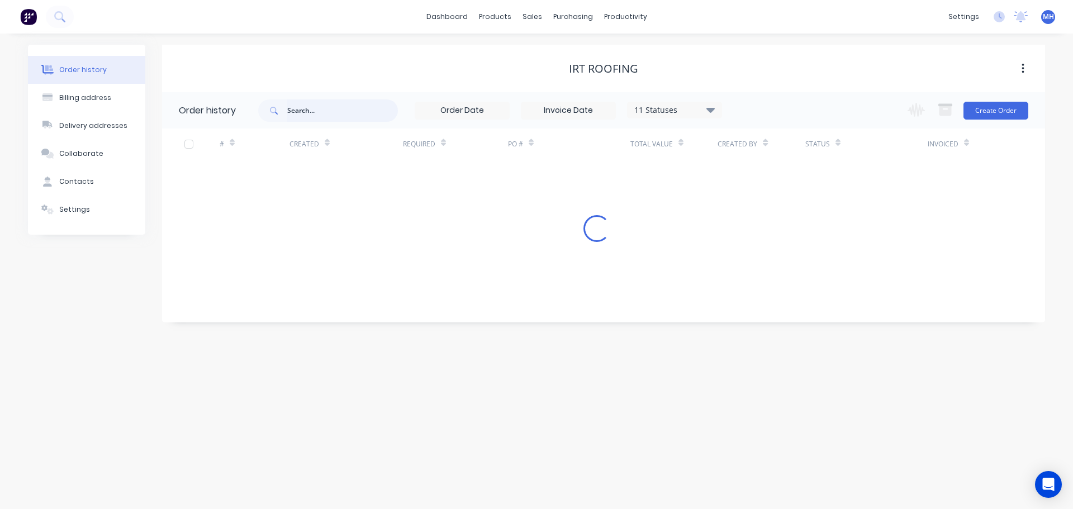
click at [287, 108] on div at bounding box center [328, 110] width 140 height 22
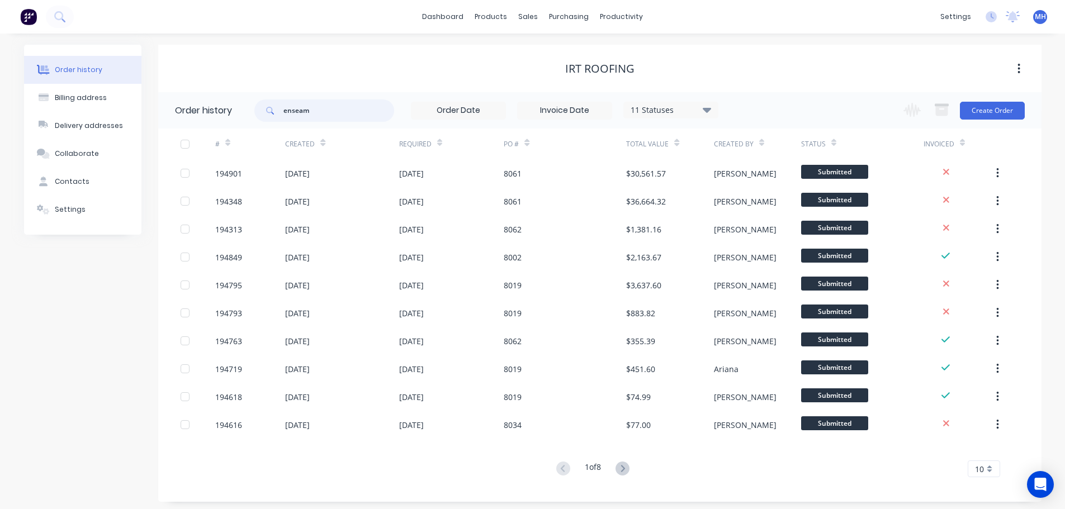
type input "enseam"
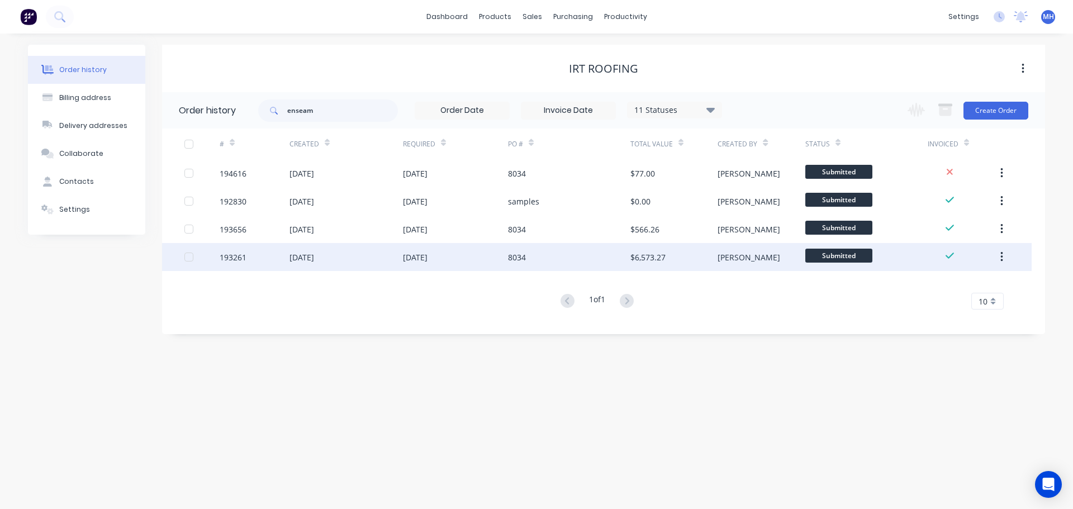
click at [555, 244] on div "8034" at bounding box center [569, 257] width 122 height 28
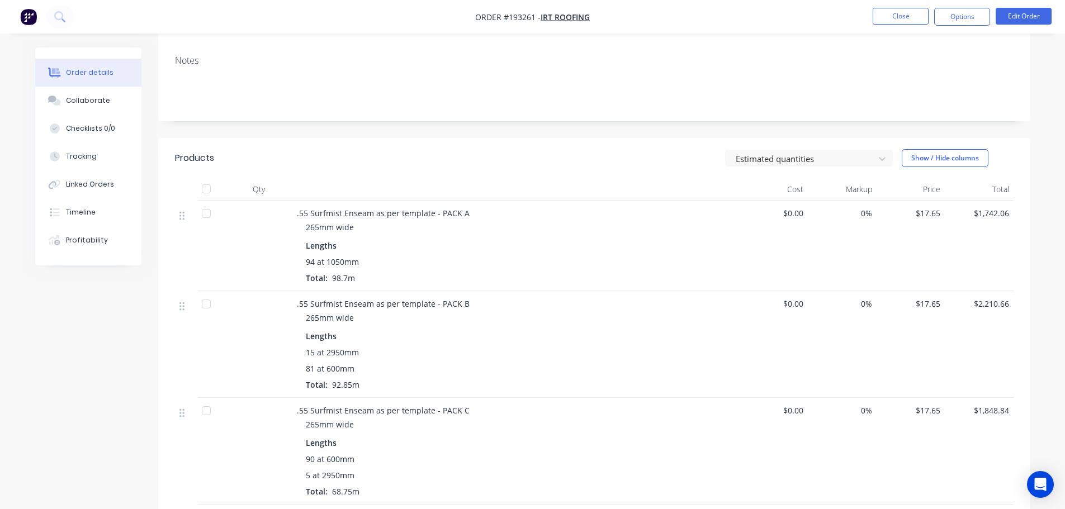
scroll to position [168, 0]
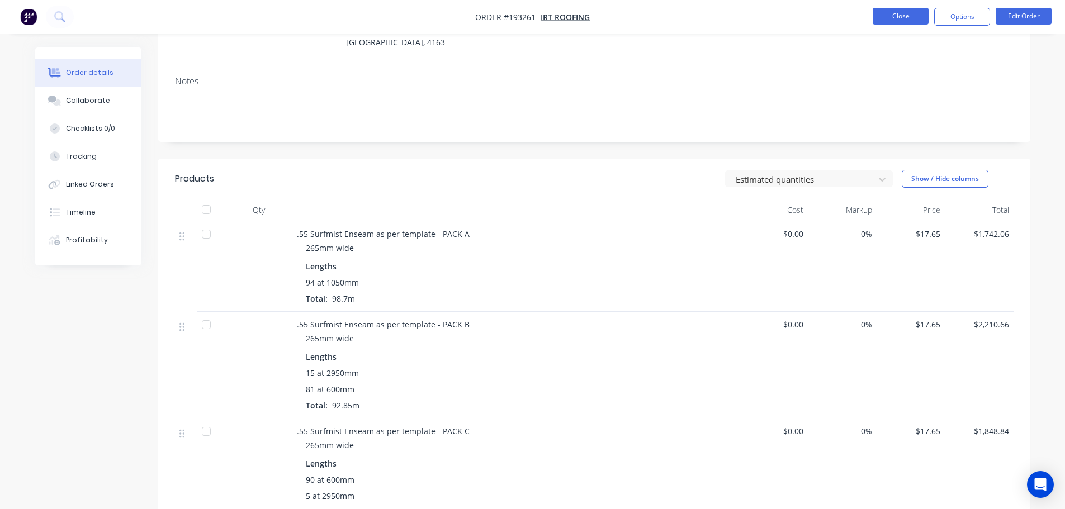
click at [888, 20] on button "Close" at bounding box center [901, 16] width 56 height 17
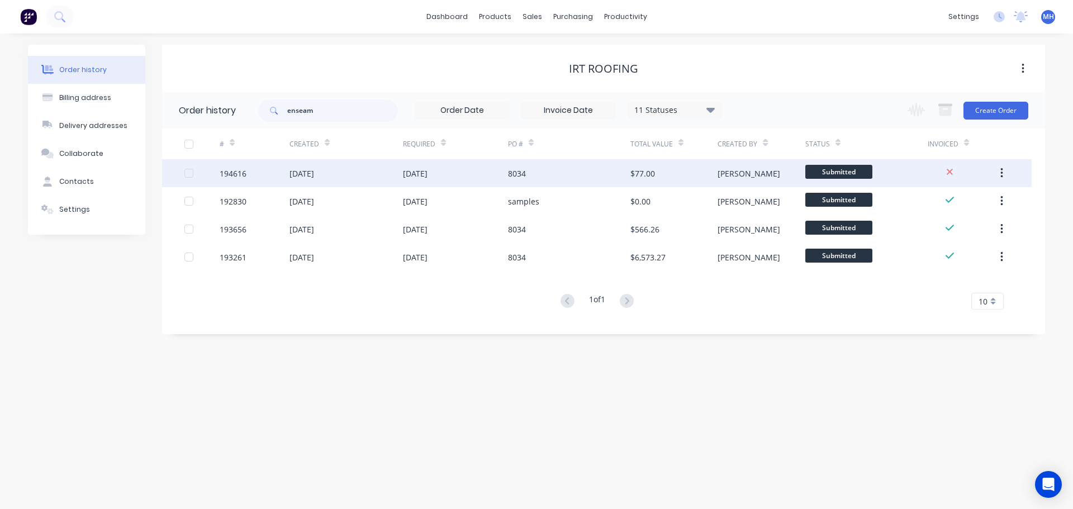
click at [542, 177] on div "8034" at bounding box center [569, 173] width 122 height 28
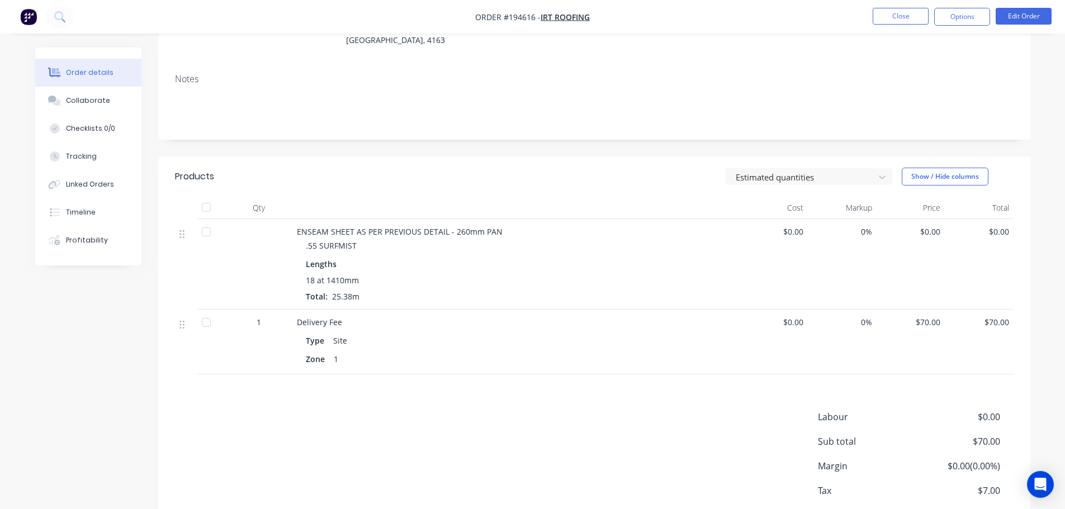
scroll to position [207, 0]
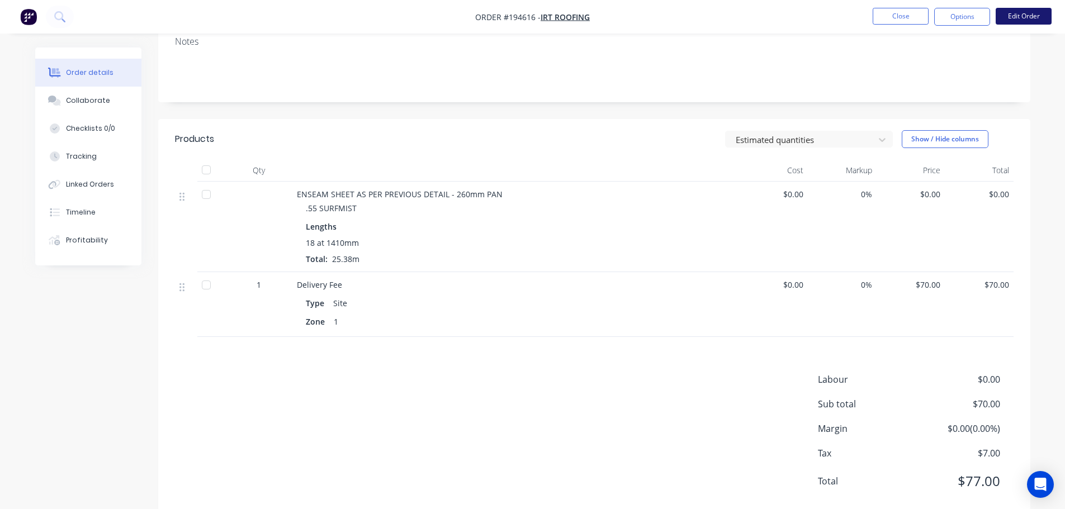
click at [1022, 15] on button "Edit Order" at bounding box center [1024, 16] width 56 height 17
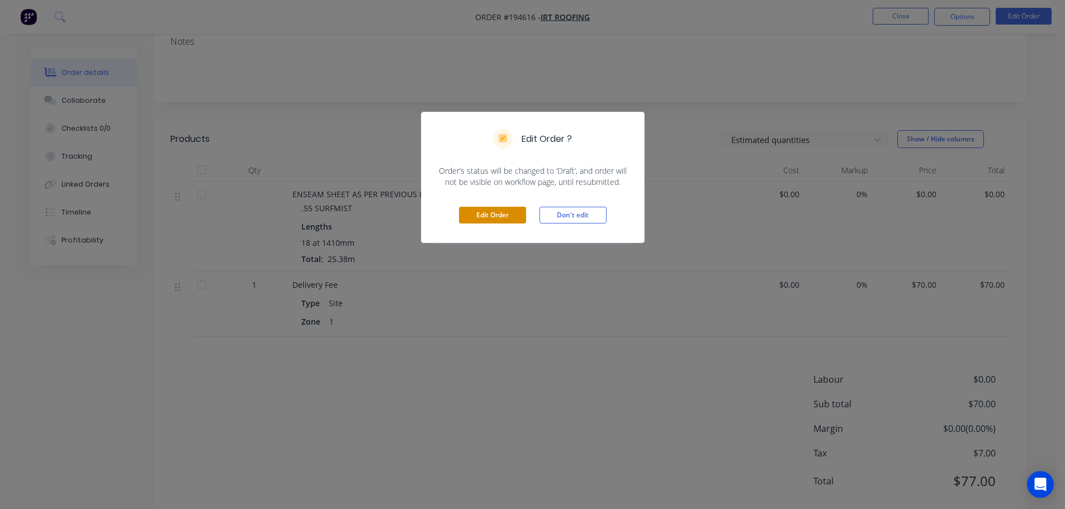
click at [482, 211] on button "Edit Order" at bounding box center [492, 215] width 67 height 17
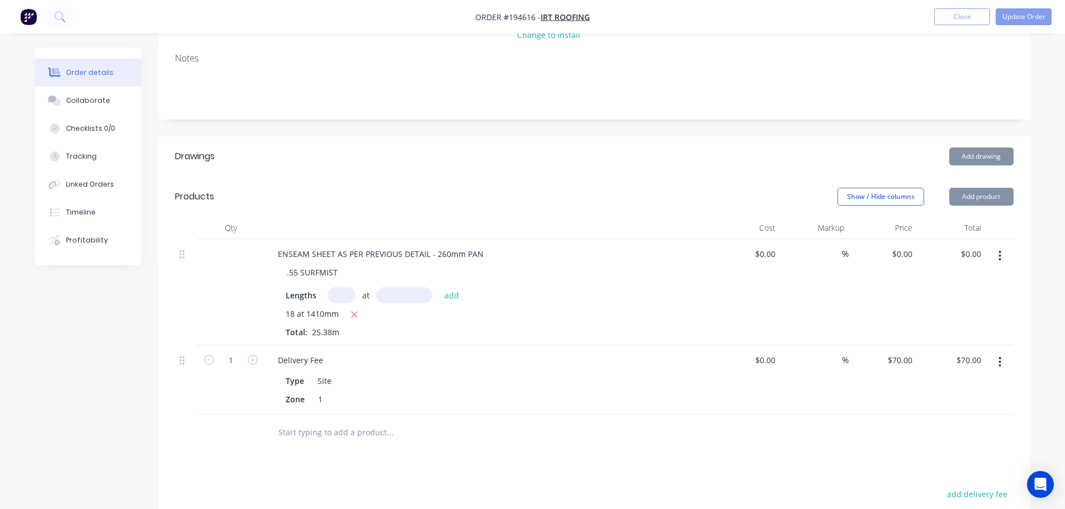
scroll to position [224, 0]
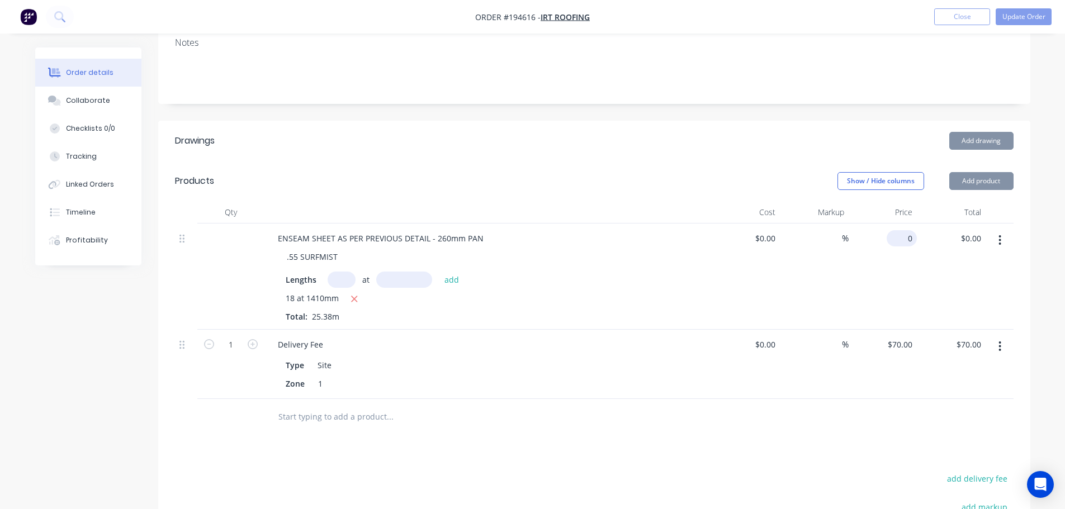
click at [916, 230] on div "0 $0.00" at bounding box center [904, 238] width 26 height 16
type input "$17.65"
type input "$447.96"
click at [681, 132] on div "Add drawing" at bounding box center [683, 141] width 660 height 18
click at [1031, 20] on button "Update Order" at bounding box center [1024, 16] width 56 height 17
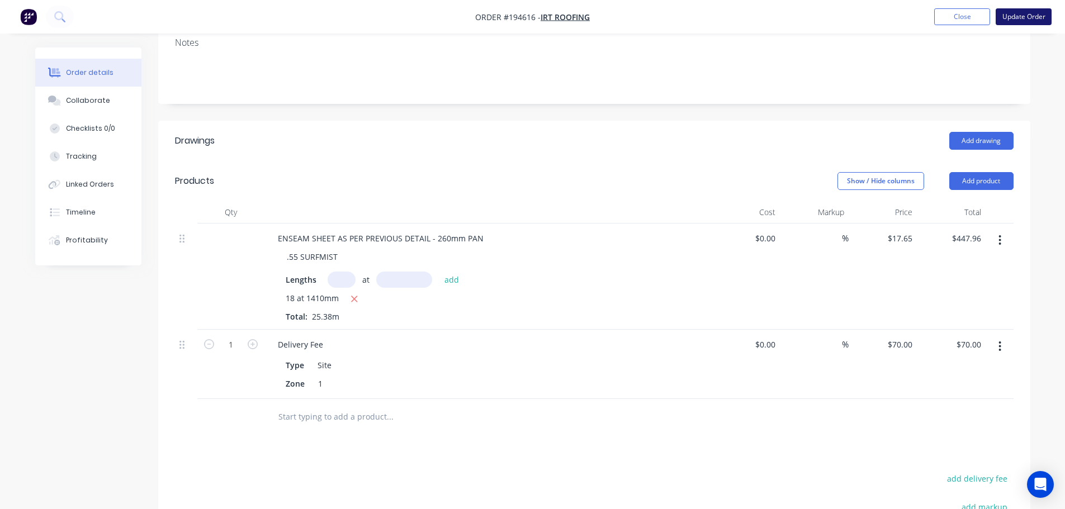
scroll to position [0, 0]
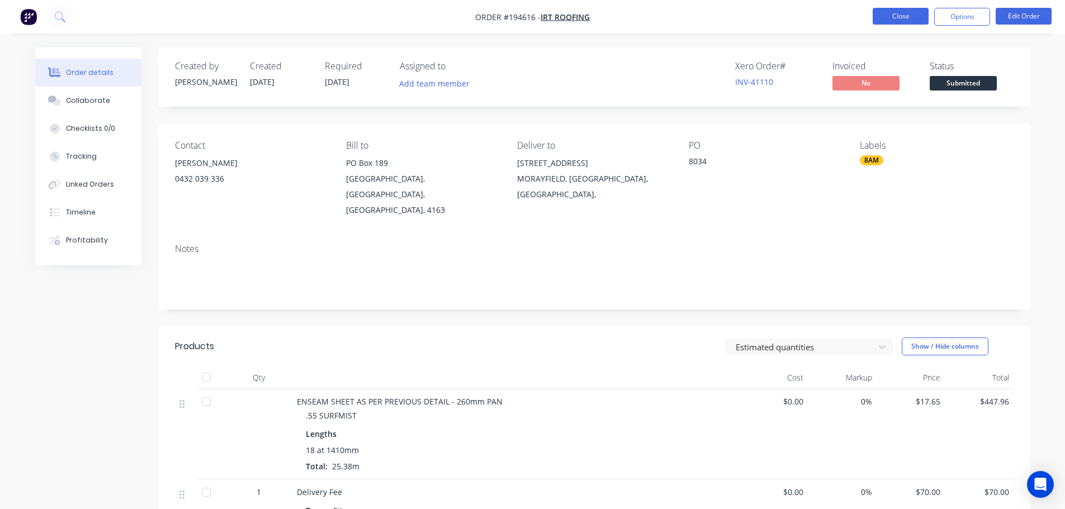
click at [907, 17] on button "Close" at bounding box center [901, 16] width 56 height 17
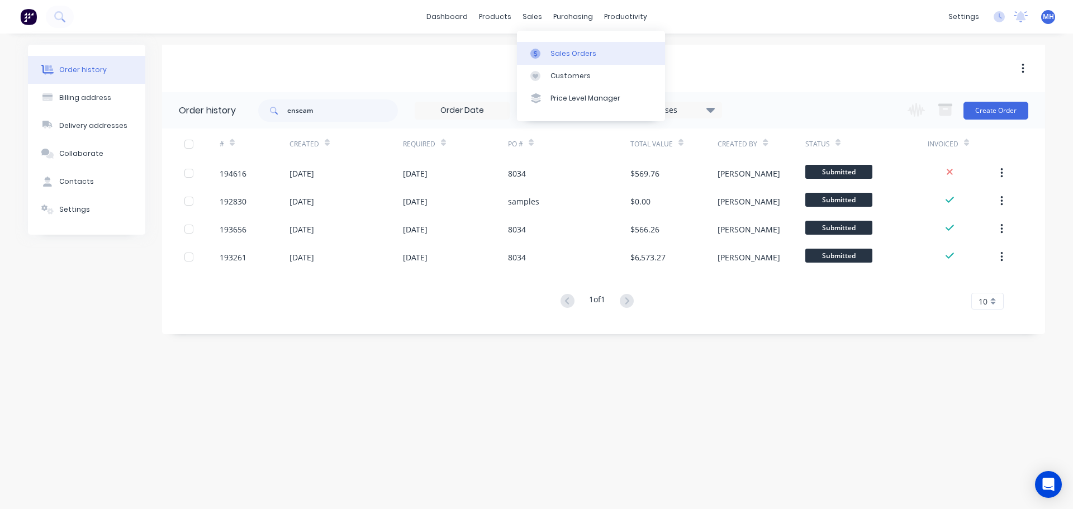
click at [555, 54] on div "Sales Orders" at bounding box center [574, 54] width 46 height 10
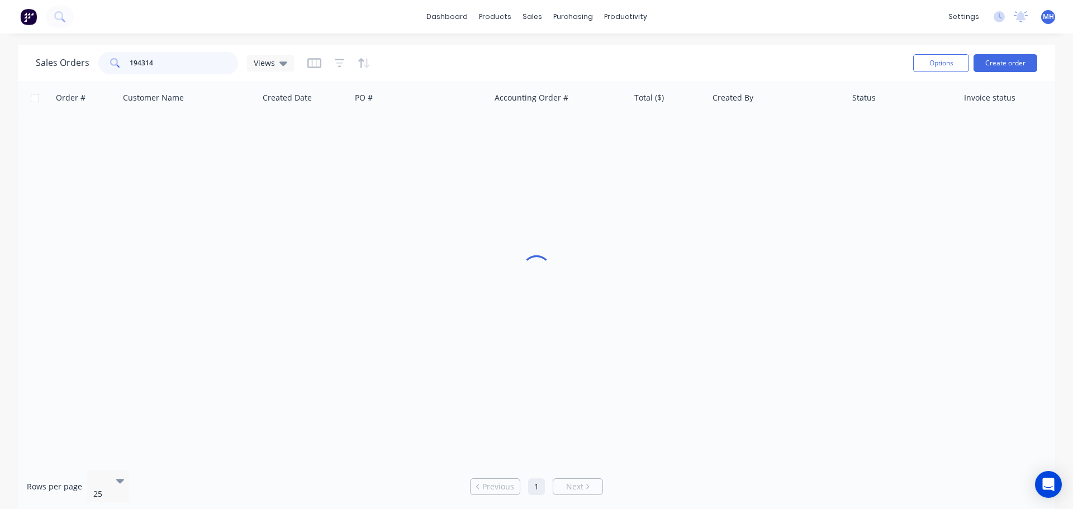
click at [207, 69] on input "194314" at bounding box center [184, 63] width 109 height 22
type input "194631"
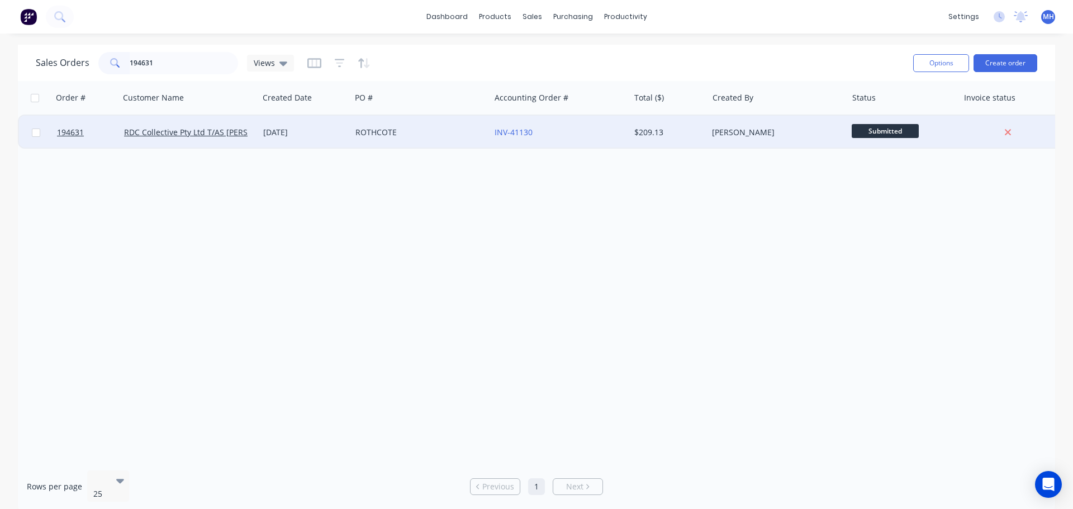
click at [395, 136] on div "ROTHCOTE" at bounding box center [418, 132] width 124 height 11
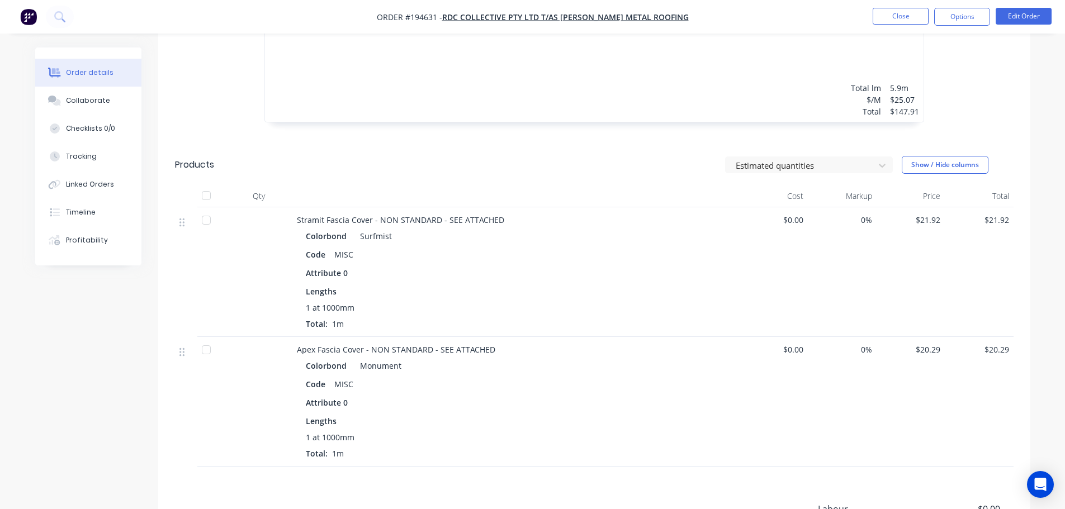
scroll to position [615, 0]
click at [895, 12] on button "Close" at bounding box center [901, 16] width 56 height 17
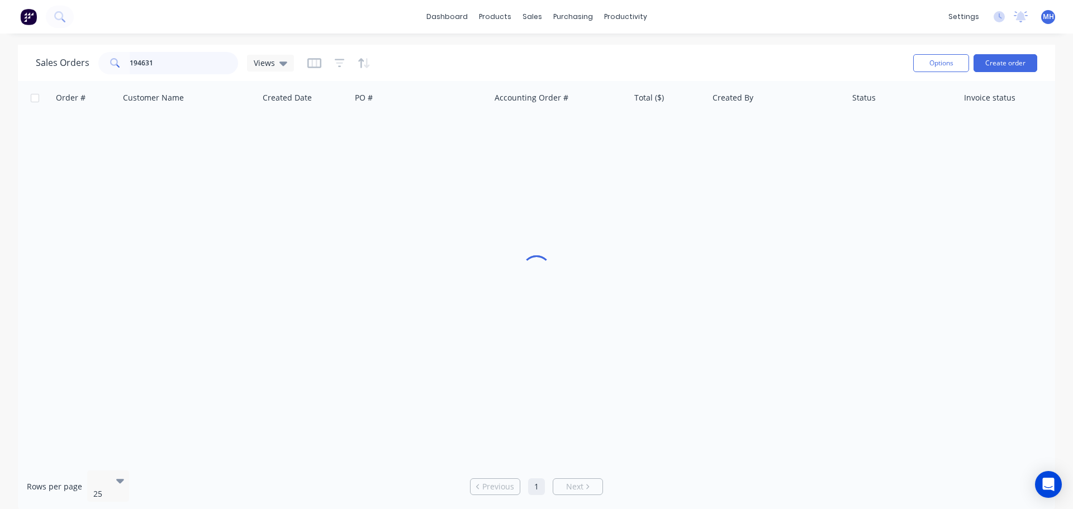
click at [210, 60] on input "194631" at bounding box center [184, 63] width 109 height 22
type input "194582"
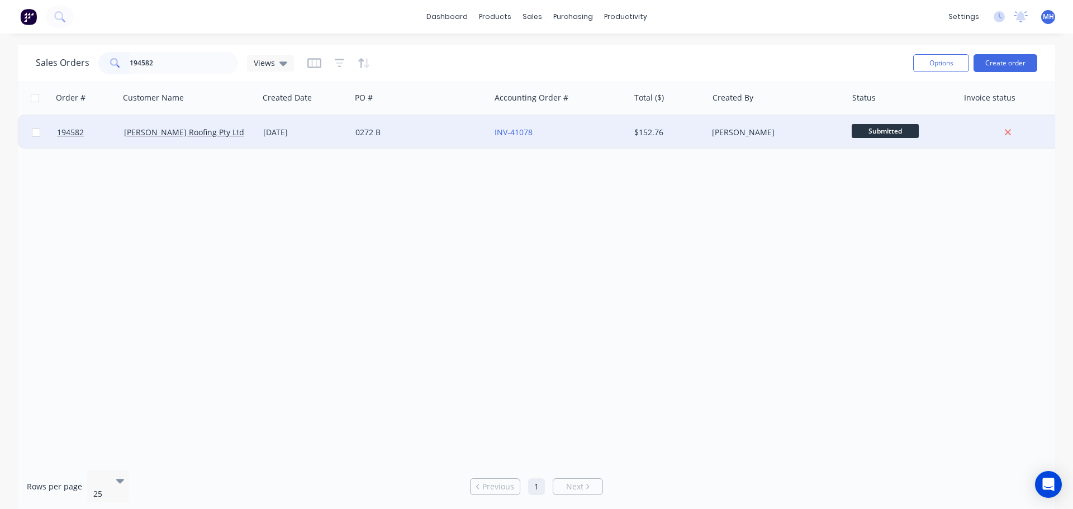
click at [259, 134] on div "[DATE]" at bounding box center [305, 133] width 92 height 34
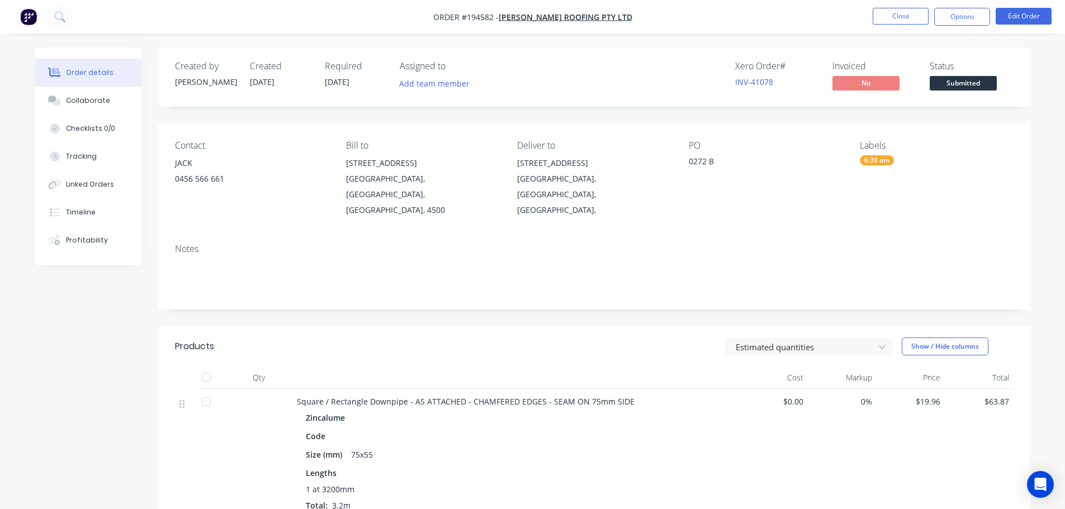
scroll to position [224, 0]
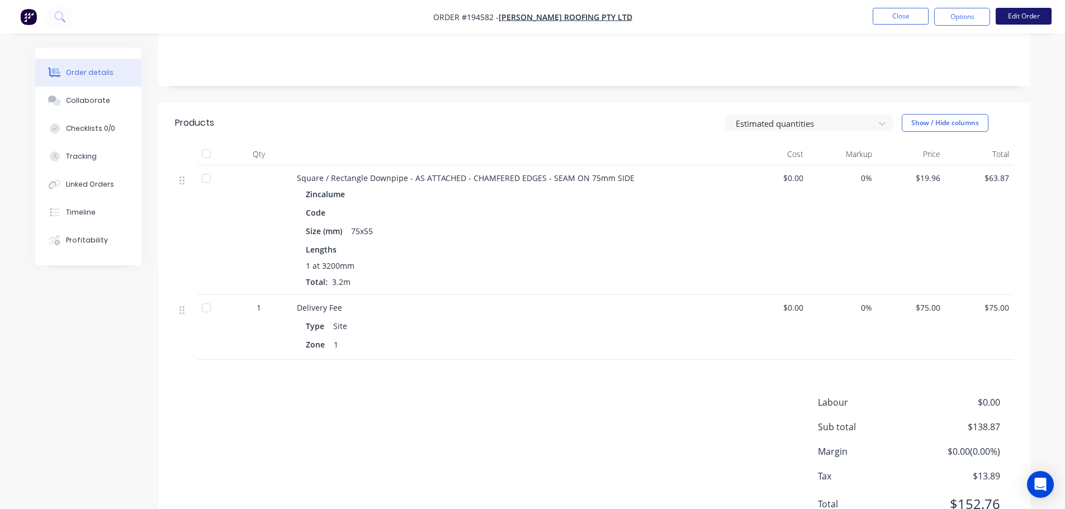
click at [1005, 17] on button "Edit Order" at bounding box center [1024, 16] width 56 height 17
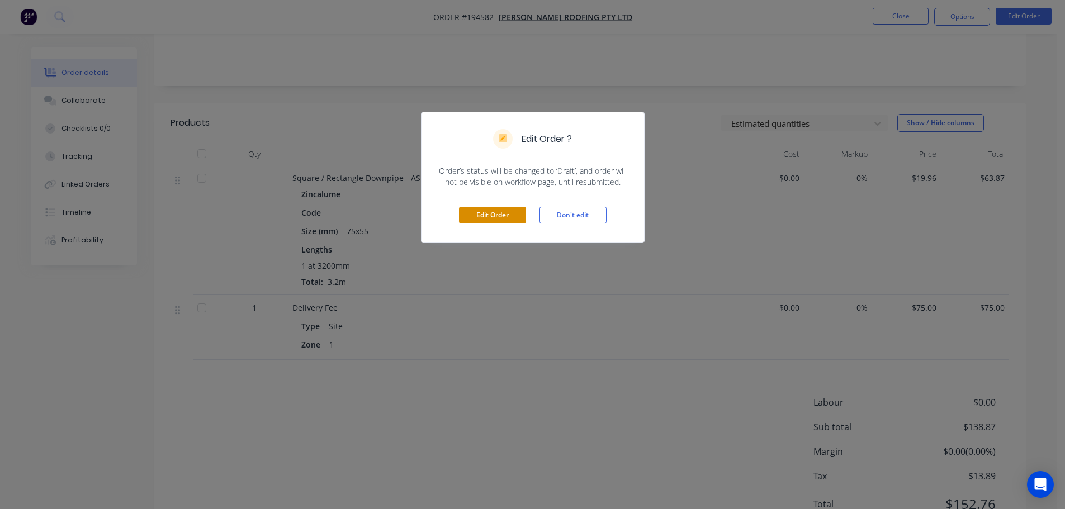
click at [490, 212] on button "Edit Order" at bounding box center [492, 215] width 67 height 17
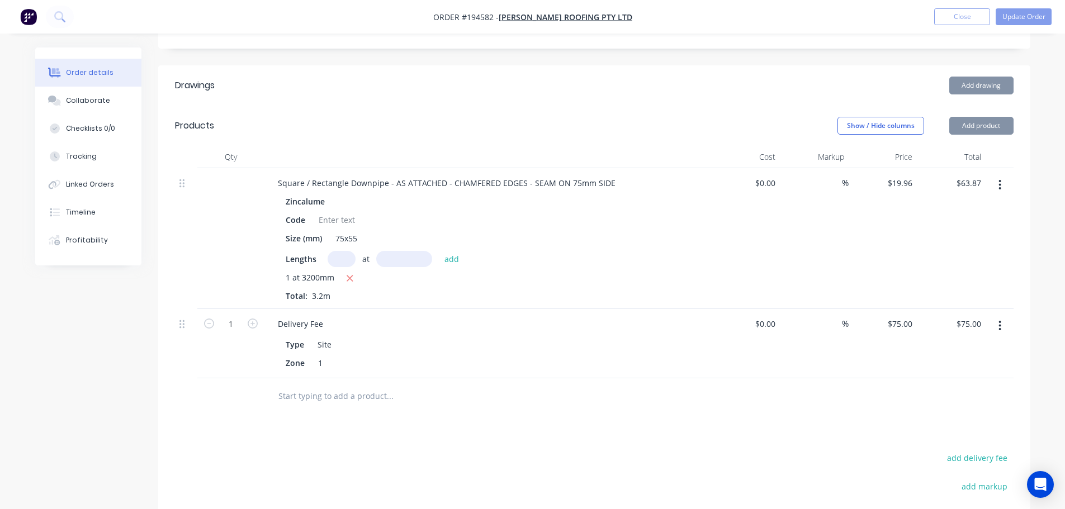
scroll to position [279, 0]
click at [1001, 179] on icon "button" at bounding box center [1000, 184] width 2 height 10
click at [983, 206] on div "Edit" at bounding box center [960, 214] width 86 height 16
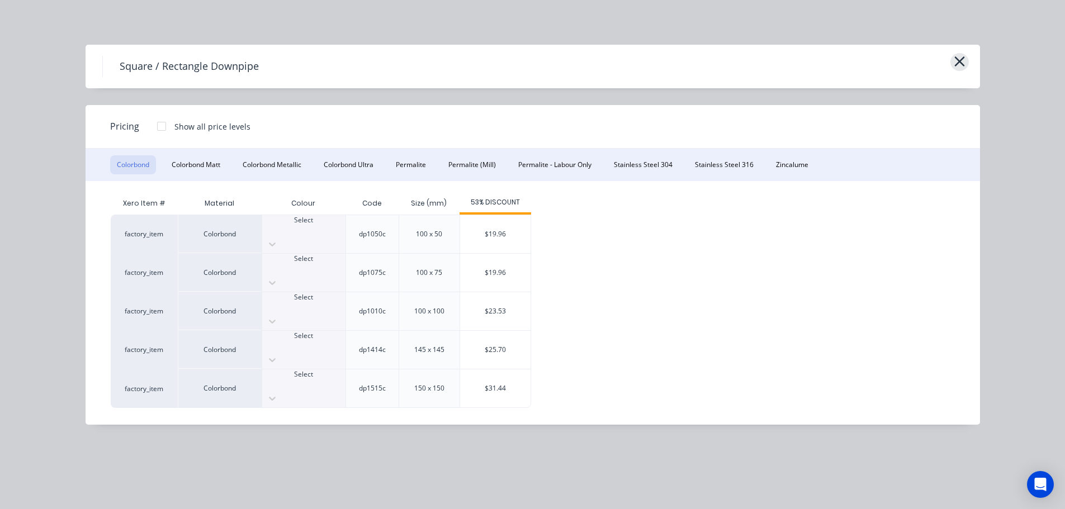
click at [954, 63] on icon "button" at bounding box center [960, 62] width 12 height 16
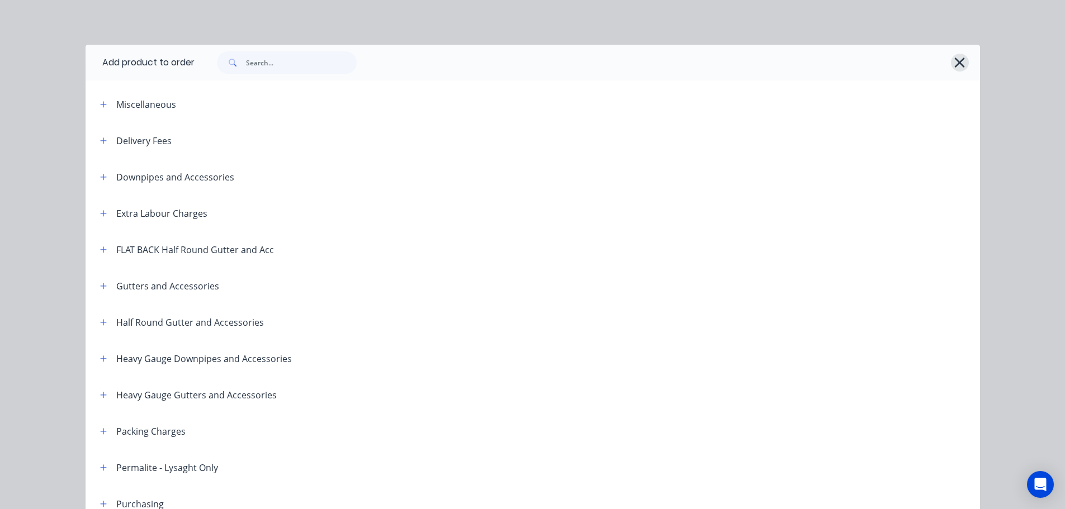
click at [958, 54] on button "button" at bounding box center [960, 63] width 18 height 18
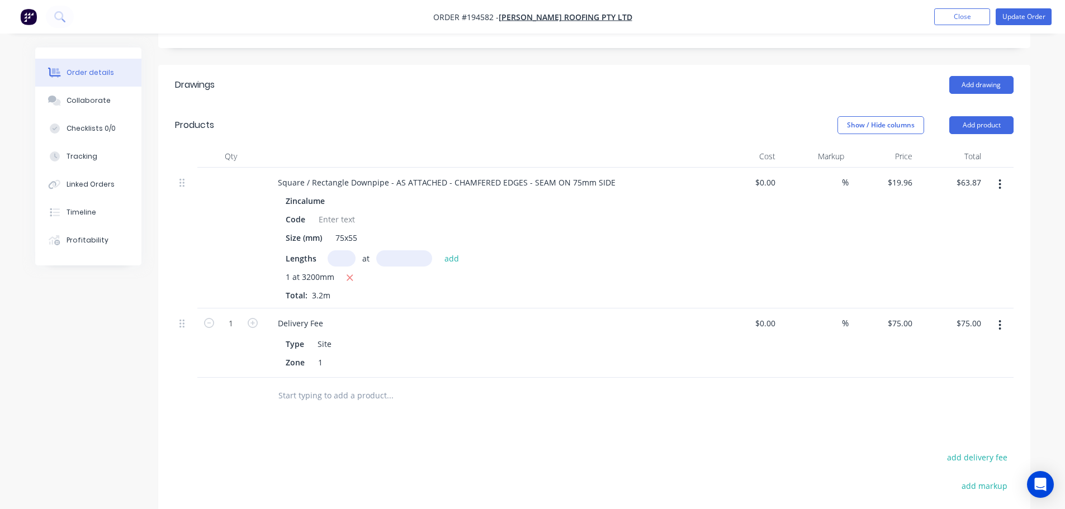
click at [1001, 178] on icon "button" at bounding box center [999, 184] width 3 height 12
click at [988, 206] on div "Edit" at bounding box center [960, 214] width 86 height 16
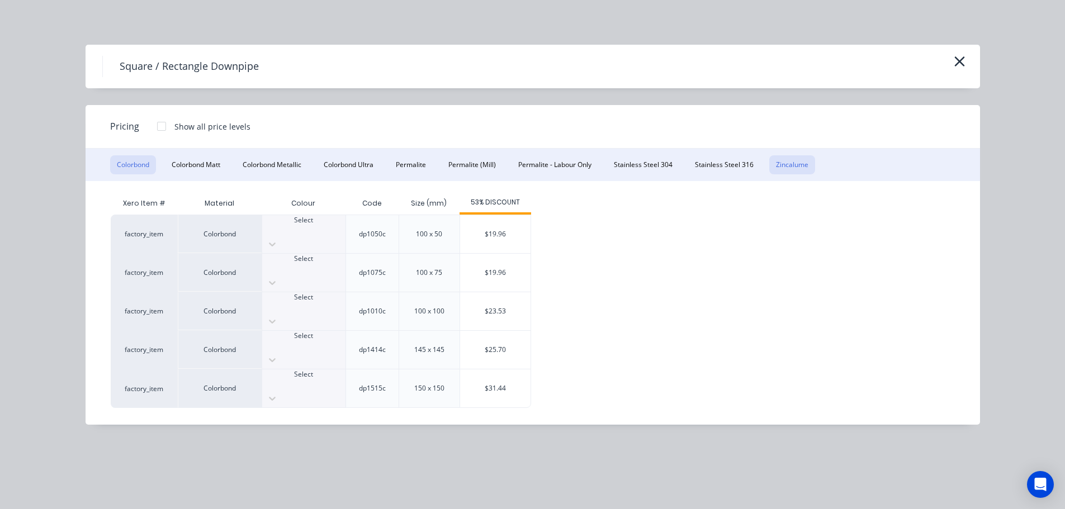
click at [797, 163] on button "Zincalume" at bounding box center [792, 164] width 46 height 19
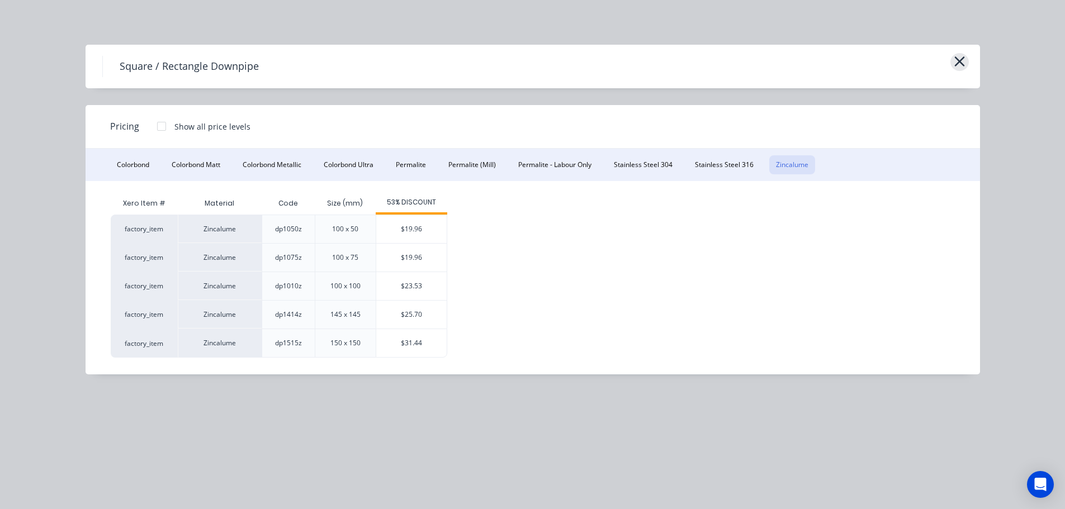
click at [964, 59] on icon "button" at bounding box center [960, 62] width 12 height 16
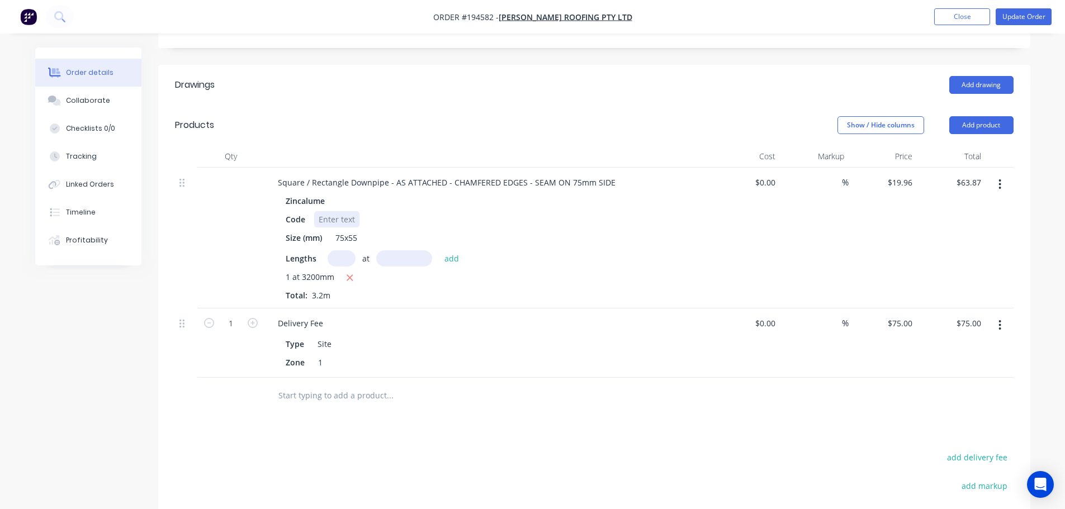
click at [340, 211] on div at bounding box center [336, 219] width 45 height 16
click at [399, 117] on div "Show / Hide columns Add product" at bounding box center [683, 125] width 660 height 18
click at [1036, 17] on button "Update Order" at bounding box center [1024, 16] width 56 height 17
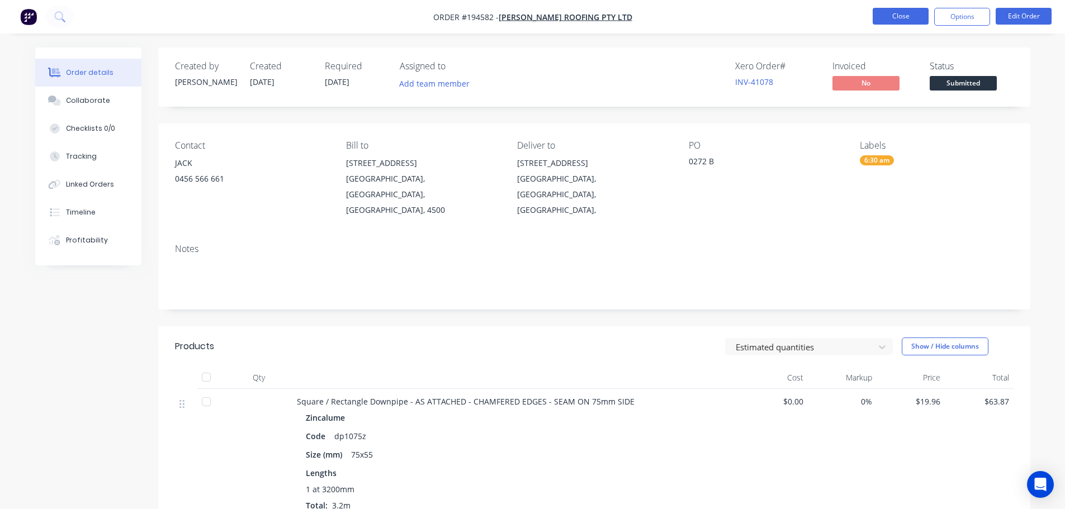
click at [882, 22] on button "Close" at bounding box center [901, 16] width 56 height 17
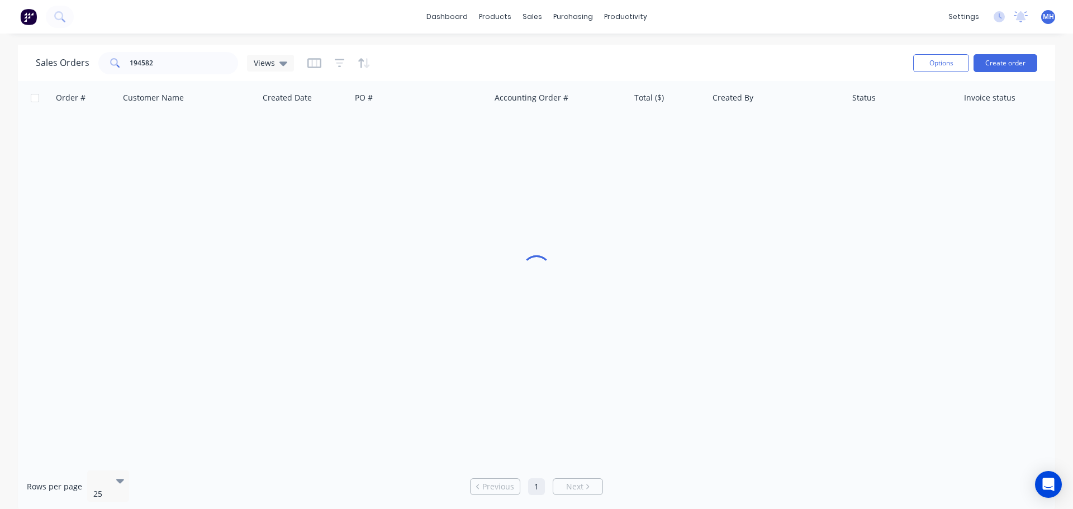
click at [206, 46] on div "Sales Orders 194582 Views Options Create order" at bounding box center [536, 63] width 1037 height 36
click at [207, 58] on input "194582" at bounding box center [184, 63] width 109 height 22
type input "194312"
click at [428, 51] on div "Sales Orders 194312 Views" at bounding box center [470, 62] width 869 height 27
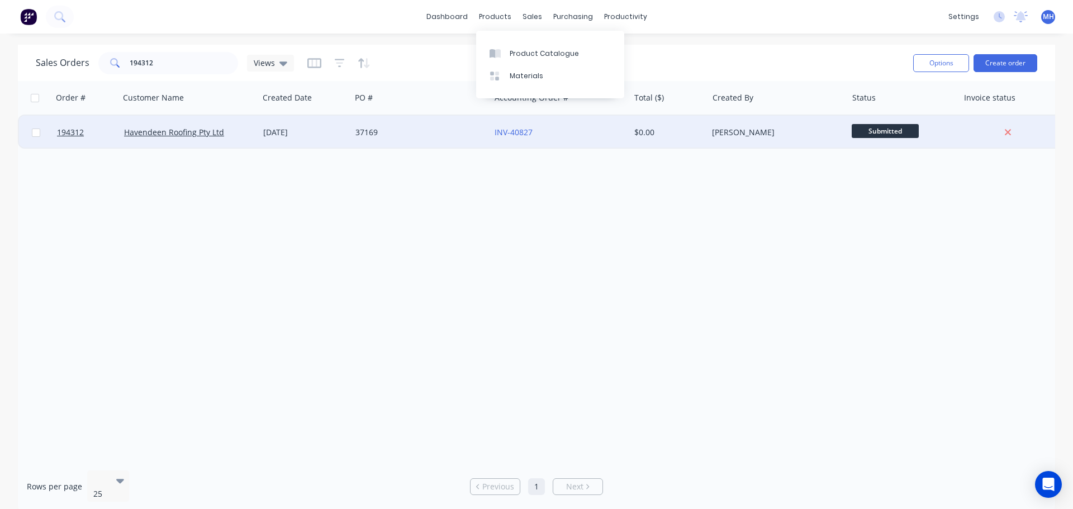
click at [409, 124] on div "37169" at bounding box center [420, 133] width 139 height 34
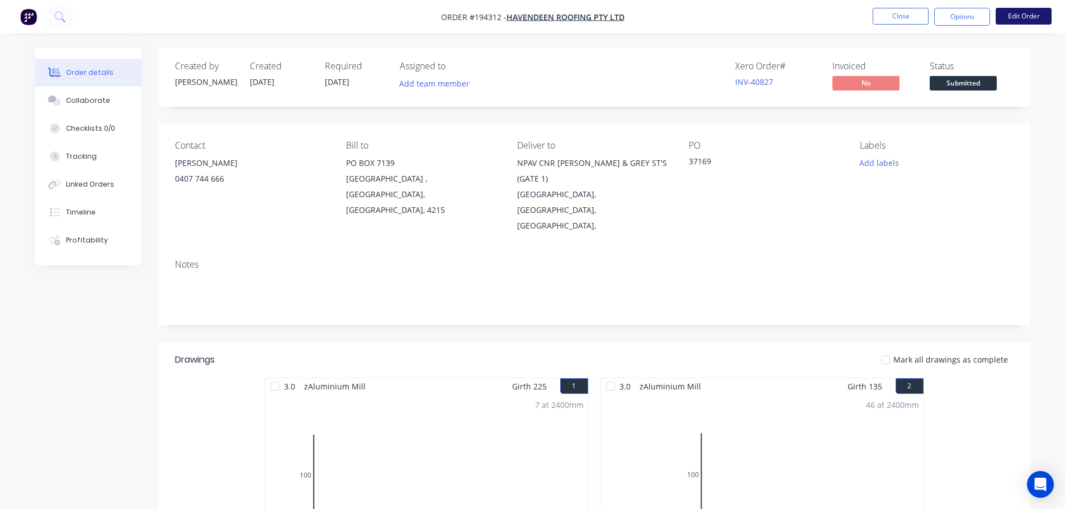
click at [1018, 23] on button "Edit Order" at bounding box center [1024, 16] width 56 height 17
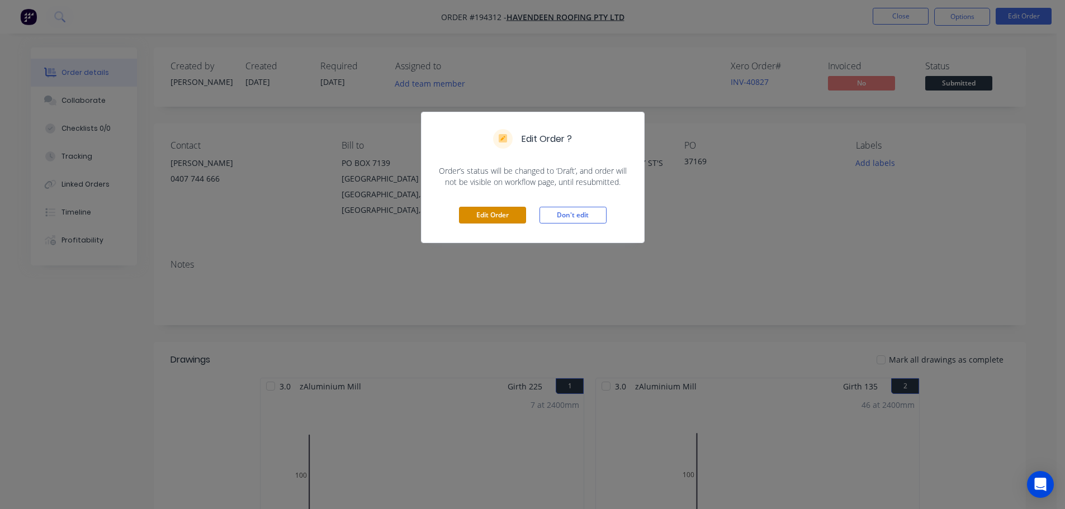
click at [516, 218] on button "Edit Order" at bounding box center [492, 215] width 67 height 17
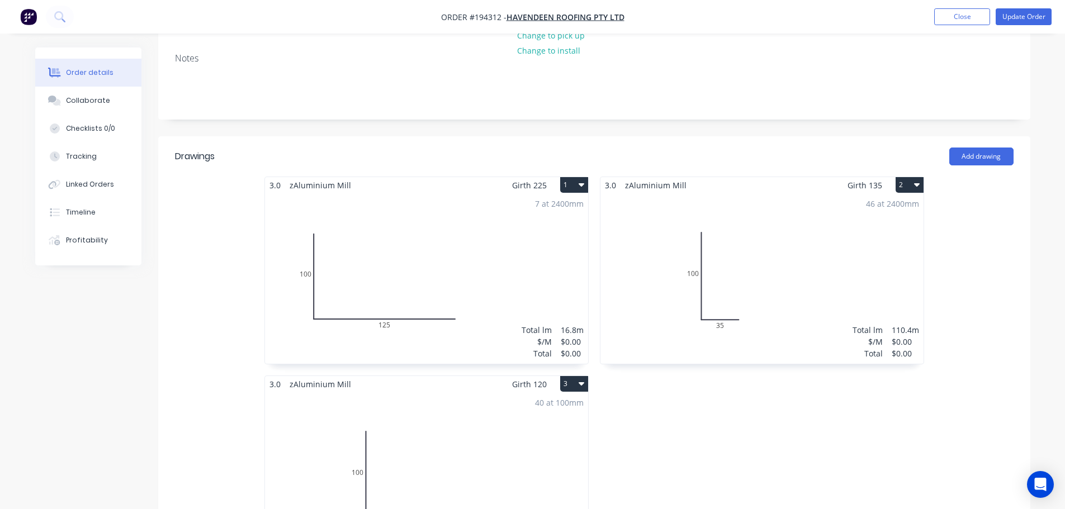
click at [547, 244] on div "7 at 2400mm Total lm $/M Total 16.8m $0.00 $0.00" at bounding box center [426, 278] width 323 height 170
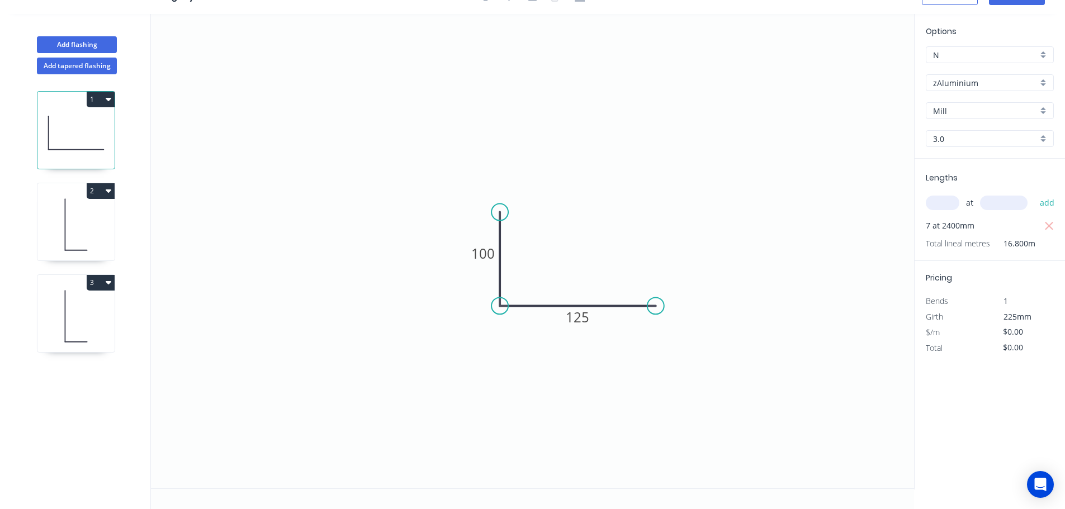
click at [951, 136] on input "3.0" at bounding box center [985, 139] width 105 height 12
click at [951, 181] on div "1.2" at bounding box center [989, 180] width 127 height 20
type input "1.2"
type input "$27.13"
type input "$455.78"
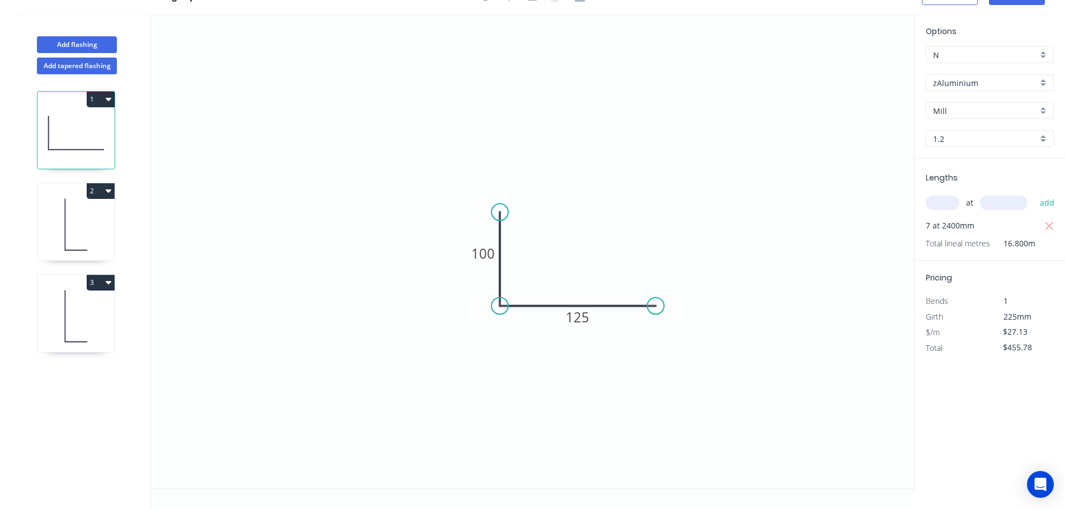
click at [952, 141] on input "1.2" at bounding box center [985, 139] width 105 height 12
click at [949, 239] on div "3.0" at bounding box center [989, 239] width 127 height 20
type input "3.0"
type input "$0.00"
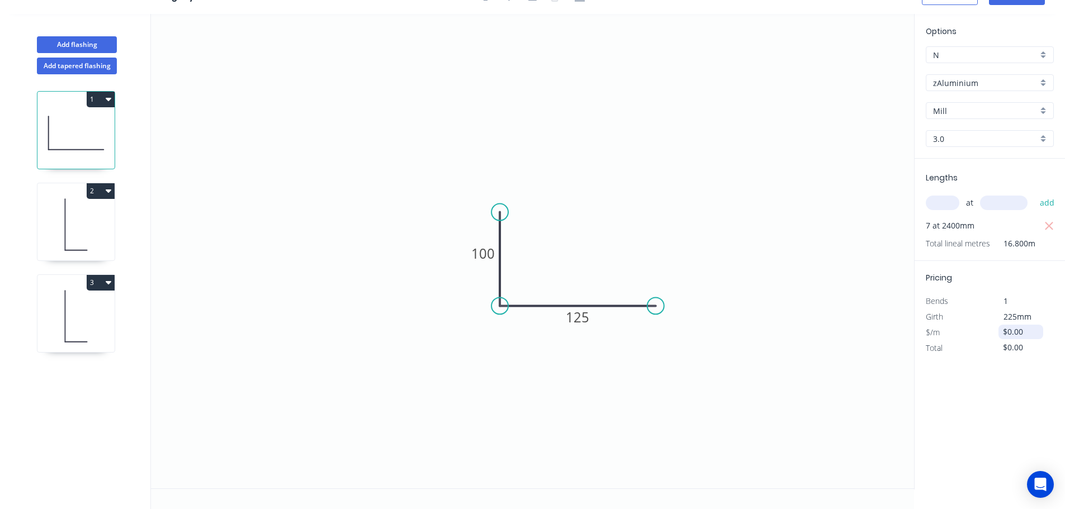
click at [1029, 328] on input "$0.00" at bounding box center [1022, 332] width 38 height 16
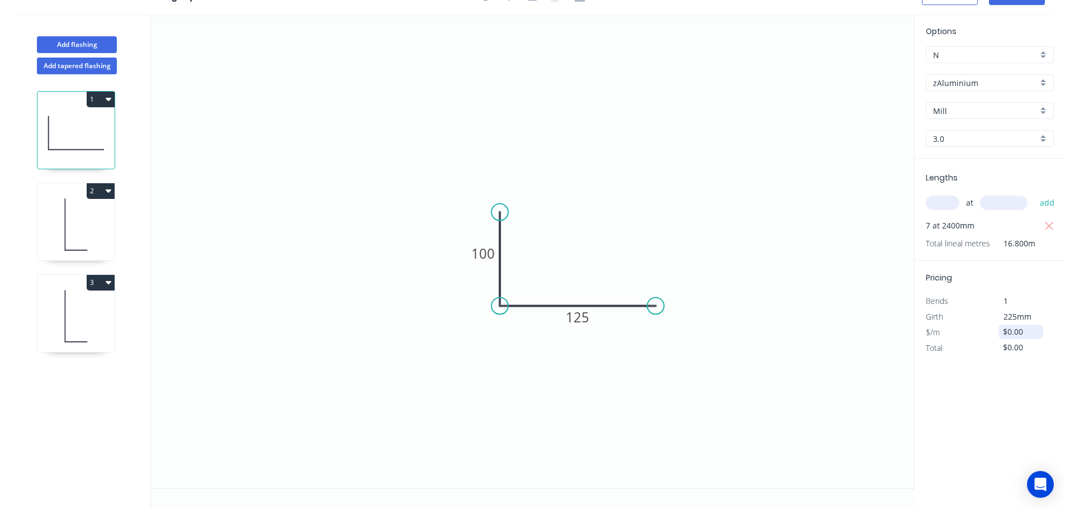
click at [1029, 328] on input "$0.00" at bounding box center [1022, 332] width 38 height 16
type input "$67.82"
type input "$1,139.38"
click at [106, 231] on icon at bounding box center [75, 225] width 77 height 72
type input "$0.00"
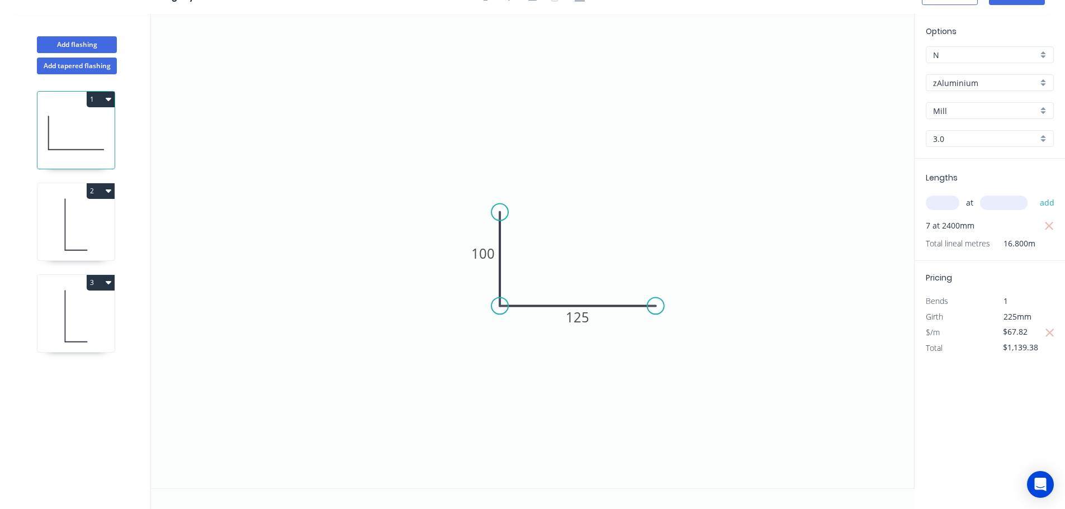
type input "$0.00"
drag, startPoint x: 942, startPoint y: 141, endPoint x: 947, endPoint y: 148, distance: 8.4
click at [944, 141] on input "3.0" at bounding box center [985, 139] width 105 height 12
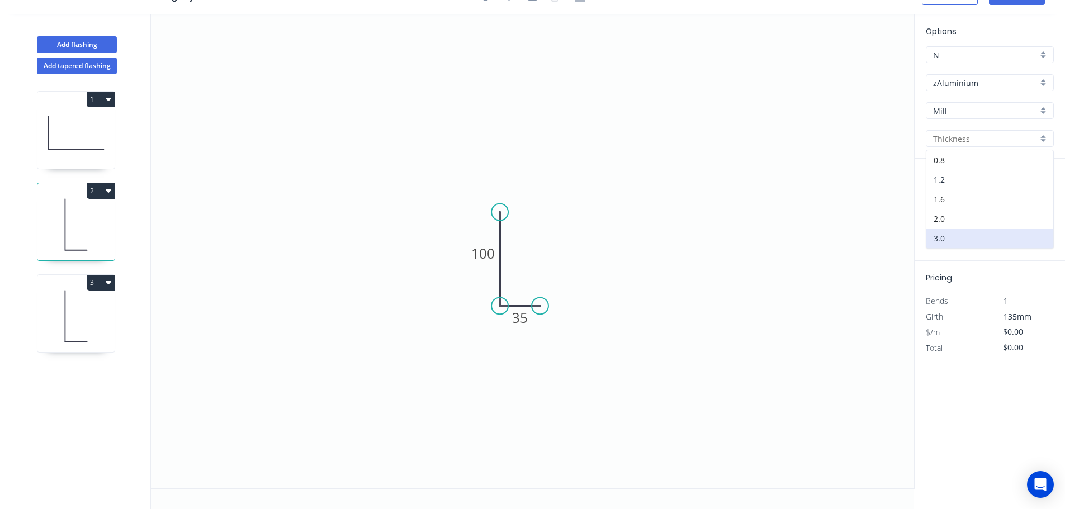
click at [960, 182] on div "1.2" at bounding box center [989, 180] width 127 height 20
type input "1.2"
type input "$15.59"
type input "$1,721.14"
click at [942, 141] on input "1.2" at bounding box center [985, 139] width 105 height 12
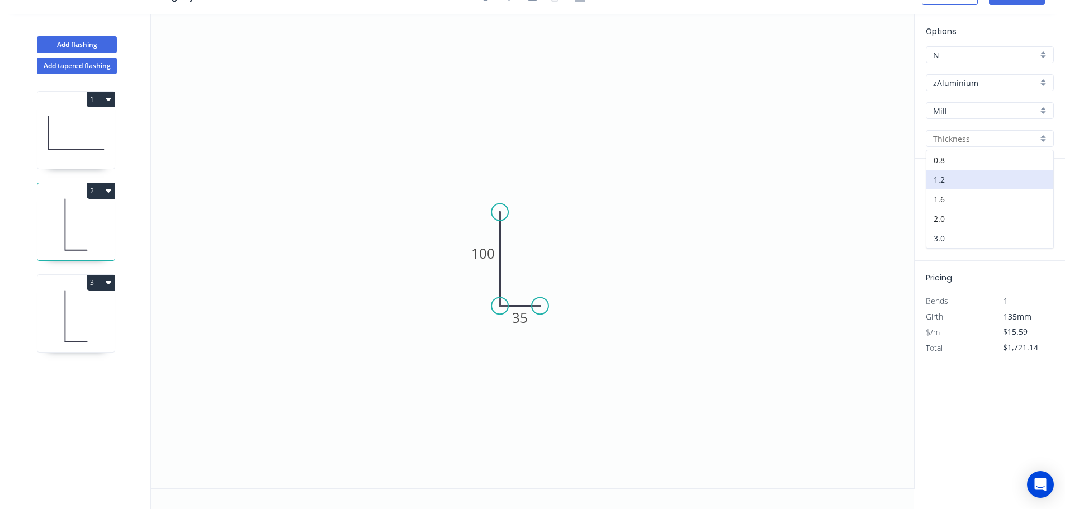
click at [957, 236] on div "3.0" at bounding box center [989, 239] width 127 height 20
type input "3.0"
type input "$0.00"
click at [1029, 337] on input "$0.00" at bounding box center [1022, 332] width 38 height 16
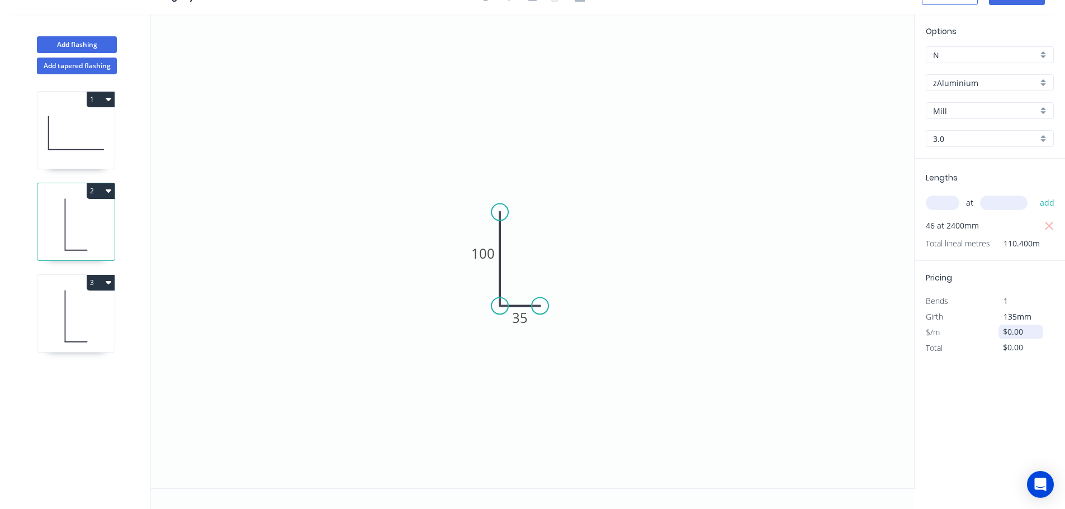
click at [1029, 337] on input "$0.00" at bounding box center [1022, 332] width 38 height 16
type input "$38.97"
type input "$4,302.29"
click at [84, 328] on icon at bounding box center [75, 317] width 77 height 72
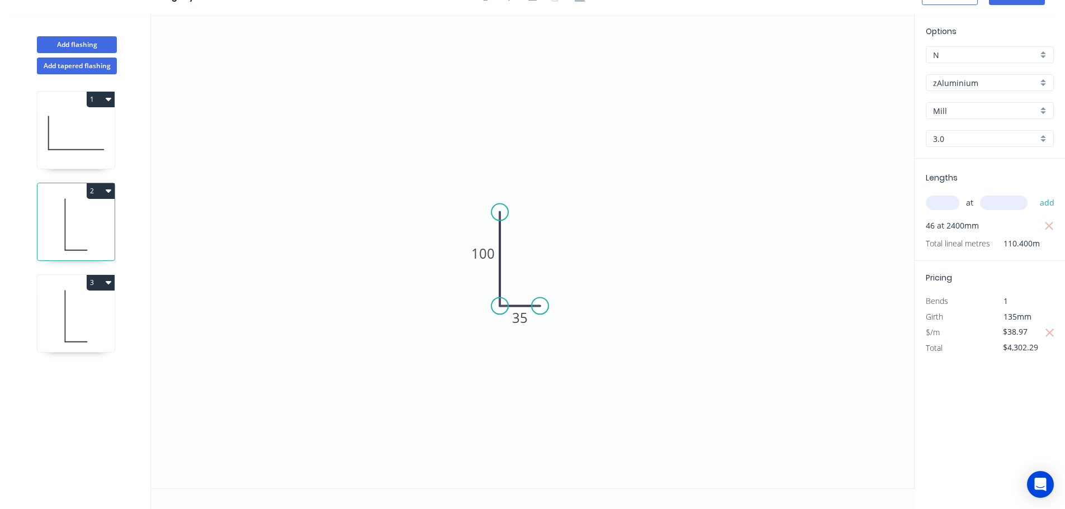
type input "$0.00"
click at [955, 144] on input "3.0" at bounding box center [985, 139] width 105 height 12
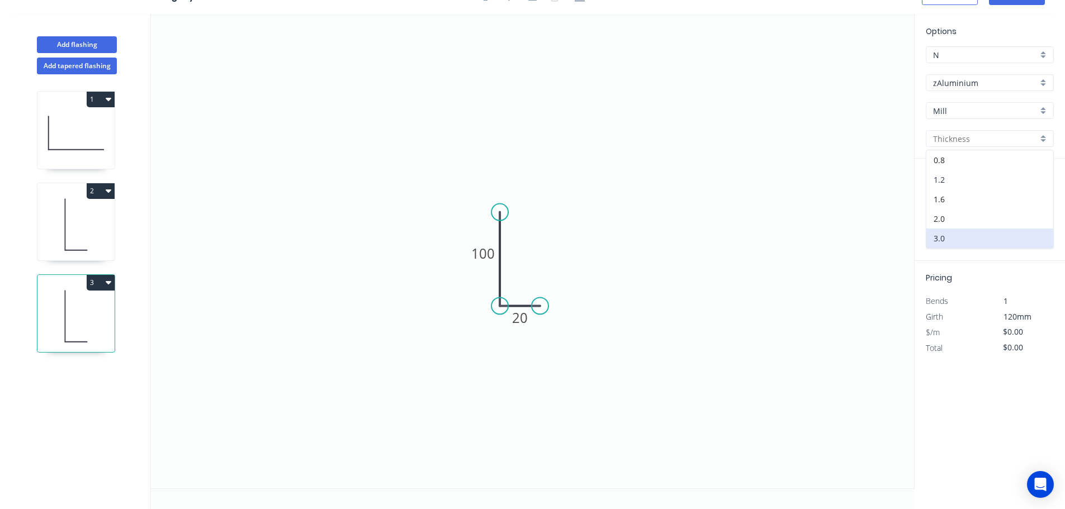
click at [949, 185] on div "1.2" at bounding box center [989, 180] width 127 height 20
type input "1.2"
type input "$15.59"
type input "$623.60"
click at [76, 244] on icon at bounding box center [75, 225] width 77 height 72
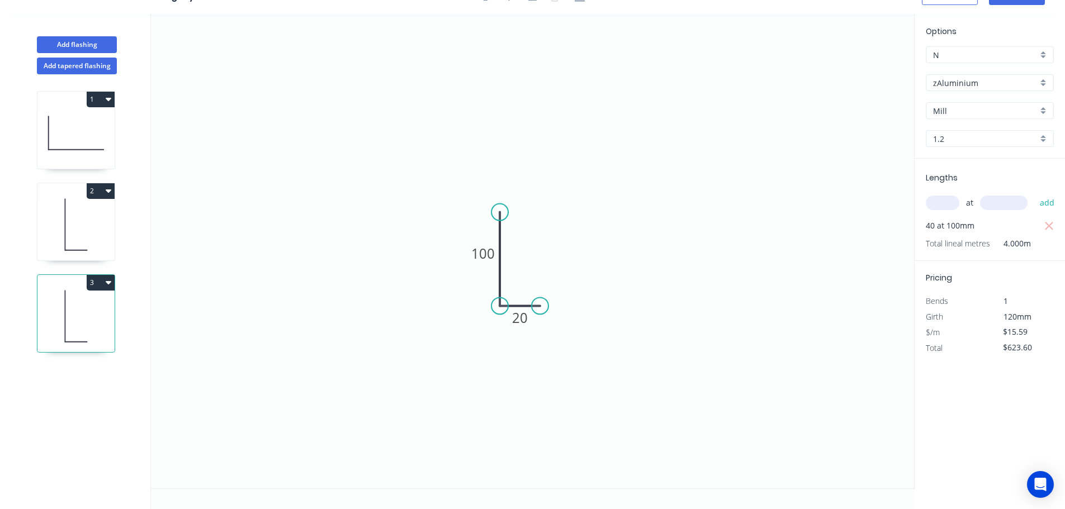
type input "$38.97"
type input "$4,302.29"
type input "3.0"
click at [81, 288] on div "3" at bounding box center [75, 283] width 77 height 16
type input "$15.59"
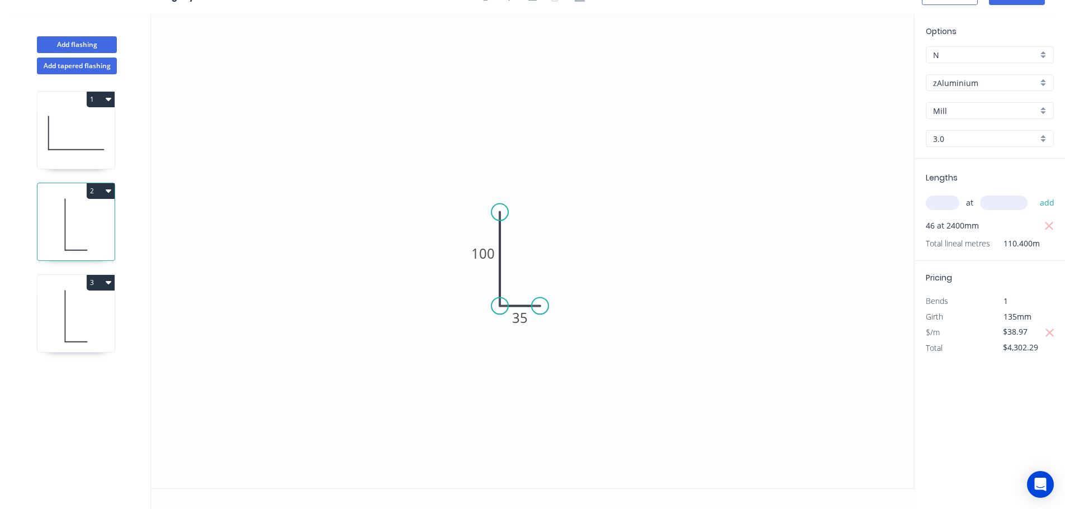
type input "$623.60"
type input "1.2"
click at [958, 135] on input "1.2" at bounding box center [985, 139] width 105 height 12
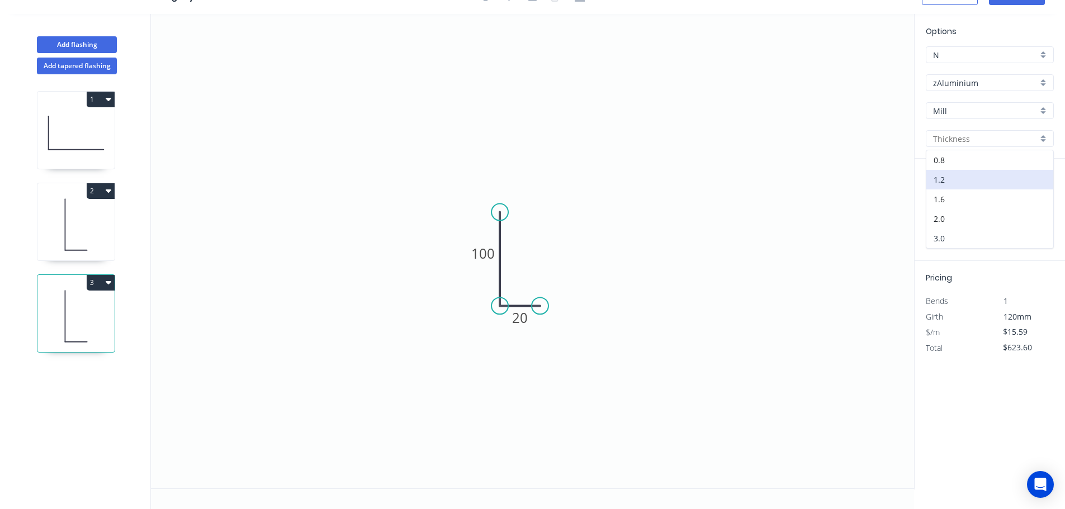
click at [943, 240] on div "3.0" at bounding box center [989, 239] width 127 height 20
type input "3.0"
type input "$0.00"
drag, startPoint x: 926, startPoint y: 227, endPoint x: 960, endPoint y: 226, distance: 33.6
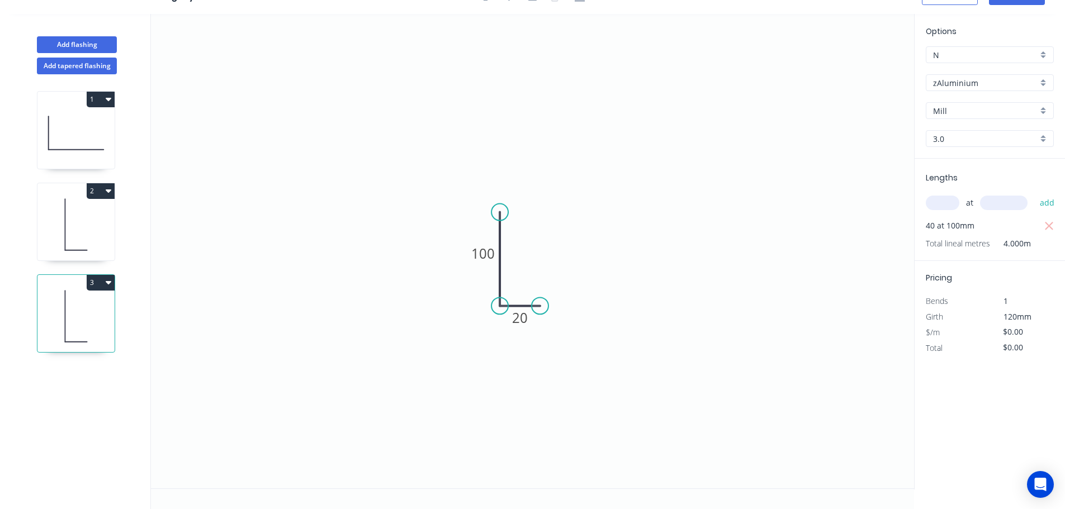
click at [959, 226] on span "40 at 100mm" at bounding box center [950, 226] width 49 height 16
click at [1018, 340] on input "$0.00" at bounding box center [1022, 348] width 38 height 16
click at [1018, 333] on input "$0.00" at bounding box center [1022, 332] width 38 height 16
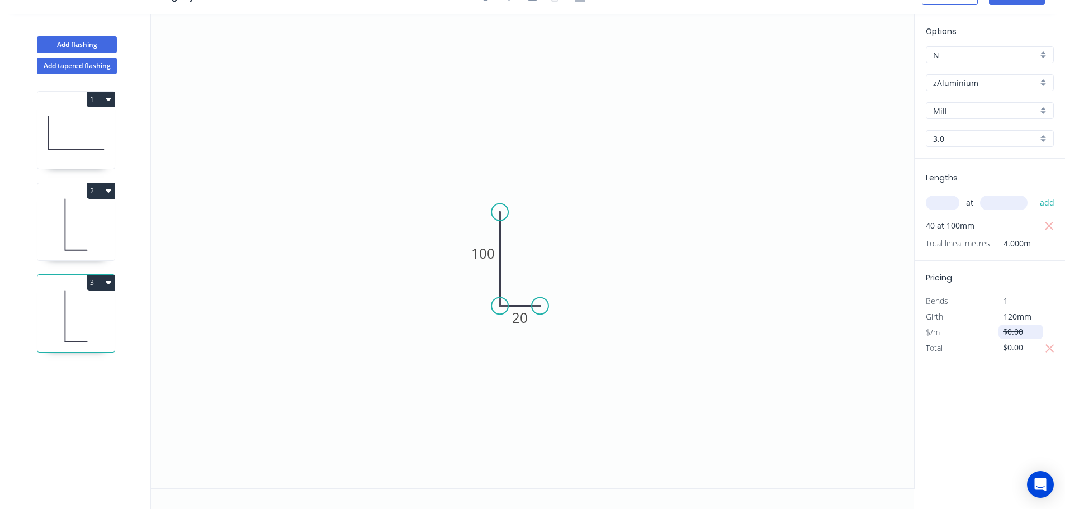
click at [1018, 333] on input "$0.00" at bounding box center [1022, 332] width 38 height 16
type input "$5.84"
click at [1051, 345] on icon "button" at bounding box center [1050, 348] width 10 height 13
type input "$233.60"
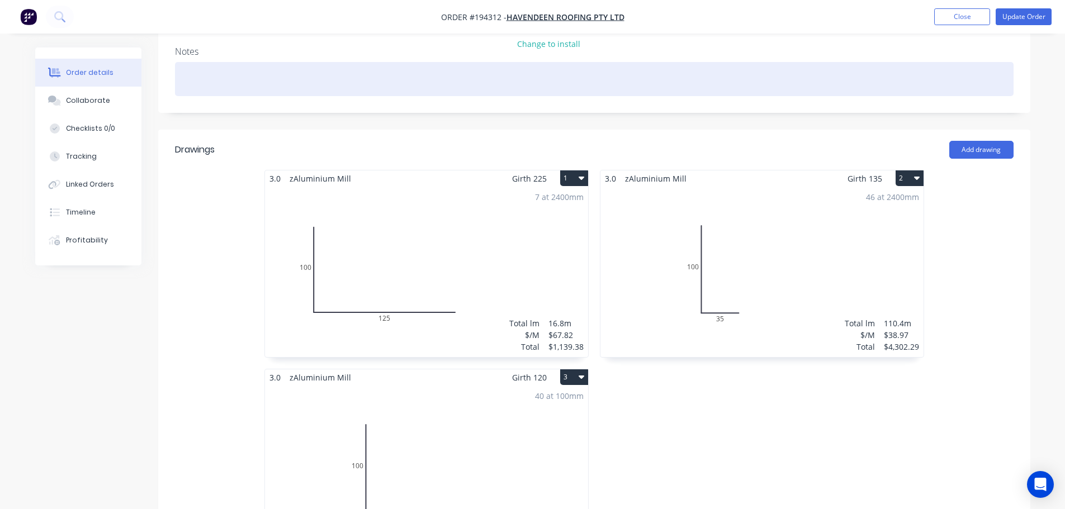
scroll to position [229, 0]
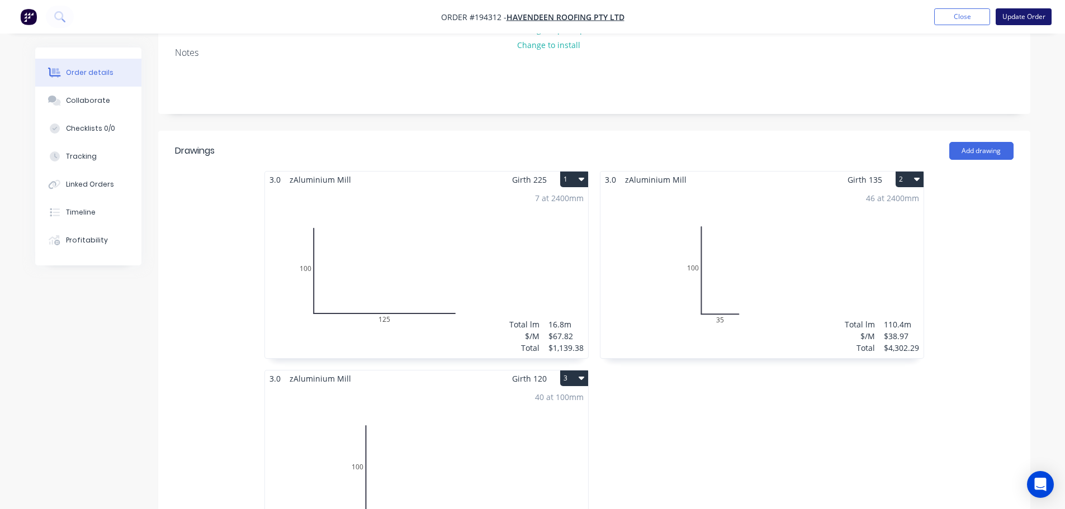
click at [1020, 21] on button "Update Order" at bounding box center [1024, 16] width 56 height 17
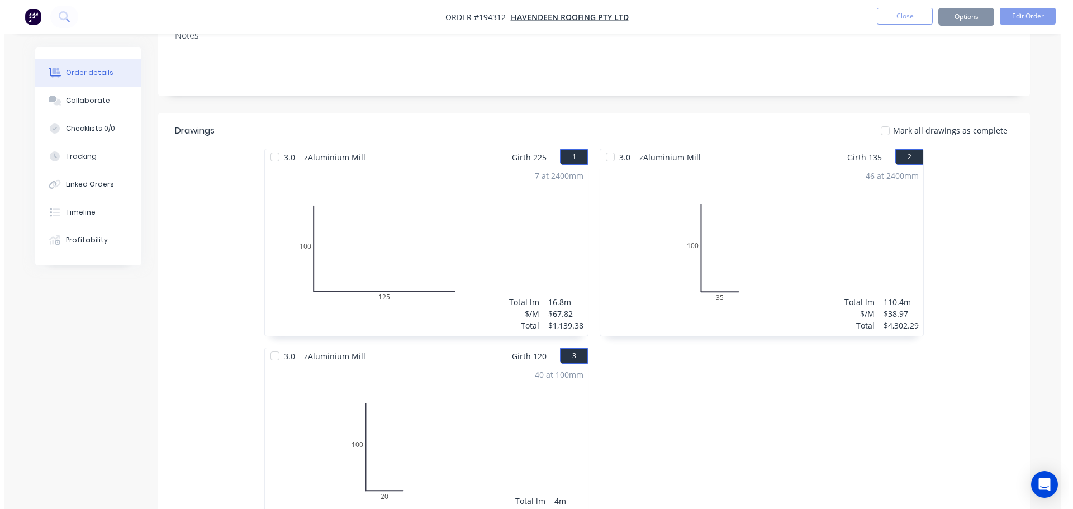
scroll to position [0, 0]
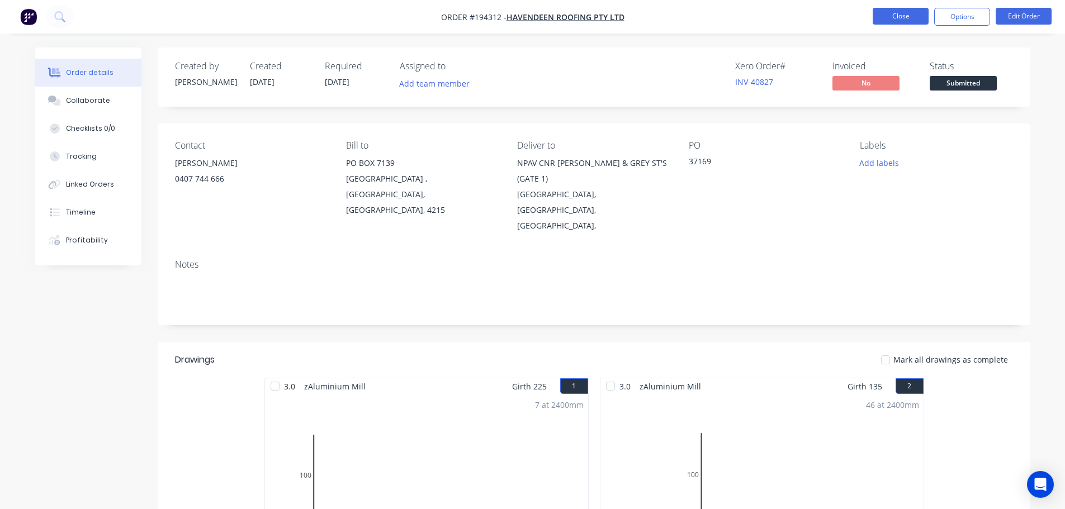
click at [886, 12] on button "Close" at bounding box center [901, 16] width 56 height 17
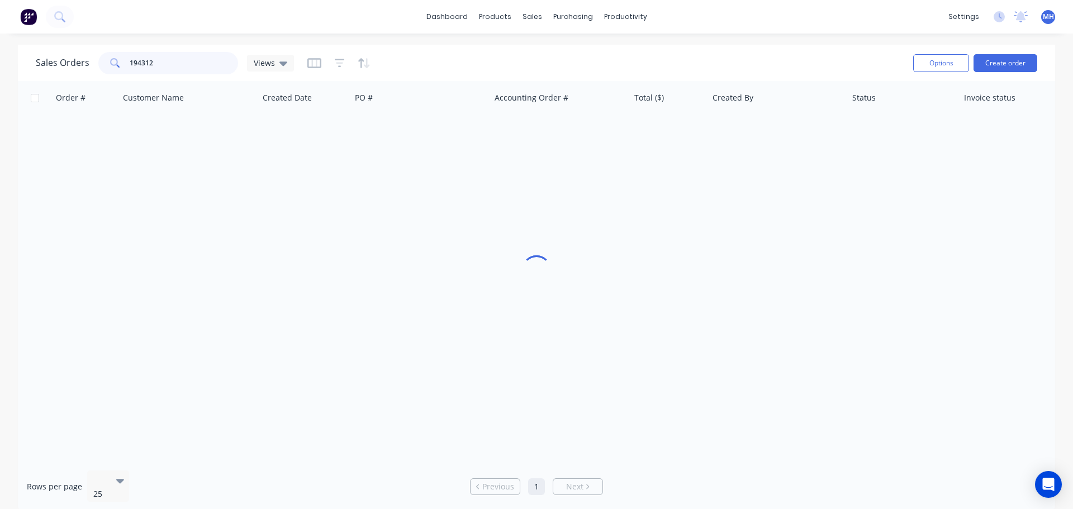
click at [172, 60] on input "194312" at bounding box center [184, 63] width 109 height 22
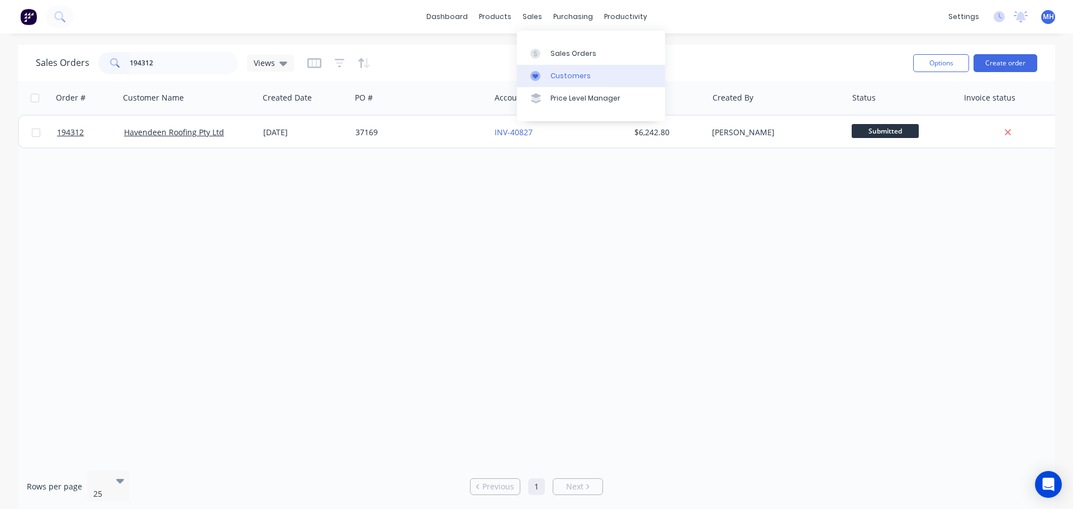
click at [556, 71] on div "Customers" at bounding box center [571, 76] width 40 height 10
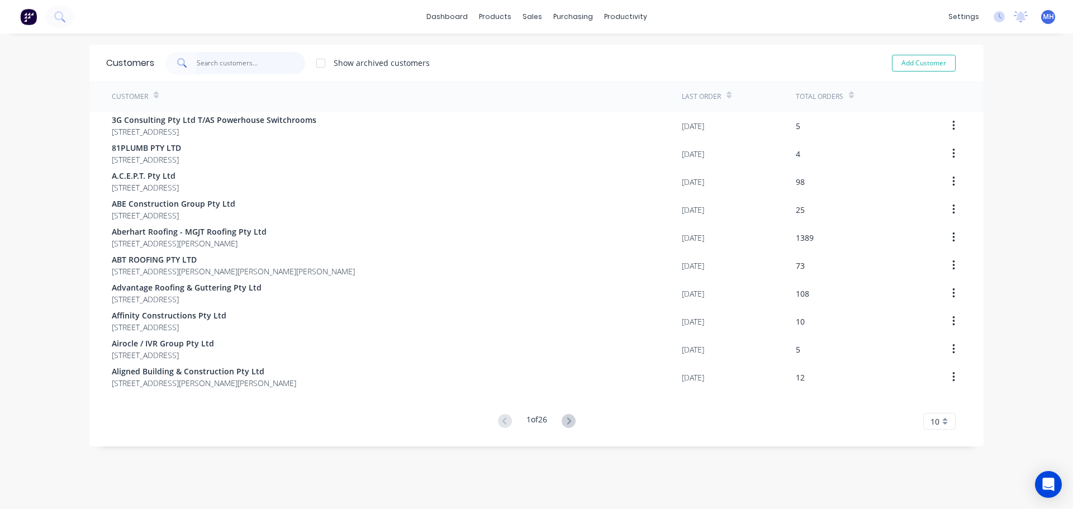
click at [212, 61] on input "text" at bounding box center [251, 63] width 109 height 22
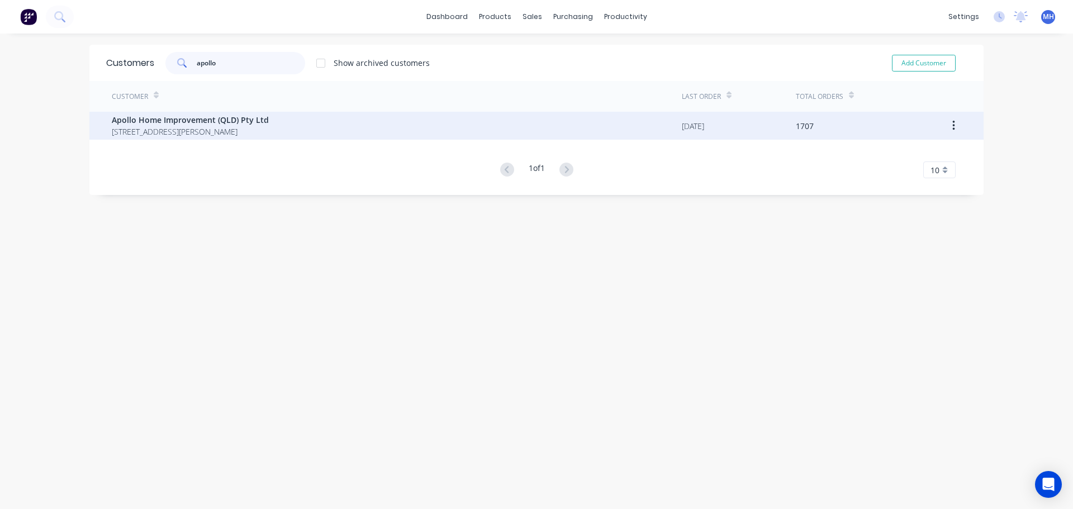
type input "apollo"
click at [193, 118] on span "Apollo Home Improvement (QLD) Pty Ltd" at bounding box center [190, 120] width 157 height 12
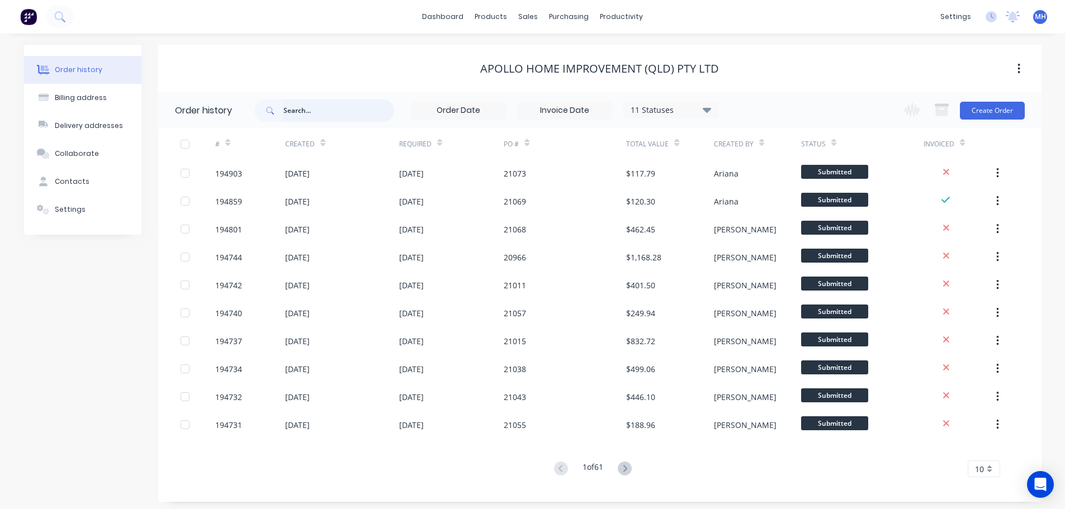
click at [358, 106] on input "text" at bounding box center [338, 110] width 111 height 22
type input "beam"
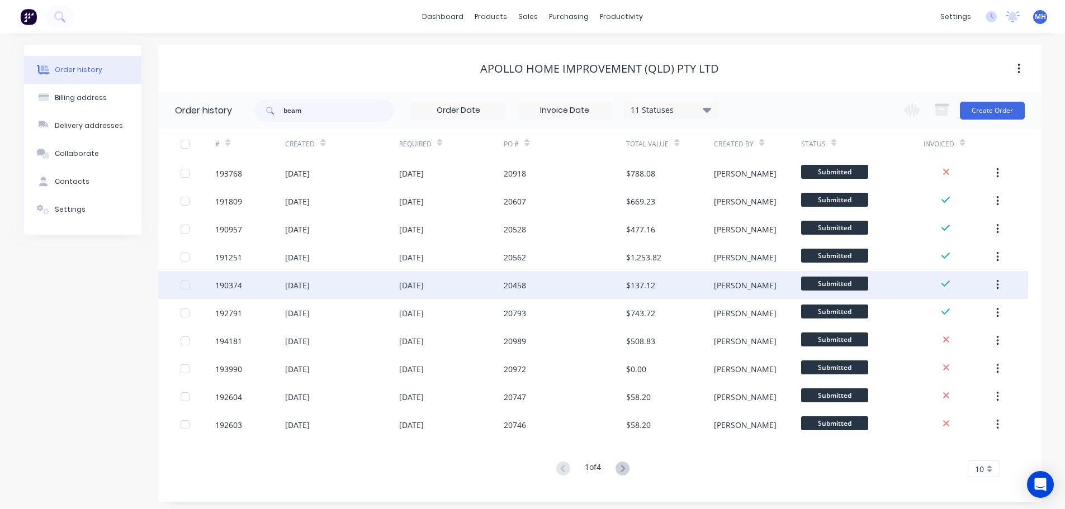
click at [576, 282] on div "20458" at bounding box center [565, 285] width 122 height 28
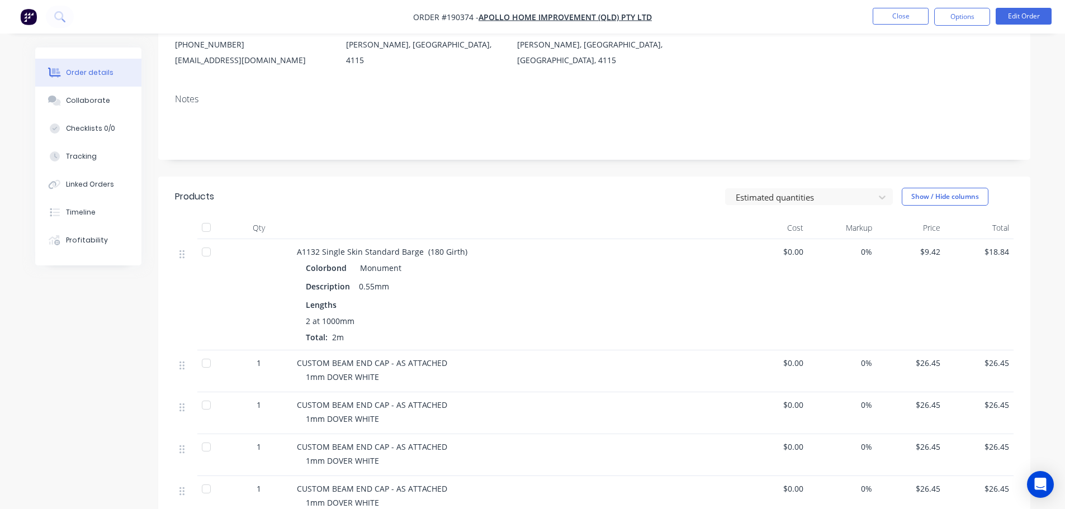
scroll to position [335, 0]
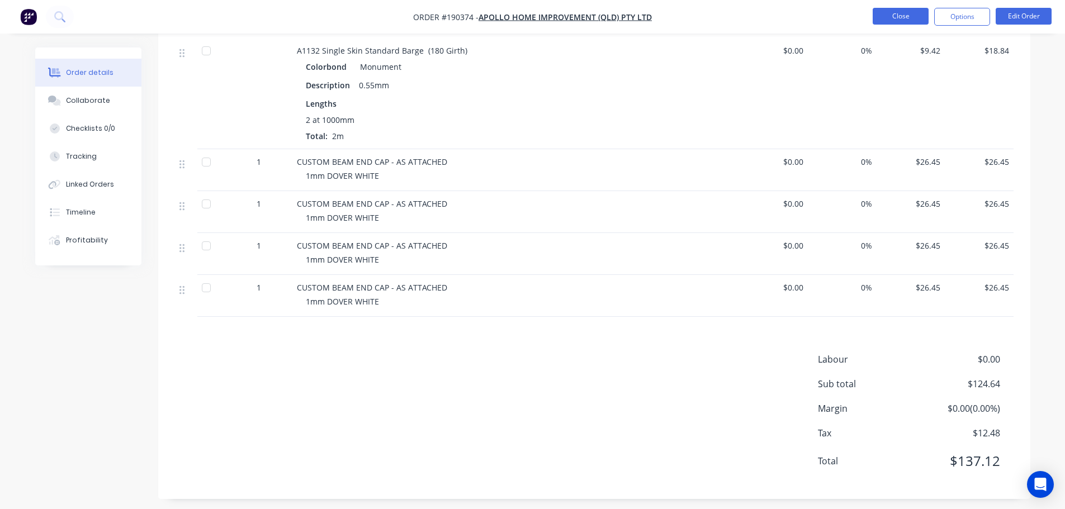
click at [908, 11] on button "Close" at bounding box center [901, 16] width 56 height 17
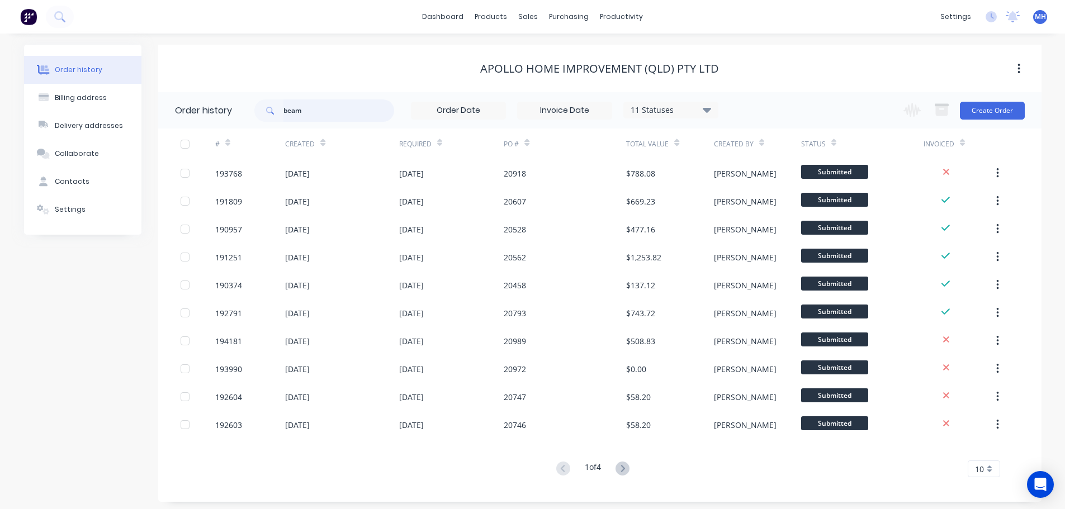
click at [342, 99] on input "beam" at bounding box center [338, 110] width 111 height 22
type input "194181"
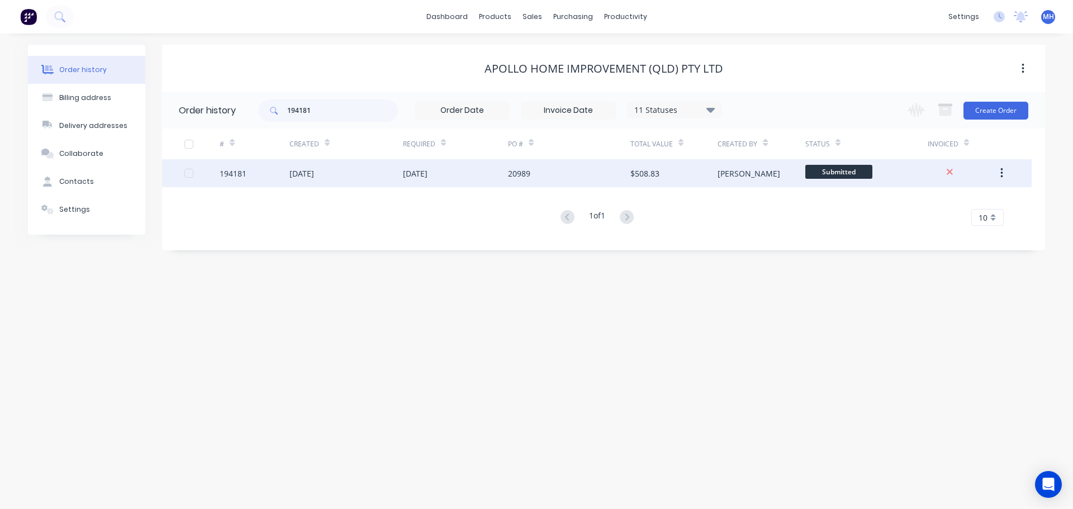
click at [601, 169] on div "20989" at bounding box center [569, 173] width 122 height 28
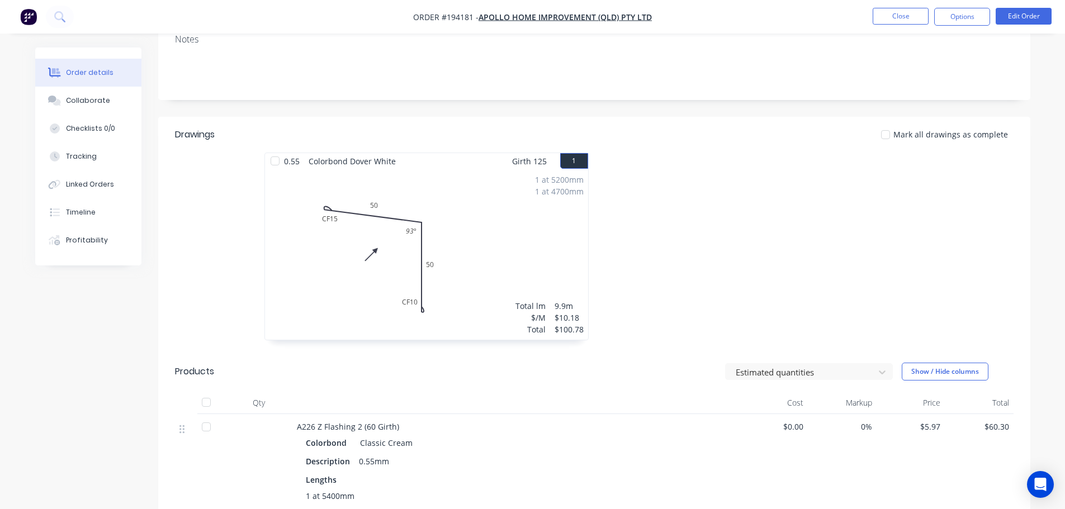
scroll to position [559, 0]
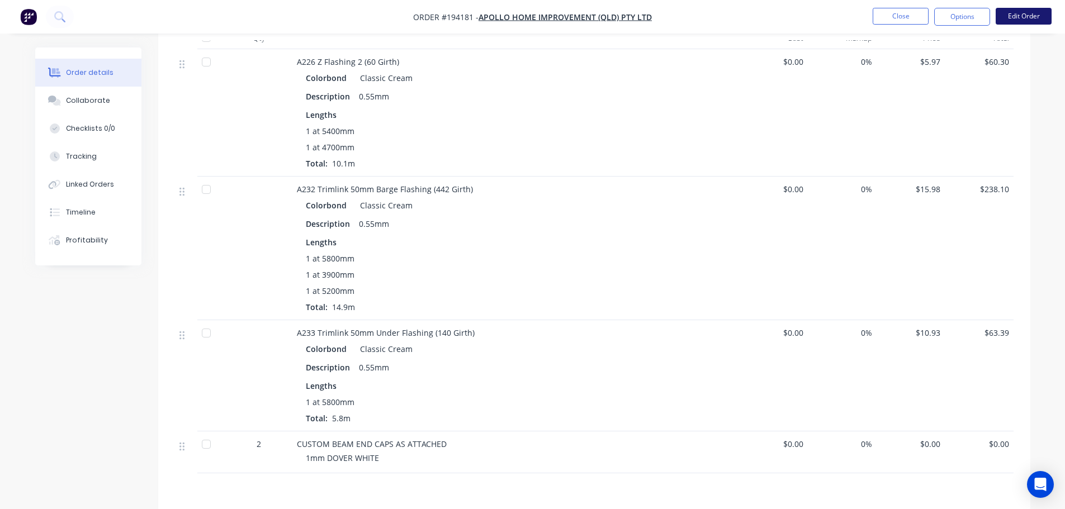
click at [1026, 13] on button "Edit Order" at bounding box center [1024, 16] width 56 height 17
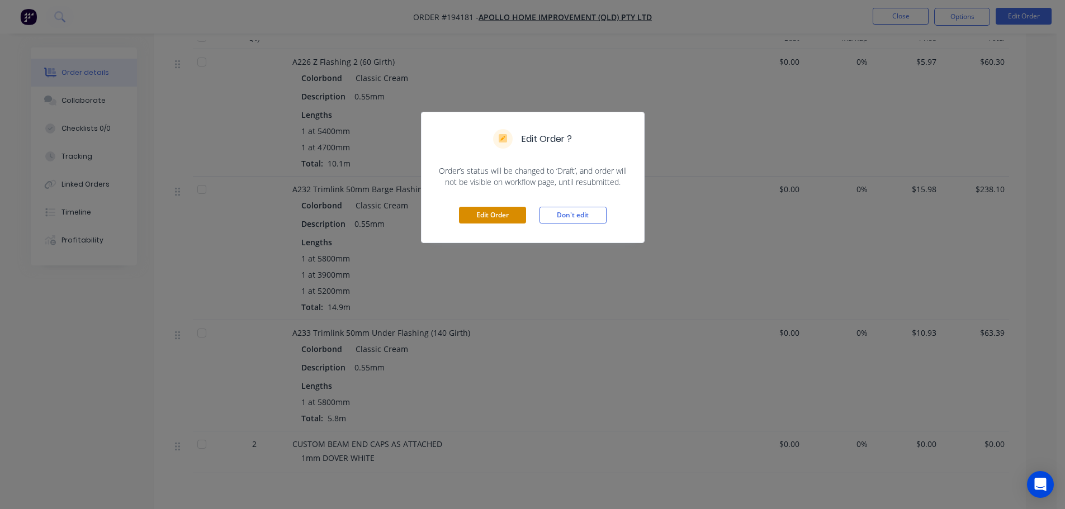
click at [502, 223] on button "Edit Order" at bounding box center [492, 215] width 67 height 17
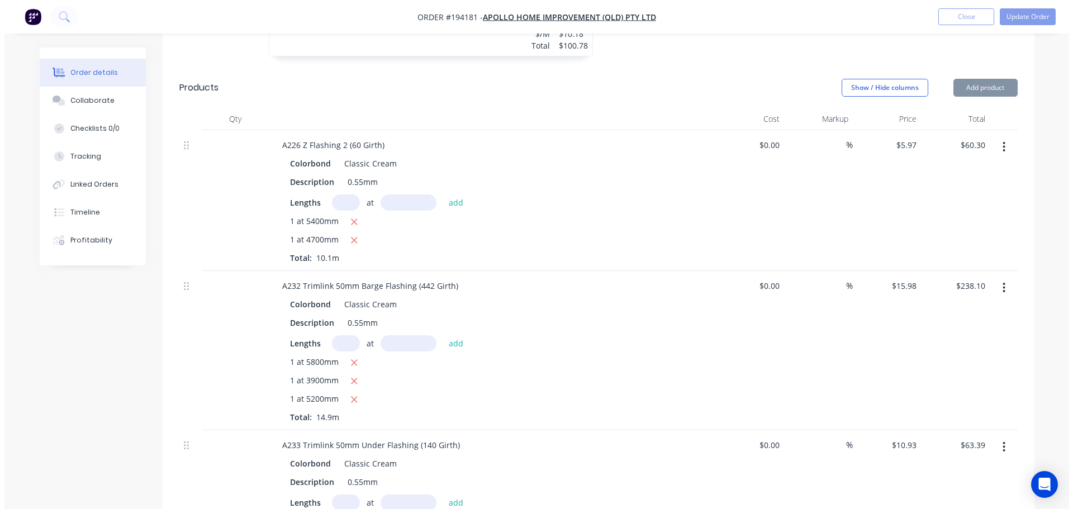
scroll to position [916, 0]
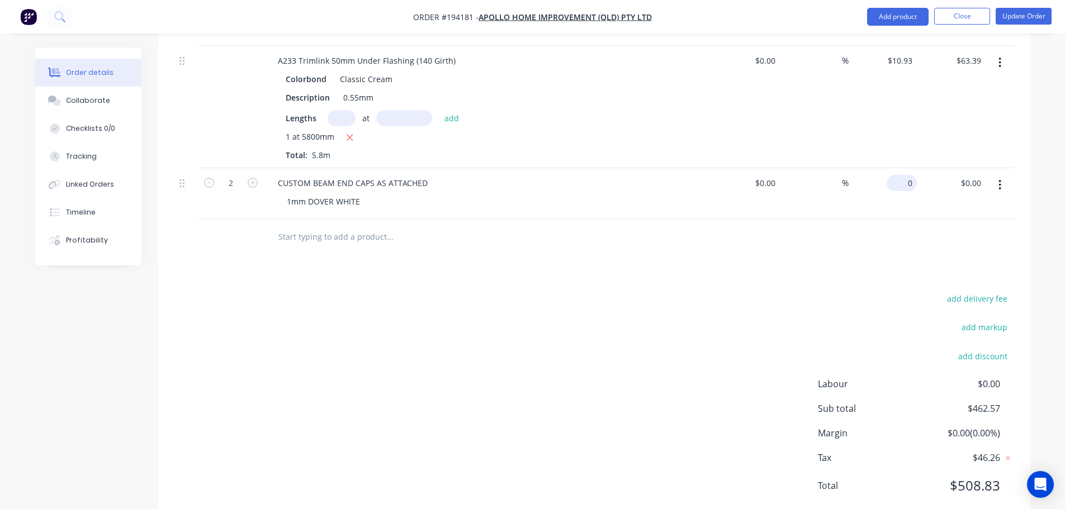
click at [915, 175] on input "0" at bounding box center [904, 183] width 26 height 16
type input "$26.45"
type input "$52.90"
click at [839, 219] on div at bounding box center [594, 237] width 838 height 36
click at [1047, 17] on button "Update Order" at bounding box center [1024, 16] width 56 height 17
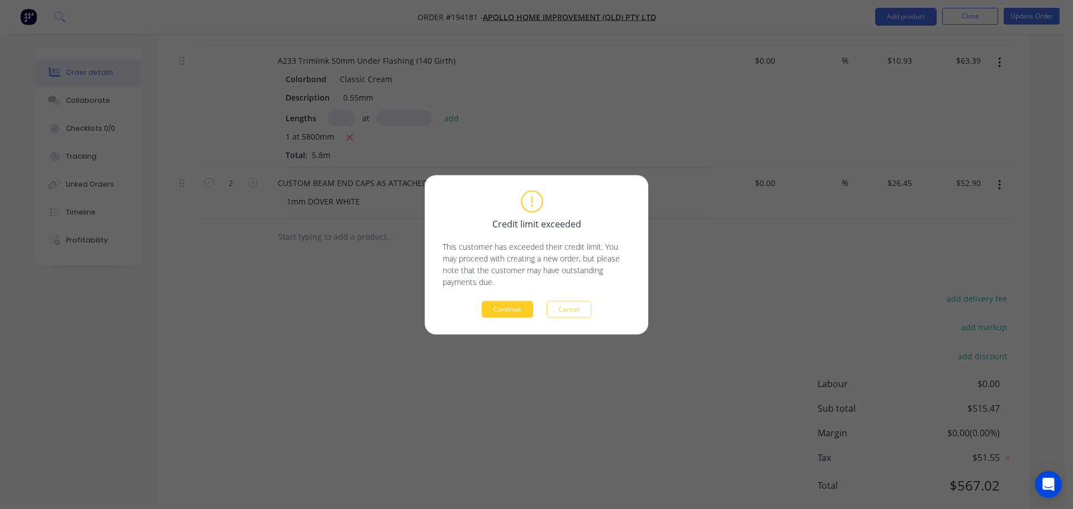
click at [500, 307] on button "Continue" at bounding box center [507, 309] width 51 height 17
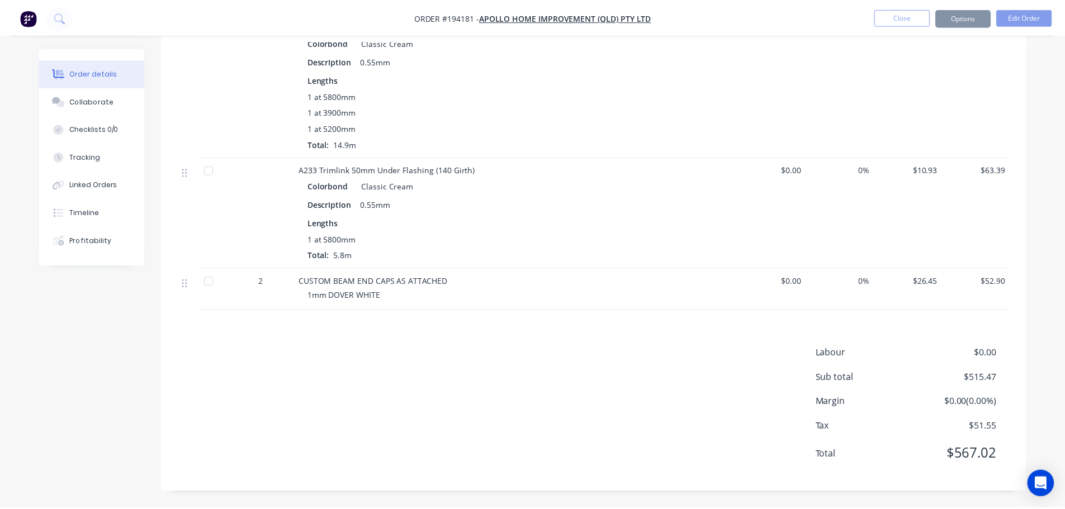
scroll to position [722, 0]
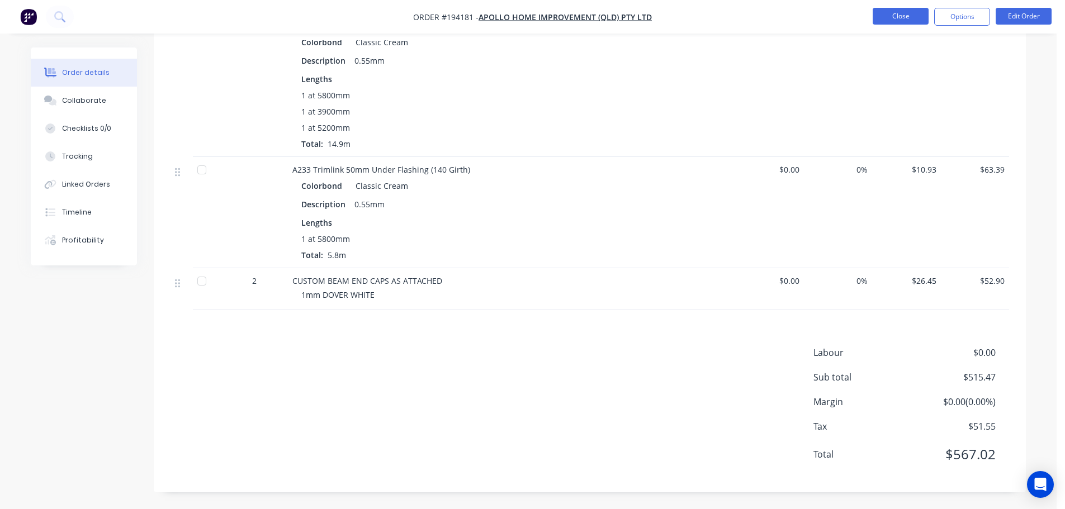
click at [910, 12] on button "Close" at bounding box center [901, 16] width 56 height 17
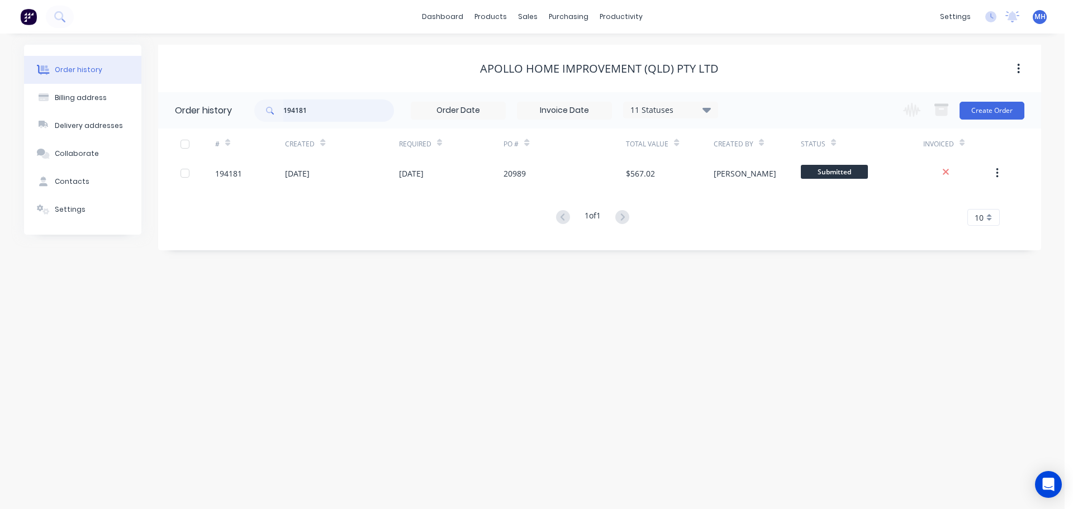
click at [355, 103] on input "194181" at bounding box center [338, 110] width 111 height 22
type input "192604"
click at [399, 65] on div "Apollo Home Improvement (QLD) Pty Ltd" at bounding box center [599, 68] width 883 height 13
click at [423, 191] on div "# Created Required PO # Total Value Created By Status Invoiced 192604 [DATE] [D…" at bounding box center [593, 177] width 870 height 97
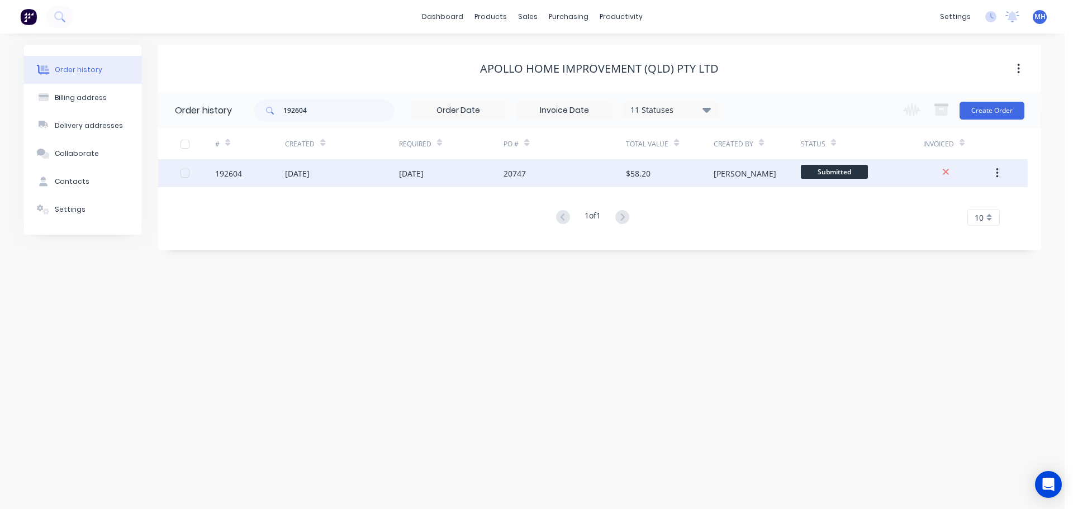
click at [422, 171] on div "[DATE]" at bounding box center [411, 174] width 25 height 12
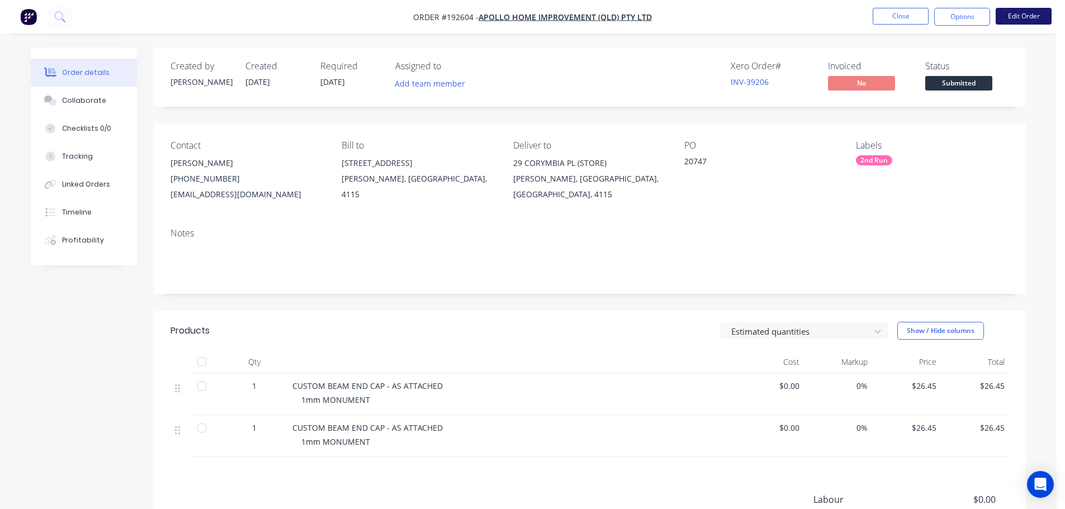
click at [1027, 13] on button "Edit Order" at bounding box center [1024, 16] width 56 height 17
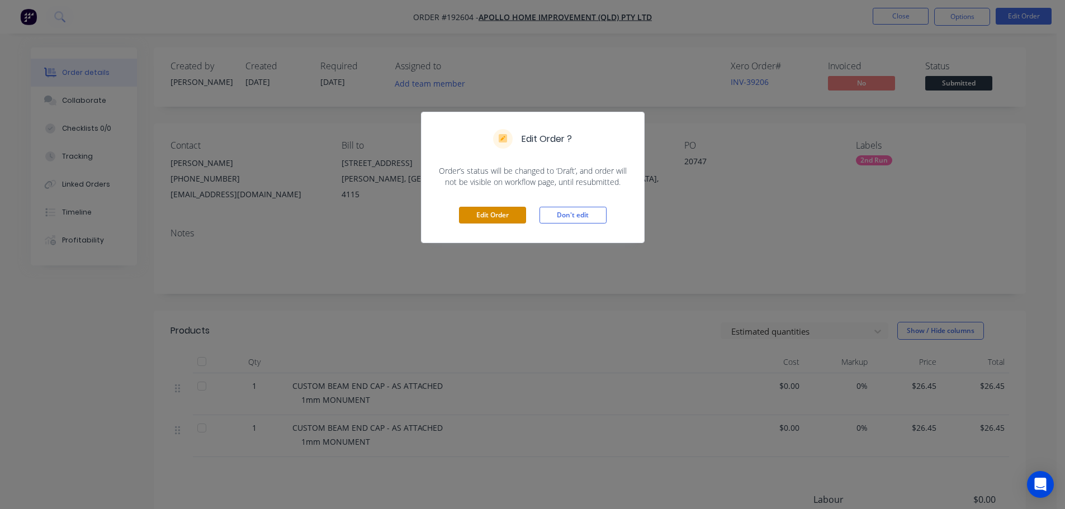
drag, startPoint x: 508, startPoint y: 215, endPoint x: 543, endPoint y: 222, distance: 35.8
click at [508, 215] on button "Edit Order" at bounding box center [492, 215] width 67 height 17
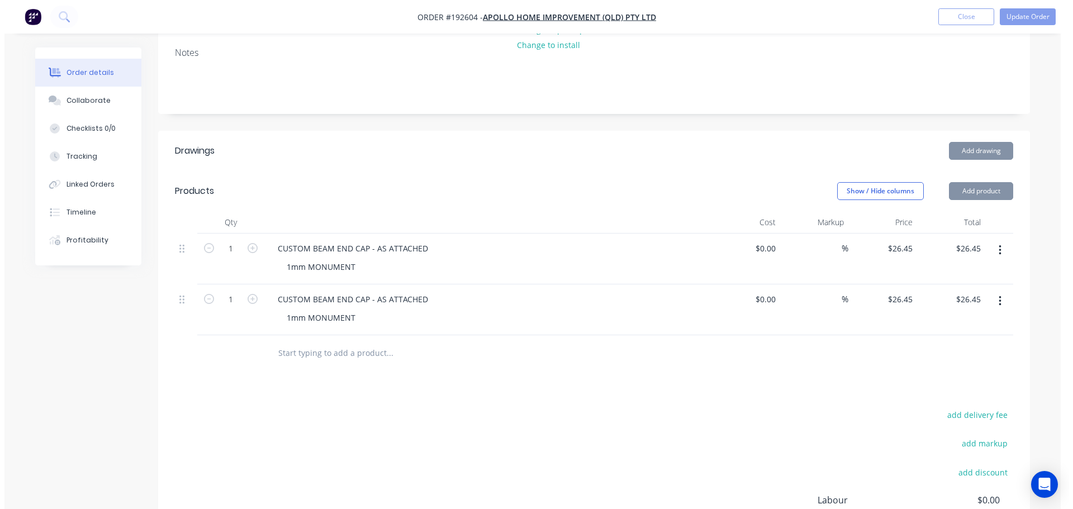
scroll to position [279, 0]
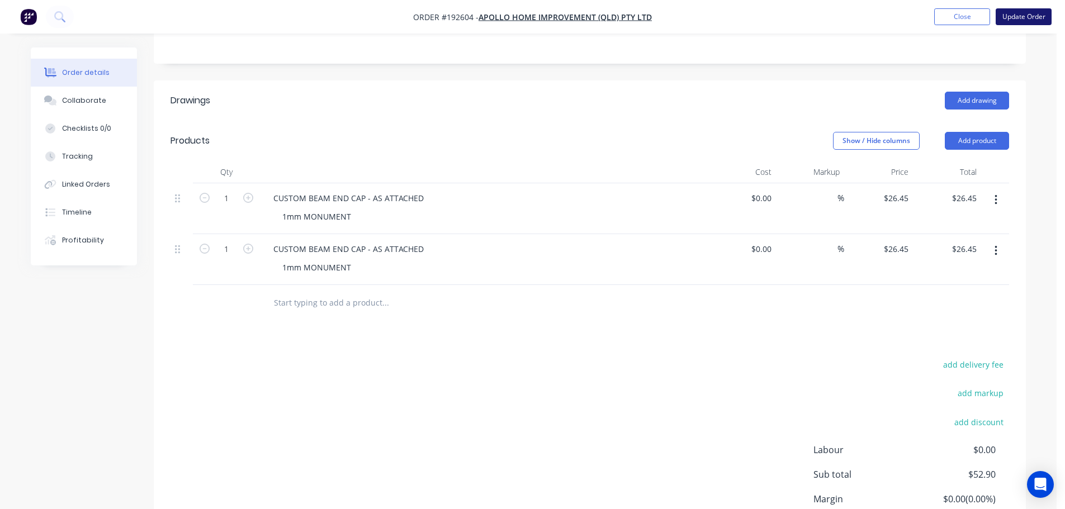
click at [1028, 20] on button "Update Order" at bounding box center [1024, 16] width 56 height 17
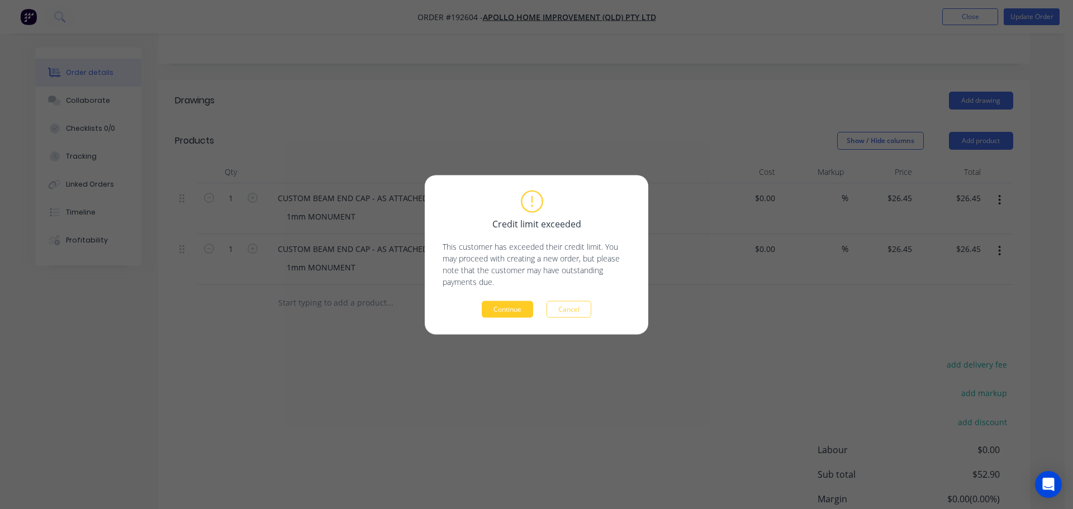
click at [504, 303] on button "Continue" at bounding box center [507, 309] width 51 height 17
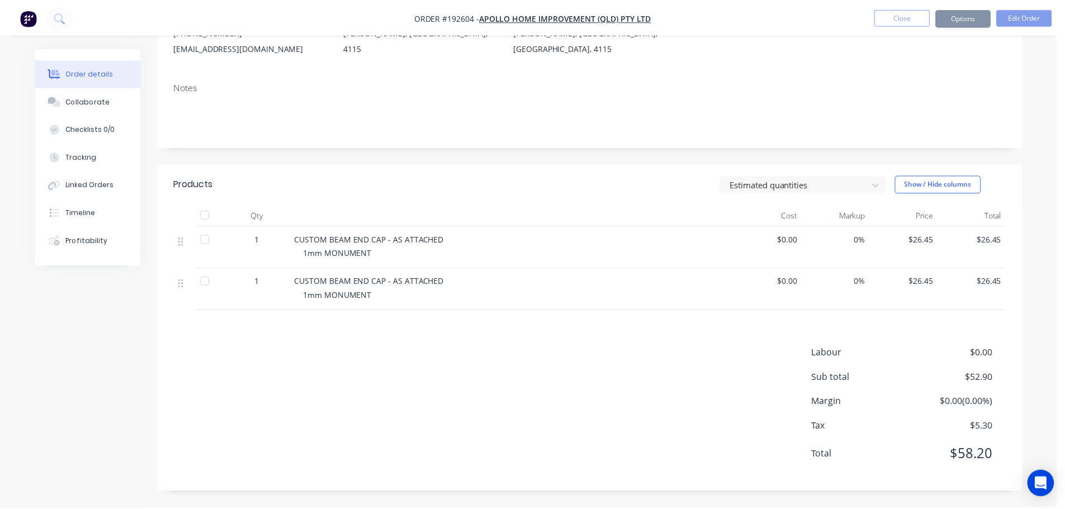
scroll to position [147, 0]
drag, startPoint x: 870, startPoint y: 22, endPoint x: 922, endPoint y: 22, distance: 51.4
click at [877, 22] on ul "Close Options Edit Order" at bounding box center [962, 17] width 206 height 18
click at [932, 22] on ul "Close Options Edit Order" at bounding box center [962, 17] width 206 height 18
click at [968, 26] on nav "Order #192604 - Apollo Home Improvement (QLD) Pty Ltd Close Options Edit Order" at bounding box center [532, 17] width 1065 height 34
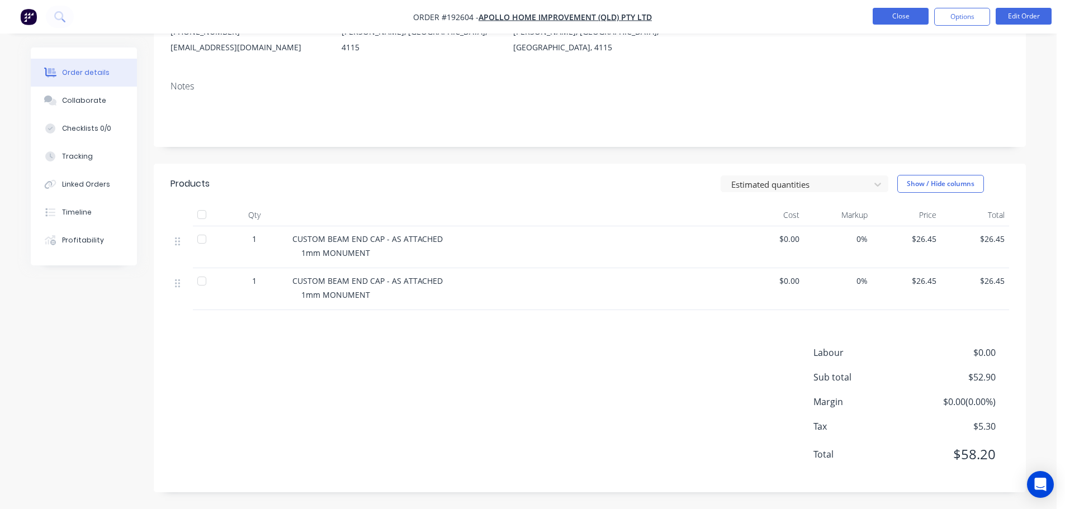
click at [928, 23] on ul "Close Options Edit Order" at bounding box center [962, 17] width 206 height 18
click at [919, 17] on button "Close" at bounding box center [901, 16] width 56 height 17
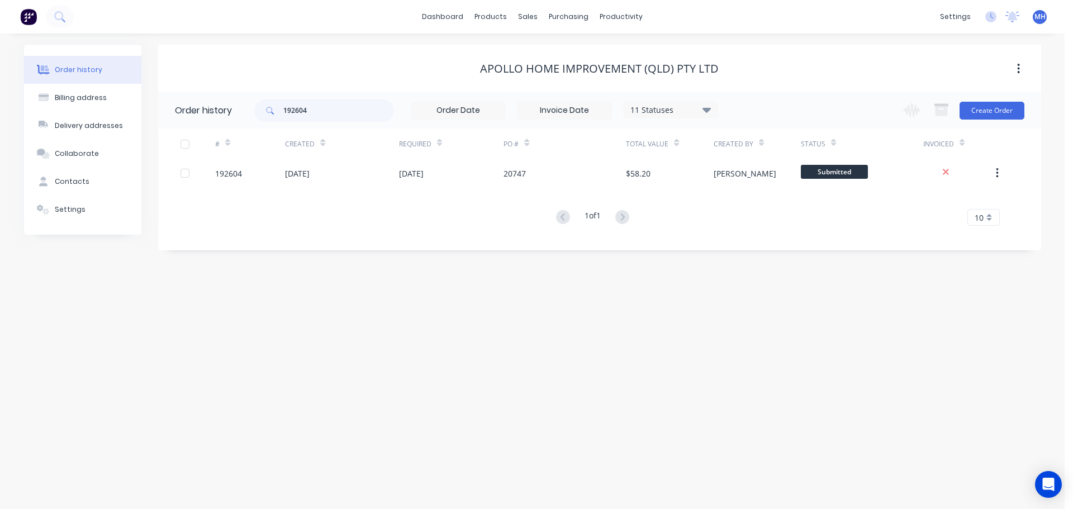
click at [313, 97] on div "192604 11 Statuses Invoice Status Invoiced Not Invoiced Partial Order Status Al…" at bounding box center [486, 110] width 464 height 36
click at [322, 110] on input "192604" at bounding box center [338, 110] width 111 height 22
type input "192603"
click at [380, 73] on div "Apollo Home Improvement (QLD) Pty Ltd" at bounding box center [599, 68] width 883 height 13
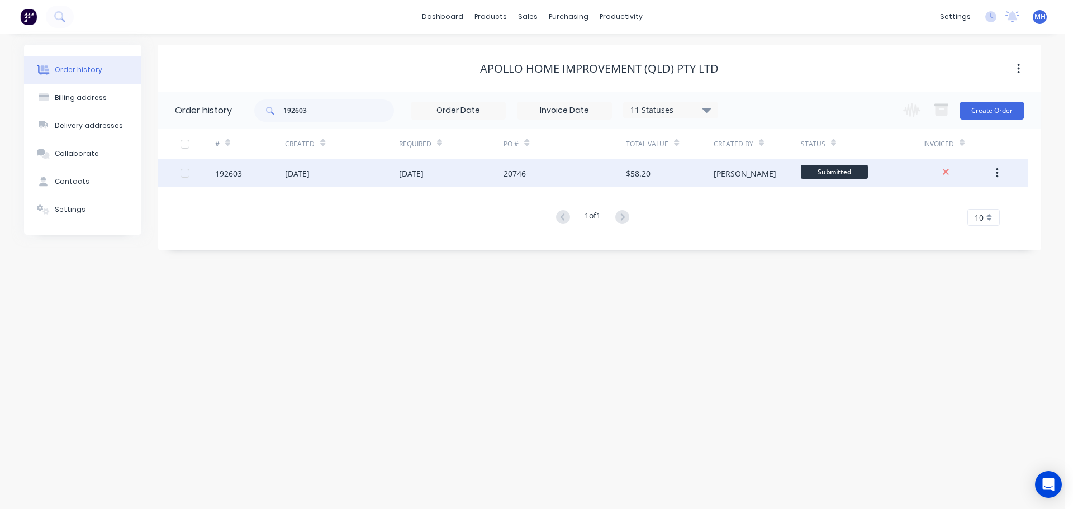
click at [420, 172] on div "[DATE]" at bounding box center [411, 174] width 25 height 12
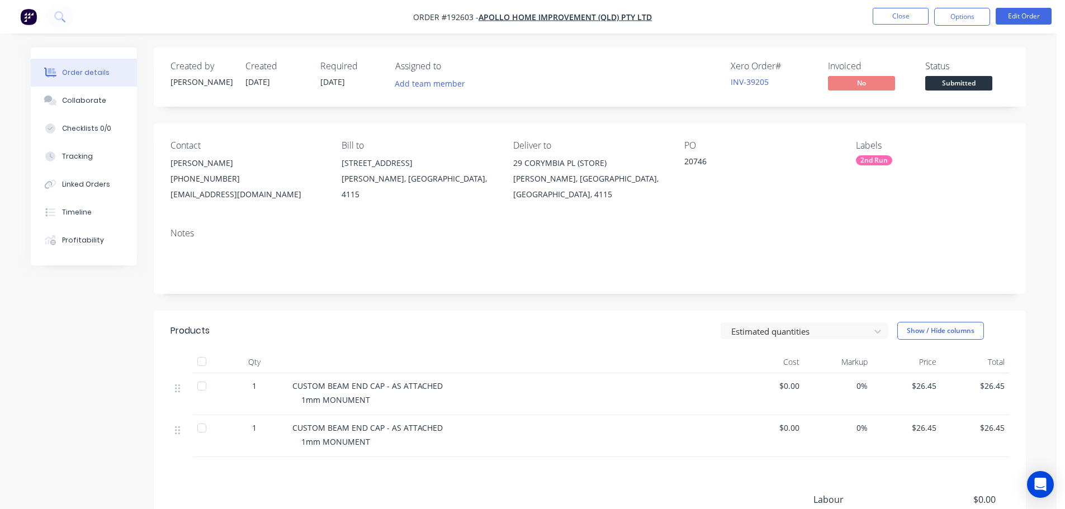
scroll to position [147, 0]
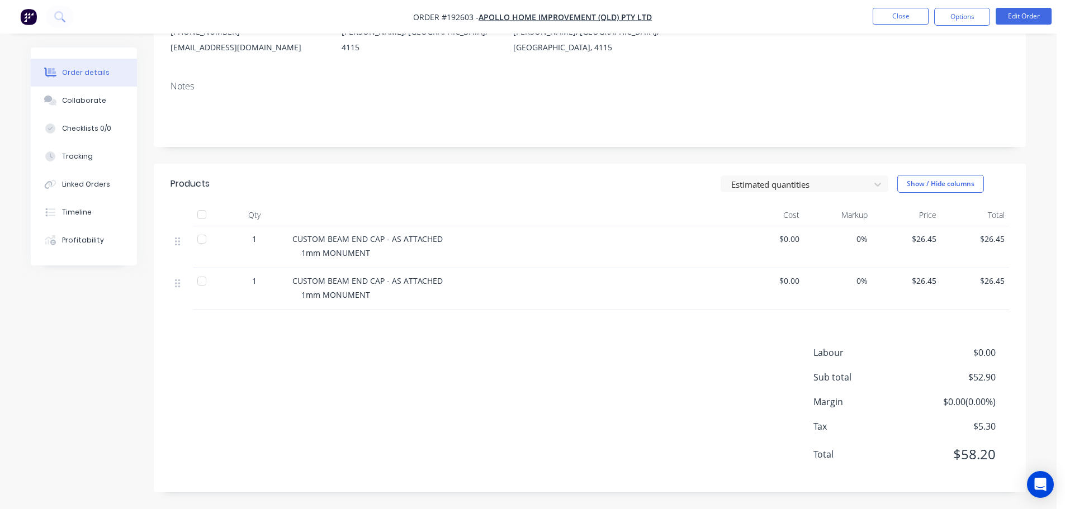
click at [991, 7] on nav "Order #192603 - Apollo Home Improvement (QLD) Pty Ltd Close Options Edit Order" at bounding box center [532, 17] width 1065 height 34
click at [1008, 15] on button "Edit Order" at bounding box center [1024, 16] width 56 height 17
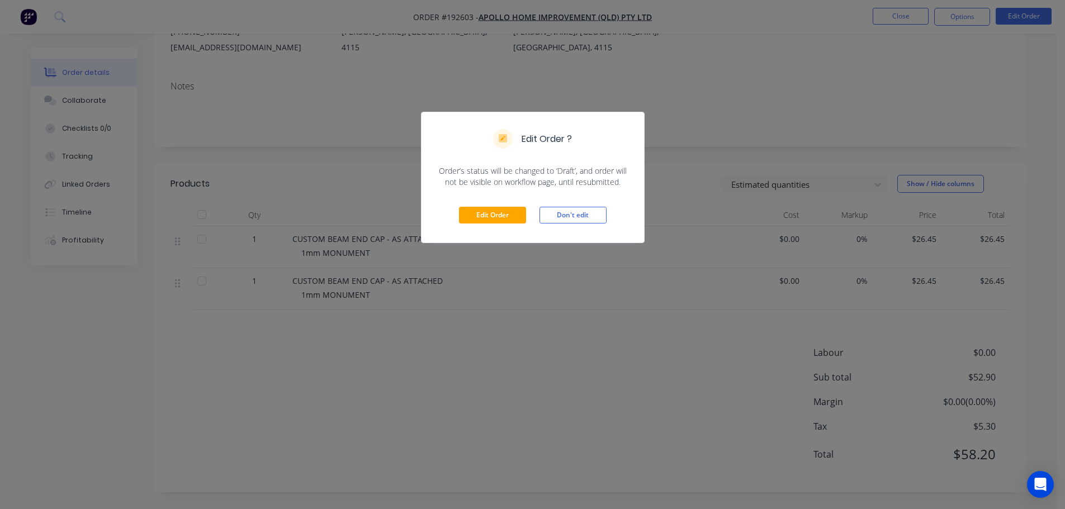
click at [803, 167] on div "Edit Order ? Order’s status will be changed to ‘Draft’, and order will not be v…" at bounding box center [532, 254] width 1065 height 509
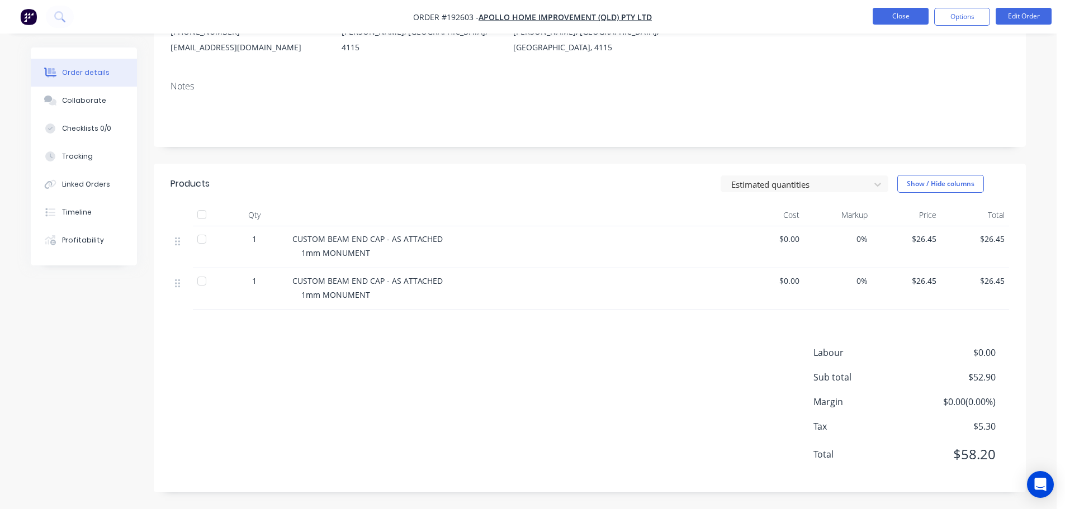
click at [906, 17] on button "Close" at bounding box center [901, 16] width 56 height 17
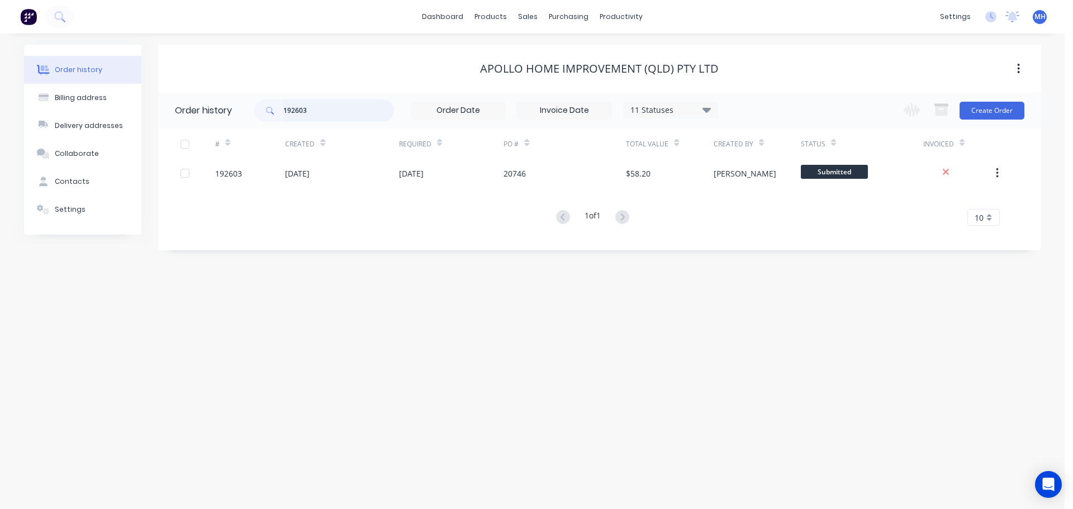
click at [307, 106] on input "192603" at bounding box center [338, 110] width 111 height 22
click at [306, 106] on input "192603" at bounding box center [338, 110] width 111 height 22
click at [300, 105] on input "192603" at bounding box center [338, 110] width 111 height 22
type input "192602"
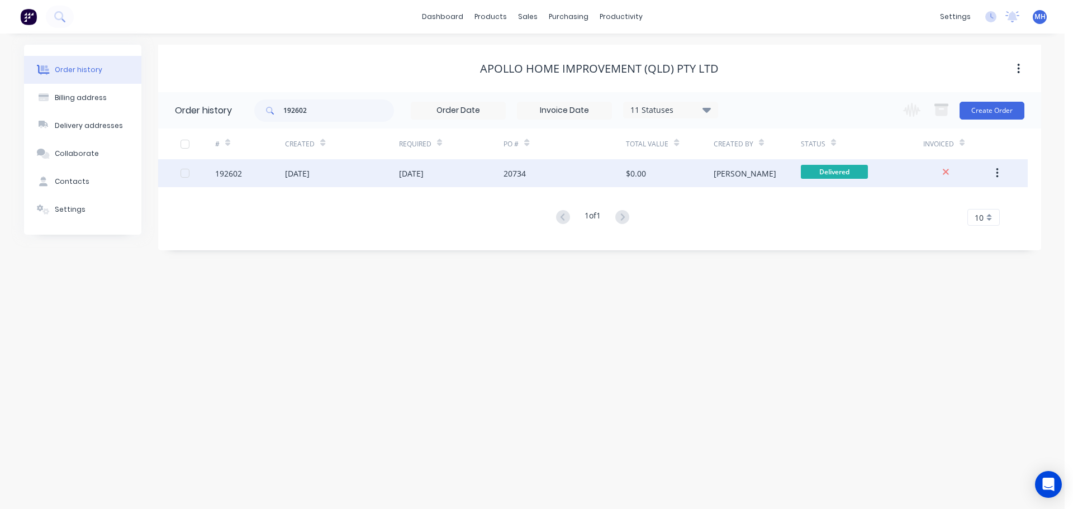
click at [518, 179] on div "20734" at bounding box center [565, 173] width 122 height 28
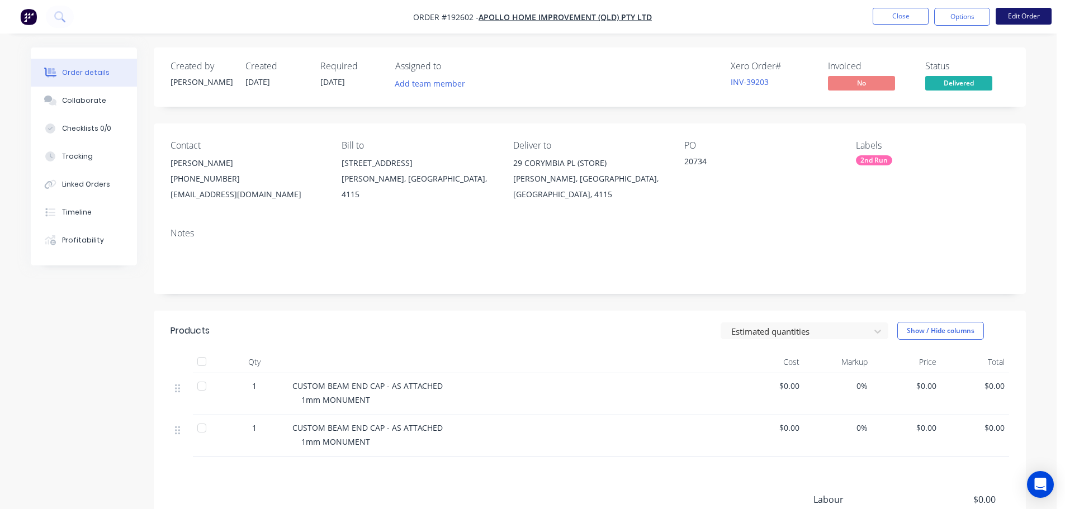
click at [1014, 10] on button "Edit Order" at bounding box center [1024, 16] width 56 height 17
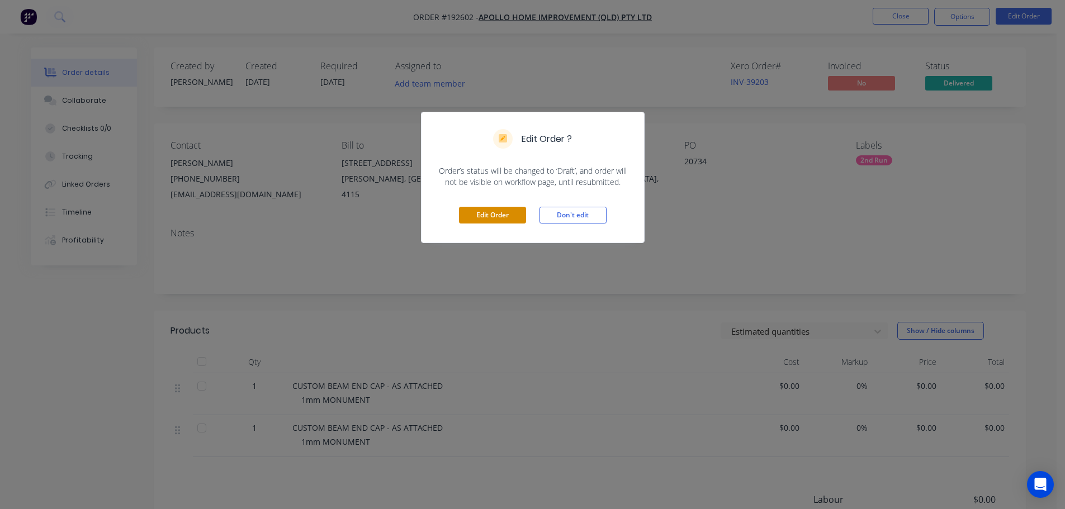
click at [497, 222] on button "Edit Order" at bounding box center [492, 215] width 67 height 17
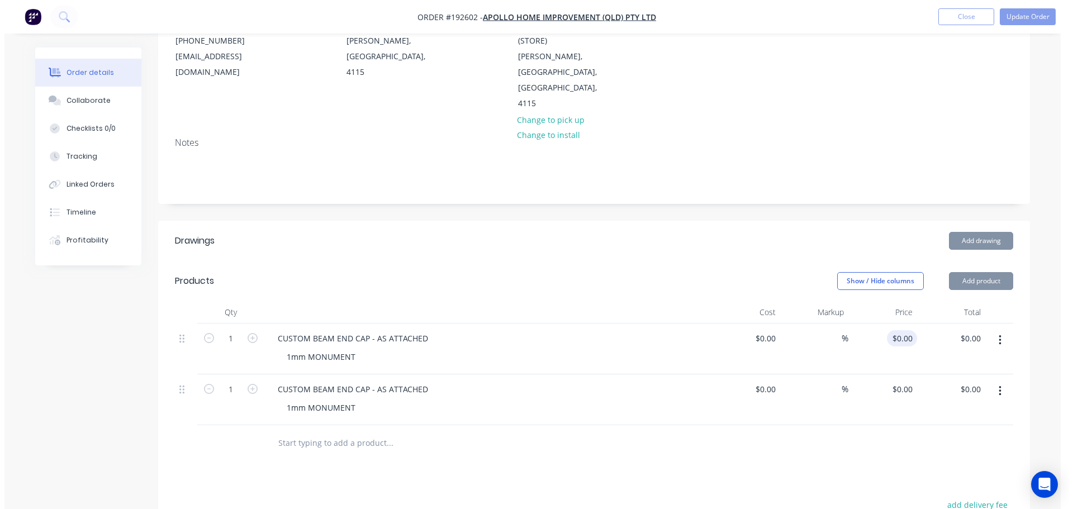
scroll to position [168, 0]
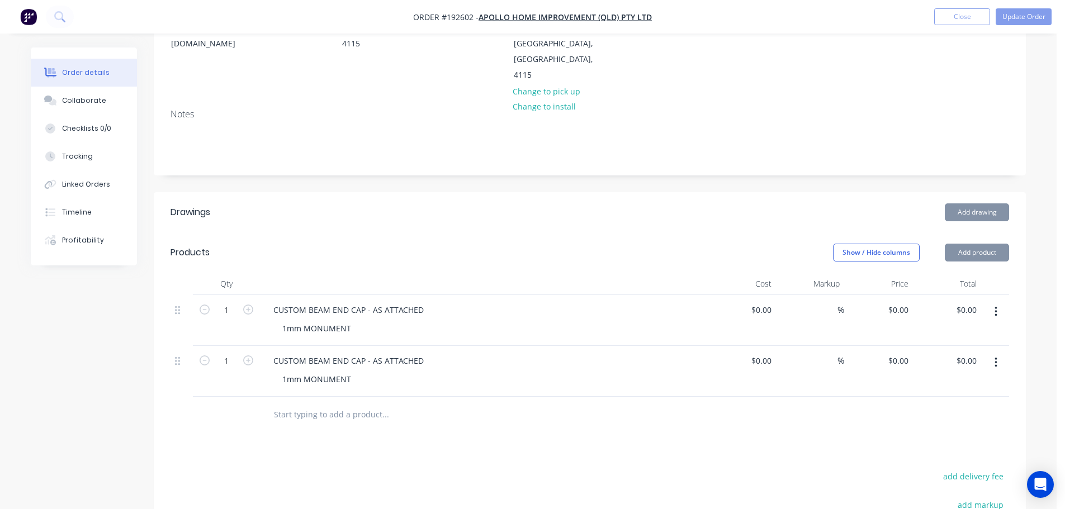
click at [895, 295] on div "$0.00 $0.00" at bounding box center [878, 320] width 69 height 51
click at [895, 295] on div "0 $0.00" at bounding box center [878, 320] width 69 height 51
type input "$26.45"
click at [908, 353] on input "0" at bounding box center [906, 361] width 13 height 16
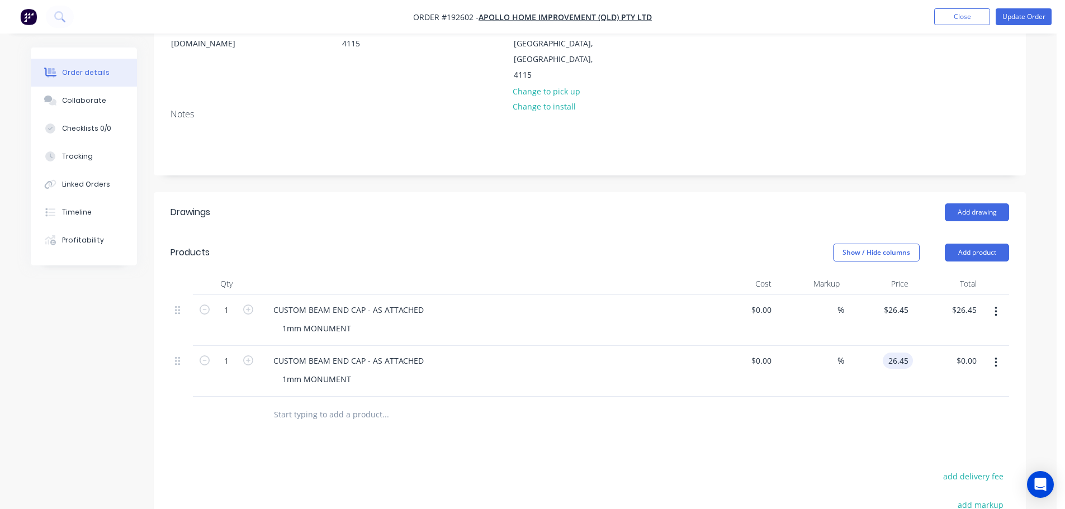
type input "$26.45"
click at [793, 203] on div "Add drawing" at bounding box center [679, 212] width 660 height 18
click at [1025, 20] on button "Update Order" at bounding box center [1024, 16] width 56 height 17
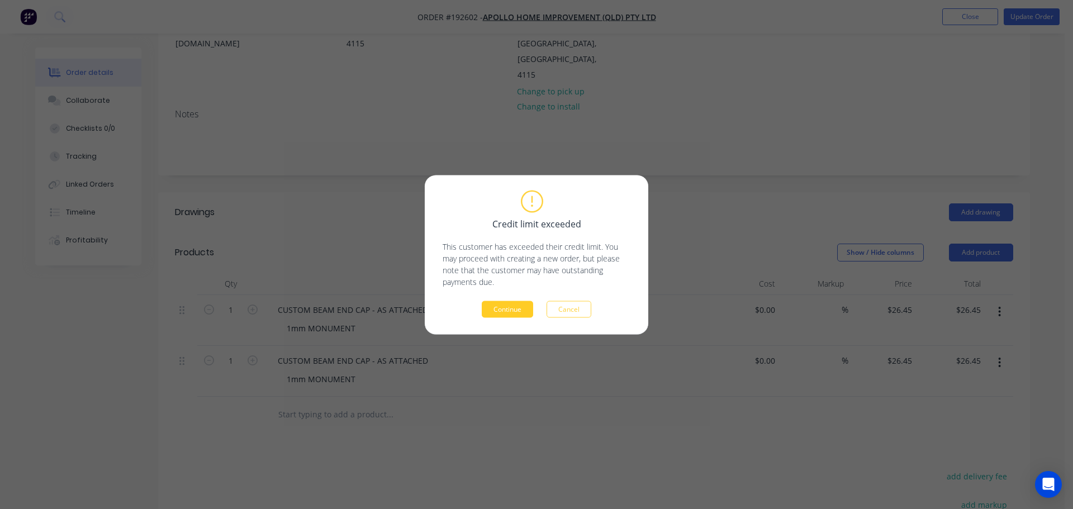
click at [504, 307] on button "Continue" at bounding box center [507, 309] width 51 height 17
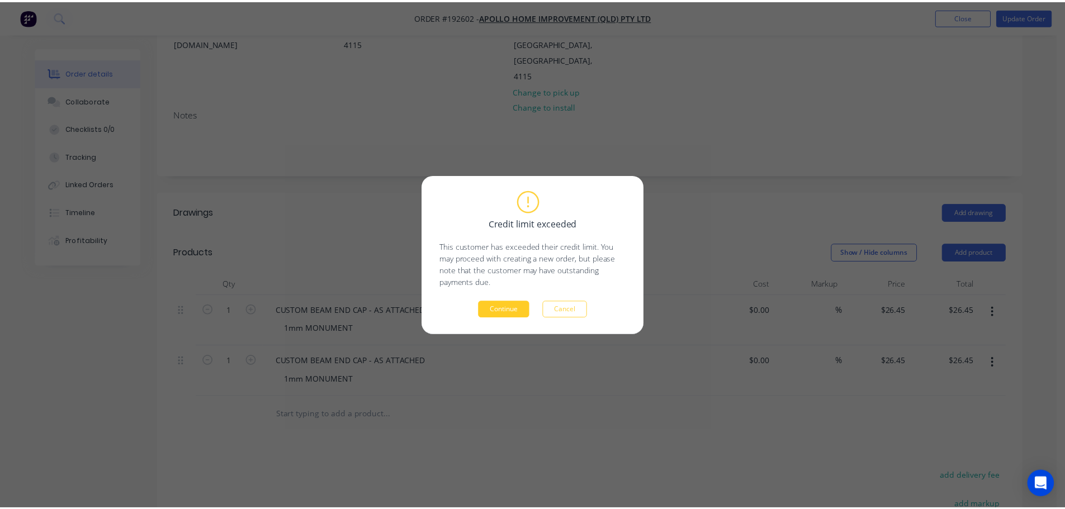
scroll to position [147, 0]
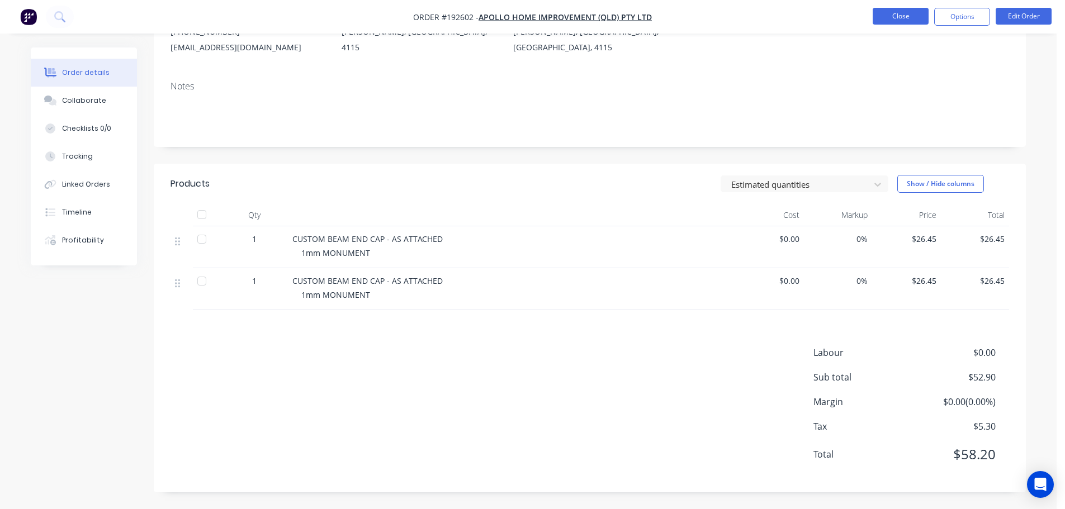
click at [903, 15] on button "Close" at bounding box center [901, 16] width 56 height 17
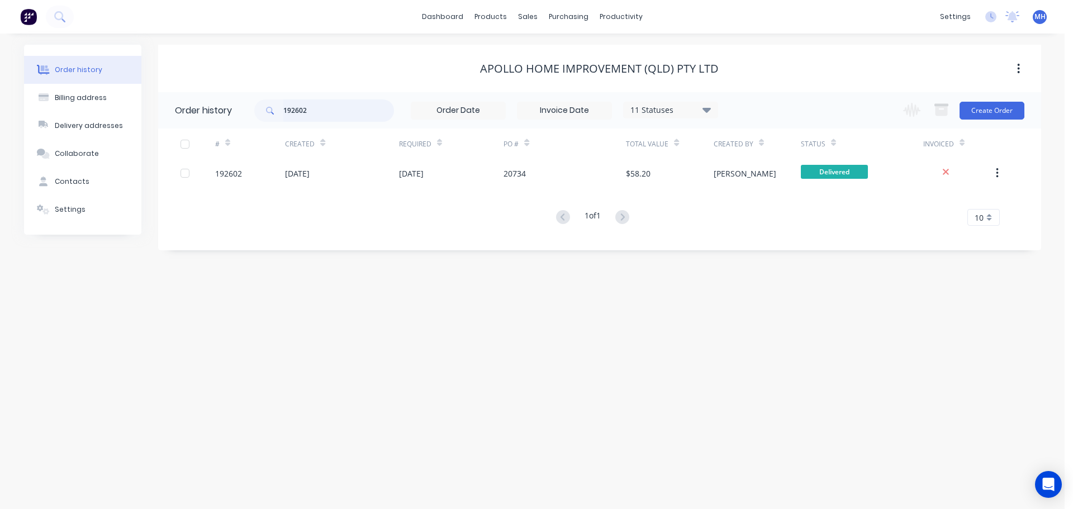
click at [373, 107] on input "192602" at bounding box center [338, 110] width 111 height 22
type input "191806"
click at [391, 68] on div "Apollo Home Improvement (QLD) Pty Ltd" at bounding box center [599, 68] width 883 height 13
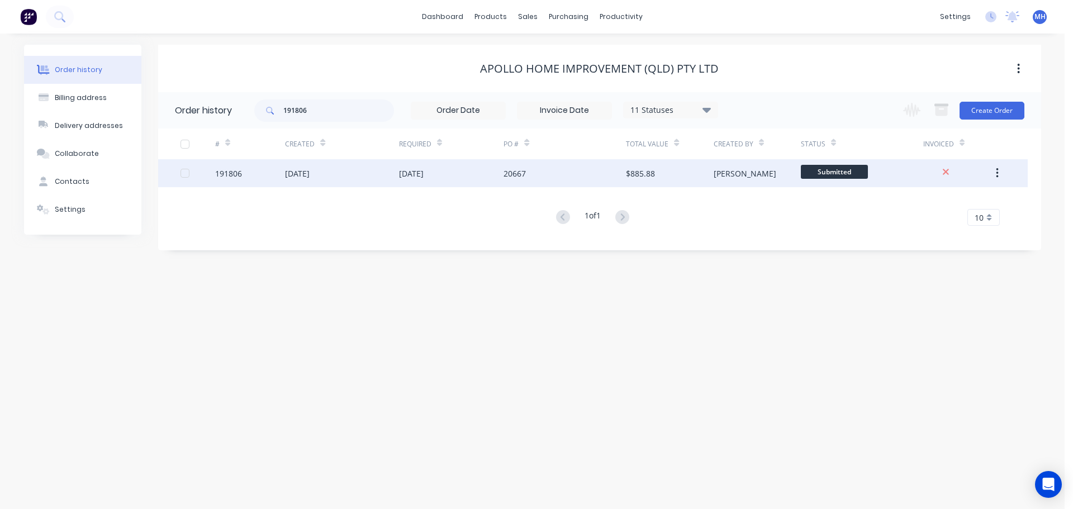
click at [410, 182] on div "[DATE]" at bounding box center [451, 173] width 105 height 28
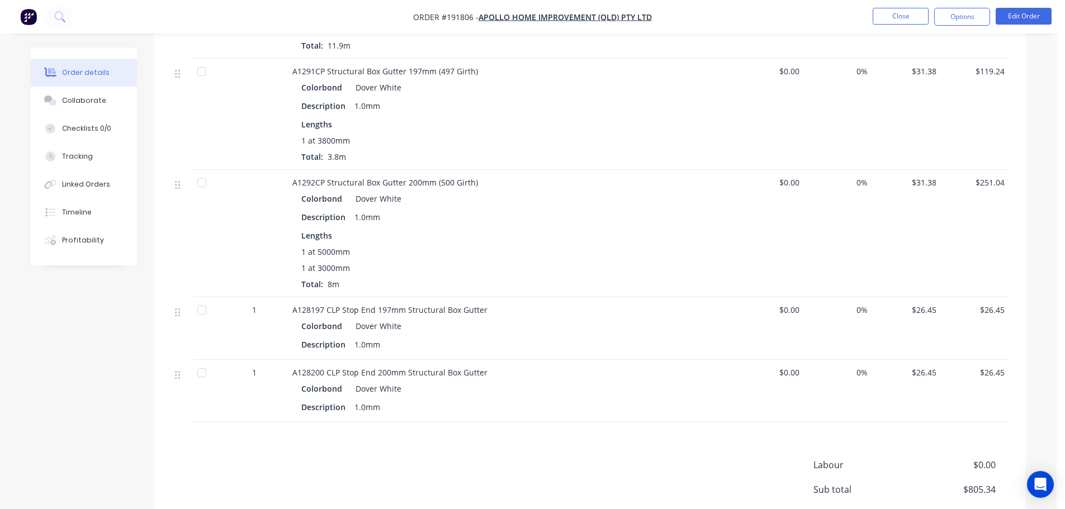
scroll to position [805, 0]
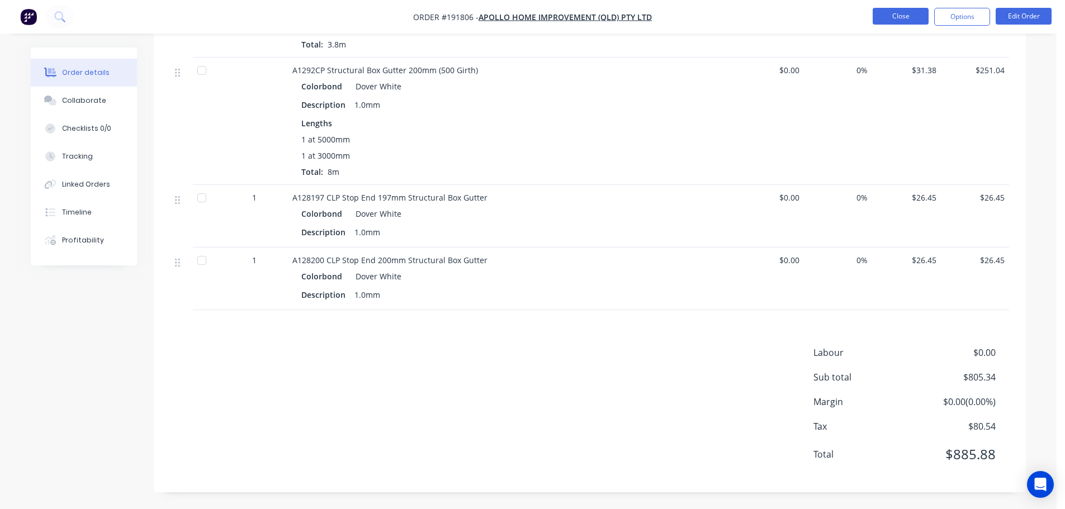
click at [914, 10] on button "Close" at bounding box center [901, 16] width 56 height 17
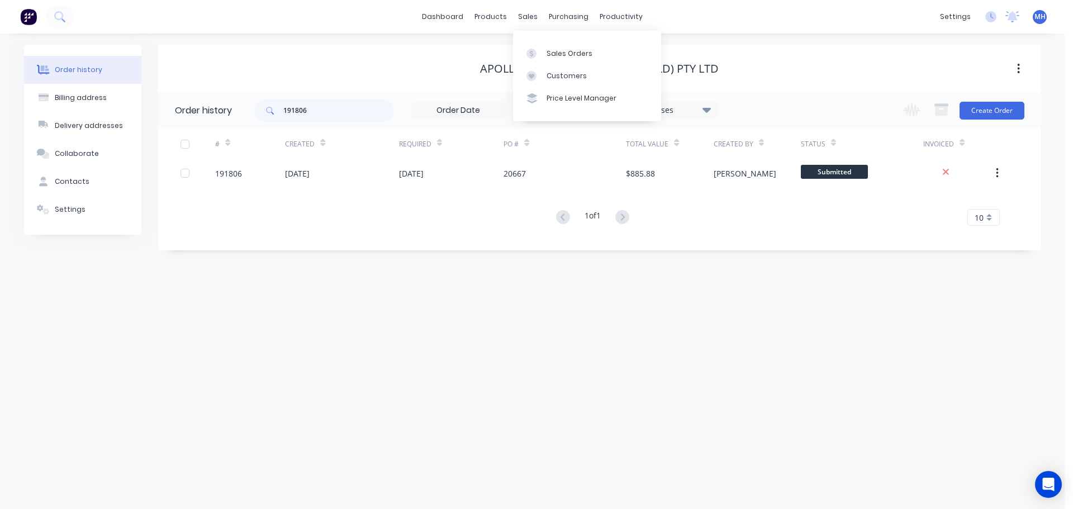
click at [540, 41] on div "Sales Orders Customers Price Level Manager" at bounding box center [587, 76] width 148 height 90
click at [548, 49] on div "Sales Orders" at bounding box center [570, 54] width 46 height 10
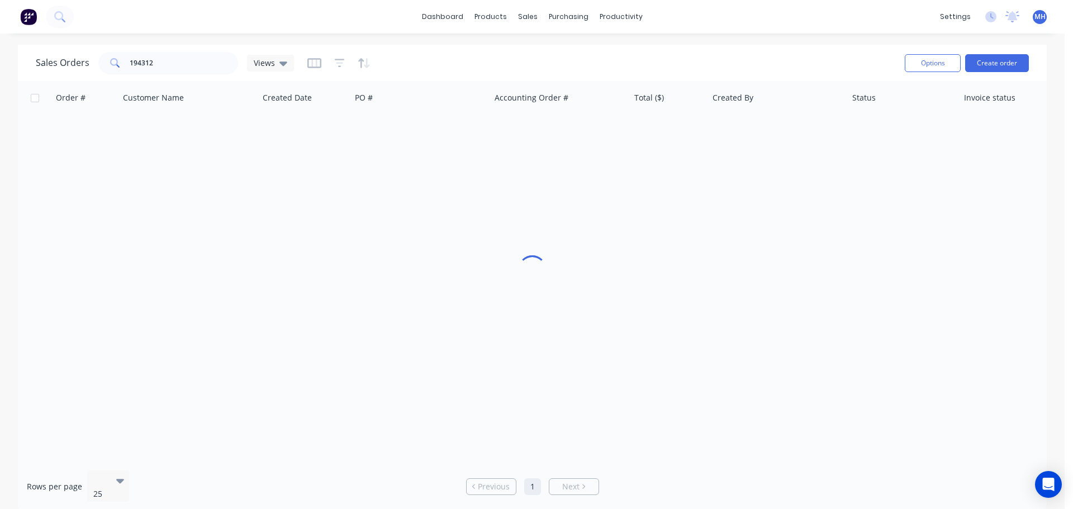
click at [818, 48] on div "Sales Orders 194312 Views Options Create order" at bounding box center [532, 63] width 1029 height 36
click at [774, 225] on div "Order # Customer Name Created Date PO # Accounting Order # Total ($) Created By…" at bounding box center [532, 271] width 1029 height 381
drag, startPoint x: 580, startPoint y: 257, endPoint x: 585, endPoint y: 252, distance: 6.7
click at [580, 256] on div "Order # Customer Name Created Date PO # Accounting Order # Total ($) Created By…" at bounding box center [532, 271] width 1029 height 381
drag, startPoint x: 375, startPoint y: 271, endPoint x: 300, endPoint y: 207, distance: 98.3
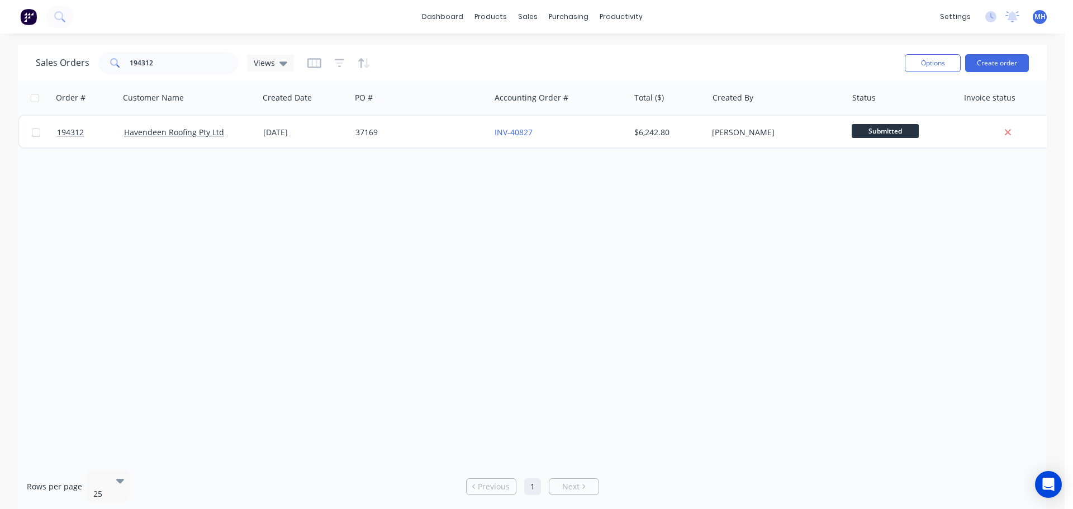
click at [375, 271] on div "Order # Customer Name Created Date PO # Accounting Order # Total ($) Created By…" at bounding box center [532, 271] width 1029 height 381
click at [182, 75] on div "Sales Orders 194312 Views" at bounding box center [466, 62] width 860 height 27
click at [174, 55] on input "194312" at bounding box center [184, 63] width 109 height 22
click at [535, 279] on div "Order # Customer Name Created Date PO # Accounting Order # Total ($) Created By…" at bounding box center [532, 271] width 1029 height 381
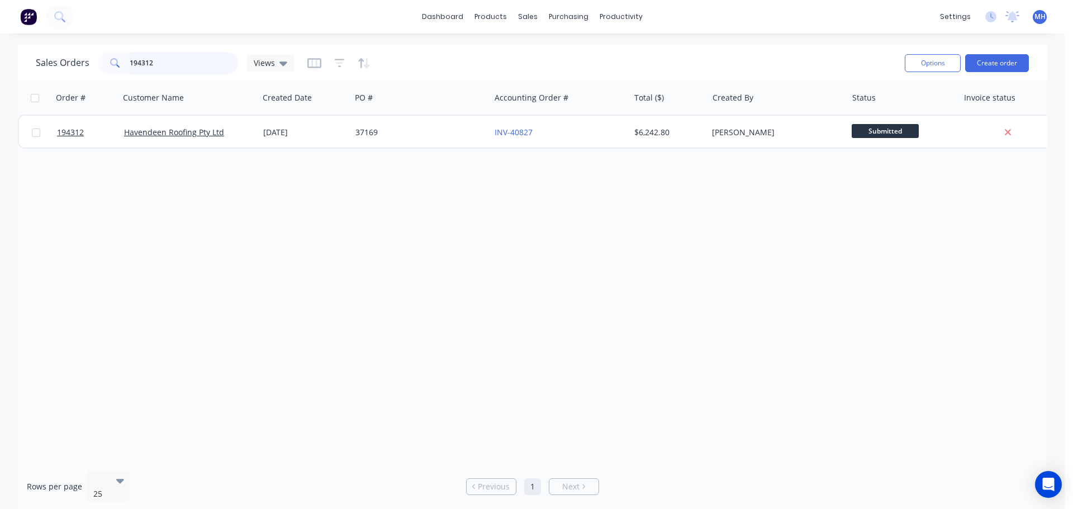
click at [191, 53] on input "194312" at bounding box center [184, 63] width 109 height 22
click at [415, 53] on div "Sales Orders 194312 Views" at bounding box center [466, 62] width 860 height 27
click at [511, 228] on div "Order # Customer Name Created Date PO # Accounting Order # Total ($) Created By…" at bounding box center [532, 271] width 1029 height 381
click at [447, 62] on div "Sales Orders 194312 Views" at bounding box center [466, 62] width 860 height 27
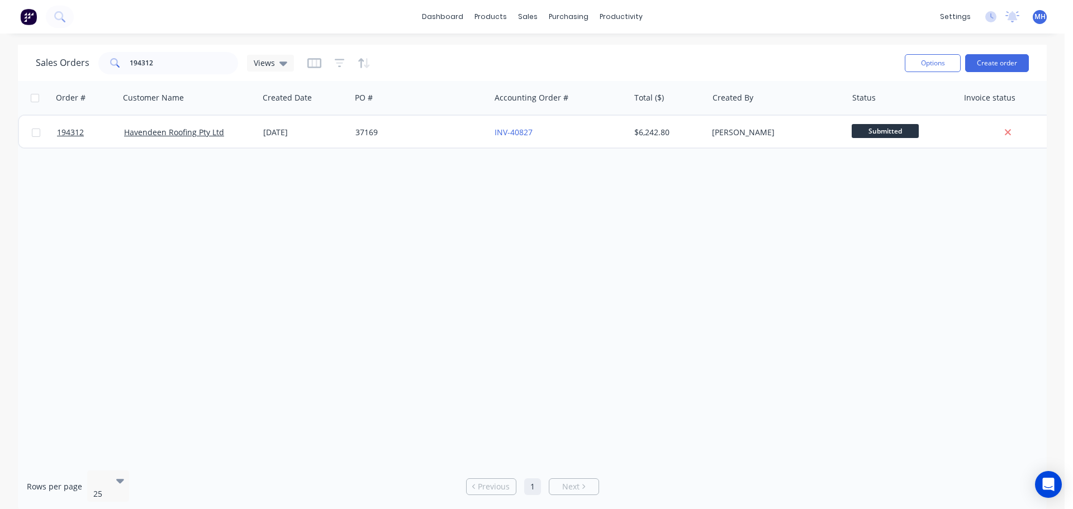
click at [458, 63] on div "Sales Orders 194312 Views" at bounding box center [466, 62] width 860 height 27
click at [459, 65] on div "Sales Orders 194312 Views" at bounding box center [466, 62] width 860 height 27
click at [541, 311] on div "Order # Customer Name Created Date PO # Accounting Order # Total ($) Created By…" at bounding box center [532, 271] width 1029 height 381
click at [428, 67] on div "Sales Orders 194312 Views" at bounding box center [466, 62] width 860 height 27
click at [547, 271] on div "Order # Customer Name Created Date PO # Accounting Order # Total ($) Created By…" at bounding box center [532, 271] width 1029 height 381
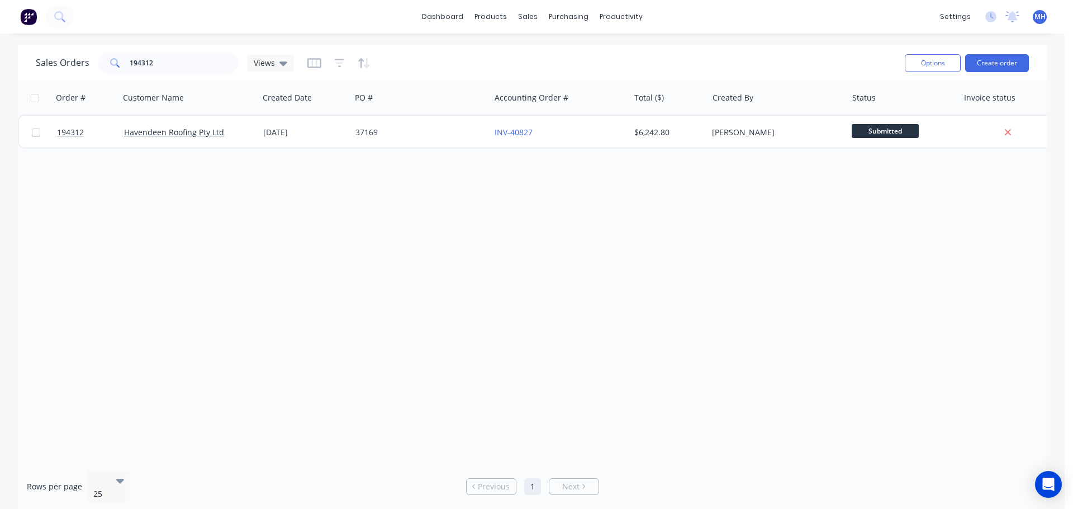
click at [706, 310] on div "Order # Customer Name Created Date PO # Accounting Order # Total ($) Created By…" at bounding box center [532, 271] width 1029 height 381
click at [704, 302] on div "Order # Customer Name Created Date PO # Accounting Order # Total ($) Created By…" at bounding box center [532, 271] width 1029 height 381
click at [559, 79] on div "Customers" at bounding box center [567, 76] width 40 height 10
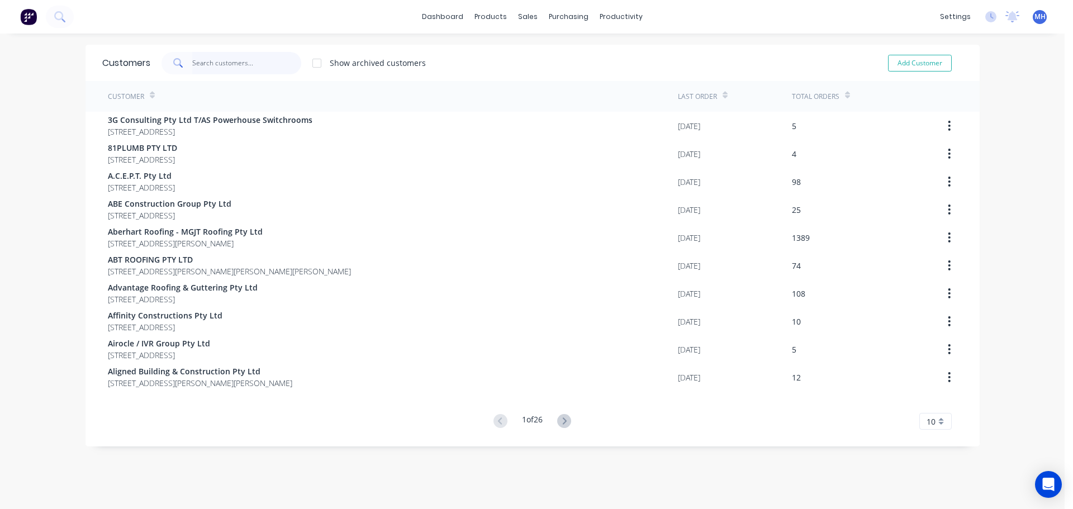
click at [226, 55] on input "text" at bounding box center [246, 63] width 109 height 22
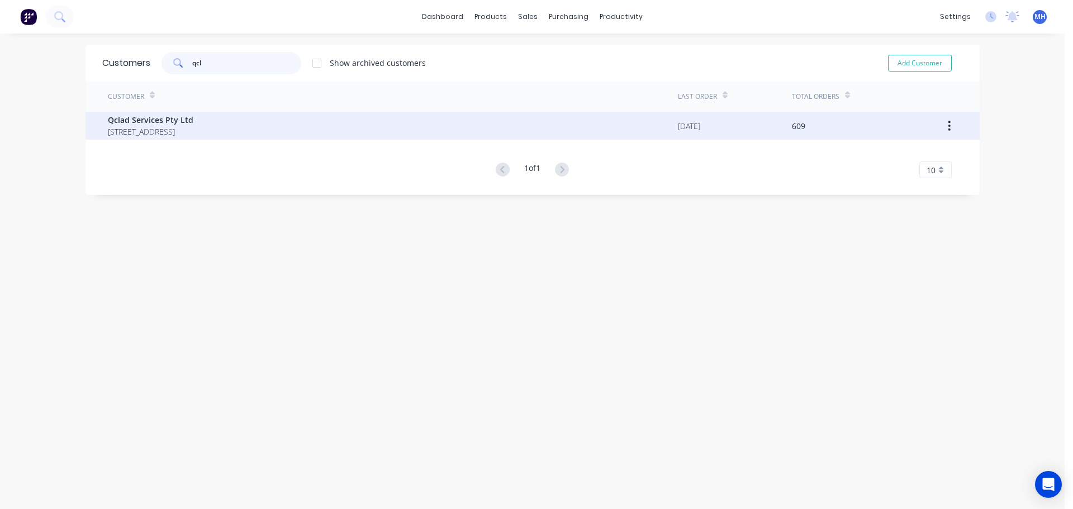
type input "qcl"
click at [193, 127] on span "[STREET_ADDRESS]" at bounding box center [151, 132] width 86 height 12
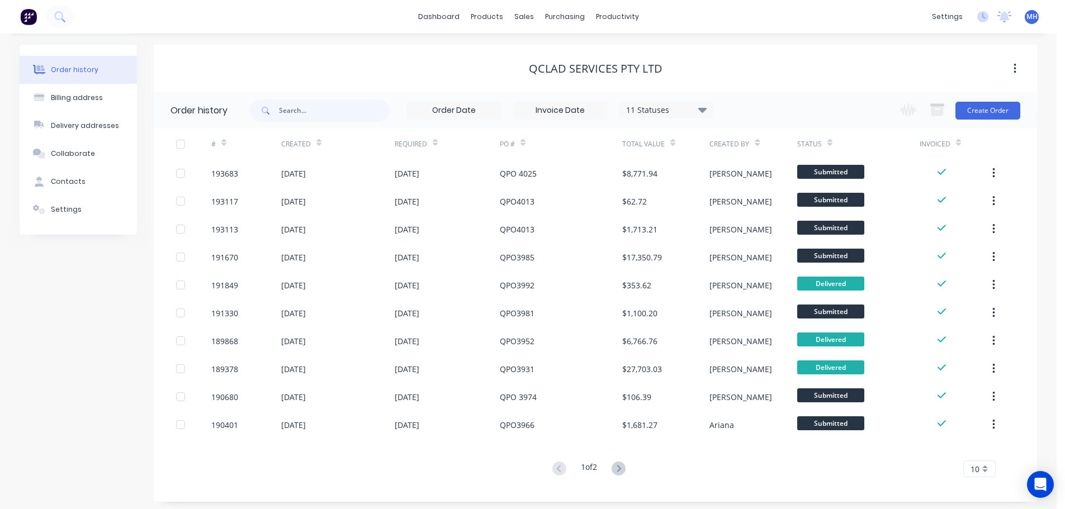
click at [692, 111] on div "11 Statuses" at bounding box center [666, 110] width 94 height 12
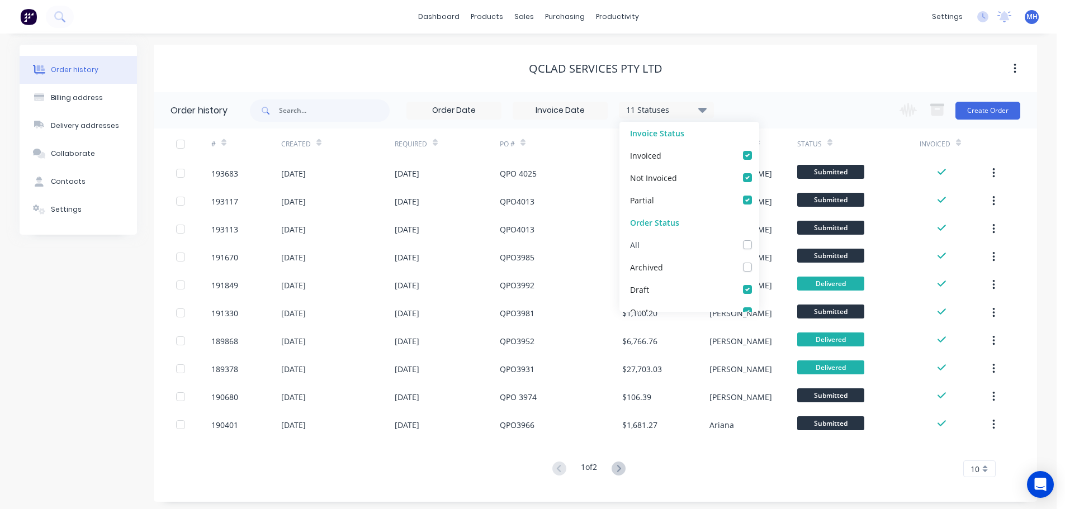
click at [759, 239] on label at bounding box center [759, 239] width 0 height 0
click at [759, 244] on input "checkbox" at bounding box center [763, 244] width 9 height 11
checkbox input "true"
click at [759, 239] on label at bounding box center [759, 239] width 0 height 0
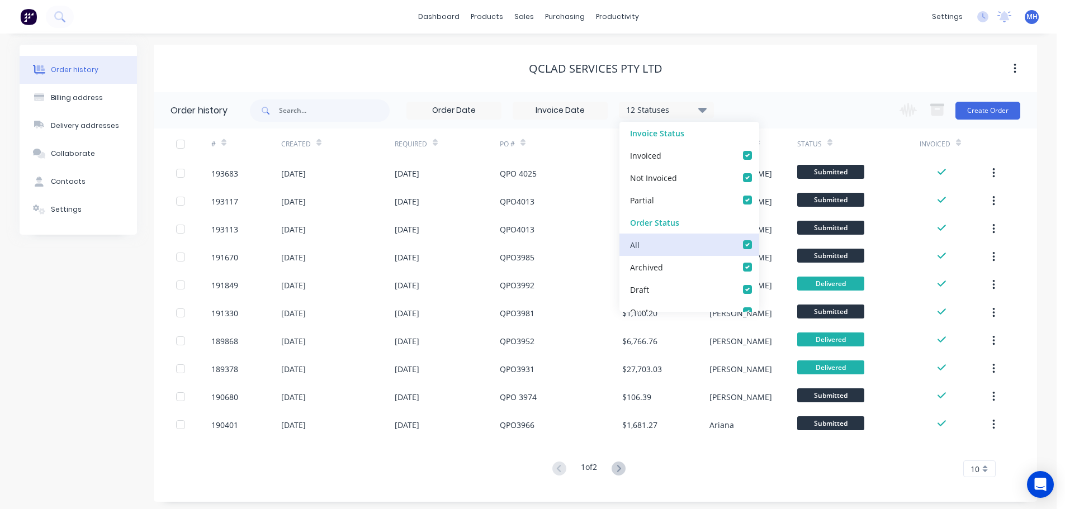
click at [759, 245] on input "checkbox" at bounding box center [763, 244] width 9 height 11
checkbox input "false"
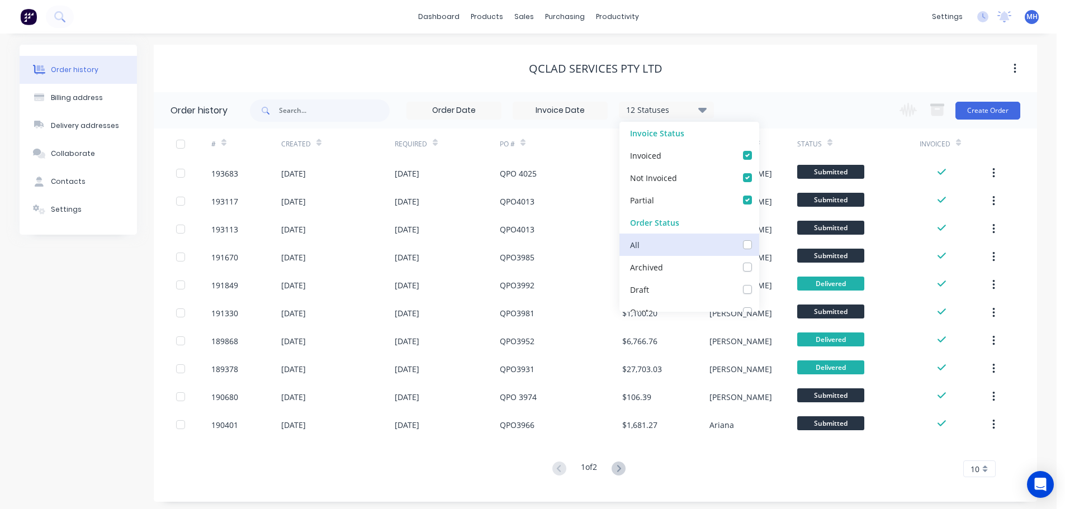
checkbox input "false"
checkbox up_checkbox_f065c758-0d54-45b4-87d1-a876060561b1undefined "false"
checkbox input "false"
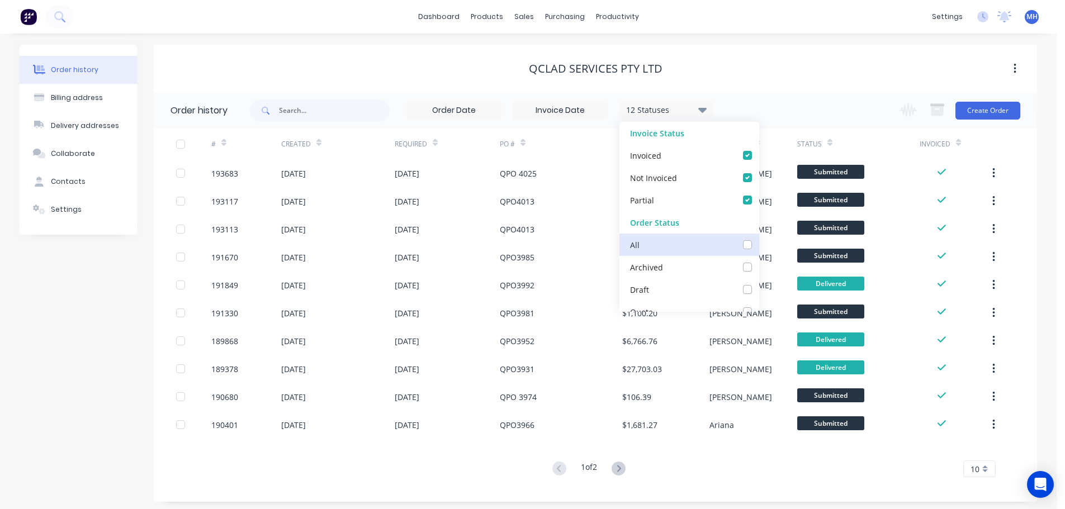
checkbox Up_checkbox_6o2k0gundefined "false"
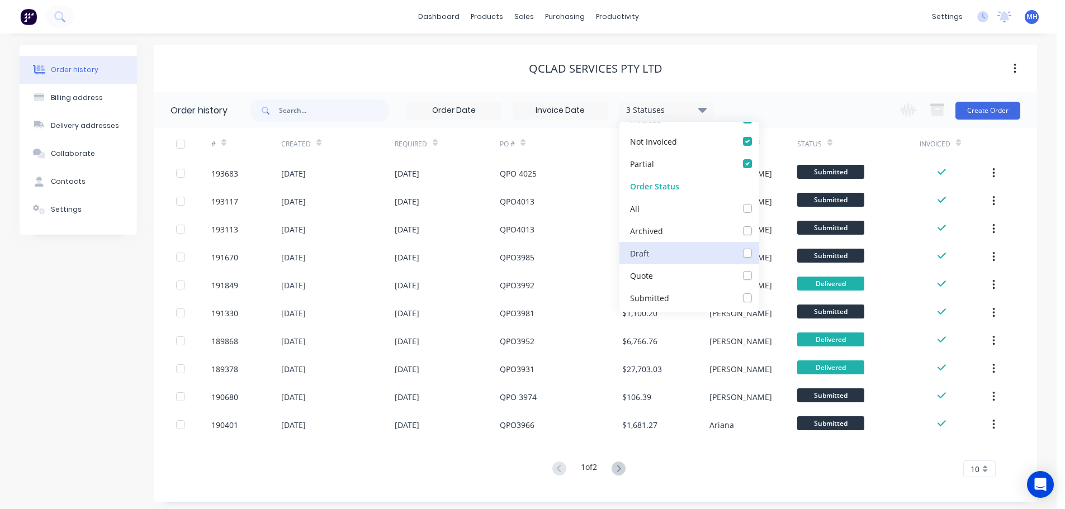
scroll to position [56, 0]
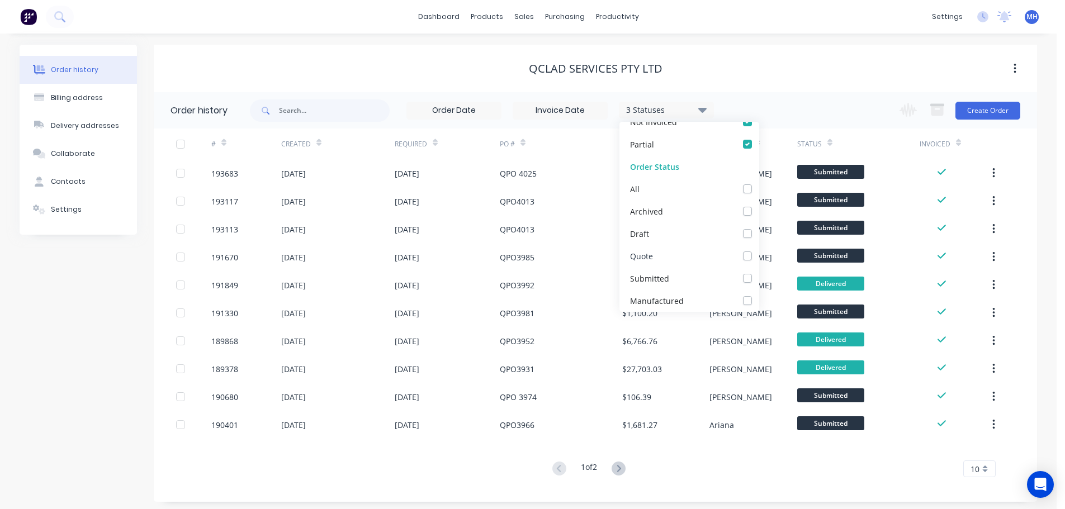
click at [759, 250] on label at bounding box center [759, 250] width 0 height 0
click at [759, 255] on input "checkbox" at bounding box center [763, 255] width 9 height 11
checkbox input "true"
click at [747, 63] on div "Qclad Services Pty Ltd" at bounding box center [595, 68] width 883 height 13
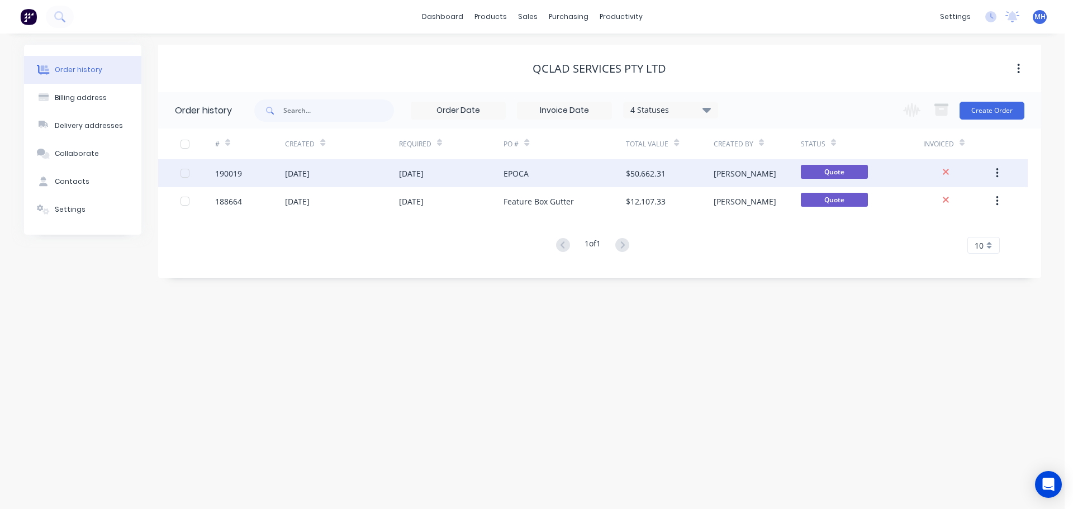
click at [509, 177] on div "EPOCA" at bounding box center [516, 174] width 25 height 12
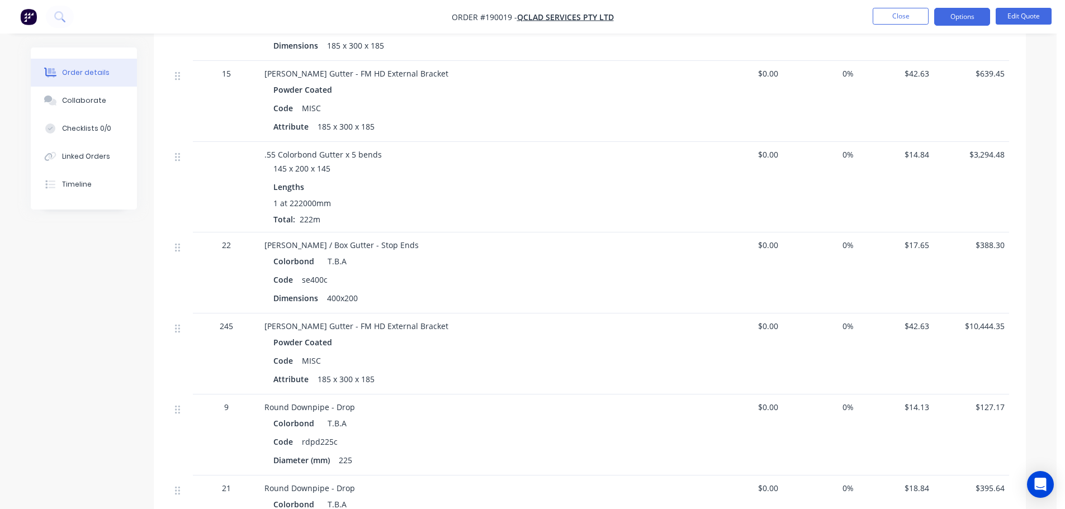
scroll to position [1006, 0]
click at [895, 22] on button "Close" at bounding box center [901, 16] width 56 height 17
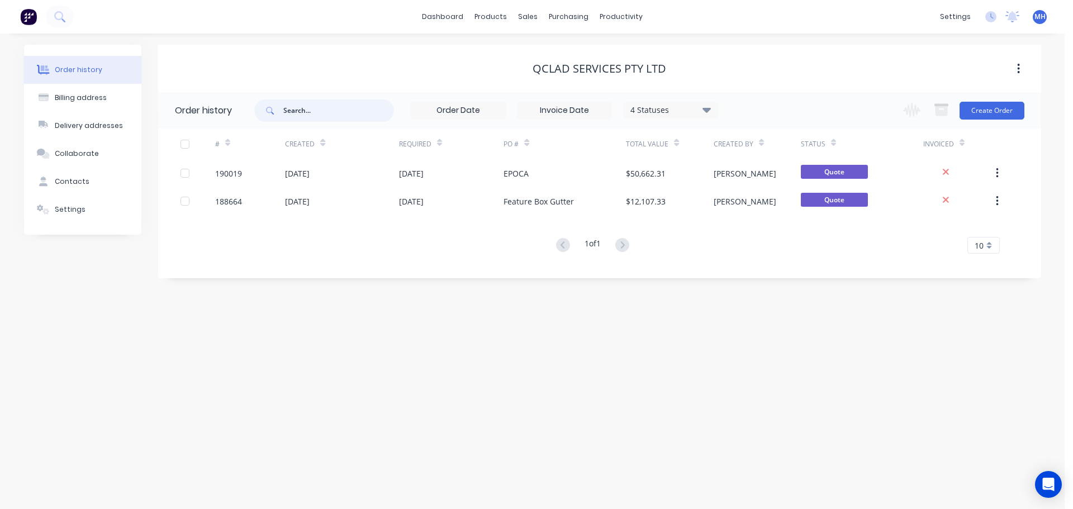
click at [352, 112] on input "text" at bounding box center [338, 110] width 111 height 22
type input "1907"
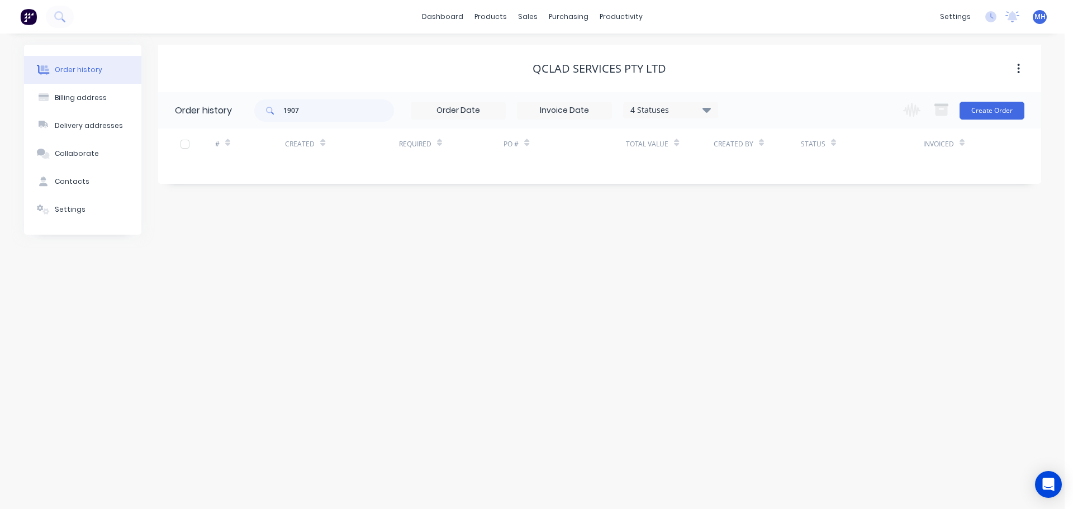
click at [674, 114] on div "4 Statuses" at bounding box center [671, 110] width 94 height 12
click at [763, 239] on label at bounding box center [763, 239] width 0 height 0
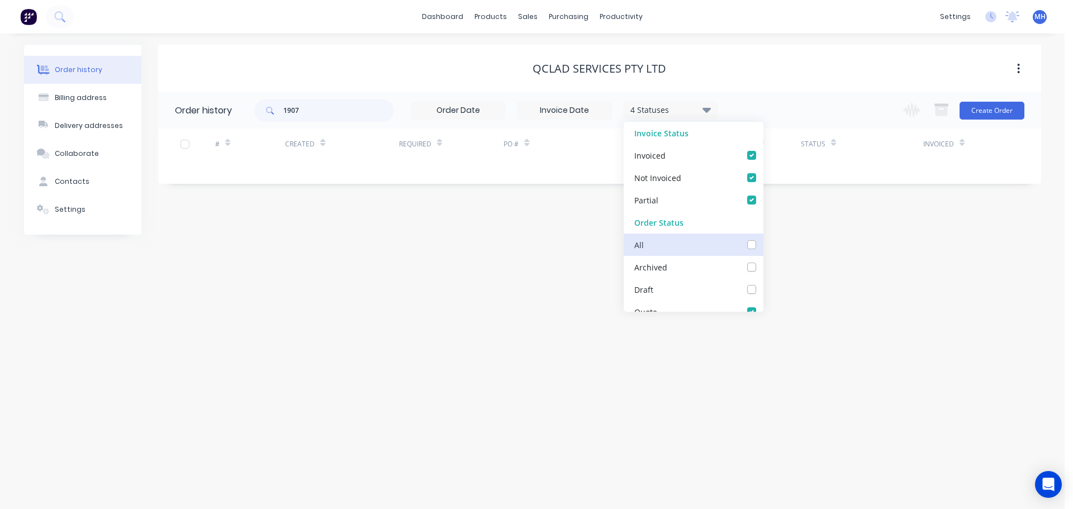
click at [763, 247] on input "checkbox" at bounding box center [767, 244] width 9 height 11
checkbox input "true"
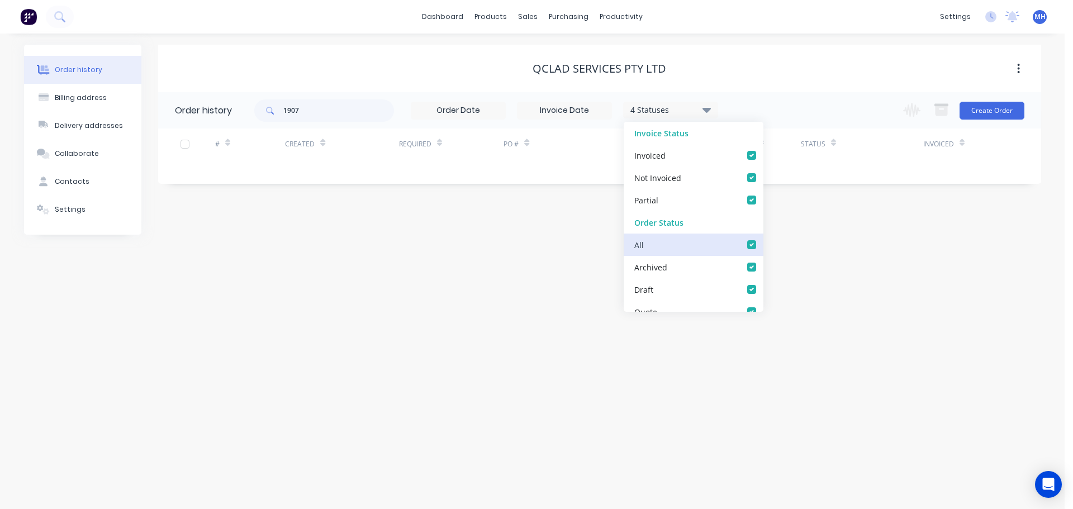
checkbox input "true"
checkbox up_checkbox_f065c758-0d54-45b4-87d1-a876060561b1undefined "true"
checkbox input "true"
checkbox Up_checkbox_6gwljtundefined "true"
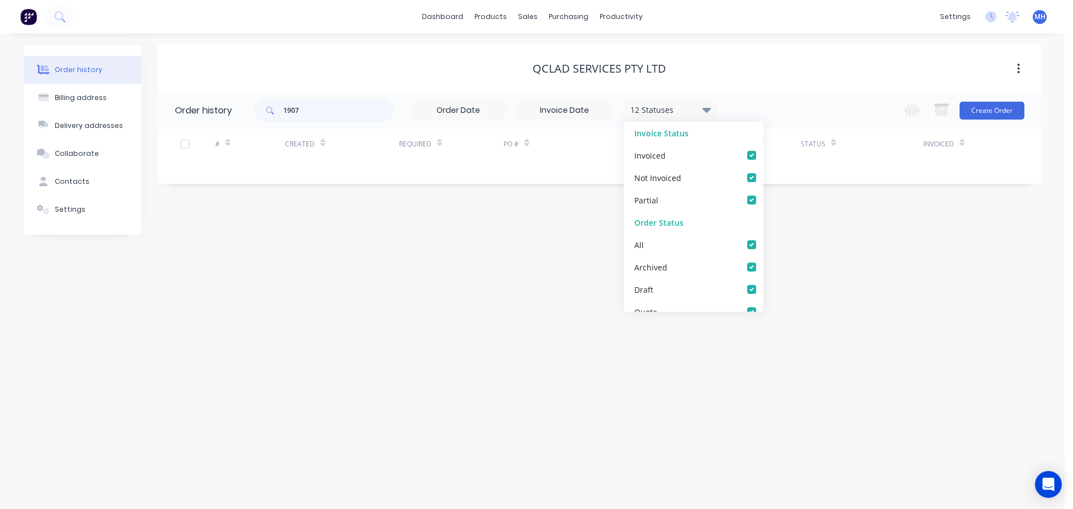
click at [772, 73] on div "Qclad Services Pty Ltd" at bounding box center [599, 68] width 883 height 13
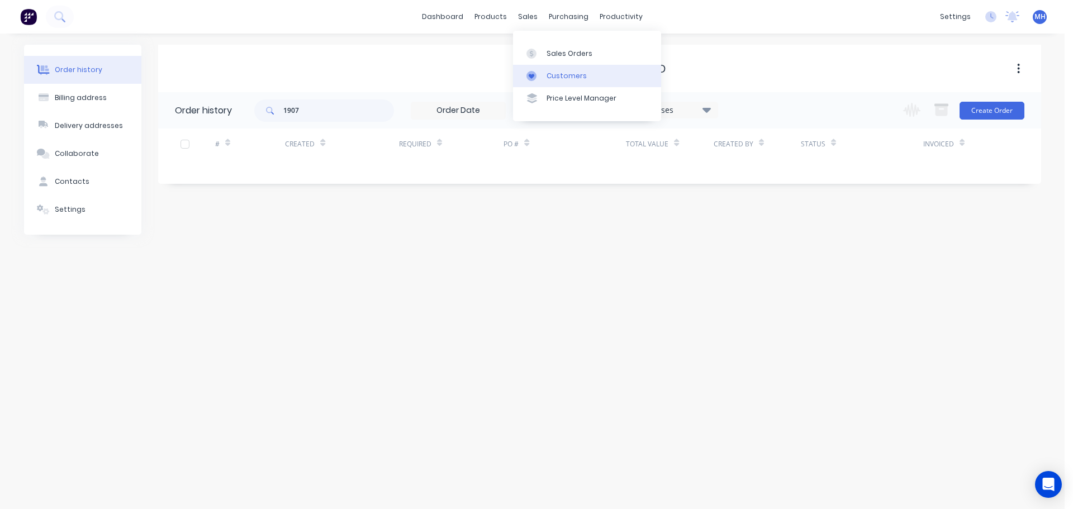
click at [548, 81] on link "Customers" at bounding box center [587, 76] width 148 height 22
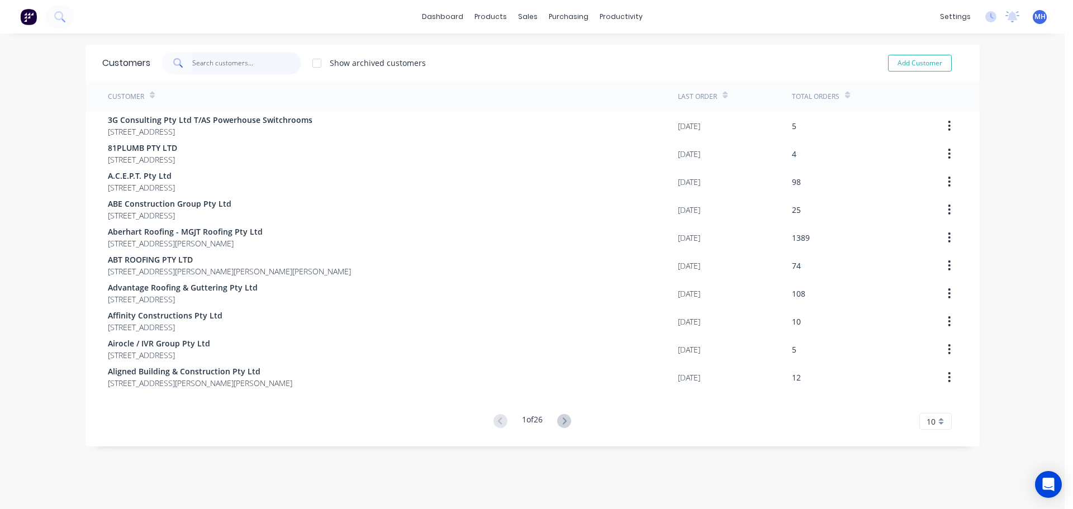
click at [228, 69] on input "text" at bounding box center [246, 63] width 109 height 22
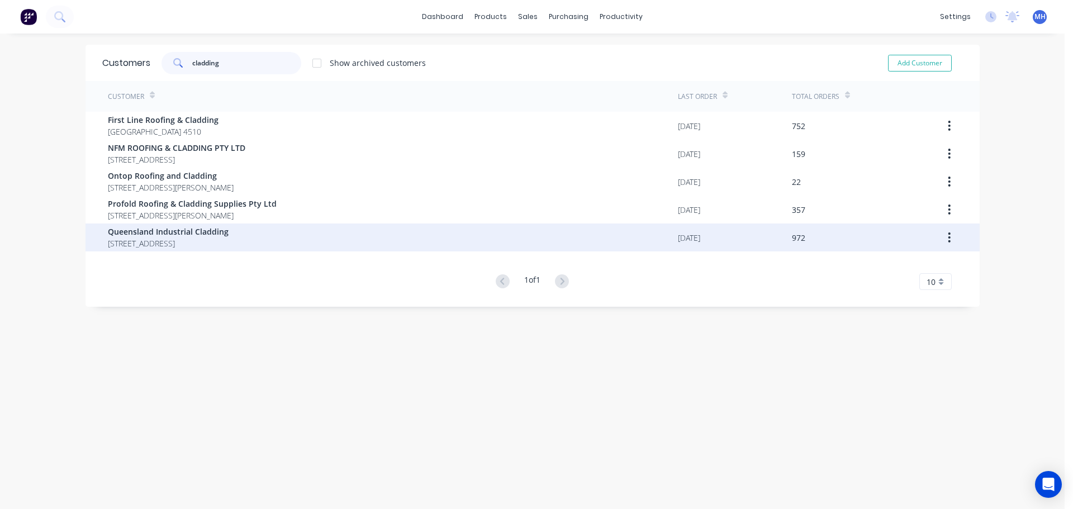
type input "cladding"
click at [223, 235] on span "Queensland Industrial Cladding" at bounding box center [168, 232] width 121 height 12
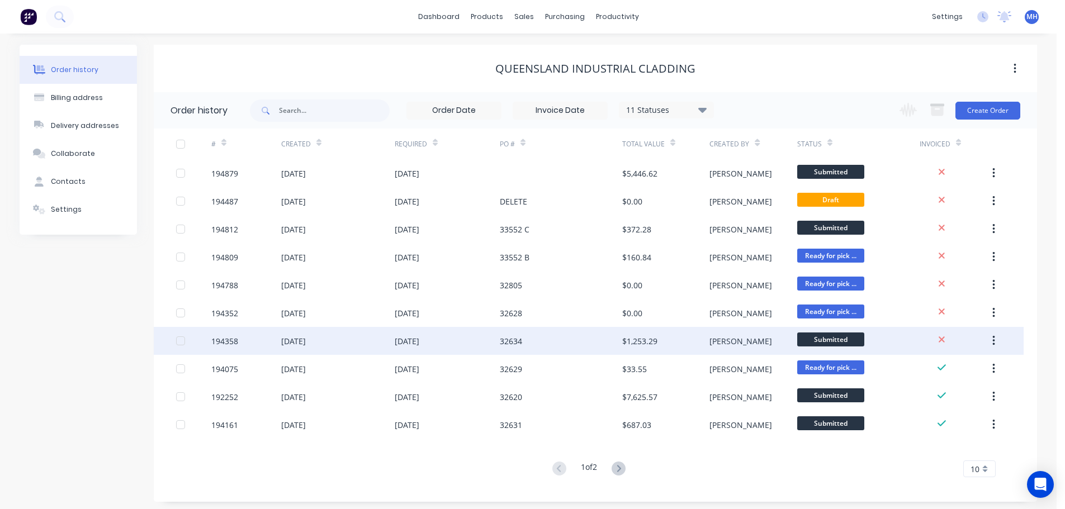
click at [537, 340] on div "32634" at bounding box center [561, 341] width 122 height 28
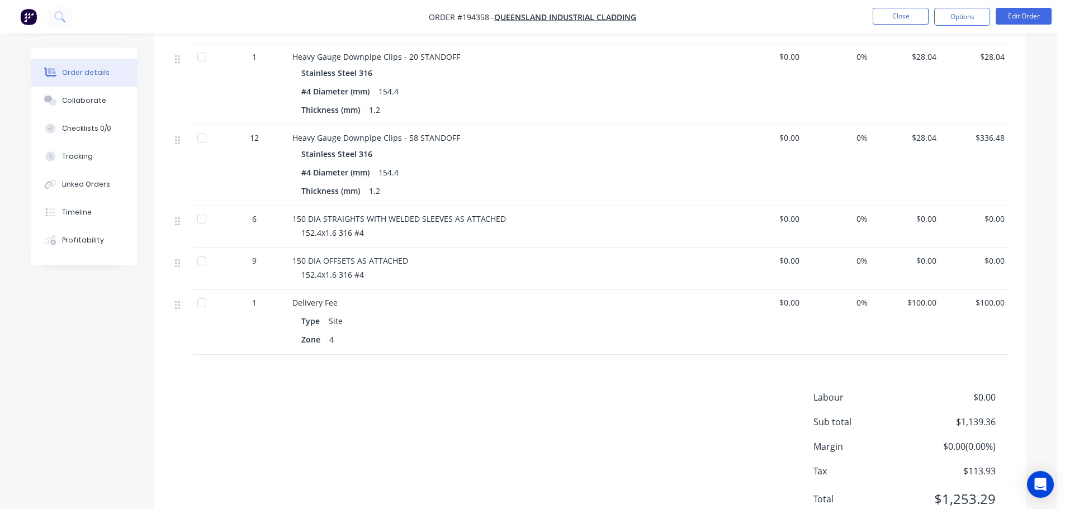
scroll to position [671, 0]
drag, startPoint x: 578, startPoint y: 400, endPoint x: 562, endPoint y: 401, distance: 15.7
click at [577, 400] on div "Labour $0.00 Sub total $1,139.36 Margin $0.00 ( 0.00 %) Tax $113.93 Total $1,25…" at bounding box center [589, 454] width 838 height 130
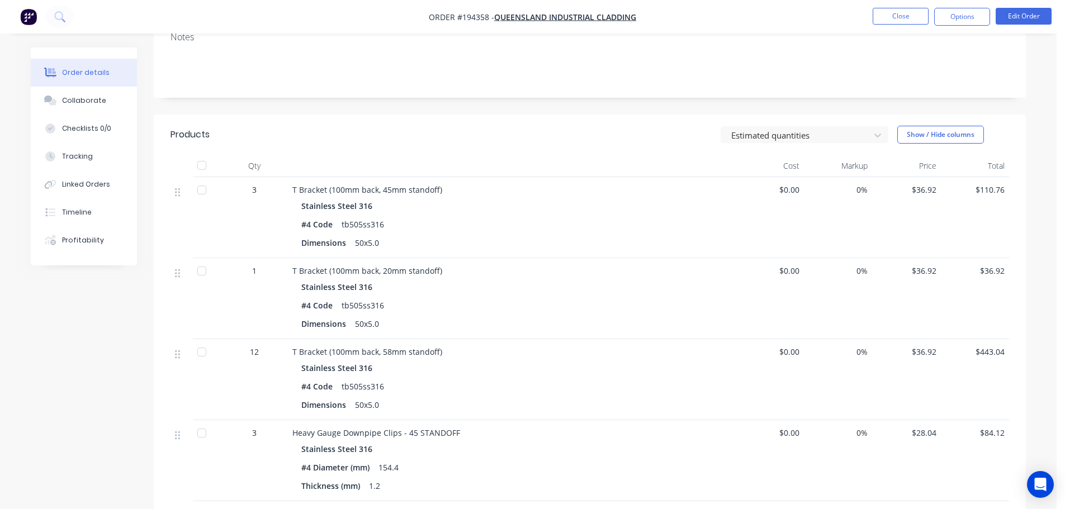
scroll to position [0, 0]
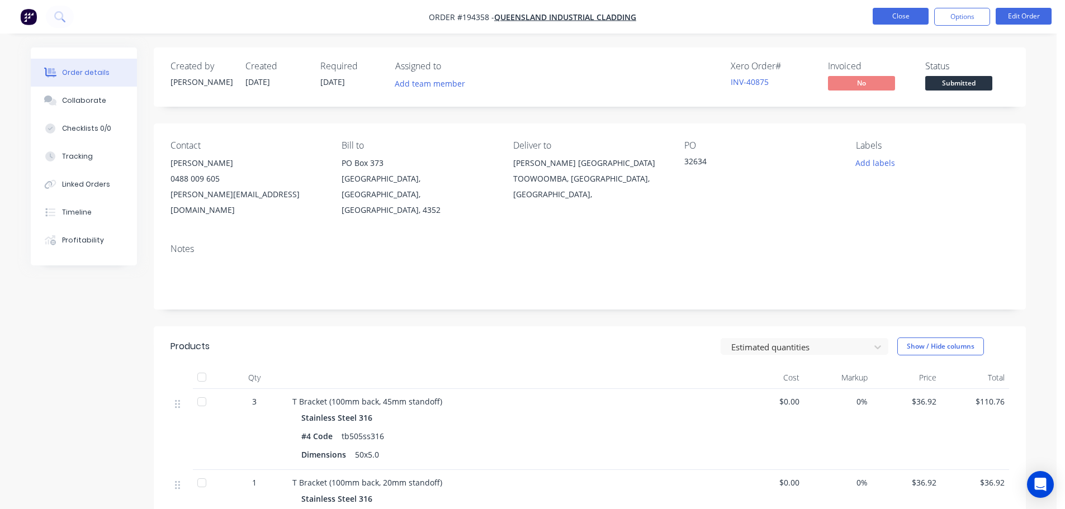
click at [900, 16] on button "Close" at bounding box center [901, 16] width 56 height 17
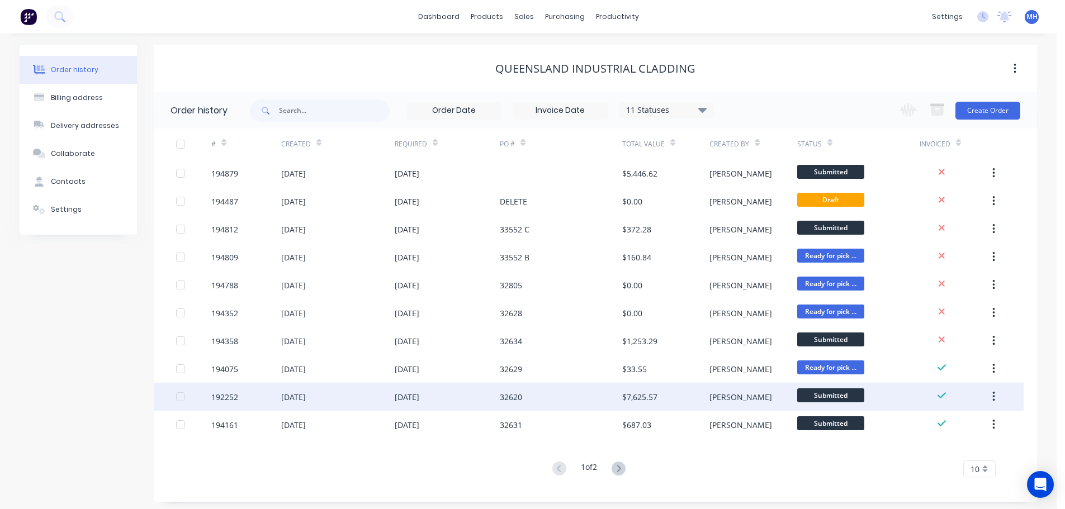
click at [501, 397] on div "32620" at bounding box center [511, 397] width 22 height 12
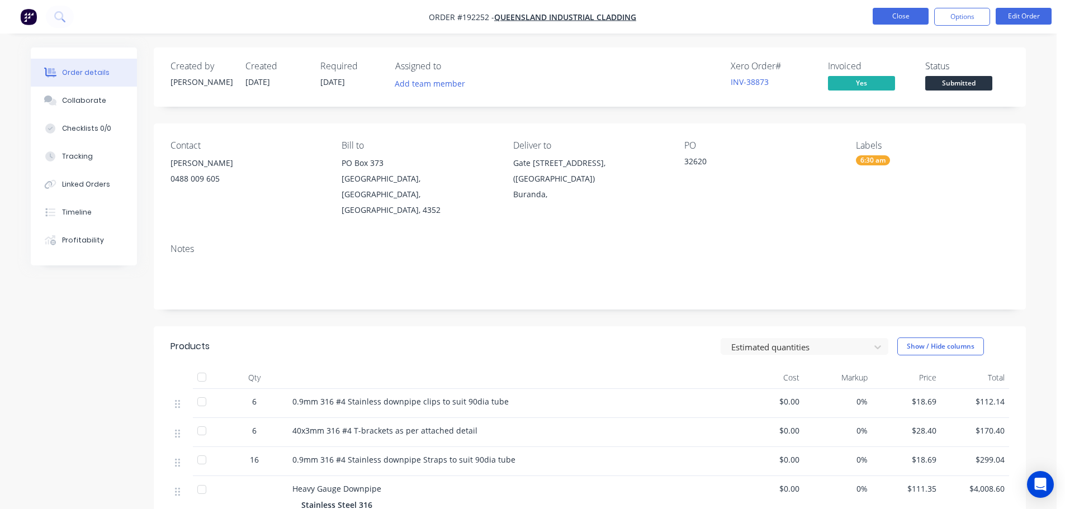
click at [874, 11] on button "Close" at bounding box center [901, 16] width 56 height 17
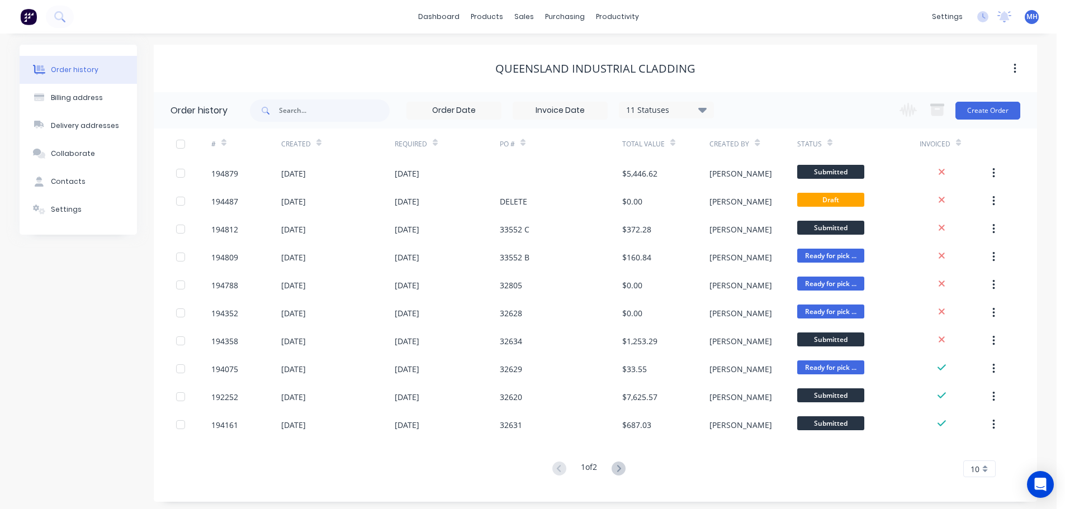
drag, startPoint x: 860, startPoint y: 31, endPoint x: 759, endPoint y: 58, distance: 105.2
click at [759, 59] on div "Queensland Industrial Cladding" at bounding box center [595, 69] width 883 height 20
click at [619, 472] on icon at bounding box center [619, 469] width 14 height 14
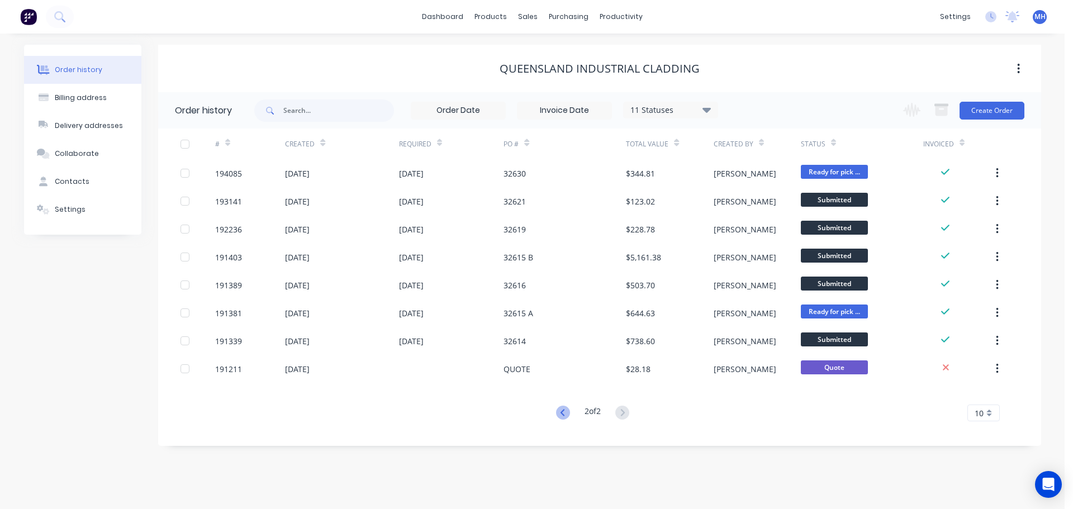
click at [556, 417] on icon at bounding box center [563, 413] width 14 height 14
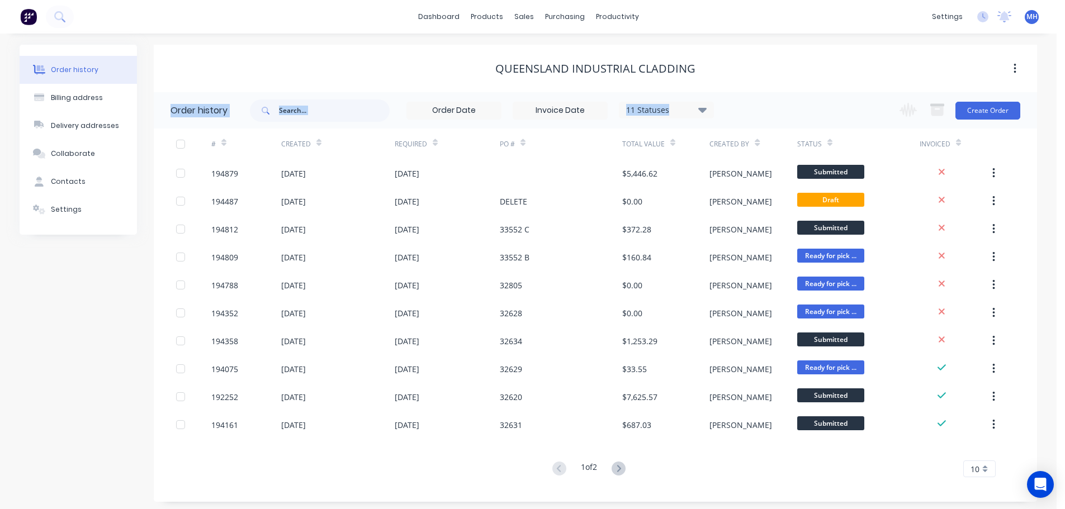
click at [724, 88] on div "Queensland Industrial Cladding Order history 11 Statuses Invoice Status Invoice…" at bounding box center [595, 273] width 883 height 457
click at [736, 73] on div "Queensland Industrial Cladding" at bounding box center [595, 68] width 883 height 13
drag, startPoint x: 707, startPoint y: 66, endPoint x: 468, endPoint y: 77, distance: 239.5
click at [457, 79] on div "Queensland Industrial Cladding" at bounding box center [595, 69] width 883 height 48
click at [491, 72] on div "Queensland Industrial Cladding" at bounding box center [595, 68] width 883 height 13
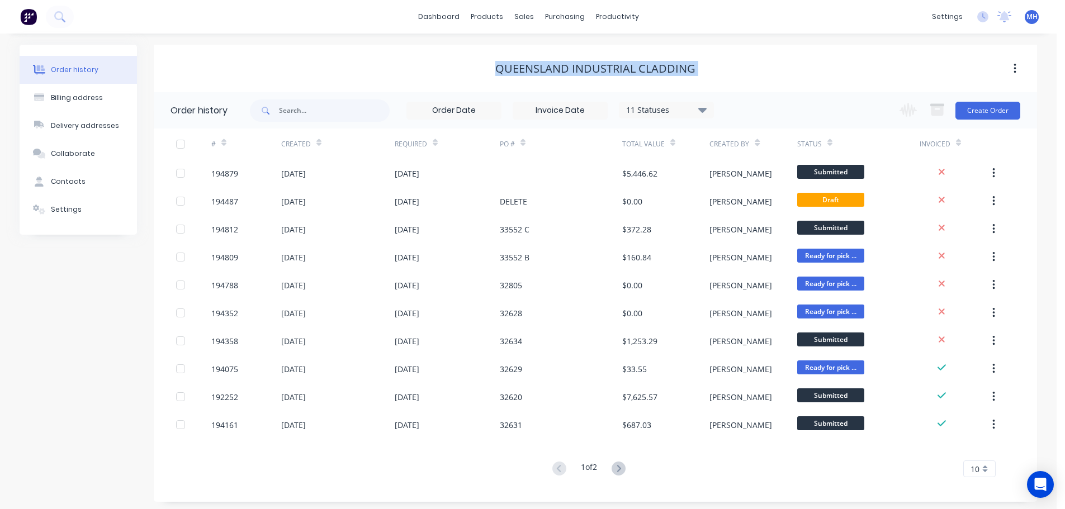
drag, startPoint x: 494, startPoint y: 68, endPoint x: 729, endPoint y: 47, distance: 235.7
click at [728, 47] on div "Queensland Industrial Cladding" at bounding box center [595, 69] width 883 height 48
click at [731, 59] on div "Queensland Industrial Cladding" at bounding box center [595, 69] width 883 height 20
drag, startPoint x: 699, startPoint y: 68, endPoint x: 467, endPoint y: 80, distance: 231.8
click at [462, 81] on div "Queensland Industrial Cladding" at bounding box center [595, 69] width 883 height 48
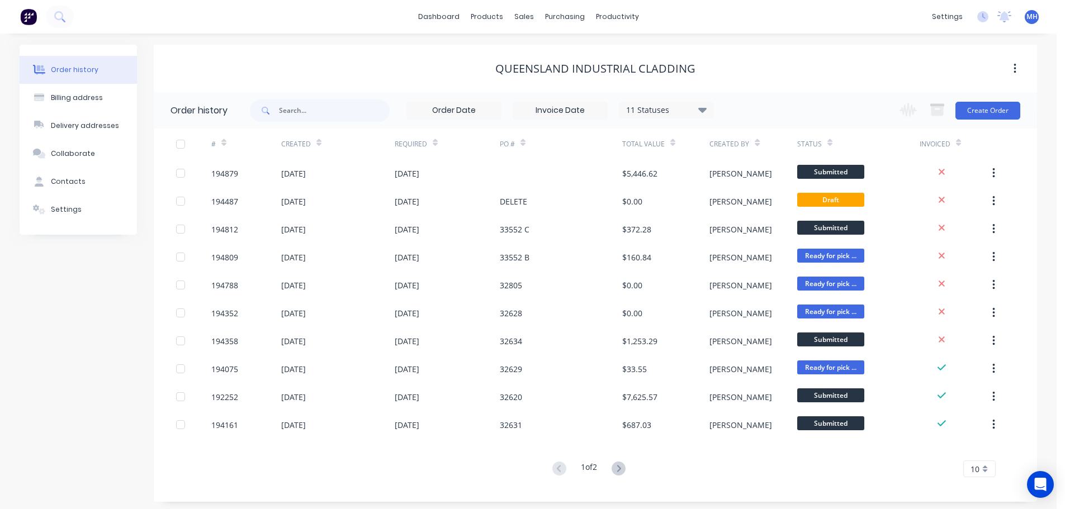
click at [485, 78] on div "Queensland Industrial Cladding" at bounding box center [595, 69] width 883 height 20
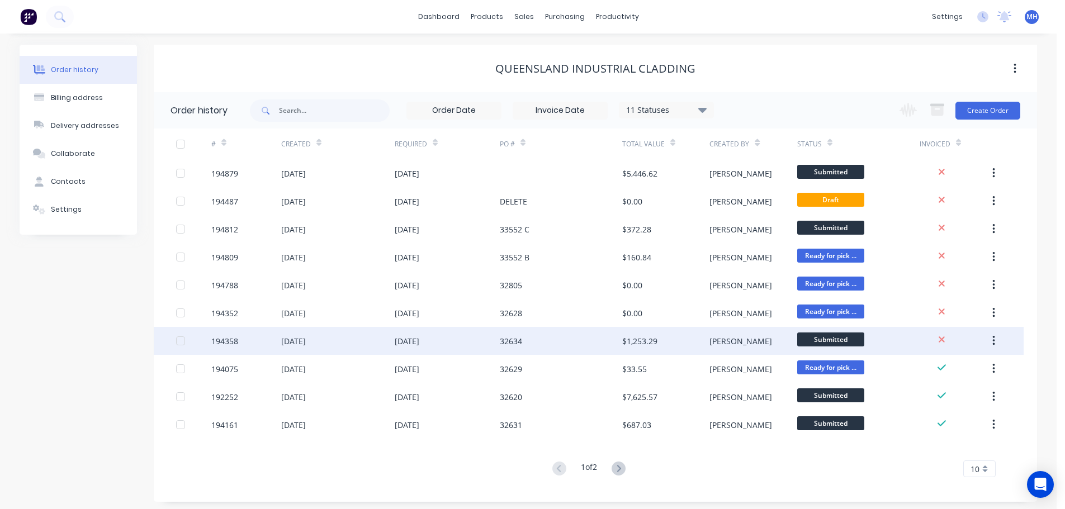
click at [535, 334] on div "32634" at bounding box center [561, 341] width 122 height 28
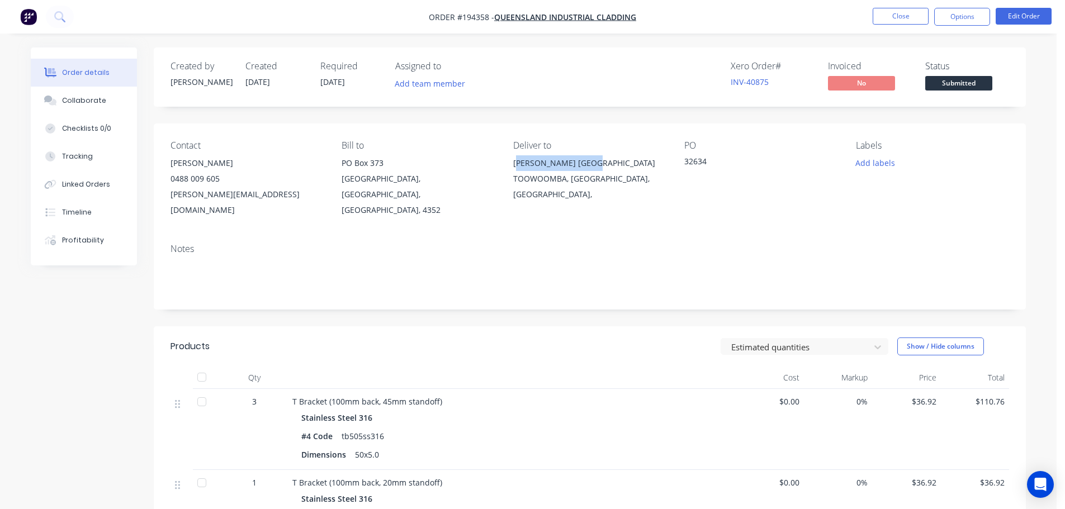
drag, startPoint x: 518, startPoint y: 163, endPoint x: 617, endPoint y: 164, distance: 98.9
click at [617, 164] on div "[PERSON_NAME] [GEOGRAPHIC_DATA]" at bounding box center [589, 163] width 153 height 16
click at [598, 125] on div "Contact [PERSON_NAME] [PHONE_NUMBER] [PERSON_NAME][EMAIL_ADDRESS][DOMAIN_NAME] …" at bounding box center [590, 179] width 872 height 111
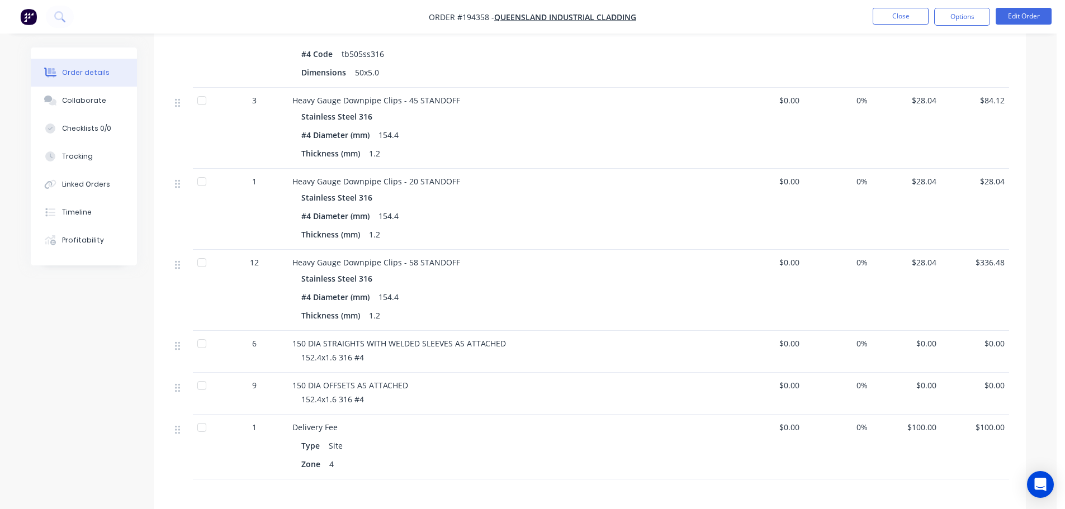
scroll to position [559, 0]
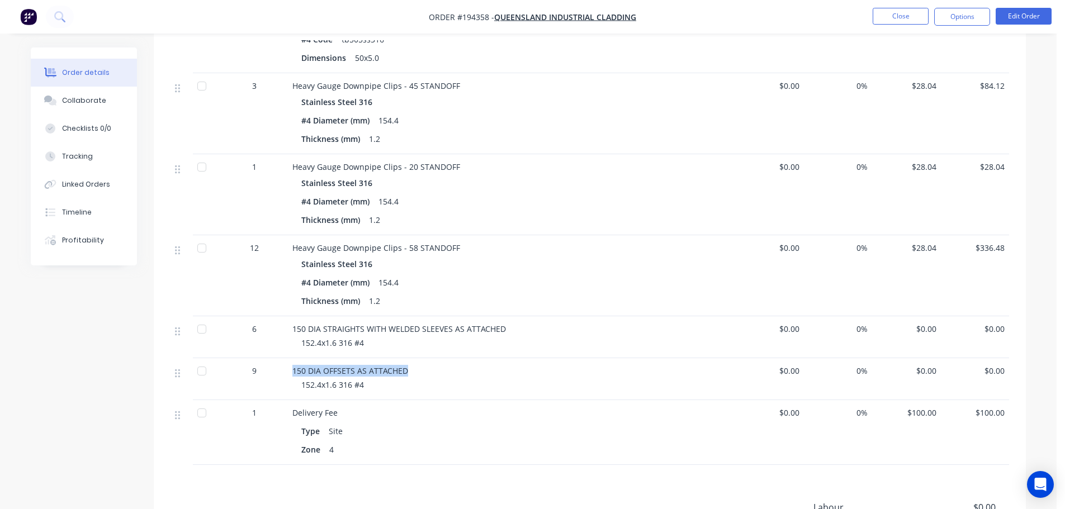
drag, startPoint x: 290, startPoint y: 352, endPoint x: 450, endPoint y: 347, distance: 159.9
click at [449, 358] on div "150 DIA OFFSETS AS ATTACHED 152.4x1.6 316 #4" at bounding box center [511, 379] width 447 height 42
click at [450, 358] on div "150 DIA OFFSETS AS ATTACHED 152.4x1.6 316 #4" at bounding box center [511, 379] width 447 height 42
click at [41, 101] on button "Collaborate" at bounding box center [84, 101] width 106 height 28
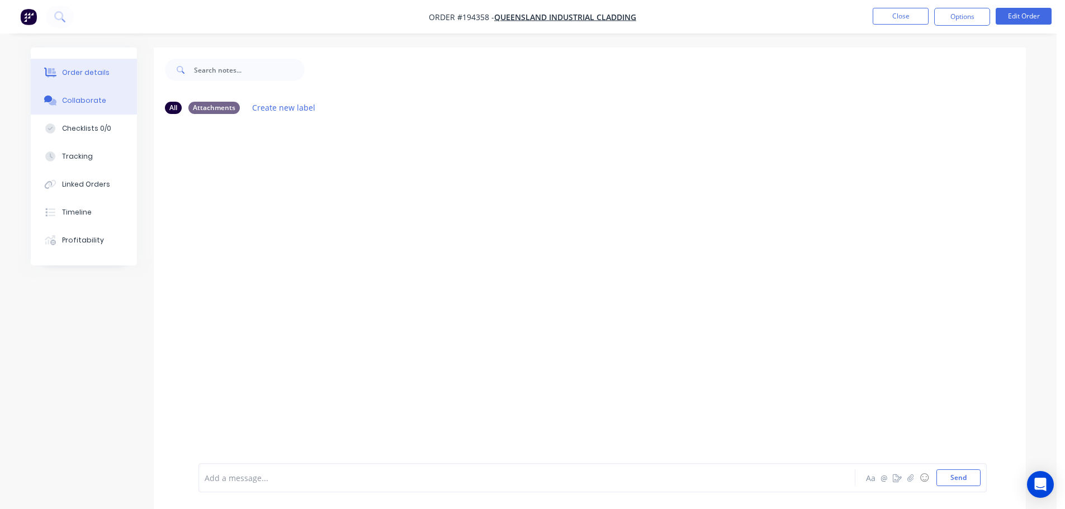
click at [99, 75] on div "Order details" at bounding box center [86, 73] width 48 height 10
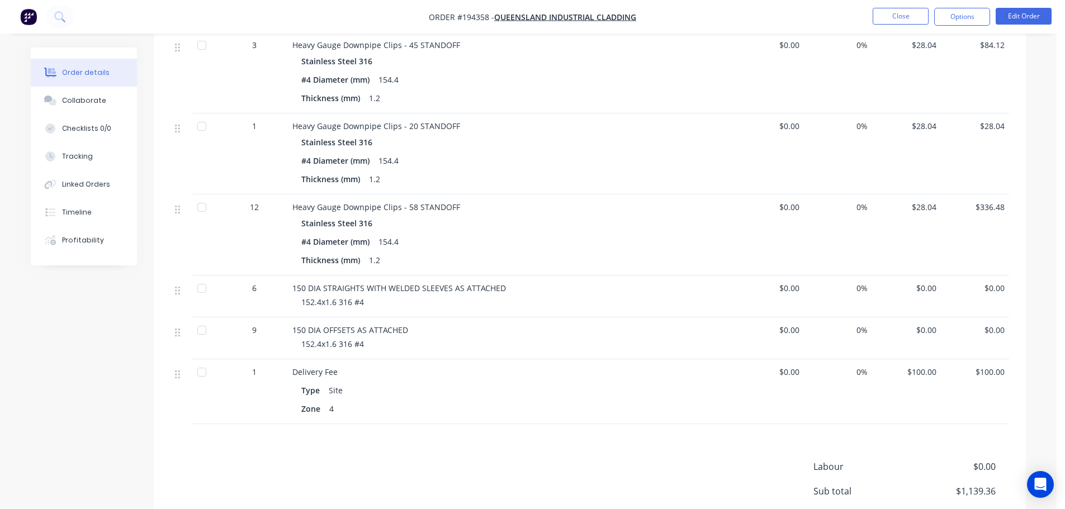
scroll to position [615, 0]
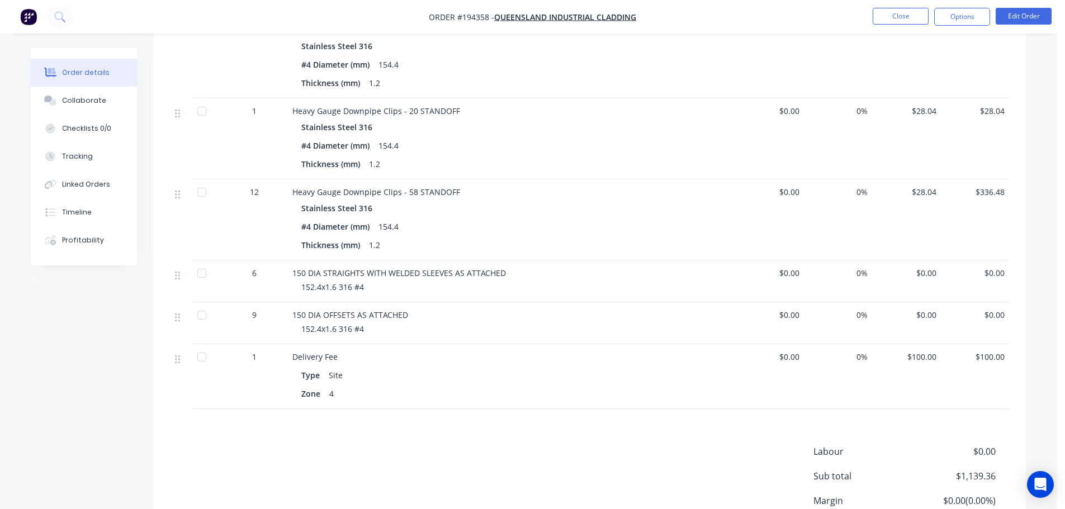
drag, startPoint x: 564, startPoint y: 444, endPoint x: 535, endPoint y: 438, distance: 29.7
click at [563, 445] on div "Labour $0.00 Sub total $1,139.36 Margin $0.00 ( 0.00 %) Tax $113.93 Total $1,25…" at bounding box center [589, 510] width 838 height 130
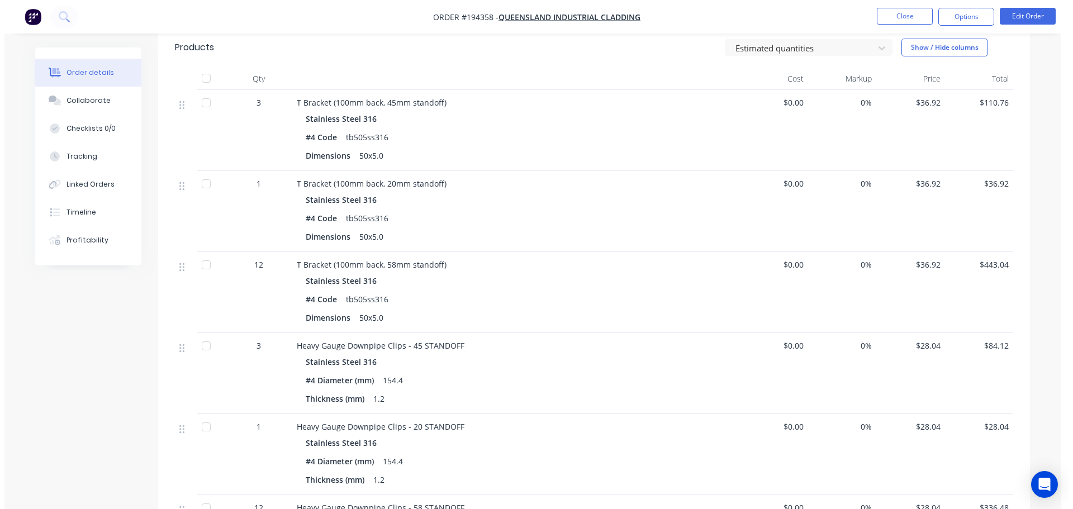
scroll to position [0, 0]
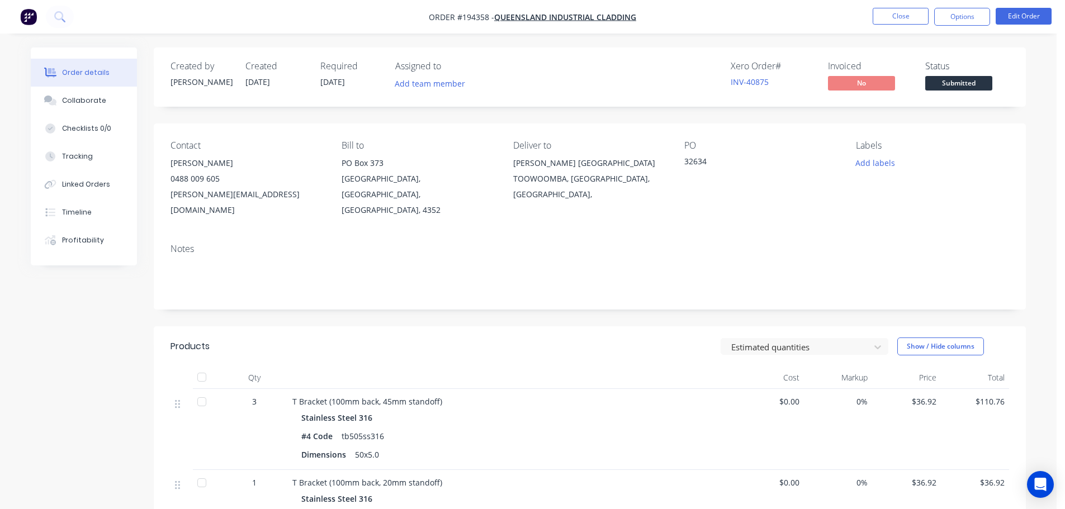
drag, startPoint x: 433, startPoint y: 315, endPoint x: 423, endPoint y: 325, distance: 13.8
click at [433, 326] on header "Products Estimated quantities Show / Hide columns" at bounding box center [590, 346] width 872 height 40
click at [899, 11] on button "Close" at bounding box center [901, 16] width 56 height 17
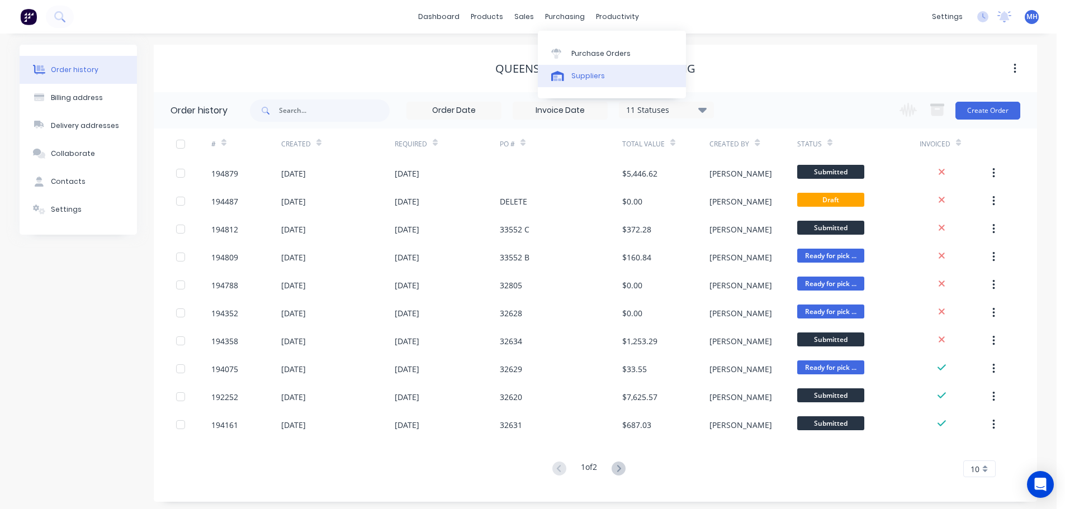
click at [588, 79] on div "Suppliers" at bounding box center [588, 76] width 34 height 10
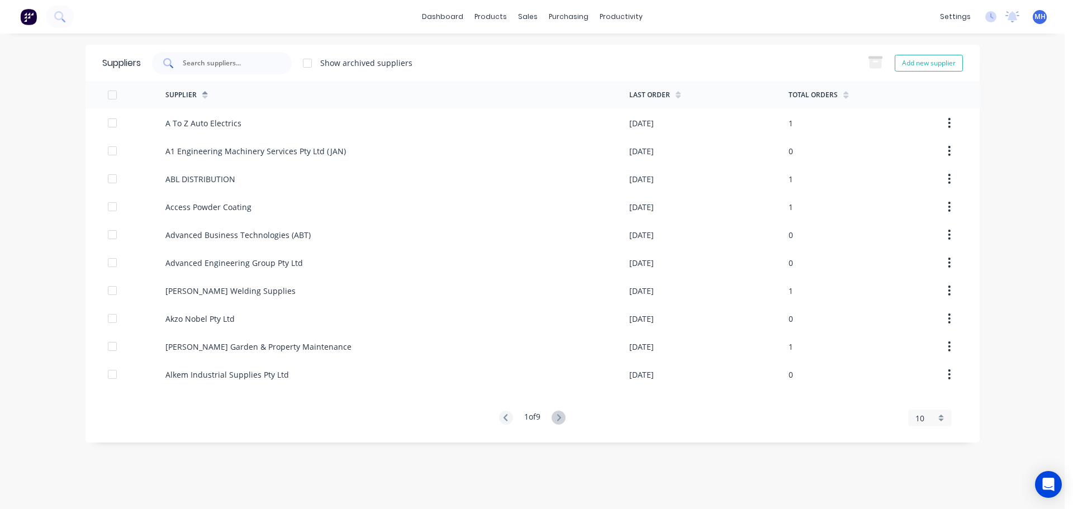
click at [274, 71] on div at bounding box center [222, 63] width 140 height 22
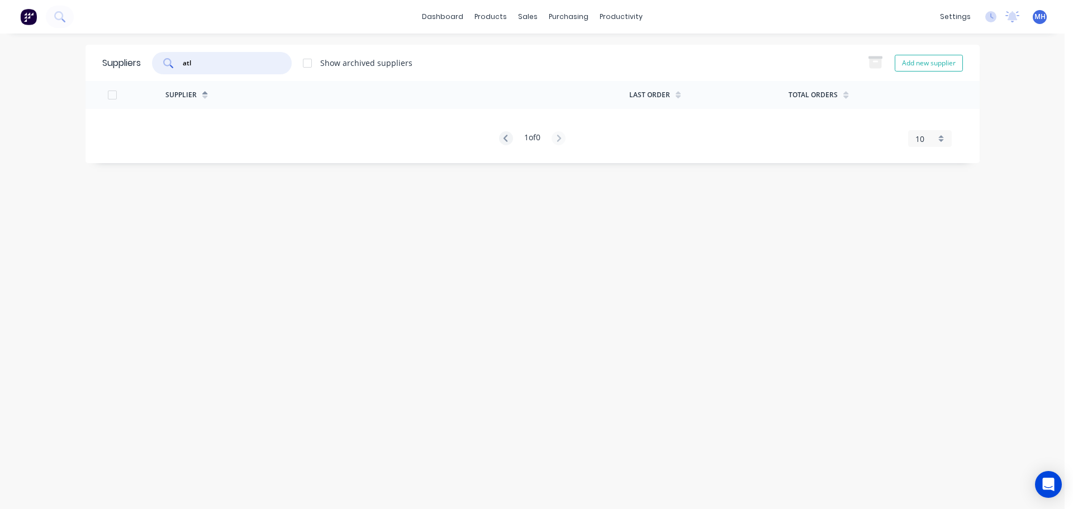
type input "atl"
click at [310, 64] on div at bounding box center [307, 63] width 22 height 22
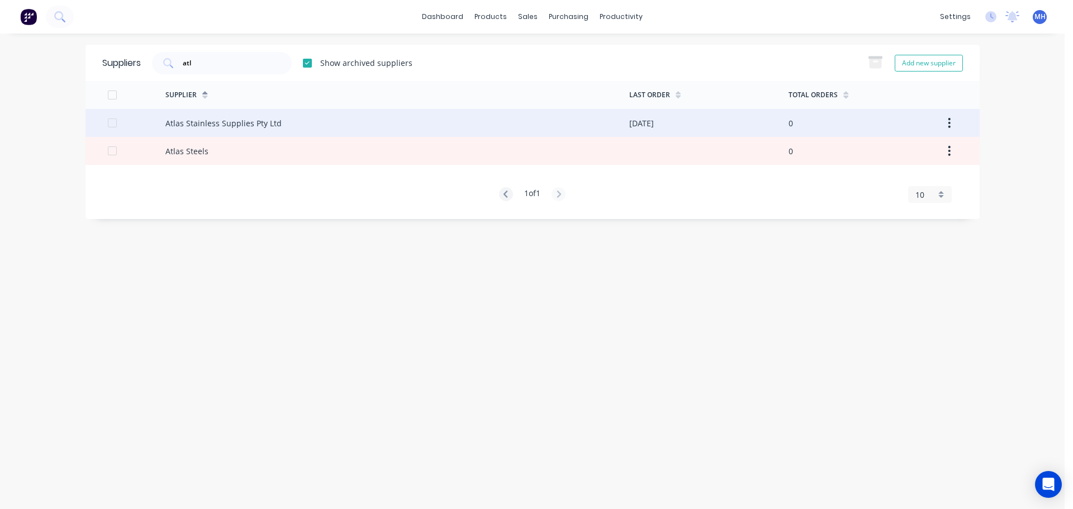
click at [343, 119] on div "Atlas Stainless Supplies Pty Ltd" at bounding box center [397, 123] width 464 height 28
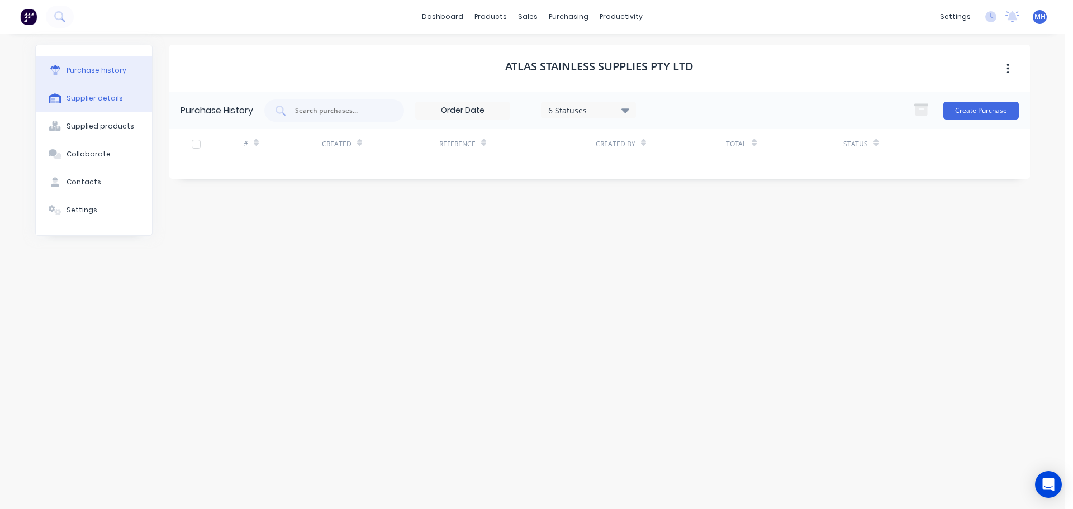
click at [118, 105] on button "Supplier details" at bounding box center [94, 98] width 116 height 28
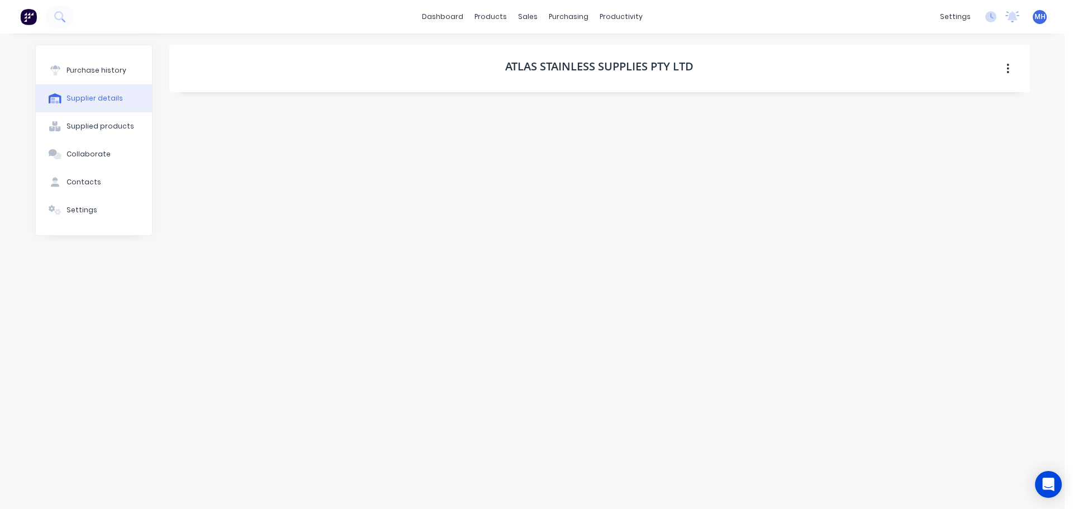
select select "AU"
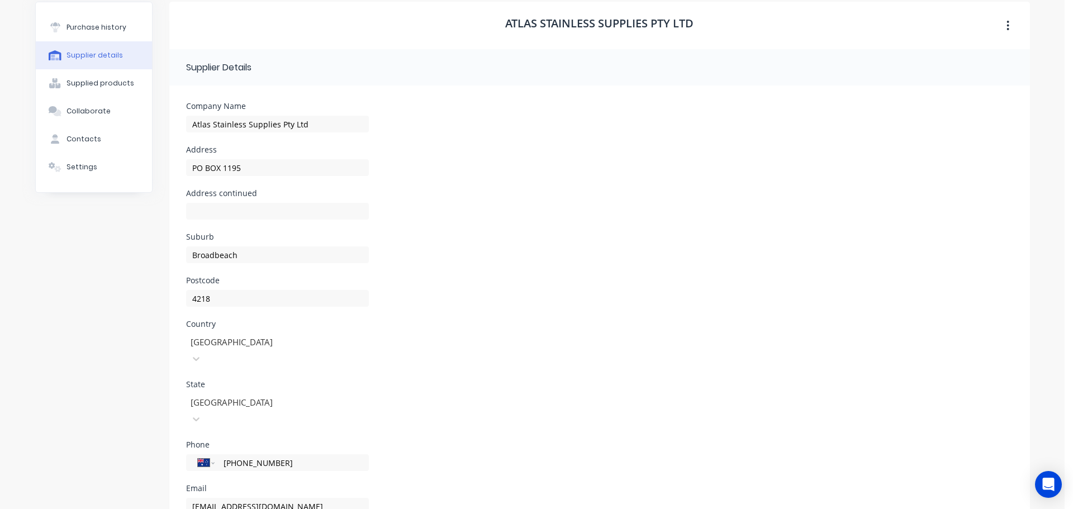
scroll to position [100, 0]
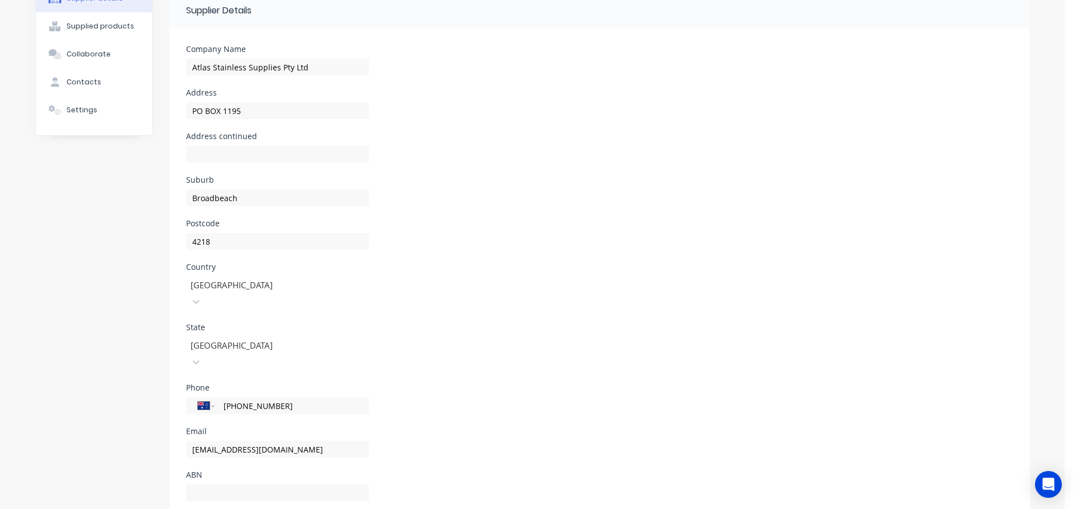
click at [653, 198] on div "Suburb Broadbeach" at bounding box center [599, 198] width 827 height 44
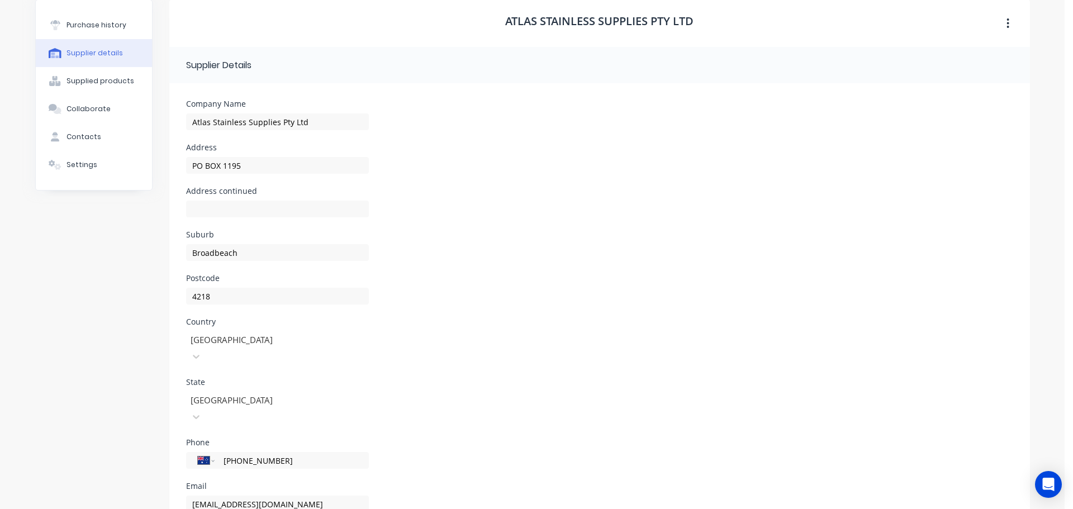
scroll to position [0, 0]
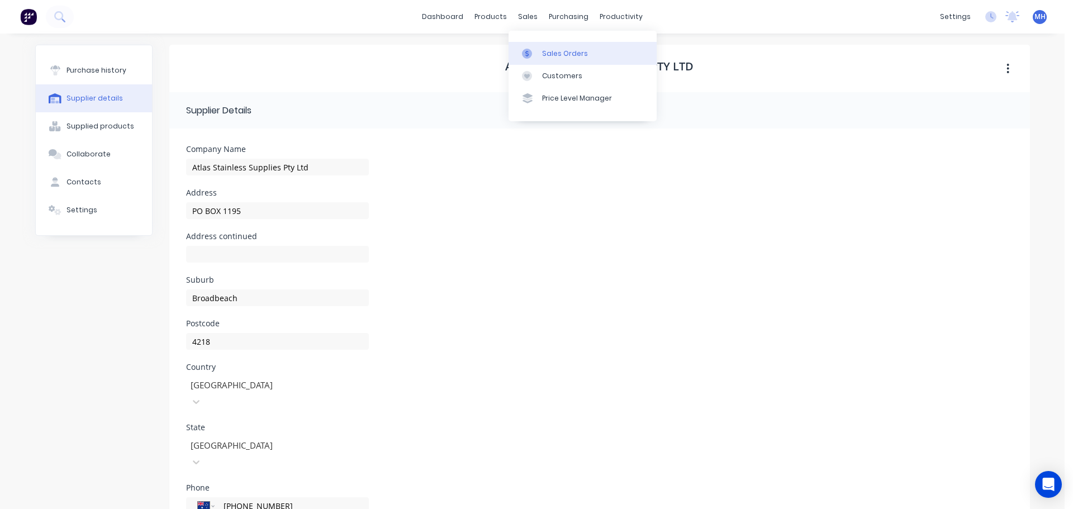
click at [528, 49] on icon at bounding box center [527, 54] width 10 height 10
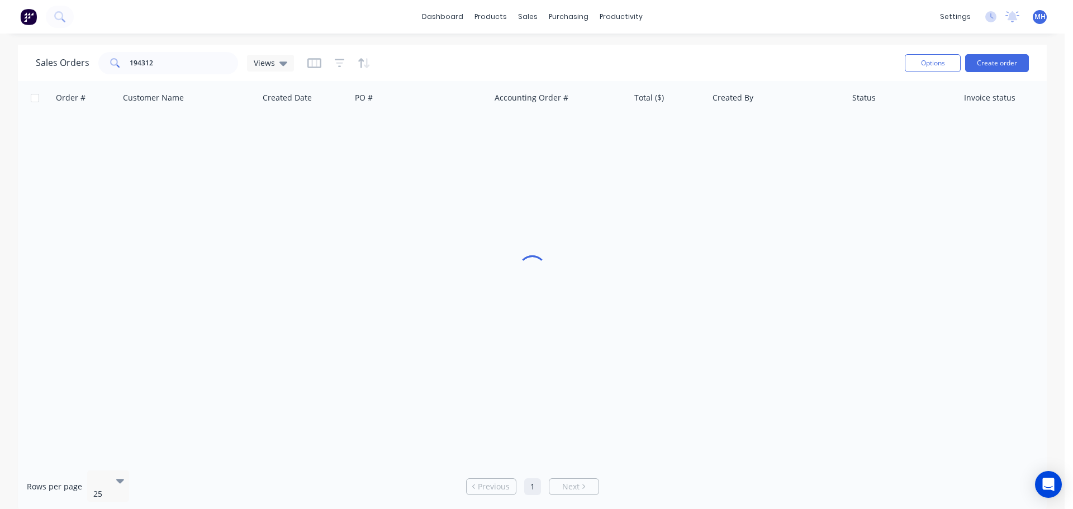
click at [734, 48] on div "Sales Orders 194312 Views Options Create order" at bounding box center [532, 63] width 1029 height 36
click at [650, 247] on div "Order # Customer Name Created Date PO # Accounting Order # Total ($) Created By…" at bounding box center [532, 271] width 1029 height 381
click at [447, 246] on div "Order # Customer Name Created Date PO # Accounting Order # Total ($) Created By…" at bounding box center [532, 271] width 1029 height 381
click at [833, 245] on div "Order # Customer Name Created Date PO # Accounting Order # Total ($) Created By…" at bounding box center [532, 271] width 1029 height 381
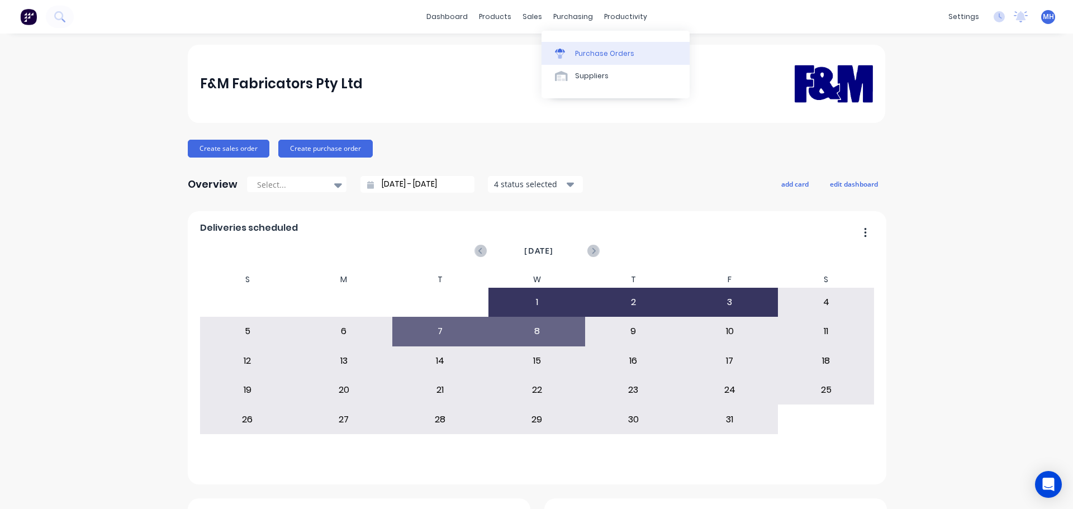
click at [579, 51] on div "Purchase Orders" at bounding box center [604, 54] width 59 height 10
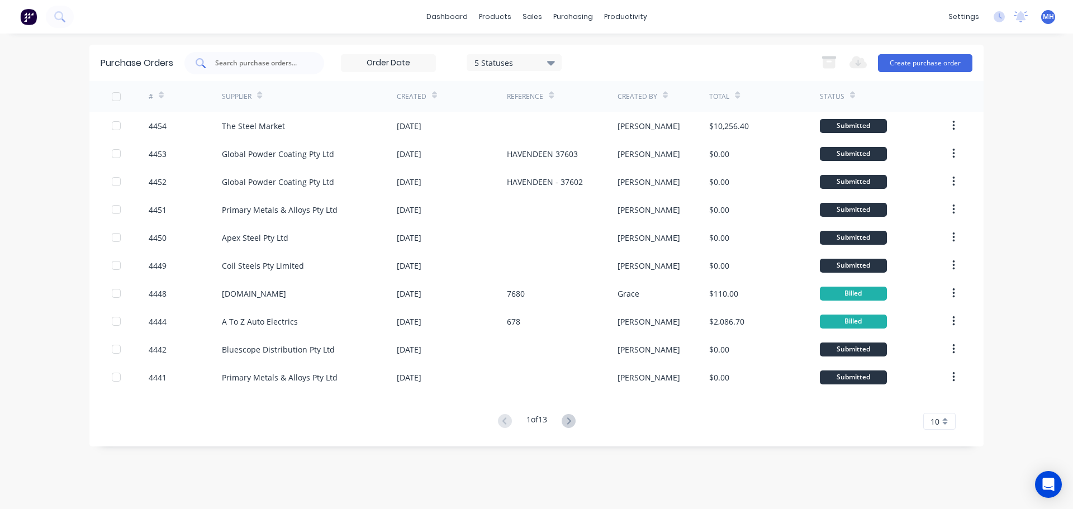
click at [270, 61] on input "text" at bounding box center [260, 63] width 93 height 11
click at [593, 77] on div "Suppliers" at bounding box center [597, 76] width 34 height 10
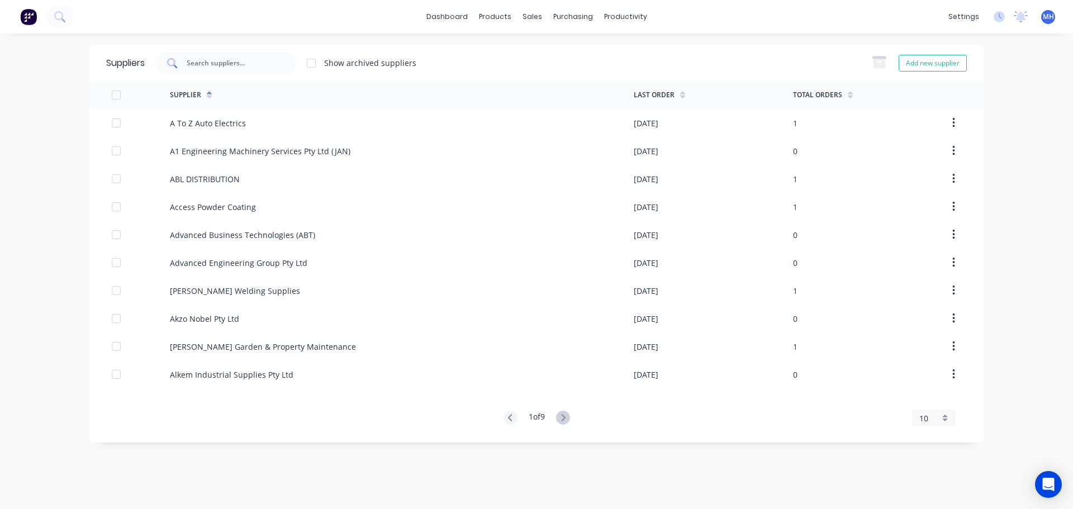
click at [214, 55] on div at bounding box center [226, 63] width 140 height 22
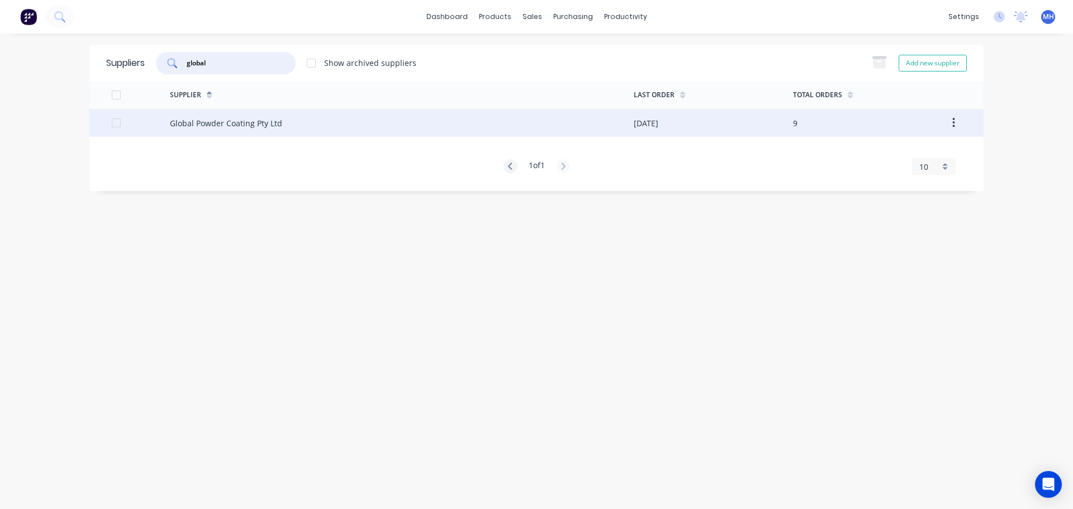
type input "global"
click at [298, 124] on div "Global Powder Coating Pty Ltd" at bounding box center [402, 123] width 464 height 28
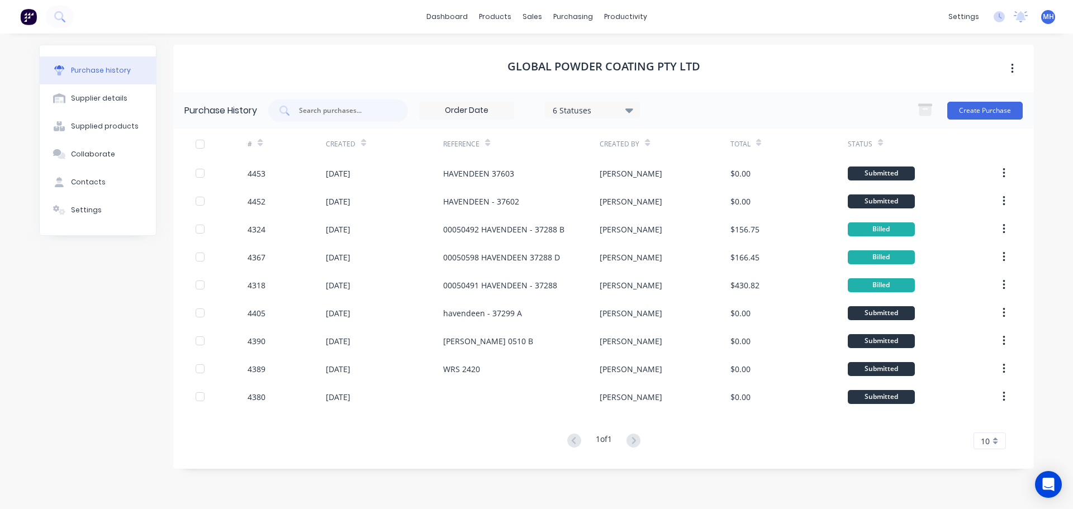
click at [621, 112] on div "6 Statuses" at bounding box center [593, 110] width 80 height 12
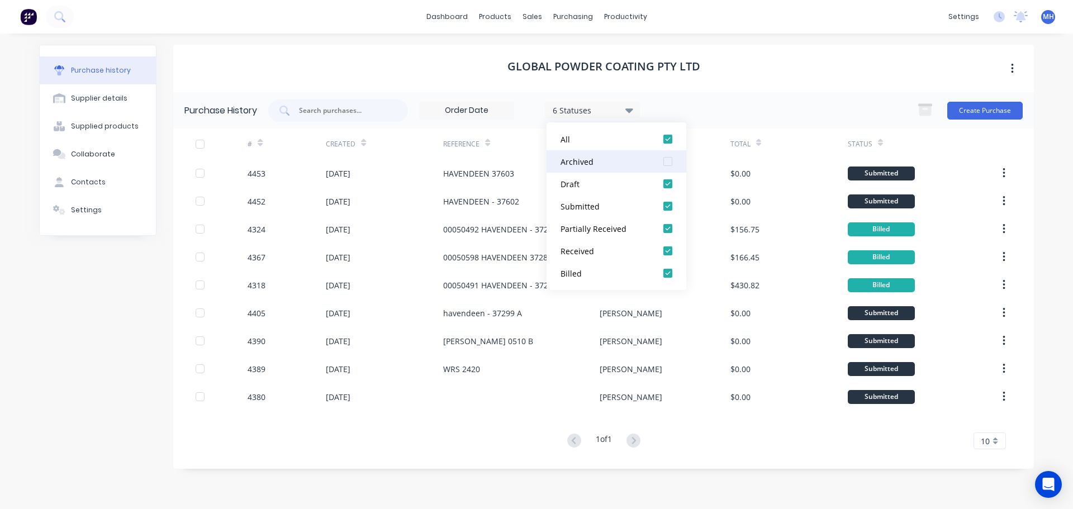
click at [669, 160] on div at bounding box center [668, 161] width 22 height 22
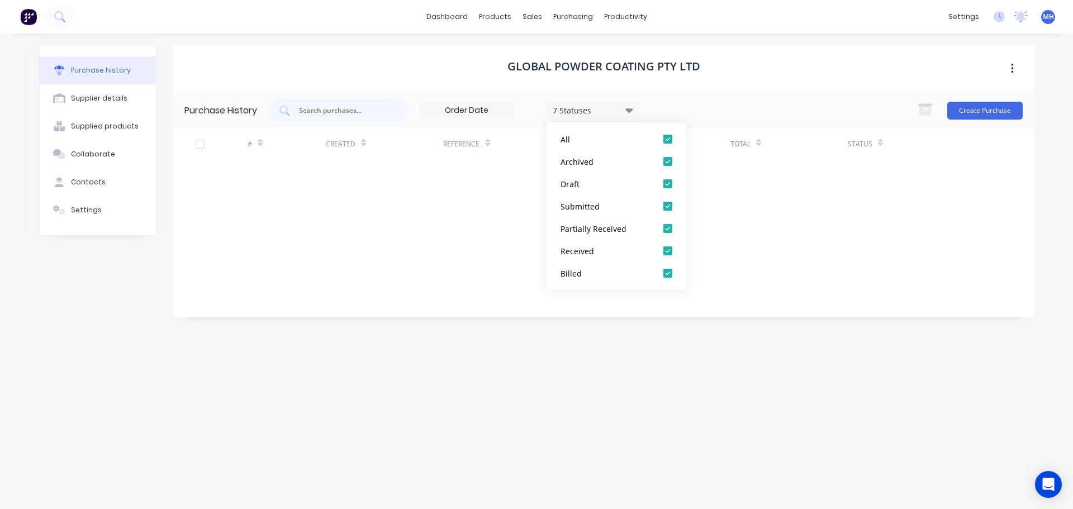
click at [688, 64] on h1 "Global Powder Coating Pty Ltd" at bounding box center [604, 66] width 193 height 13
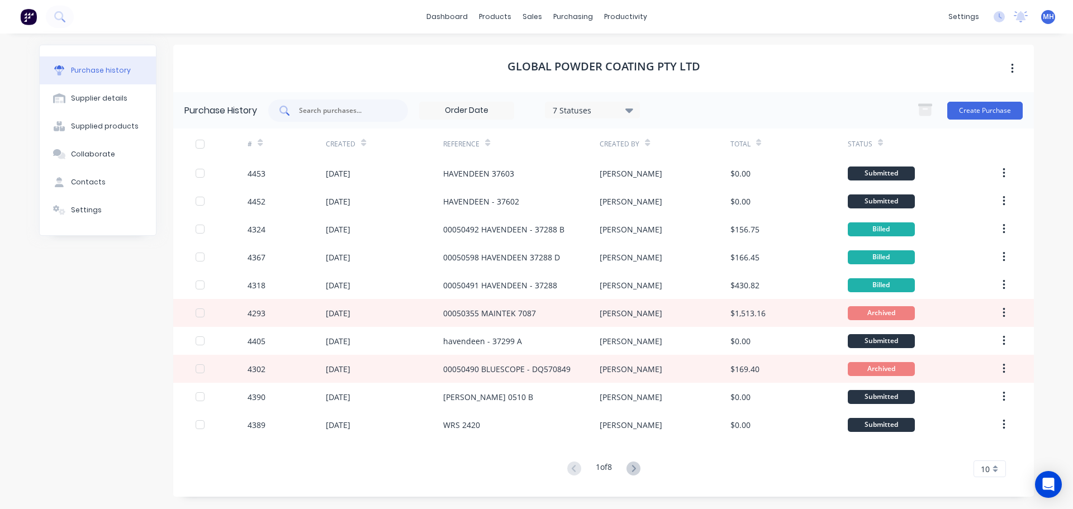
click at [312, 112] on input "text" at bounding box center [344, 110] width 93 height 11
type input "37609"
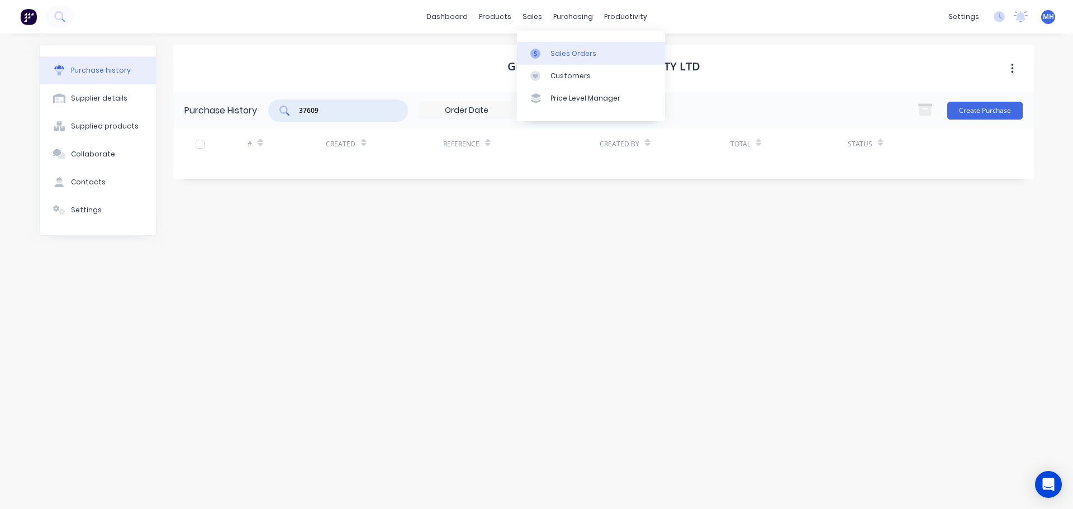
click at [566, 54] on div "Sales Orders" at bounding box center [574, 54] width 46 height 10
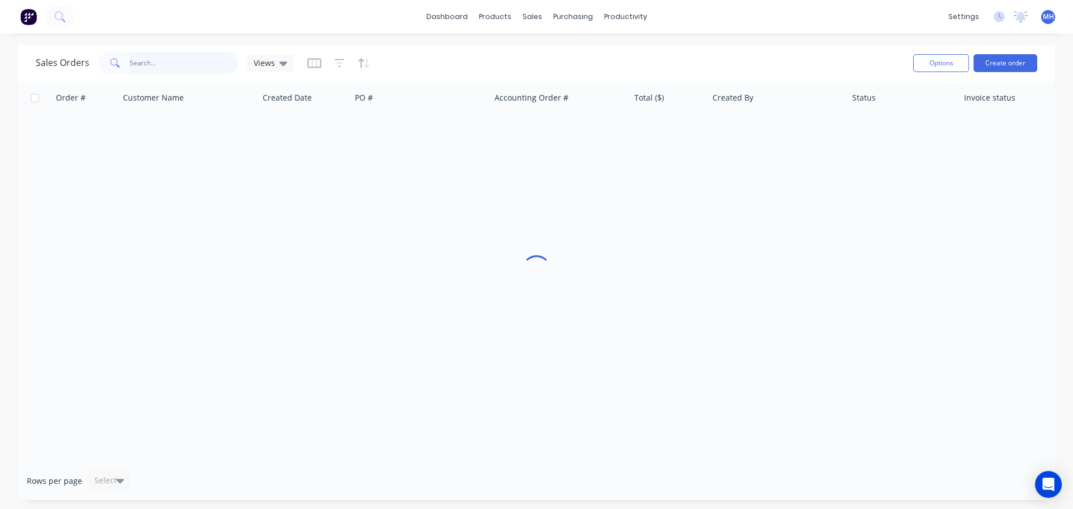
click at [174, 65] on input "text" at bounding box center [184, 63] width 109 height 22
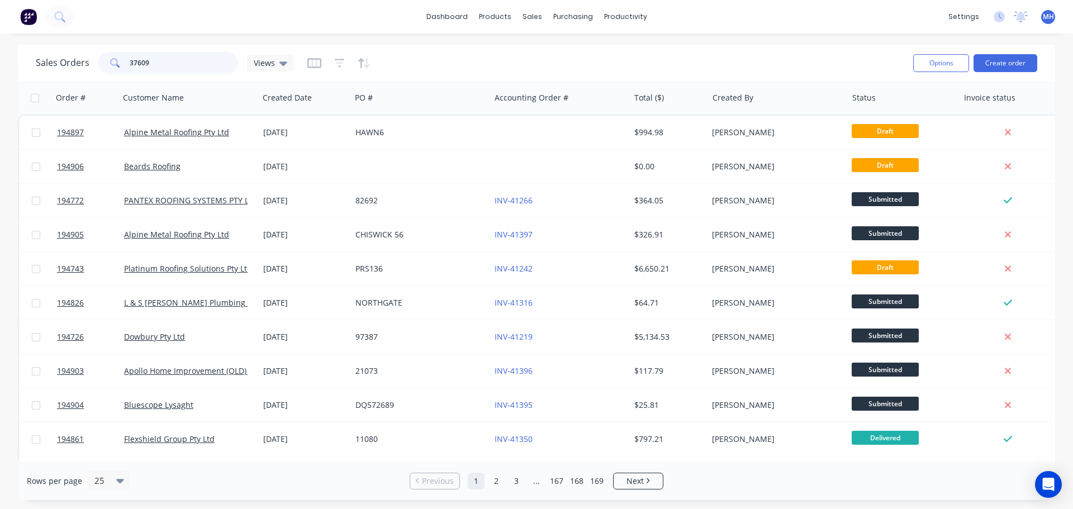
type input "37609"
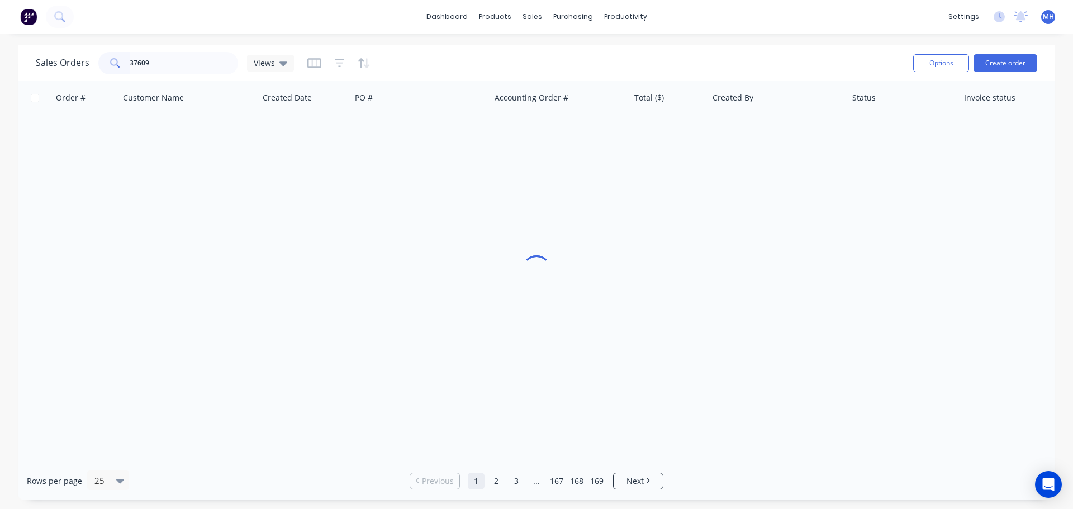
click at [484, 63] on div "Sales Orders 37609 Views" at bounding box center [470, 62] width 869 height 27
click at [340, 64] on icon "button" at bounding box center [340, 63] width 10 height 11
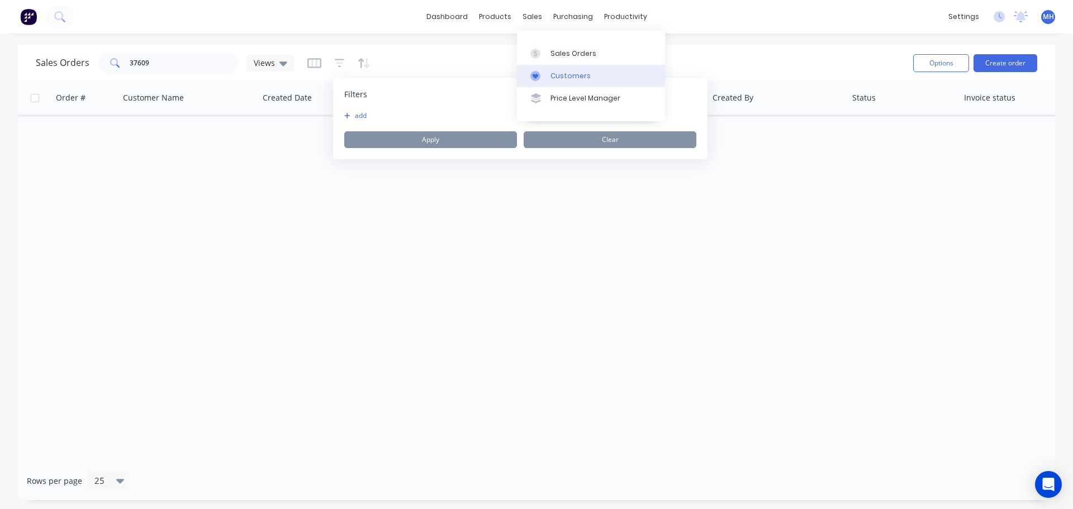
click at [576, 84] on link "Customers" at bounding box center [591, 76] width 148 height 22
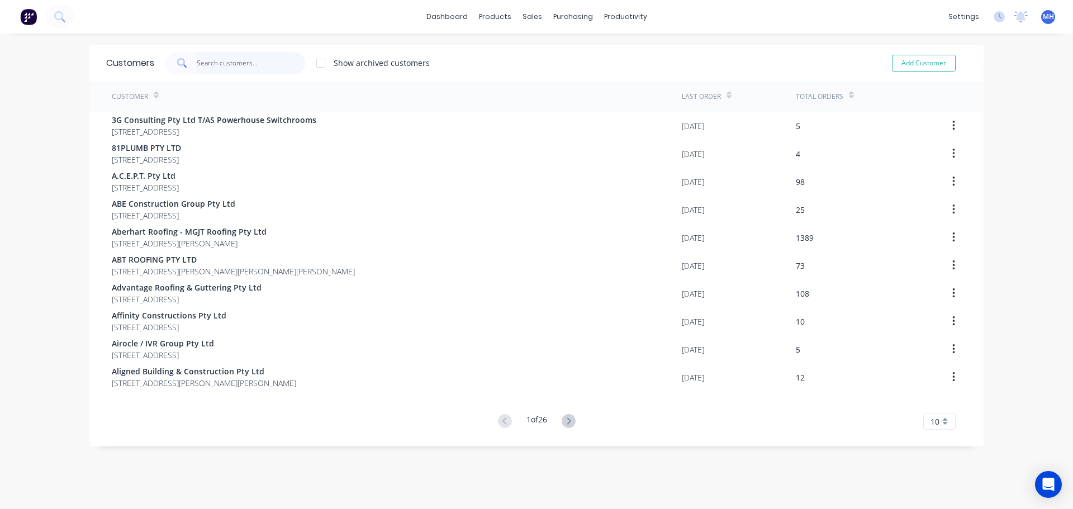
click at [267, 63] on input "text" at bounding box center [251, 63] width 109 height 22
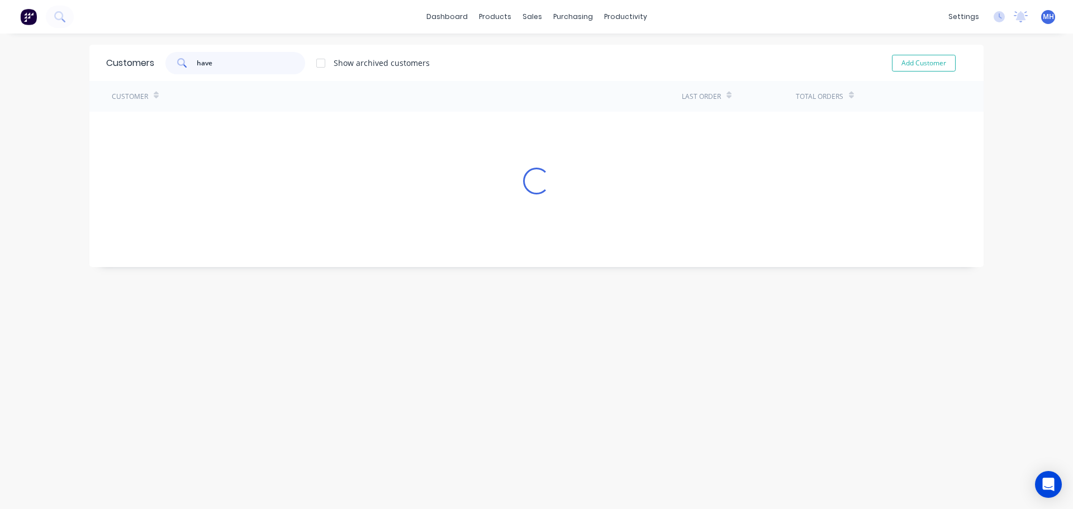
type input "haven"
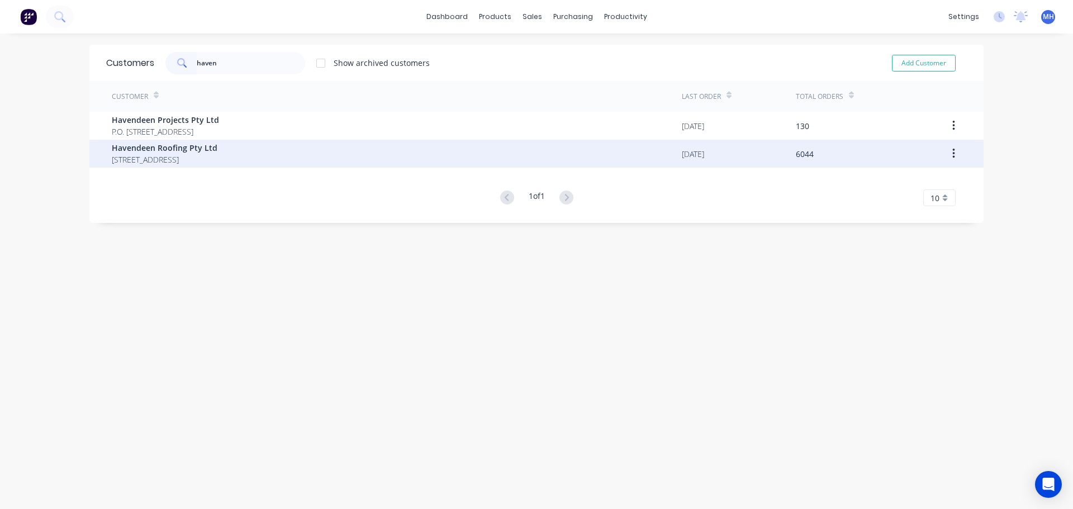
click at [217, 149] on span "Havendeen Roofing Pty Ltd" at bounding box center [165, 148] width 106 height 12
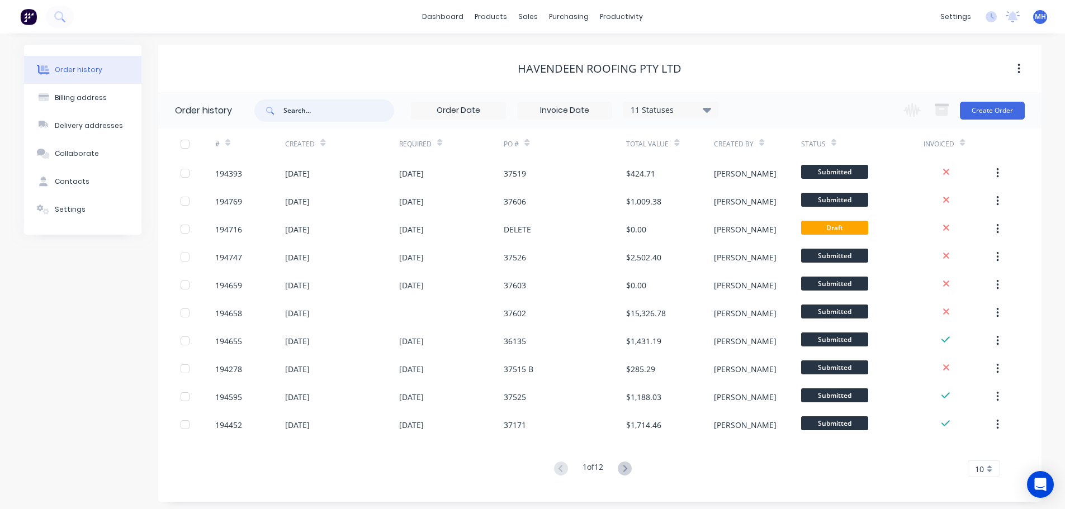
click at [330, 117] on input "text" at bounding box center [338, 110] width 111 height 22
type input "379609"
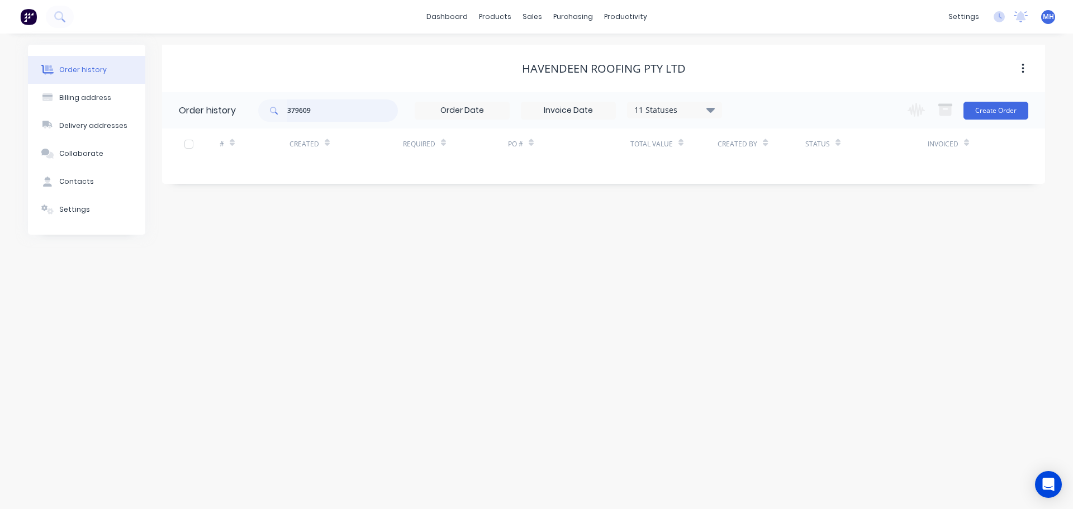
click at [298, 113] on input "379609" at bounding box center [342, 110] width 111 height 22
type input "37609"
click at [567, 75] on div "Havendeen Roofing Pty Ltd" at bounding box center [604, 68] width 164 height 13
click at [650, 105] on div "11 Statuses" at bounding box center [675, 110] width 94 height 12
click at [767, 261] on label at bounding box center [767, 261] width 0 height 0
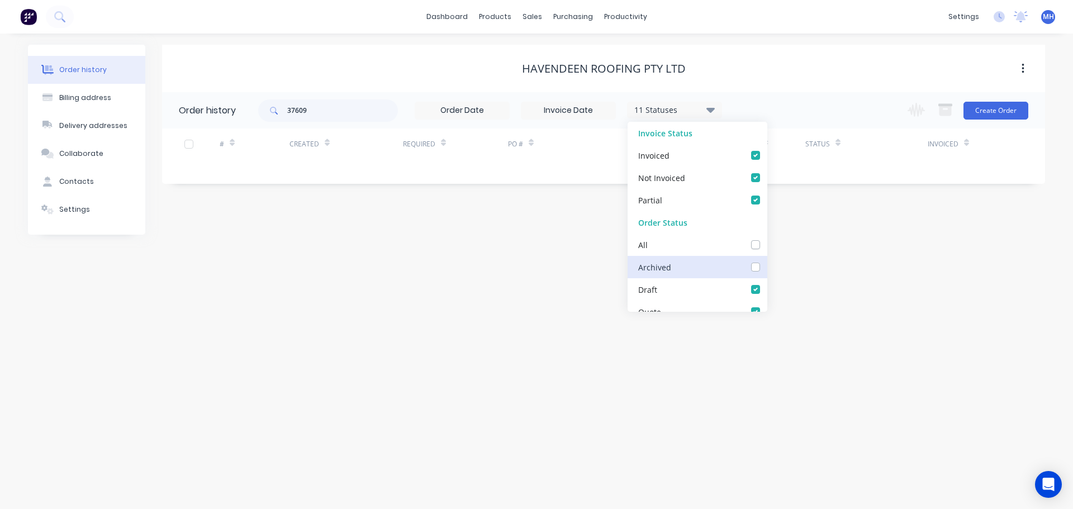
click at [767, 271] on input "checkbox" at bounding box center [771, 266] width 9 height 11
checkbox input "true"
click at [753, 48] on div "Havendeen Roofing Pty Ltd" at bounding box center [603, 69] width 883 height 48
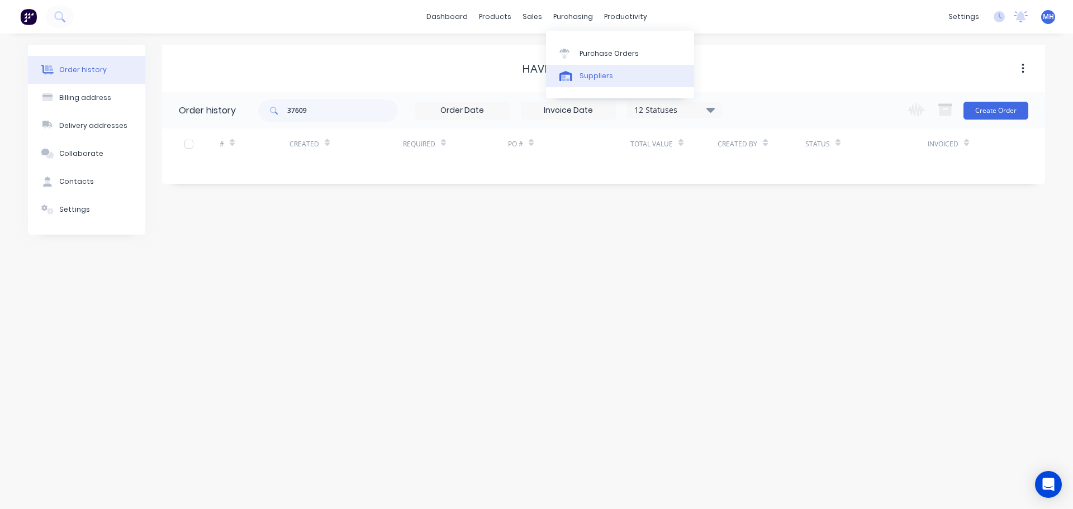
click at [613, 75] on link "Suppliers" at bounding box center [620, 76] width 148 height 22
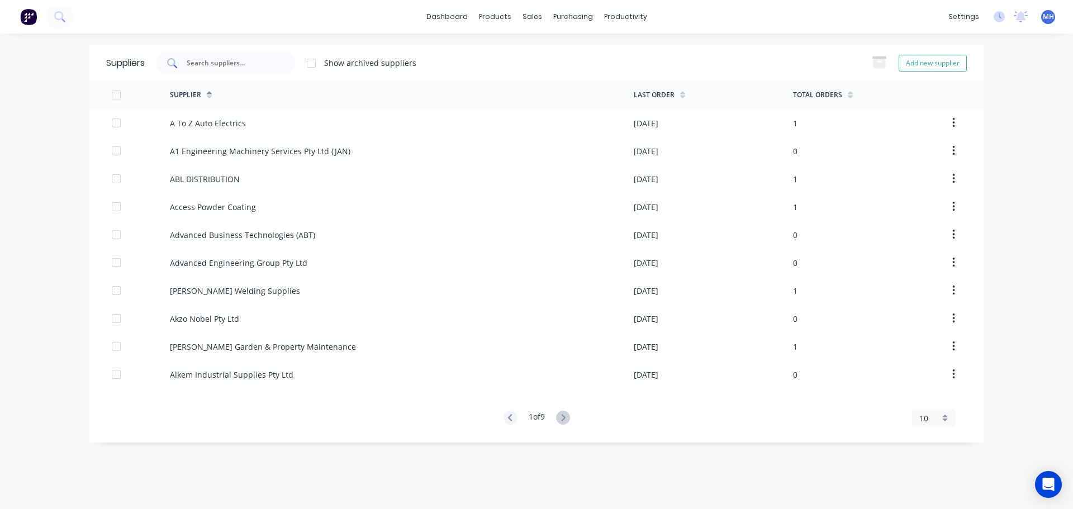
click at [241, 69] on div at bounding box center [226, 63] width 140 height 22
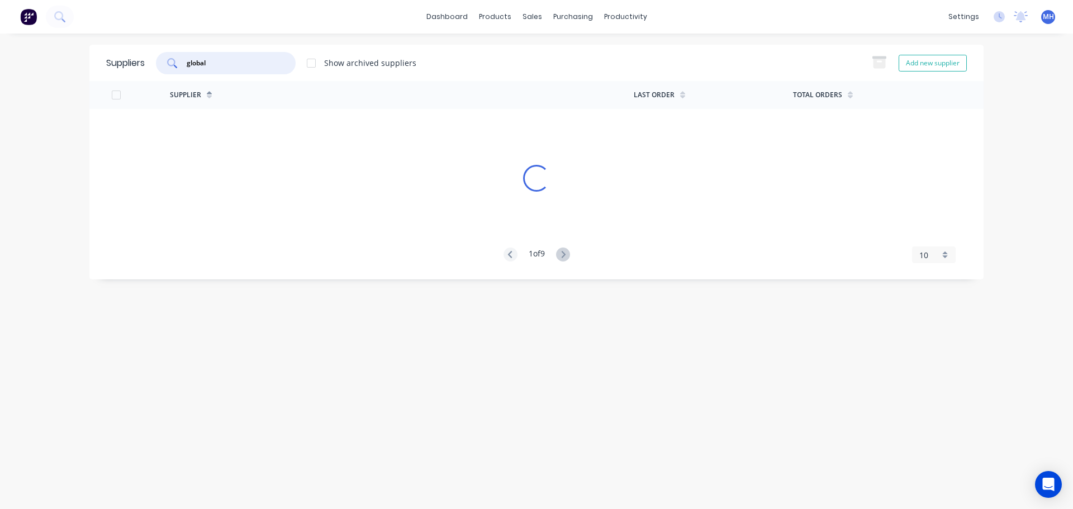
type input "global"
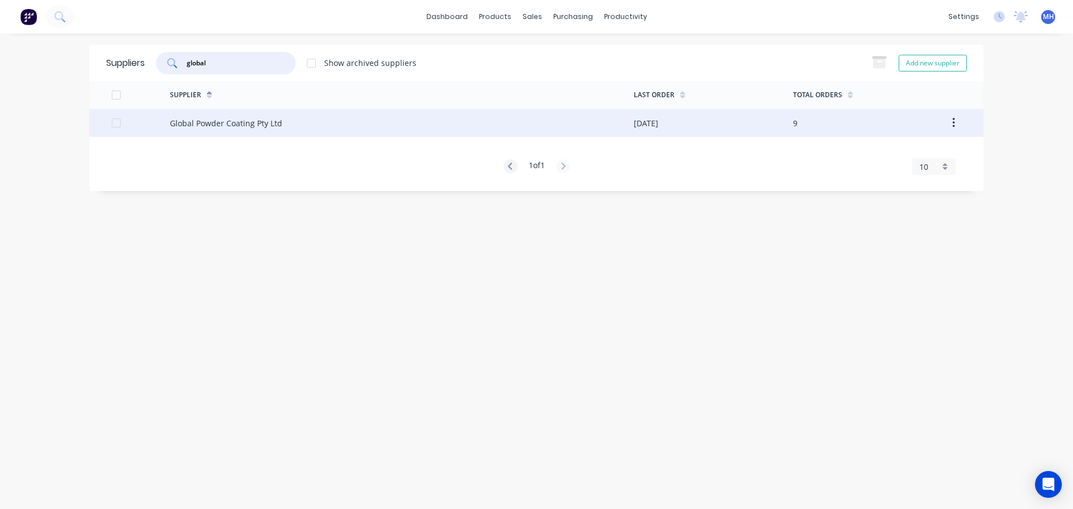
click at [414, 119] on div "Global Powder Coating Pty Ltd" at bounding box center [402, 123] width 464 height 28
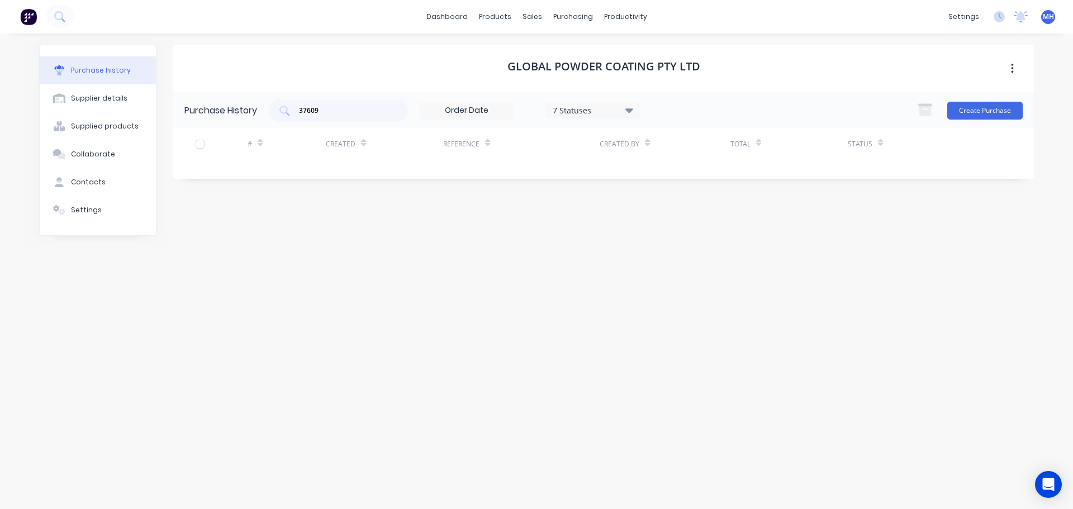
click at [580, 106] on div "7 Statuses" at bounding box center [593, 110] width 80 height 12
click at [387, 110] on input "37609" at bounding box center [344, 110] width 93 height 11
click at [359, 73] on div "Global Powder Coating Pty Ltd" at bounding box center [603, 69] width 861 height 48
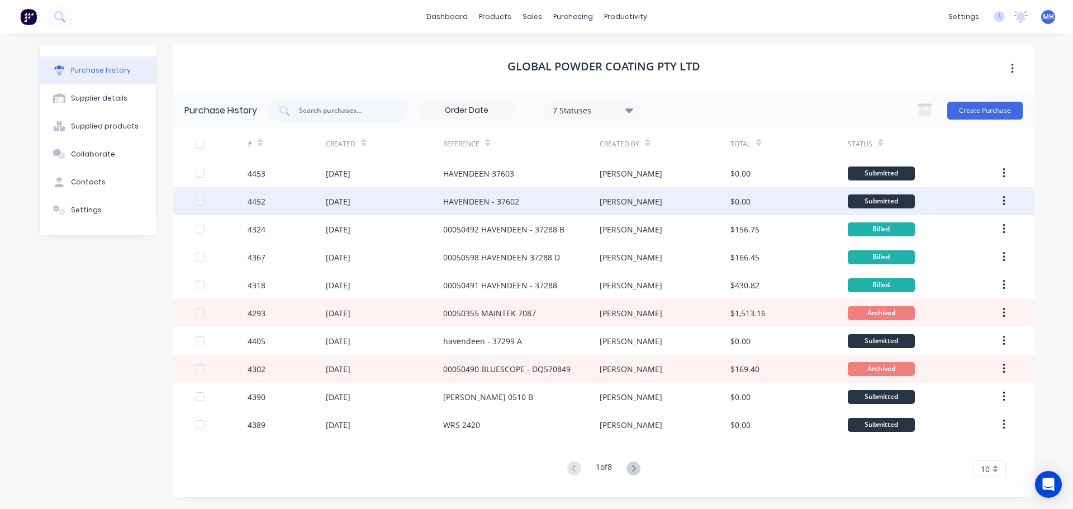
click at [404, 203] on div "[DATE]" at bounding box center [384, 201] width 117 height 28
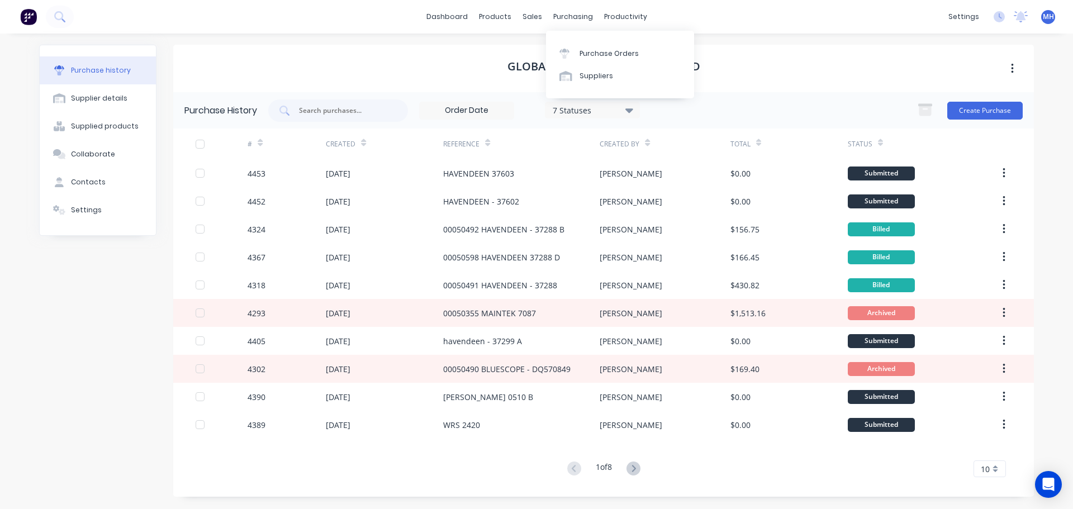
click at [792, 67] on div "Global Powder Coating Pty Ltd" at bounding box center [603, 69] width 861 height 48
click at [433, 61] on div "Global Powder Coating Pty Ltd" at bounding box center [603, 69] width 861 height 48
drag, startPoint x: 477, startPoint y: 69, endPoint x: 514, endPoint y: 136, distance: 76.6
click at [477, 69] on div "Global Powder Coating Pty Ltd" at bounding box center [603, 69] width 861 height 48
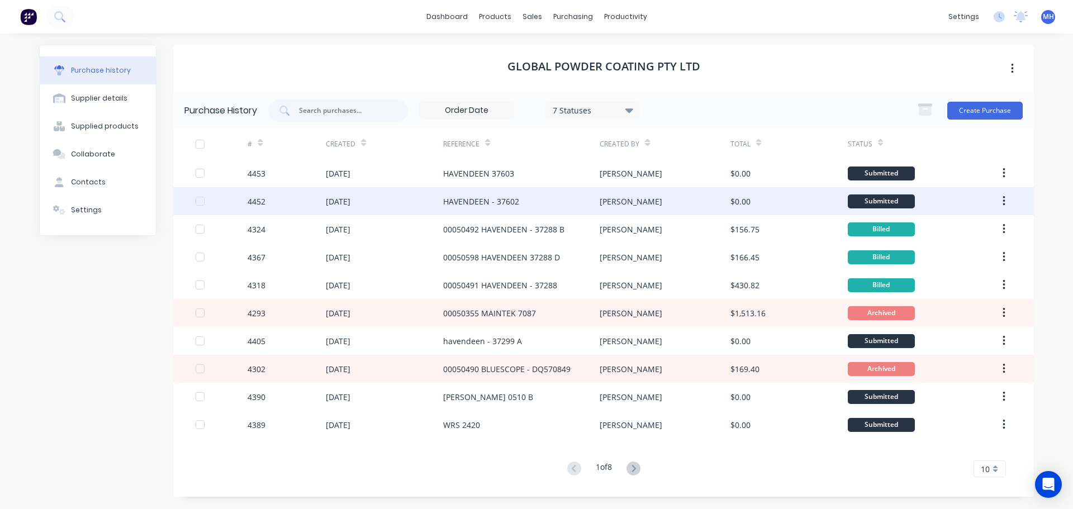
click at [541, 199] on div "HAVENDEEN - 37602" at bounding box center [521, 201] width 157 height 28
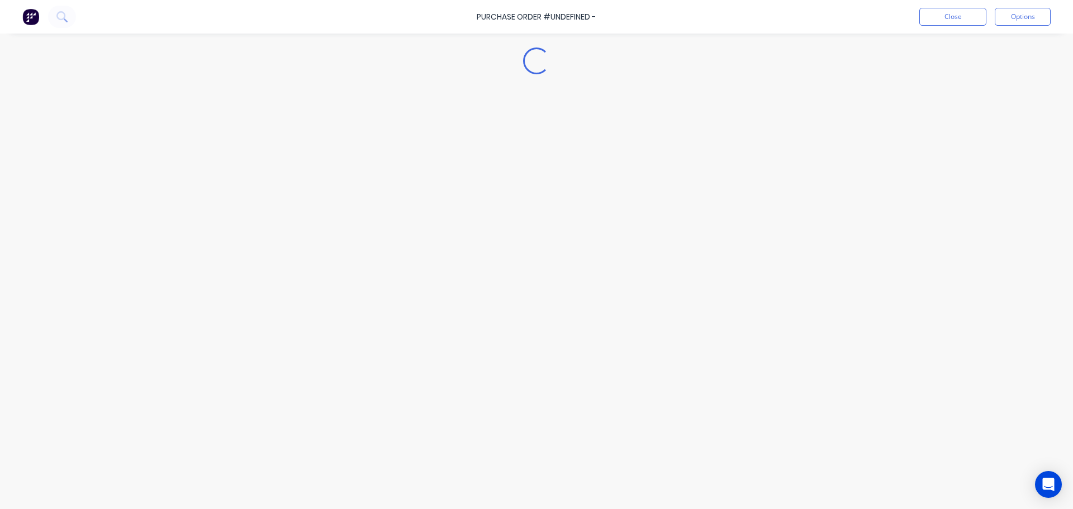
type textarea "x"
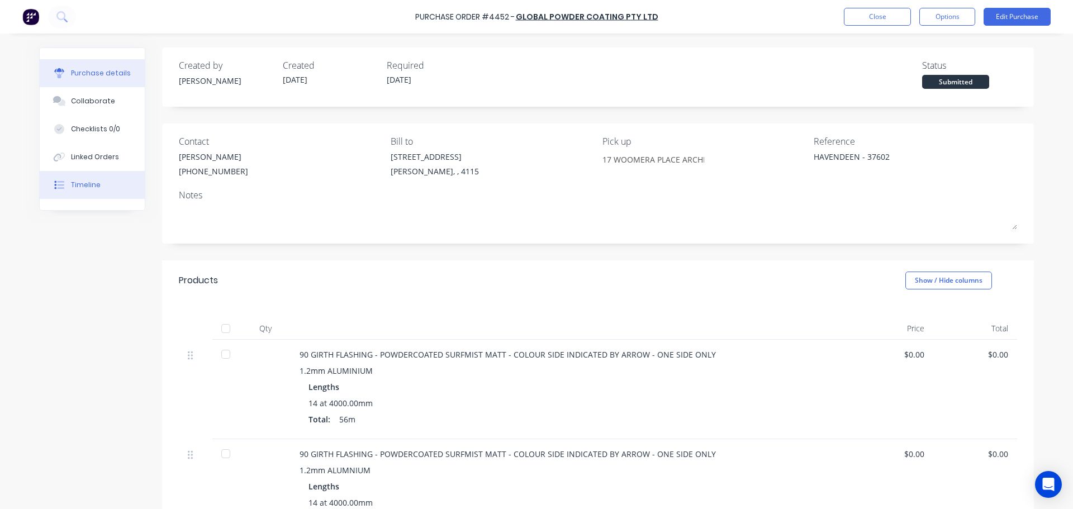
click at [51, 182] on div at bounding box center [59, 185] width 17 height 10
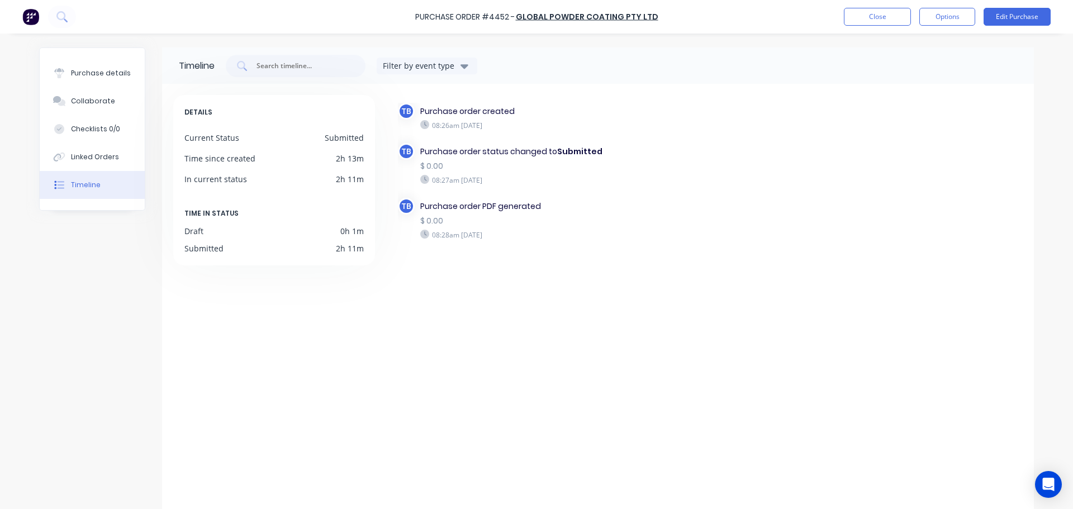
click at [580, 300] on div "TB Purchase order created 08:26am Wednesday 08/10/25 TB Purchase order status c…" at bounding box center [704, 304] width 637 height 418
click at [677, 131] on div "Purchase order created 08:26am Wednesday 08/10/25" at bounding box center [565, 118] width 300 height 30
click at [868, 14] on button "Close" at bounding box center [877, 17] width 67 height 18
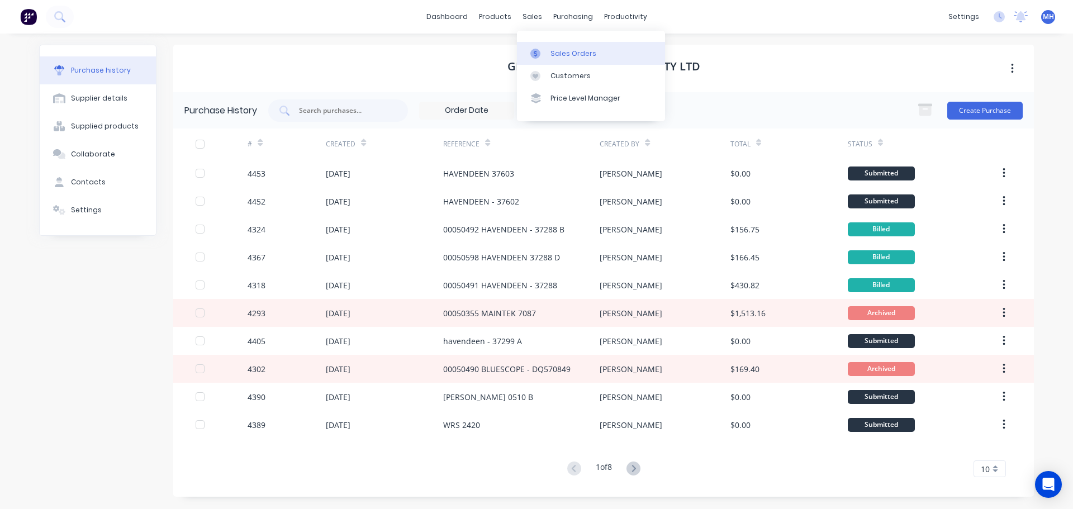
click at [565, 50] on div "Sales Orders" at bounding box center [574, 54] width 46 height 10
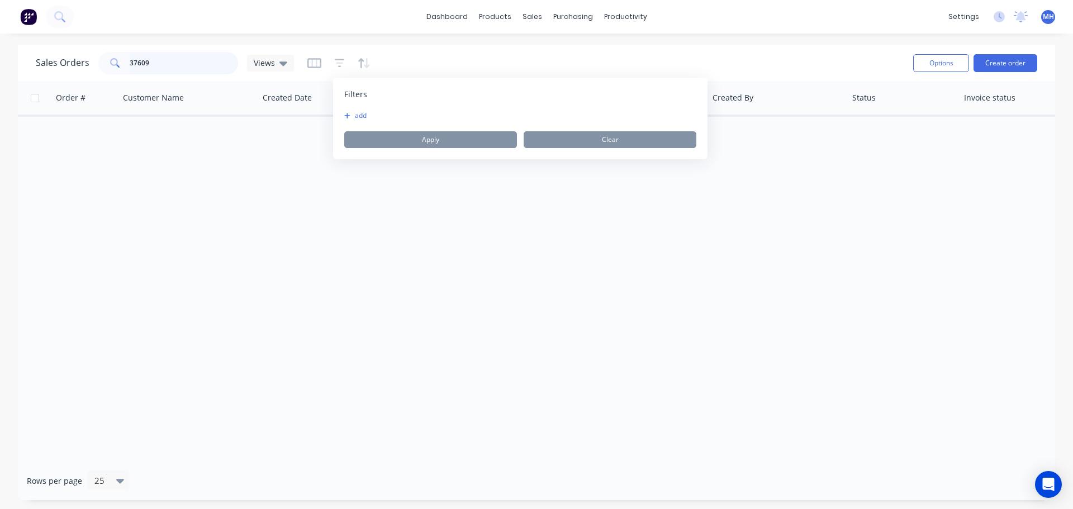
click at [203, 63] on input "37609" at bounding box center [184, 63] width 109 height 22
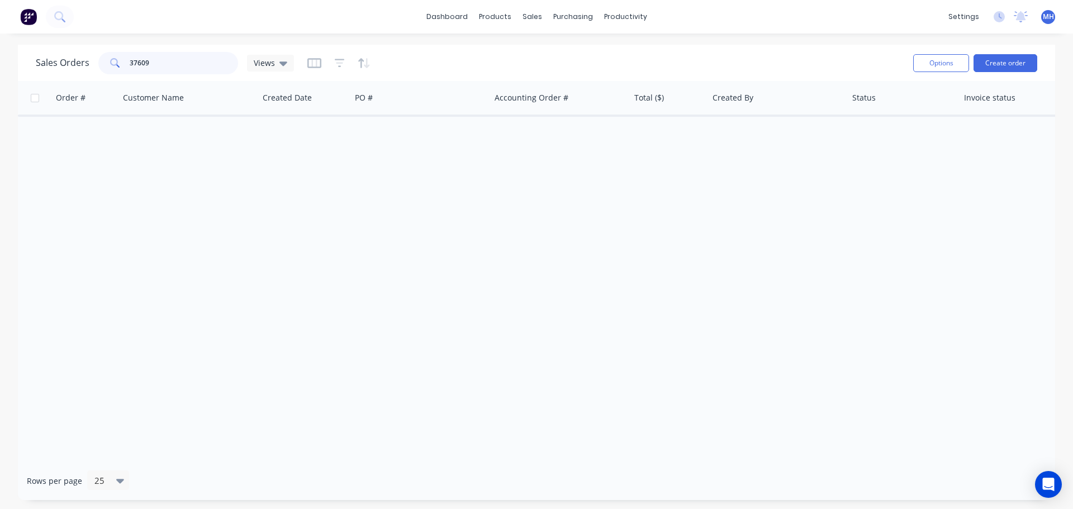
click at [202, 64] on input "37609" at bounding box center [184, 63] width 109 height 22
click at [217, 63] on input "37609" at bounding box center [184, 63] width 109 height 22
click at [152, 69] on input "3760" at bounding box center [184, 63] width 109 height 22
type input "37602"
click at [464, 54] on div "Sales Orders 37602 Views" at bounding box center [470, 62] width 869 height 27
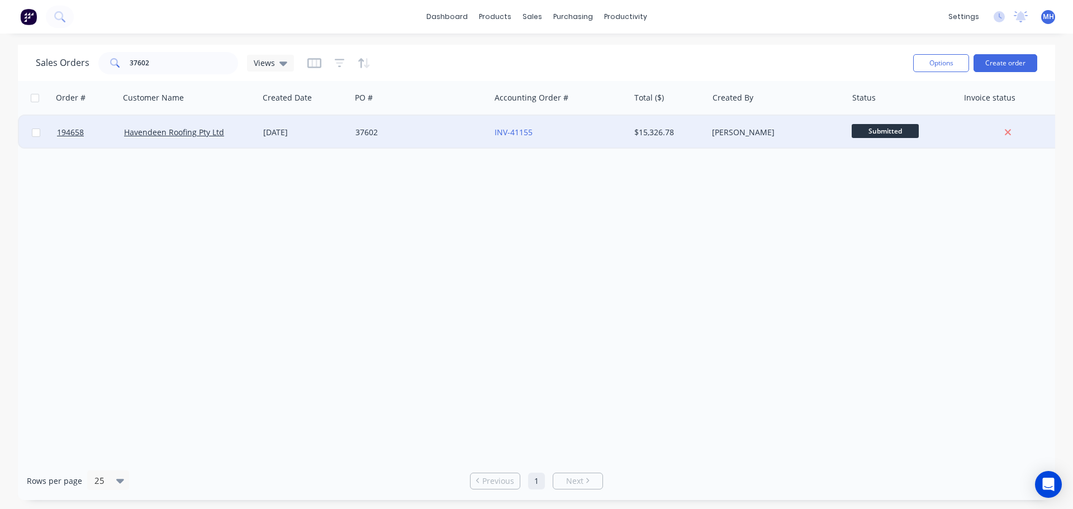
click at [399, 141] on div "37602" at bounding box center [420, 133] width 139 height 34
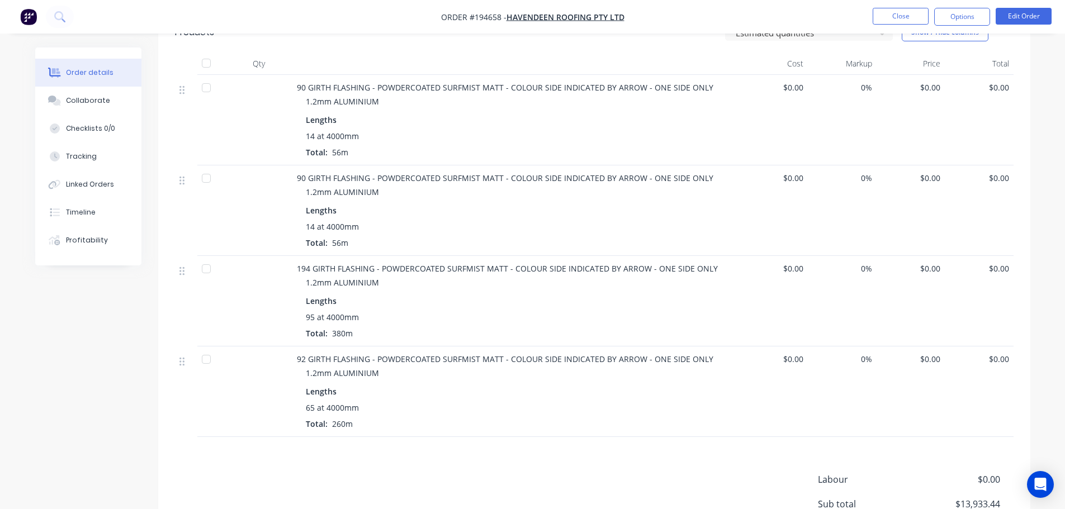
scroll to position [783, 0]
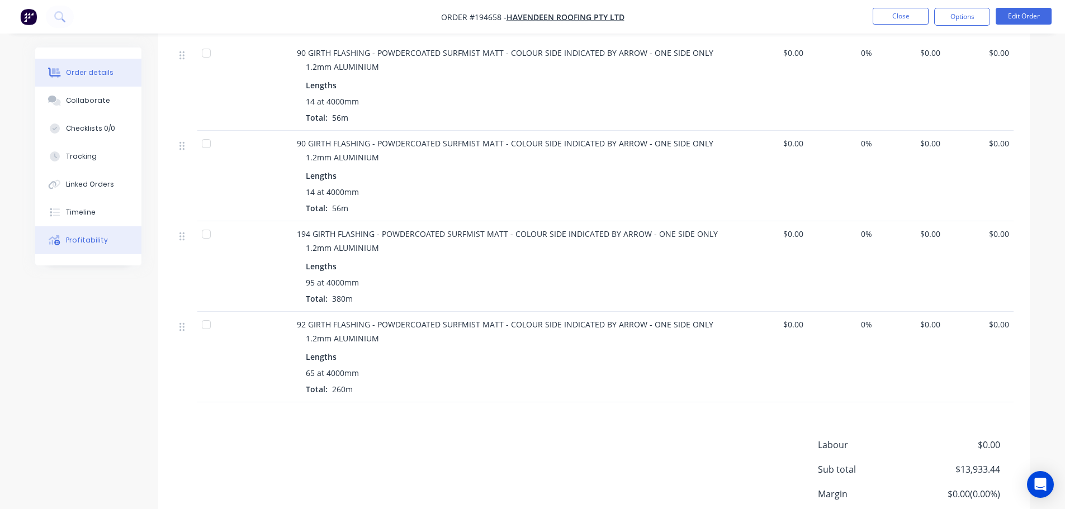
click at [111, 234] on button "Profitability" at bounding box center [88, 240] width 106 height 28
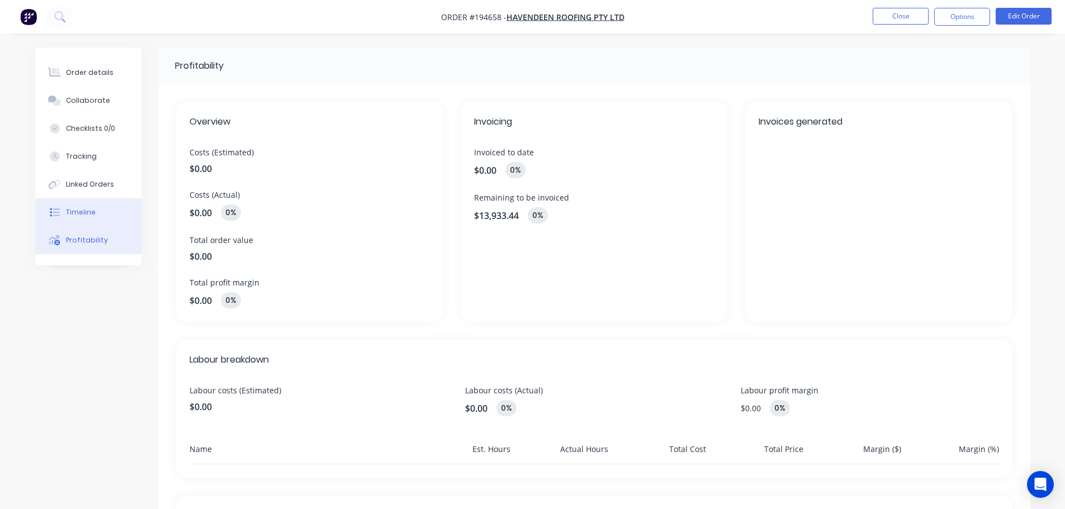
click at [92, 208] on div "Timeline" at bounding box center [81, 212] width 30 height 10
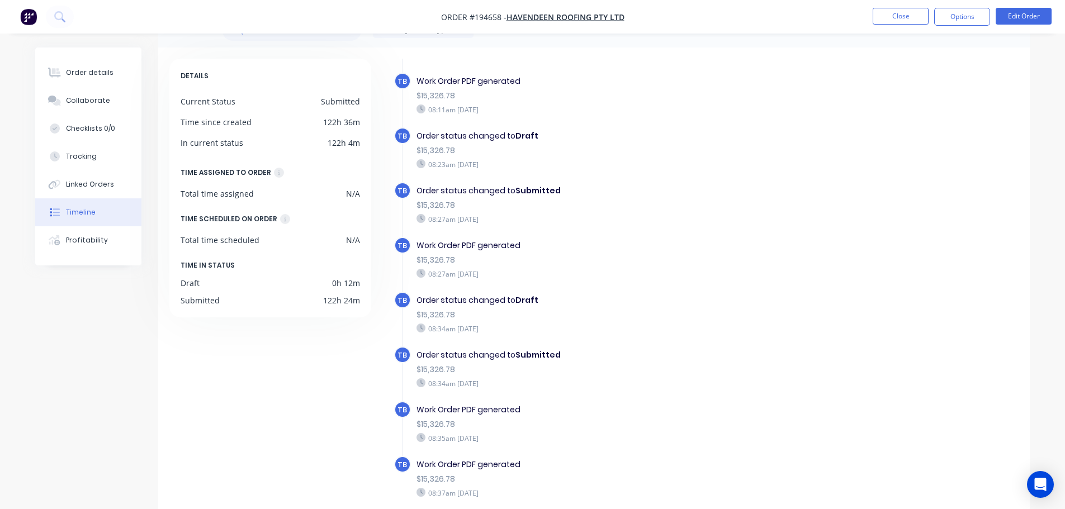
scroll to position [56, 0]
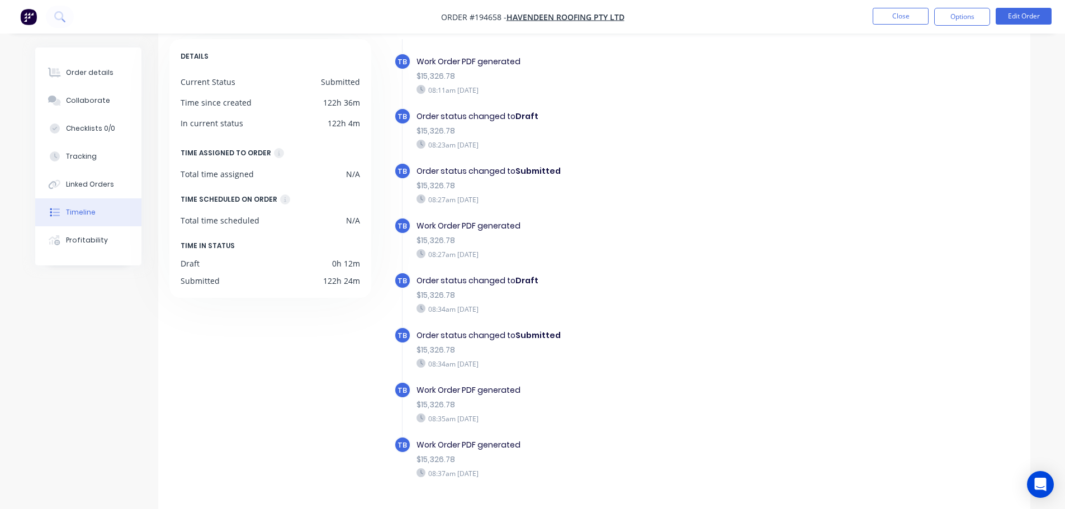
click at [777, 426] on div "TB Work Order PDF generated $15,326.78 08:35am Friday 03/10/25" at bounding box center [615, 409] width 442 height 55
click at [94, 82] on button "Order details" at bounding box center [88, 73] width 106 height 28
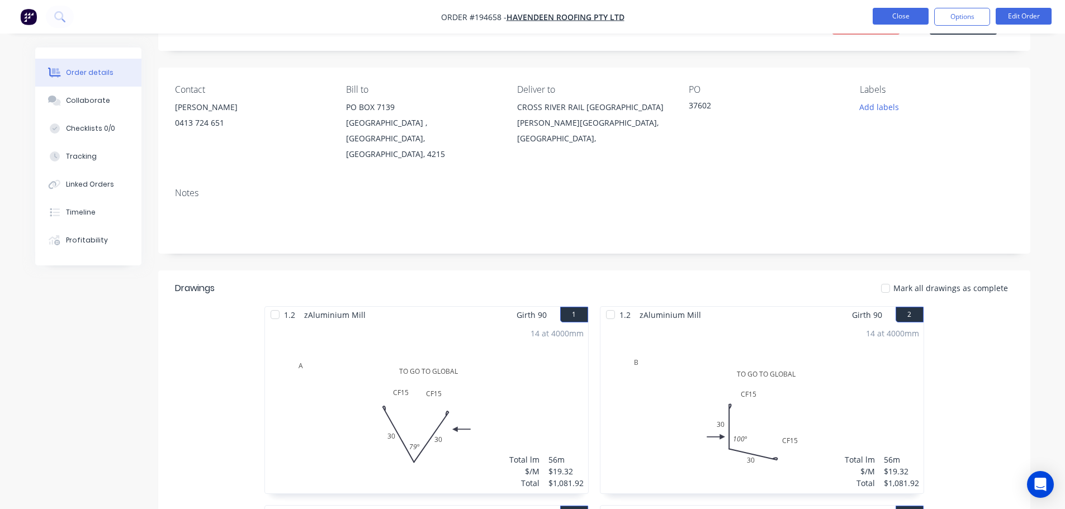
click at [901, 19] on button "Close" at bounding box center [901, 16] width 56 height 17
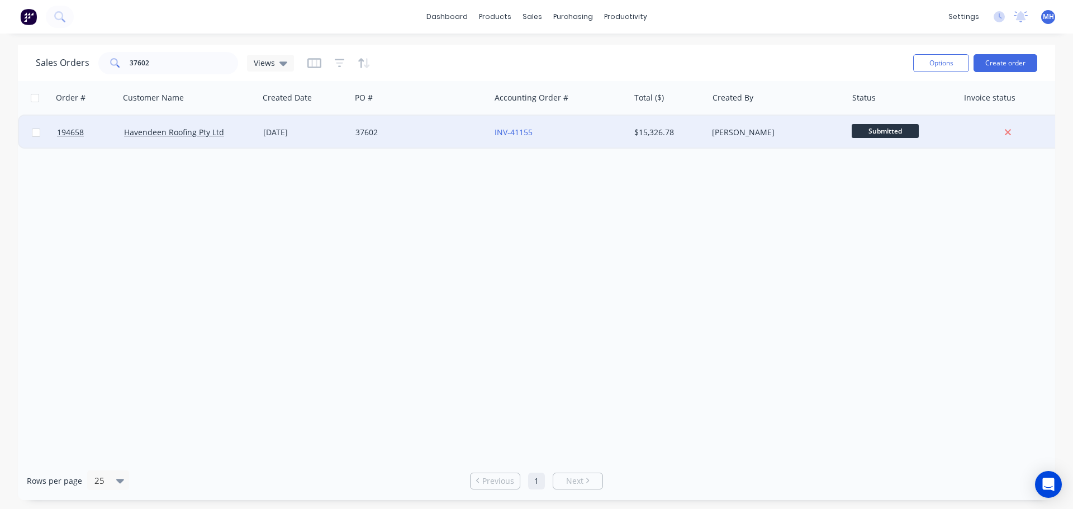
click at [373, 131] on div "37602" at bounding box center [418, 132] width 124 height 11
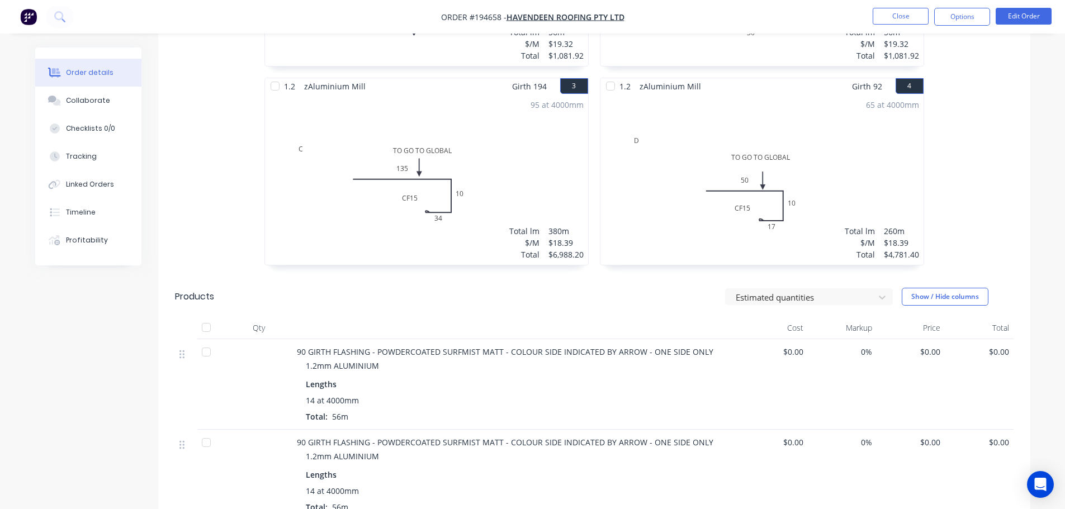
scroll to position [503, 0]
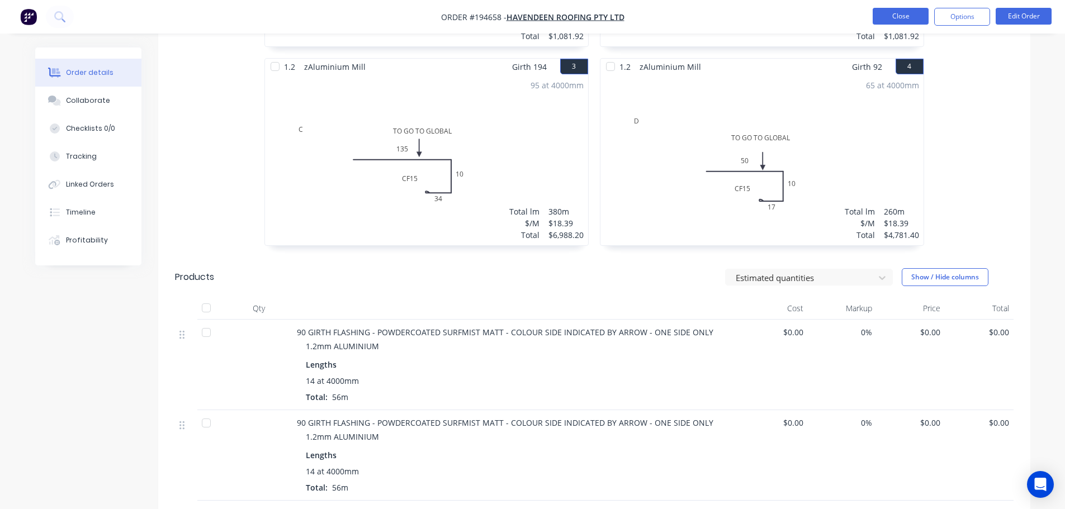
click at [889, 14] on button "Close" at bounding box center [901, 16] width 56 height 17
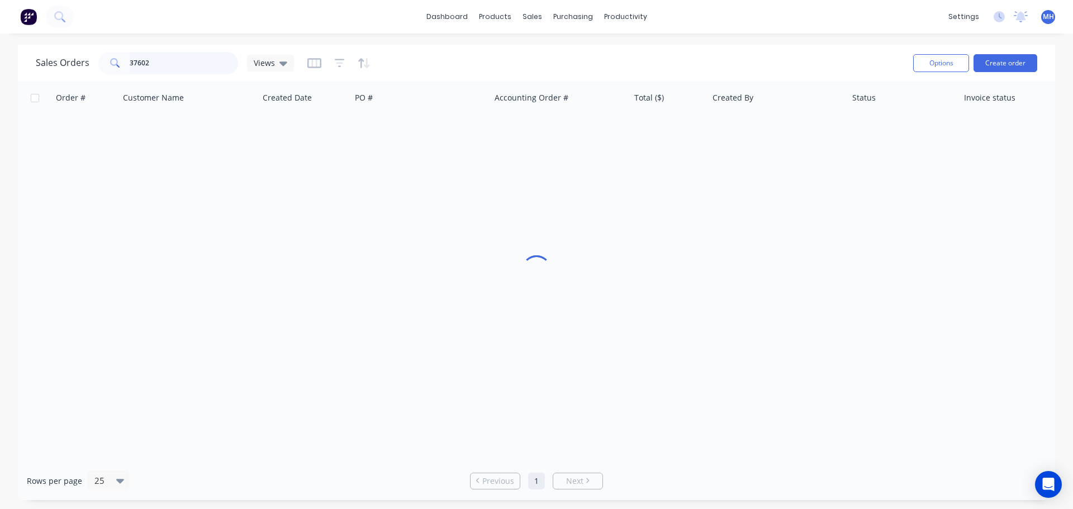
click at [197, 64] on input "37602" at bounding box center [184, 63] width 109 height 22
type input "37603"
click at [399, 65] on div "Sales Orders 37603 Views" at bounding box center [470, 62] width 869 height 27
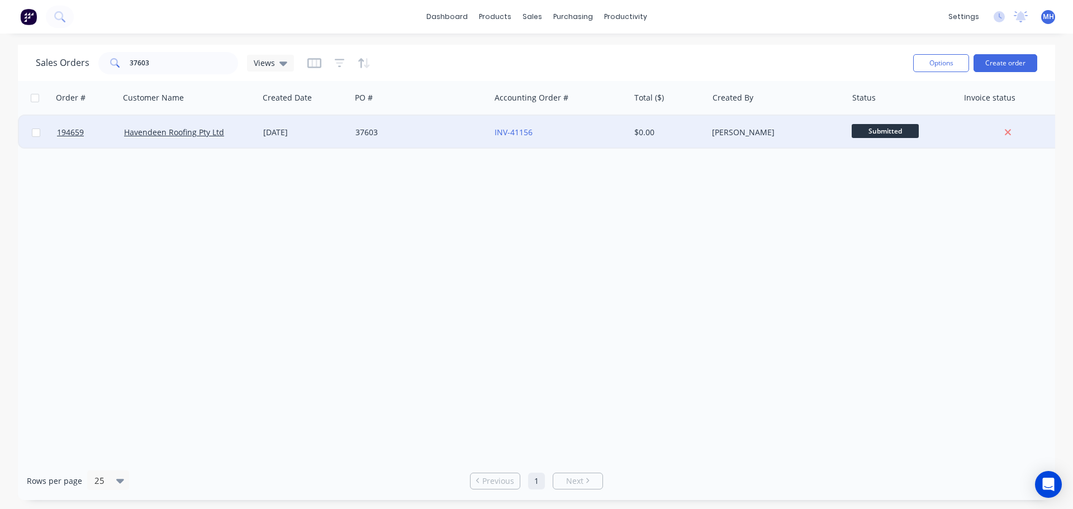
click at [418, 137] on div "37603" at bounding box center [418, 132] width 124 height 11
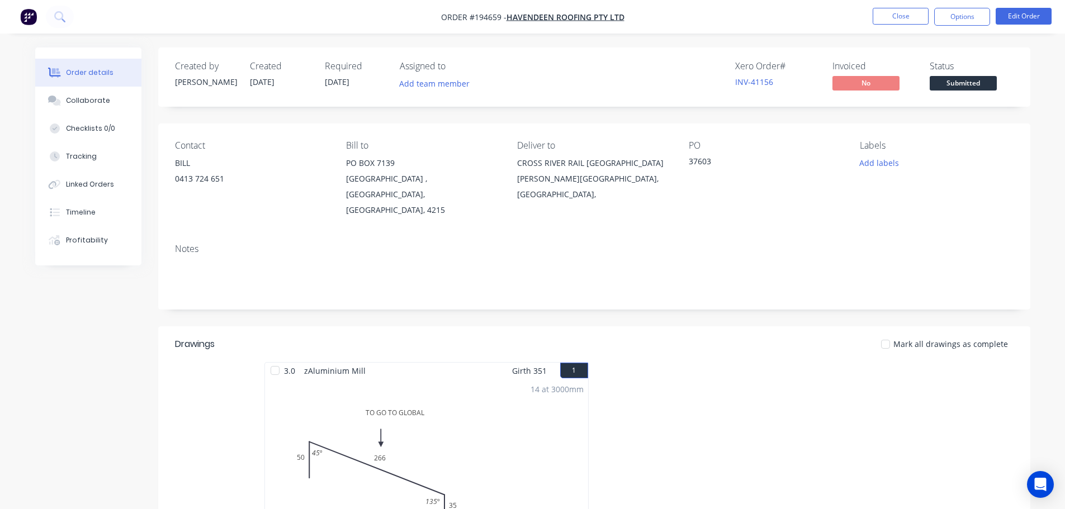
click at [665, 338] on div "Mark all drawings as complete" at bounding box center [683, 344] width 660 height 12
click at [673, 326] on header "Drawings Mark all drawings as complete" at bounding box center [594, 344] width 872 height 36
click at [639, 338] on div "Mark all drawings as complete" at bounding box center [683, 344] width 660 height 12
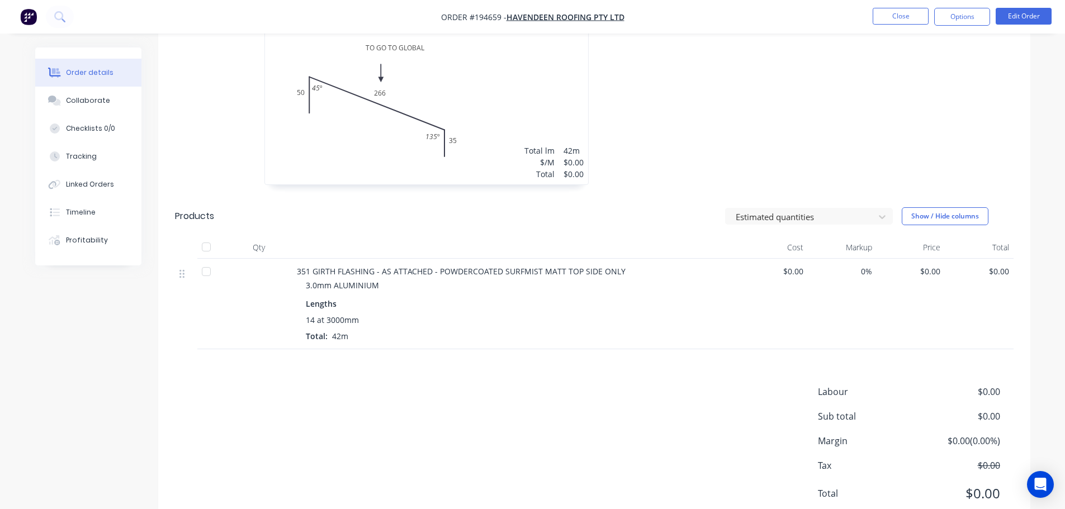
scroll to position [388, 0]
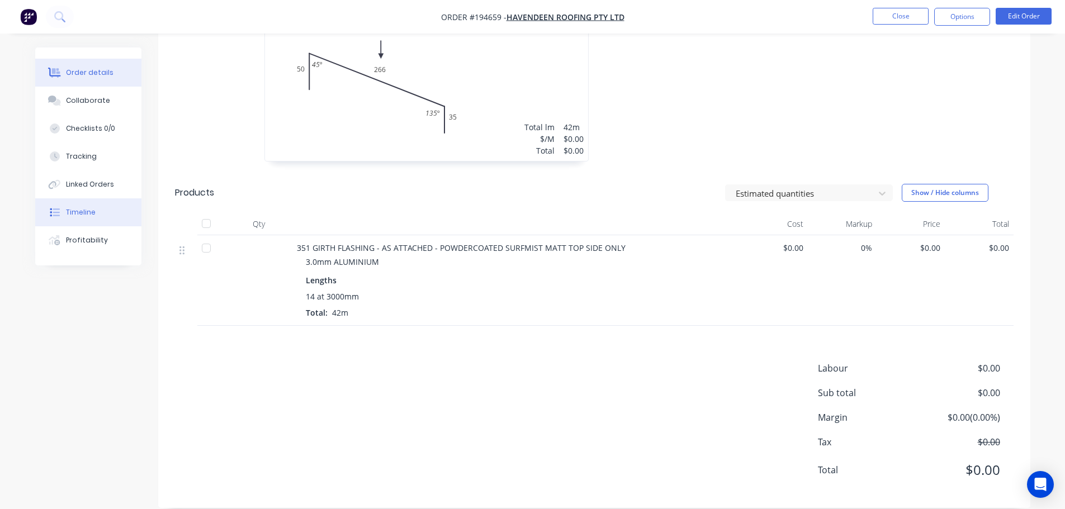
click at [80, 224] on button "Timeline" at bounding box center [88, 212] width 106 height 28
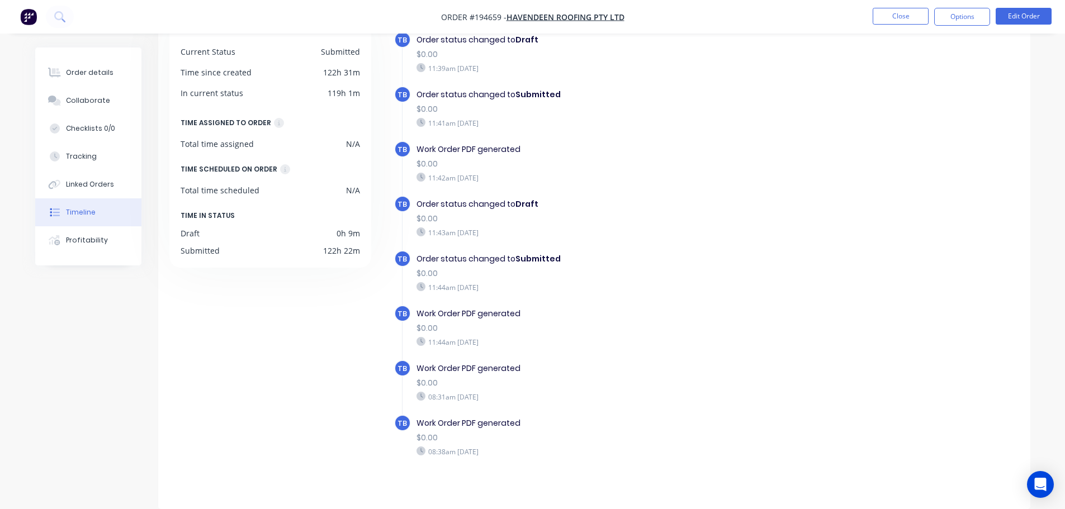
scroll to position [144, 0]
